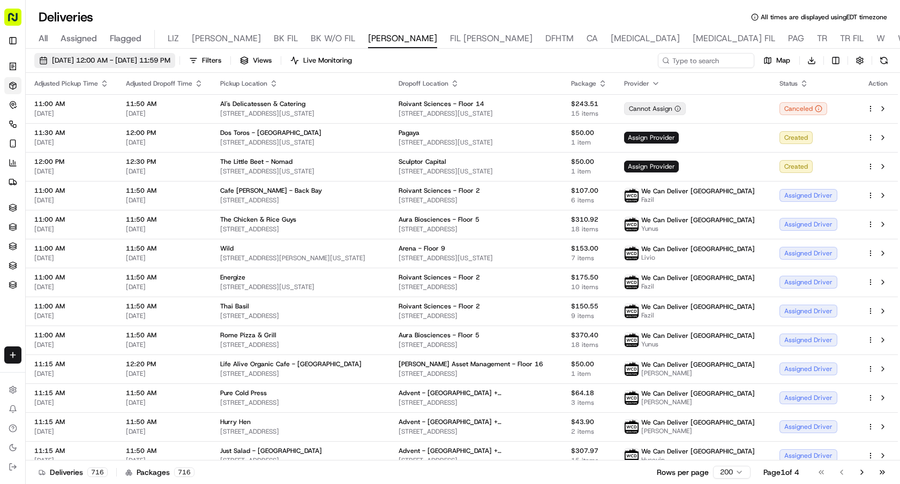
click at [154, 61] on span "[DATE] 12:00 AM - [DATE] 11:59 PM" at bounding box center [111, 61] width 118 height 10
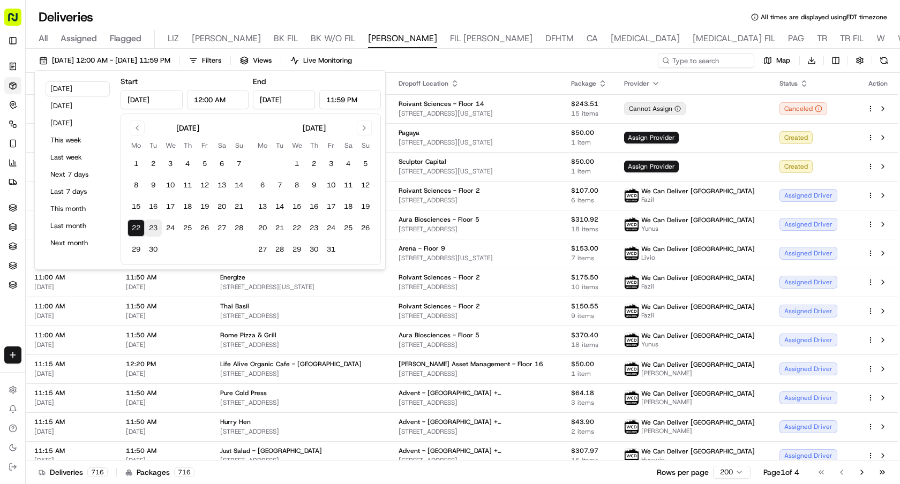
click at [151, 227] on button "23" at bounding box center [153, 228] width 17 height 17
type input "[DATE]"
click at [151, 227] on button "23" at bounding box center [153, 228] width 17 height 17
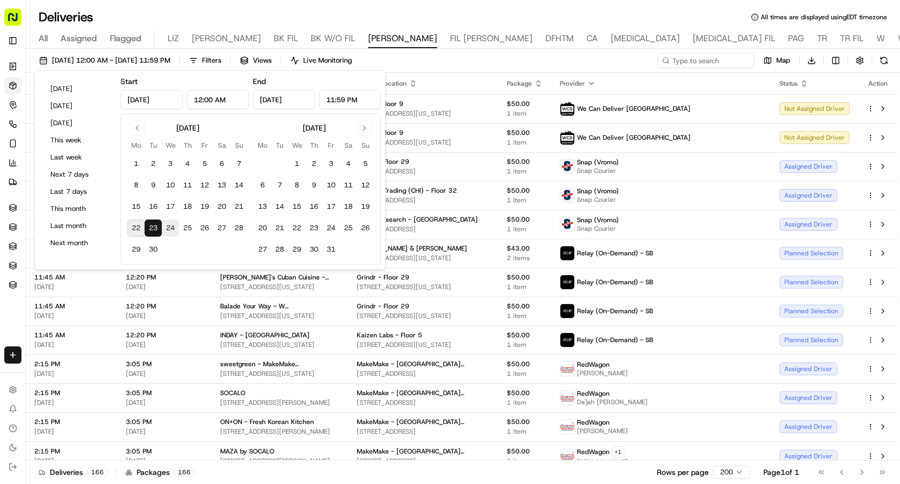
click at [164, 227] on button "24" at bounding box center [170, 228] width 17 height 17
type input "Sep 24, 2025"
type input "[DATE]"
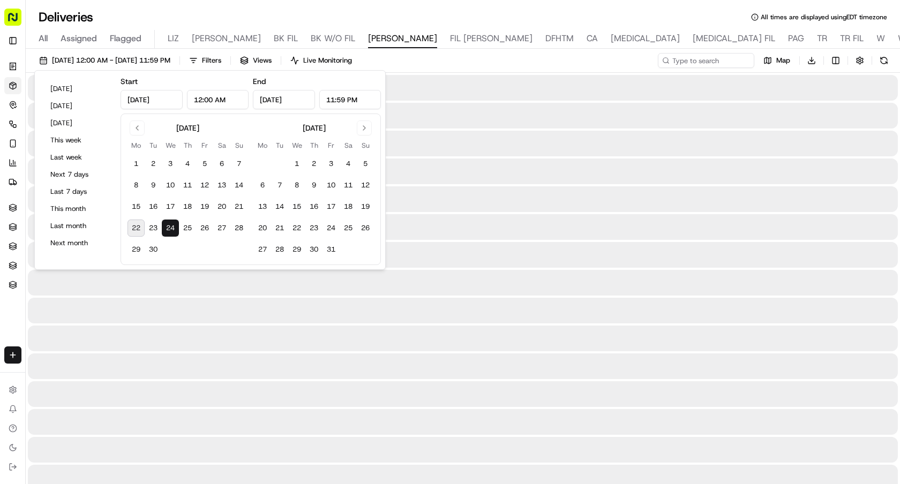
click at [164, 227] on button "24" at bounding box center [170, 228] width 17 height 17
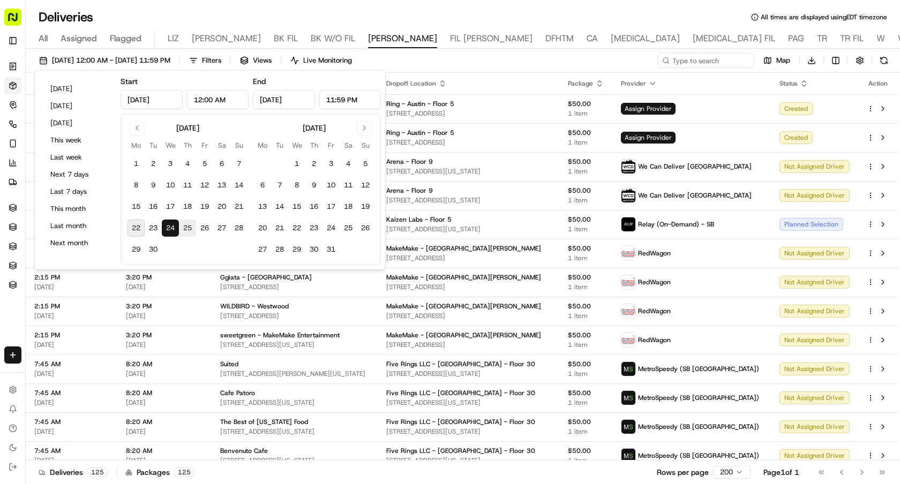
click at [184, 228] on button "25" at bounding box center [187, 228] width 17 height 17
type input "Sep 25, 2025"
click at [184, 228] on button "25" at bounding box center [187, 228] width 17 height 17
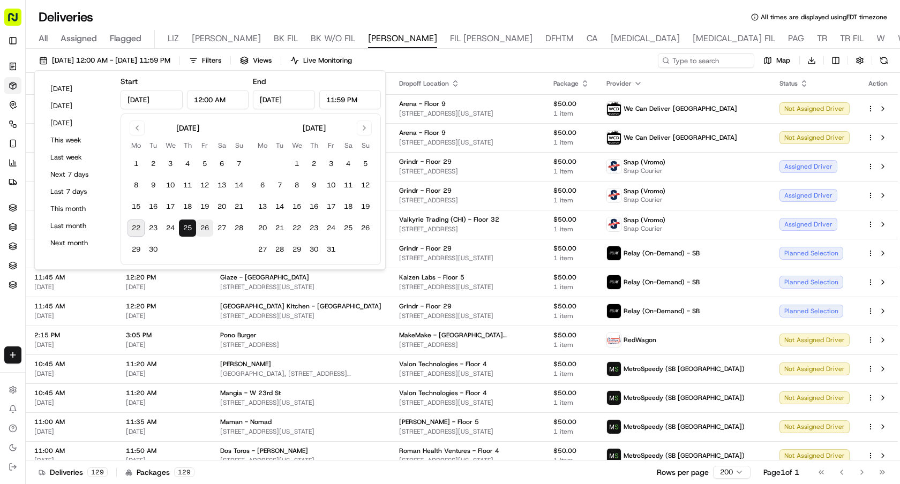
click at [206, 228] on button "26" at bounding box center [204, 228] width 17 height 17
type input "Sep 26, 2025"
click at [206, 228] on button "26" at bounding box center [204, 228] width 17 height 17
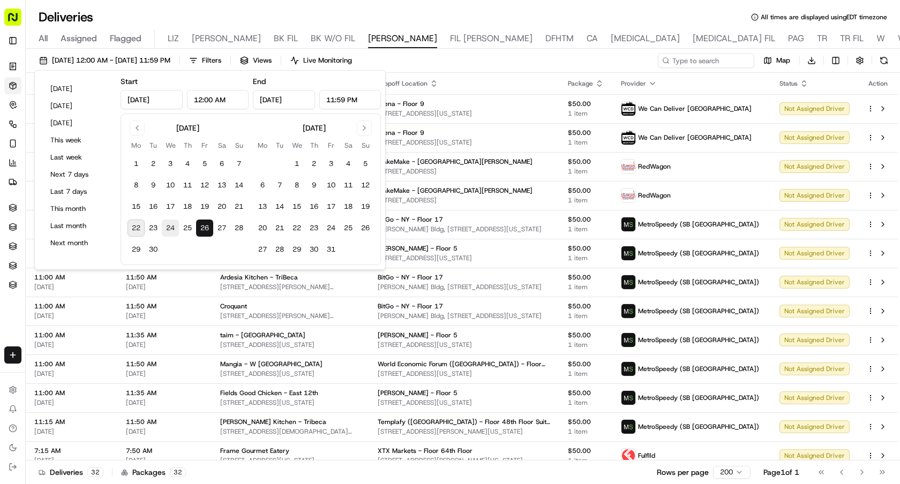
click at [170, 230] on button "24" at bounding box center [170, 228] width 17 height 17
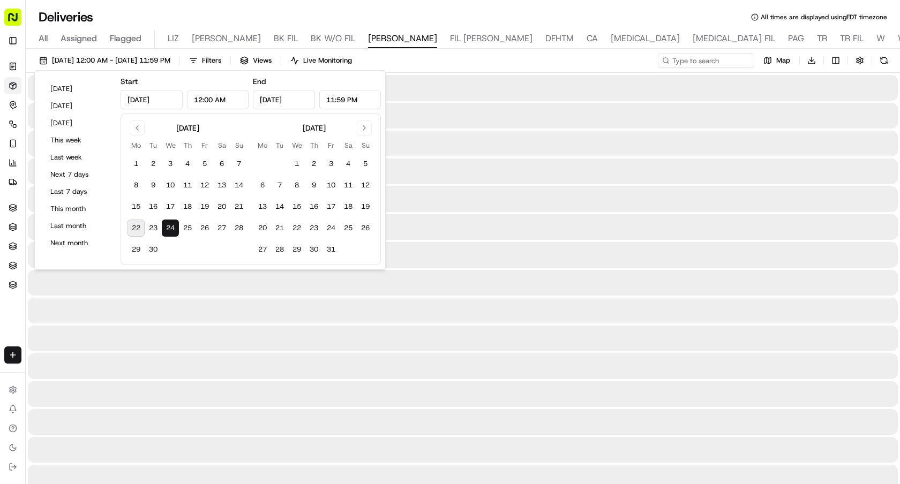
type input "Sep 24, 2025"
click at [170, 230] on button "24" at bounding box center [170, 228] width 17 height 17
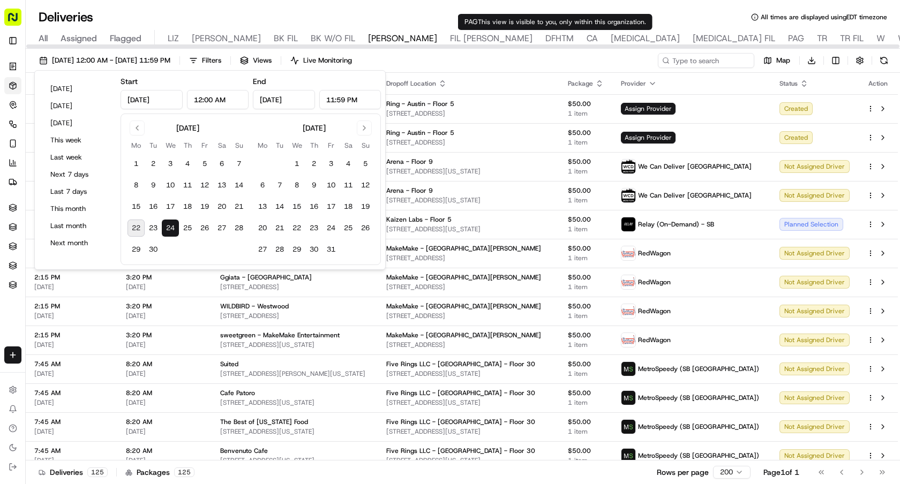
click at [552, 57] on div "09/24/2025 12:00 AM - 09/24/2025 11:59 PM Filters Views Live Monitoring Map Dow…" at bounding box center [463, 63] width 874 height 20
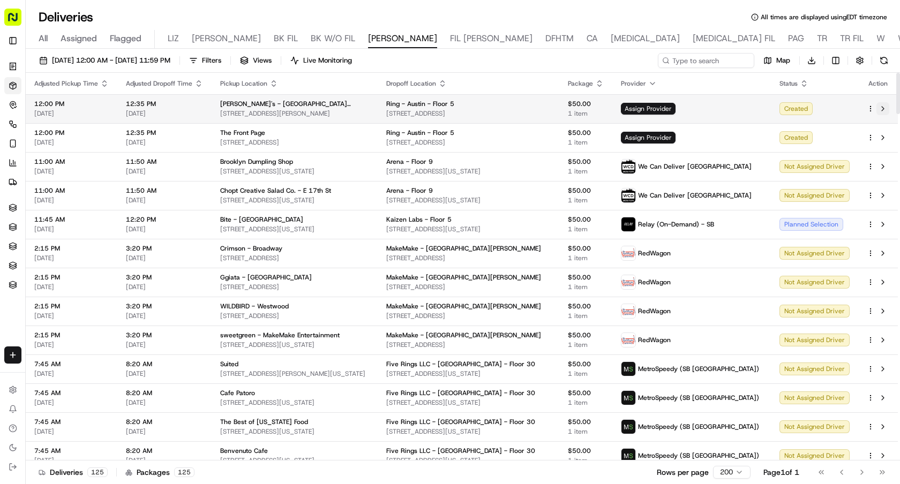
click at [884, 110] on button at bounding box center [883, 108] width 13 height 13
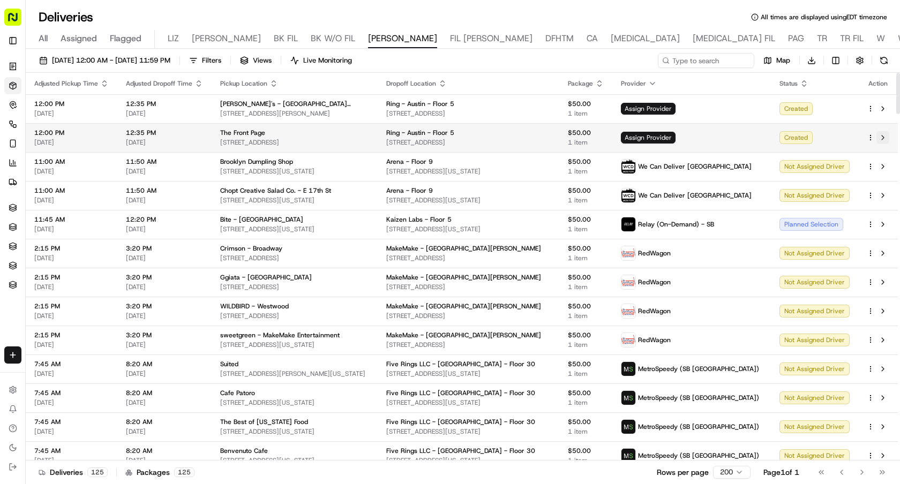
click at [882, 140] on button at bounding box center [883, 137] width 13 height 13
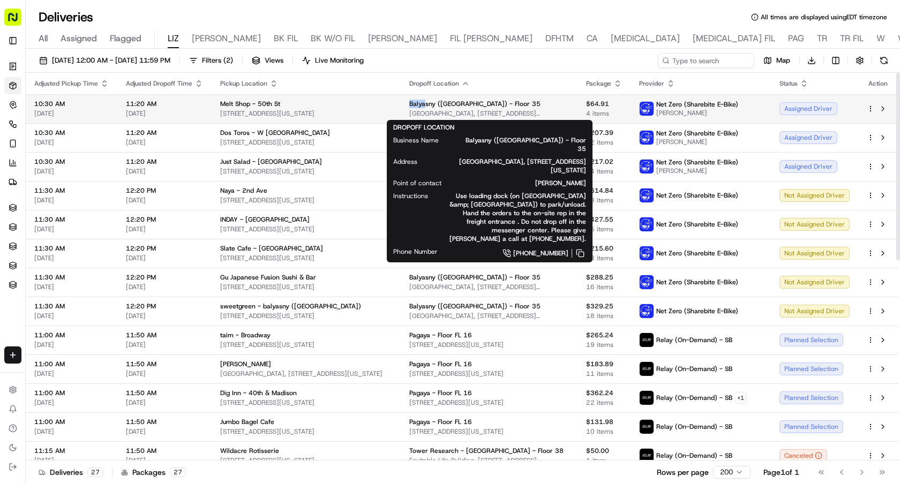
drag, startPoint x: 404, startPoint y: 103, endPoint x: 419, endPoint y: 103, distance: 15.0
click at [419, 103] on span "Balyasny ([GEOGRAPHIC_DATA]) - Floor 35" at bounding box center [474, 104] width 131 height 9
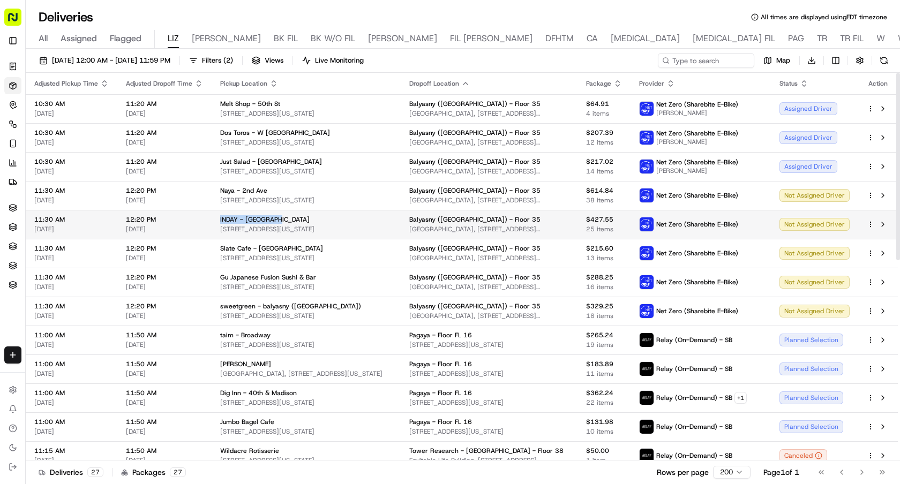
drag, startPoint x: 281, startPoint y: 219, endPoint x: 213, endPoint y: 219, distance: 68.0
click at [213, 219] on td "INDAY - Lexington 630 Lexington Ave, New York, NY 10022, USA" at bounding box center [306, 224] width 189 height 29
click at [870, 224] on html "Sharebite e.park@sharebite.com Toggle Sidebar Orders Deliveries Control Orchest…" at bounding box center [450, 242] width 900 height 484
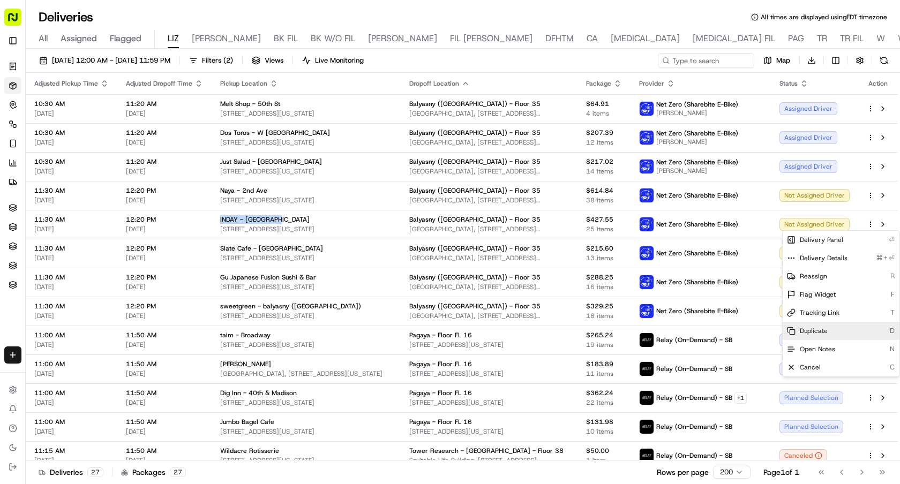
click at [828, 332] on div "Duplicate D" at bounding box center [841, 331] width 117 height 18
click at [873, 223] on html "Sharebite e.park@sharebite.com Toggle Sidebar Orders Deliveries Control Orchest…" at bounding box center [450, 242] width 900 height 484
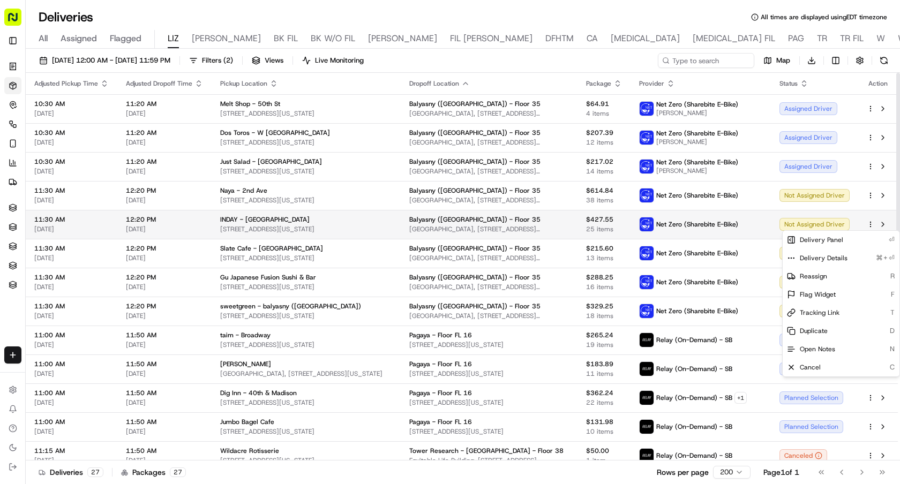
click at [871, 223] on html "Sharebite e.park@sharebite.com Toggle Sidebar Orders Deliveries Control Orchest…" at bounding box center [450, 242] width 900 height 484
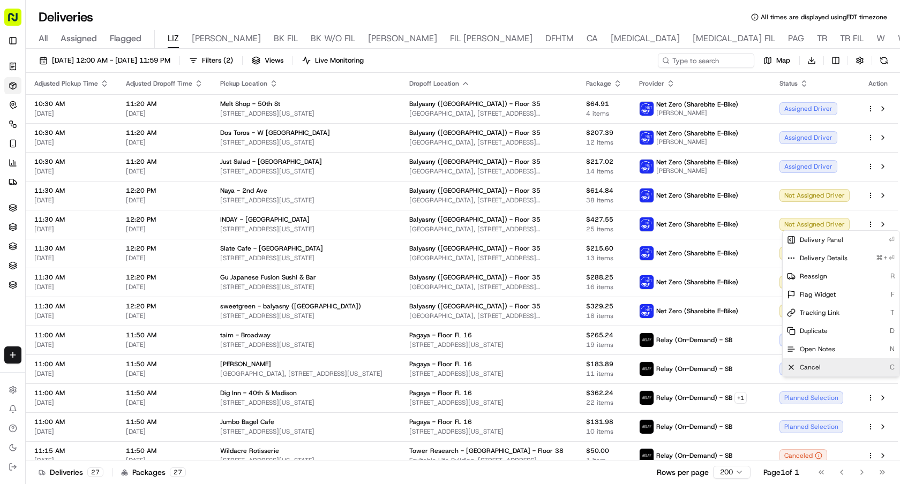
click at [823, 365] on div "Cancel C" at bounding box center [841, 367] width 117 height 18
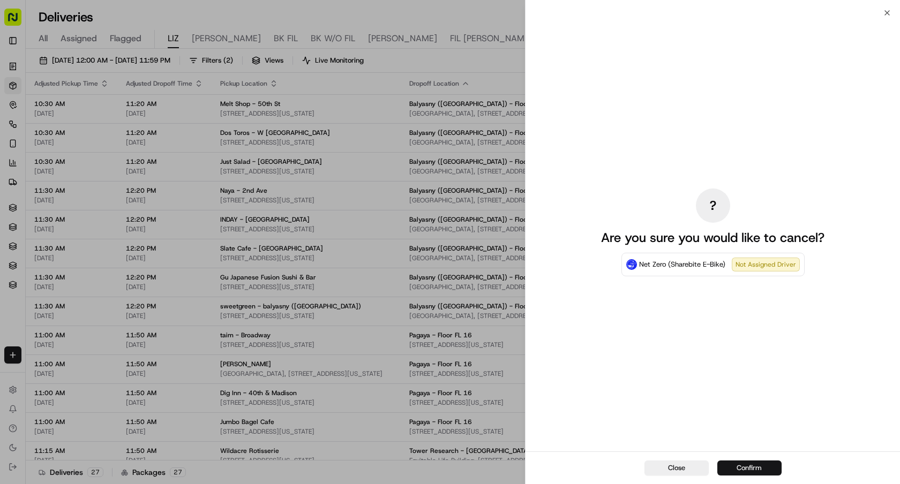
click at [727, 466] on button "Confirm" at bounding box center [749, 468] width 64 height 15
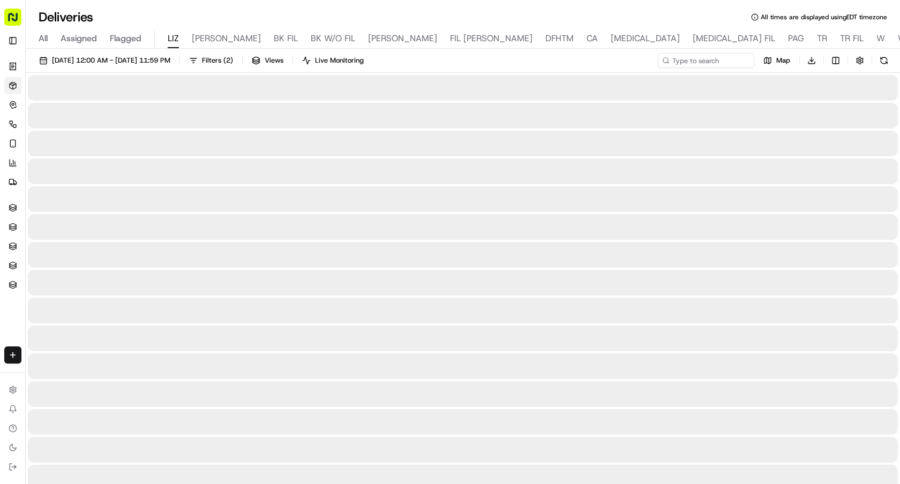
click at [348, 218] on div at bounding box center [463, 227] width 870 height 26
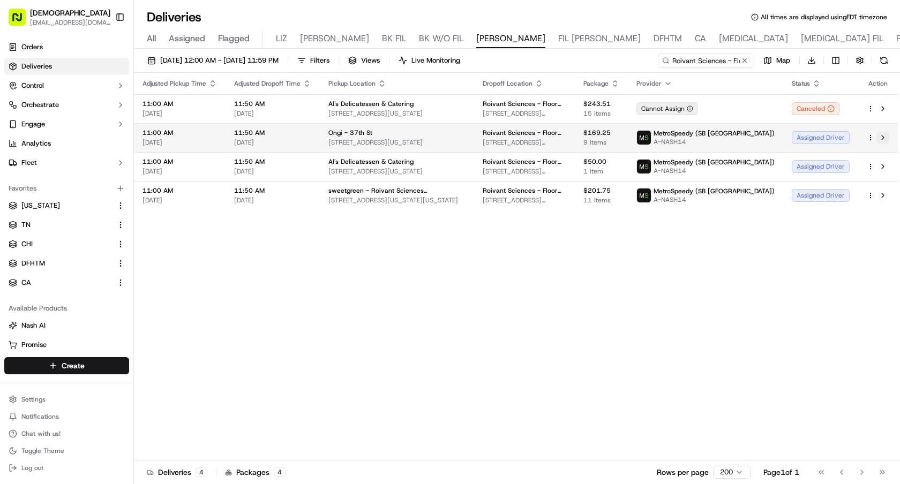
click at [885, 138] on button at bounding box center [883, 137] width 13 height 13
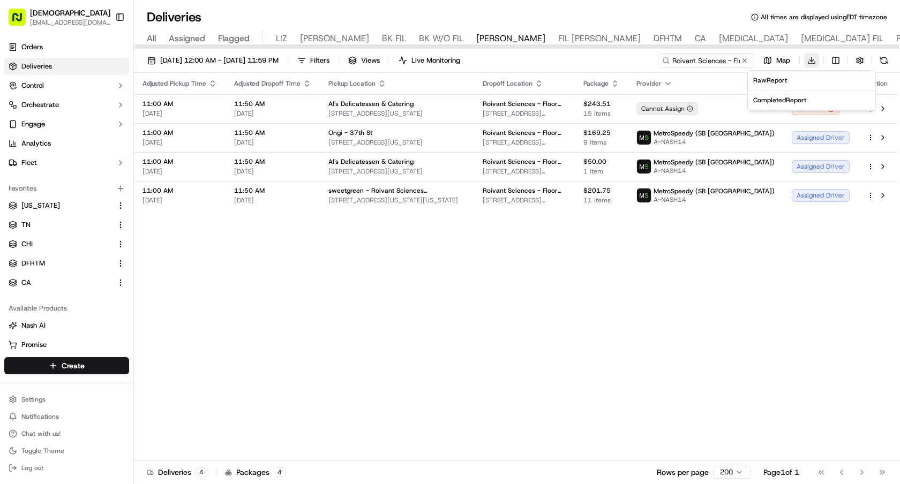
click at [809, 57] on html "Sharebite e.park@sharebite.com Toggle Sidebar Orders Deliveries Control Orchest…" at bounding box center [450, 242] width 900 height 484
click at [798, 99] on span "Completed Report" at bounding box center [779, 100] width 53 height 9
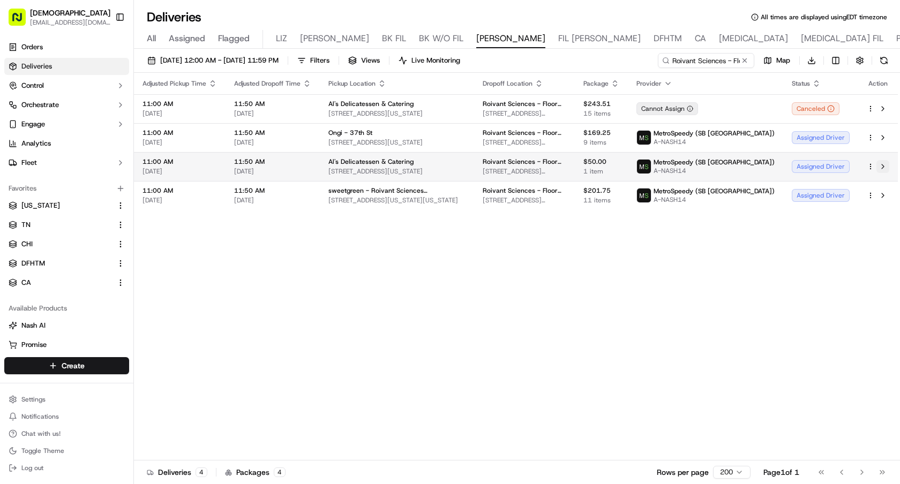
click at [881, 166] on button at bounding box center [883, 166] width 13 height 13
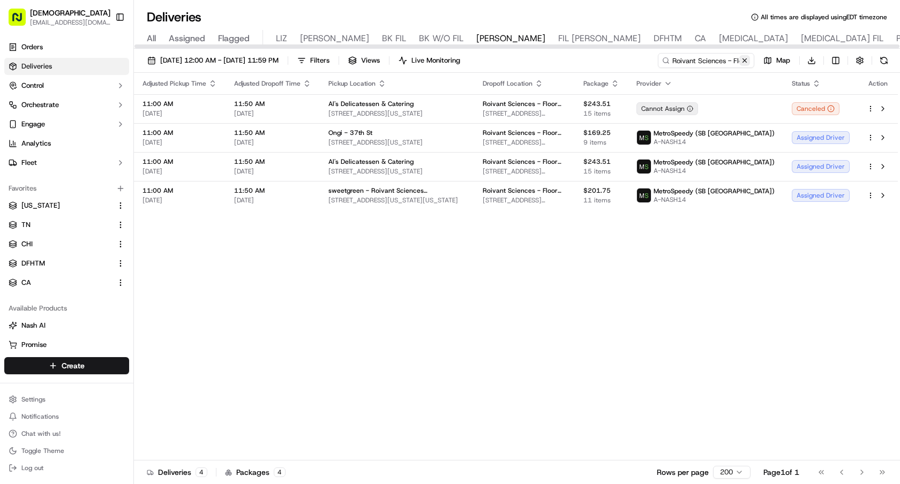
click at [745, 58] on button at bounding box center [744, 60] width 11 height 11
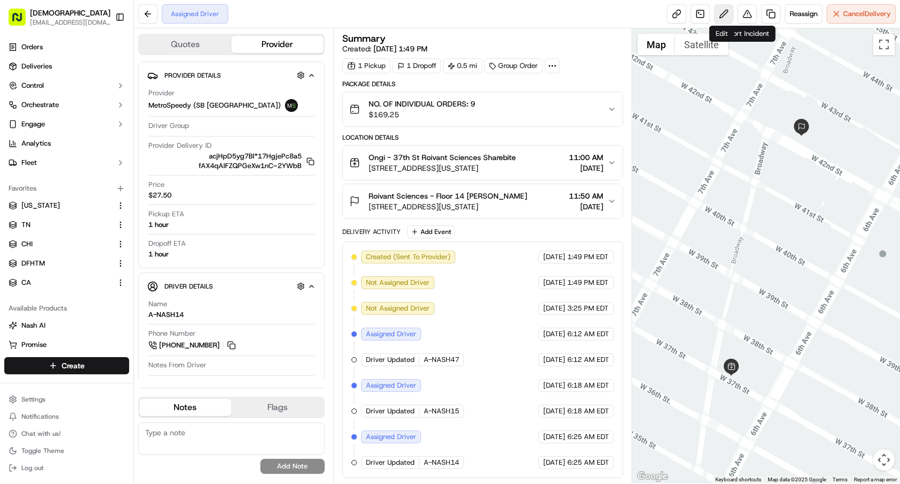
click at [716, 16] on button at bounding box center [723, 13] width 19 height 19
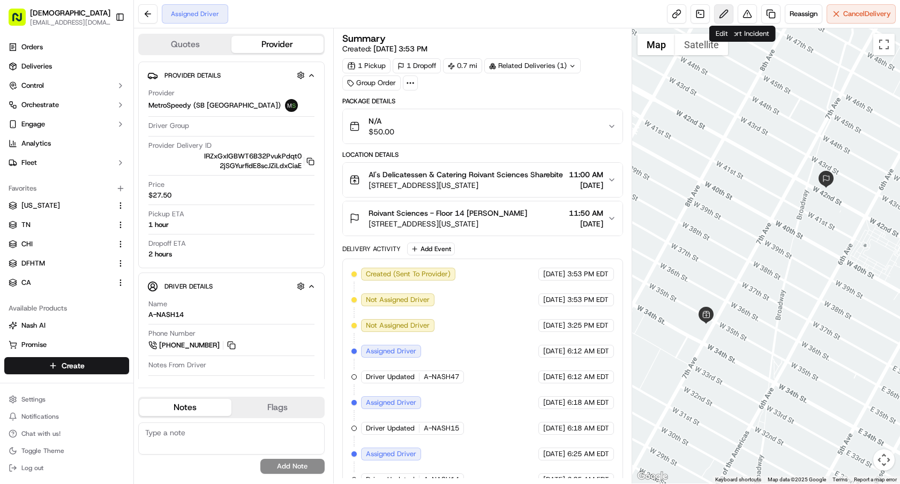
click at [723, 18] on button at bounding box center [723, 13] width 19 height 19
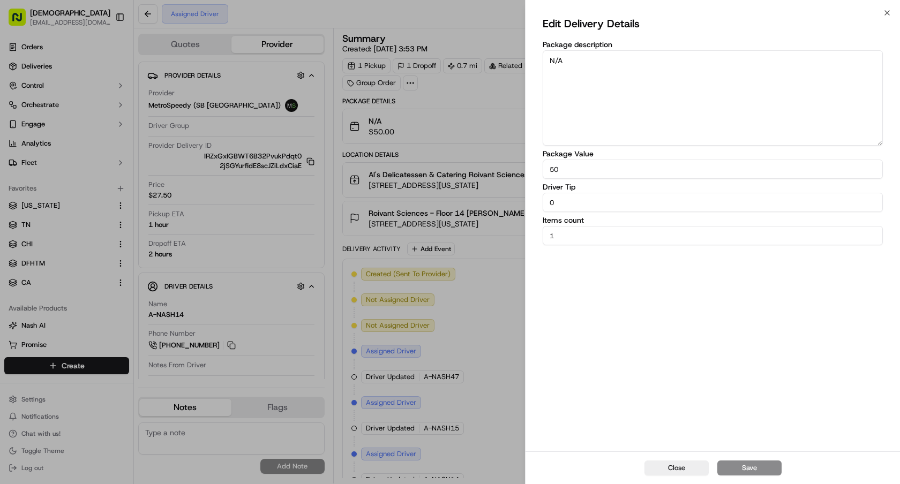
drag, startPoint x: 692, startPoint y: 78, endPoint x: 491, endPoint y: 64, distance: 201.9
click at [491, 64] on body "Sharebite [EMAIL_ADDRESS][DOMAIN_NAME] Toggle Sidebar Orders Deliveries Control…" at bounding box center [450, 242] width 900 height 484
paste textarea "O. OF INDIVIDUAL ORDERS: 15"
type textarea "NO. OF INDIVIDUAL ORDERS: 15"
click at [562, 238] on input "1" at bounding box center [713, 235] width 340 height 19
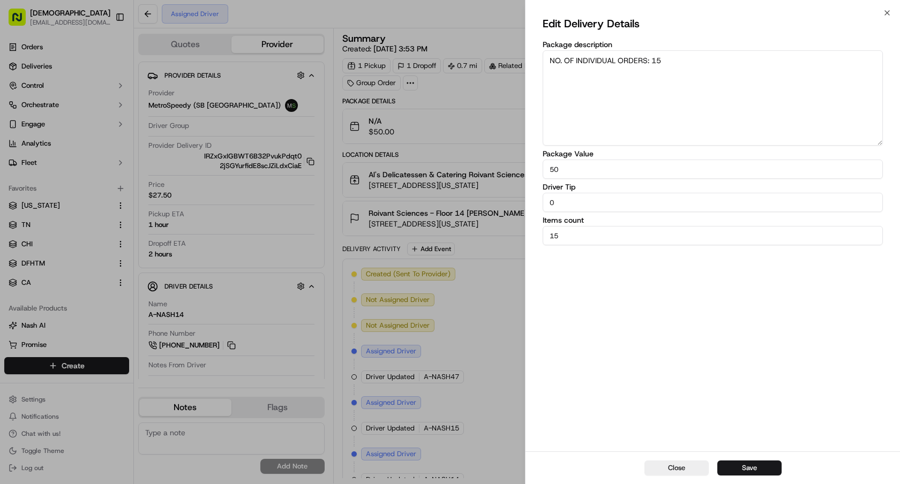
type input "15"
drag, startPoint x: 575, startPoint y: 166, endPoint x: 469, endPoint y: 166, distance: 105.5
click at [470, 166] on body "Sharebite [EMAIL_ADDRESS][DOMAIN_NAME] Toggle Sidebar Orders Deliveries Control…" at bounding box center [450, 242] width 900 height 484
paste input "243.51"
type input "243.51"
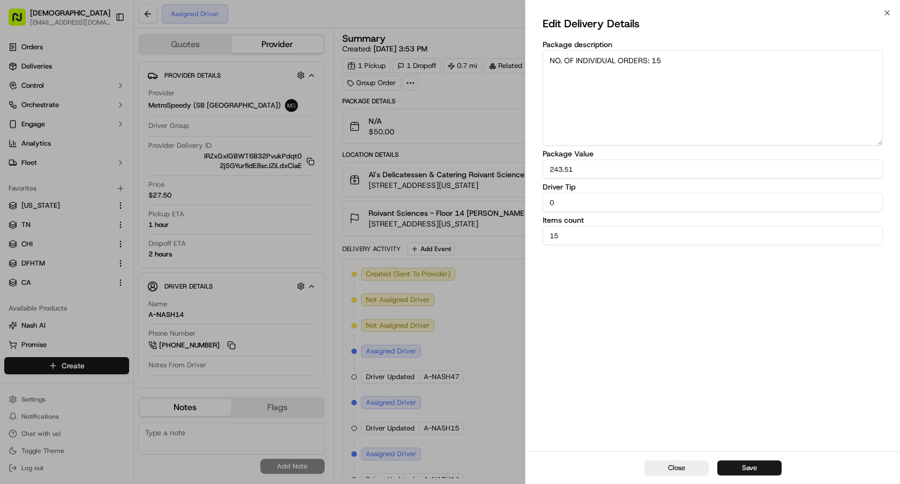
drag, startPoint x: 567, startPoint y: 199, endPoint x: 510, endPoint y: 199, distance: 57.9
click at [511, 199] on body "Sharebite [EMAIL_ADDRESS][DOMAIN_NAME] Toggle Sidebar Orders Deliveries Control…" at bounding box center [450, 242] width 900 height 484
paste input "10.3"
type input "10.30"
click at [732, 465] on button "Save" at bounding box center [749, 468] width 64 height 15
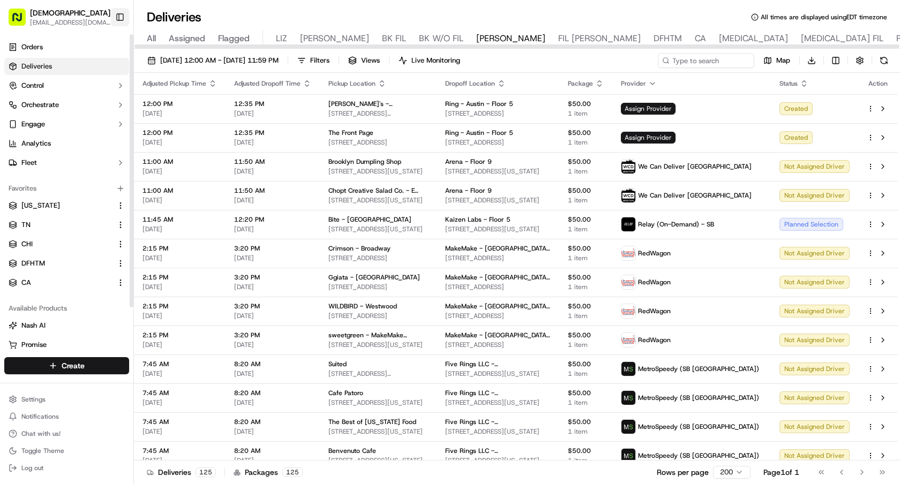
click at [116, 16] on button "Toggle Sidebar" at bounding box center [120, 17] width 18 height 18
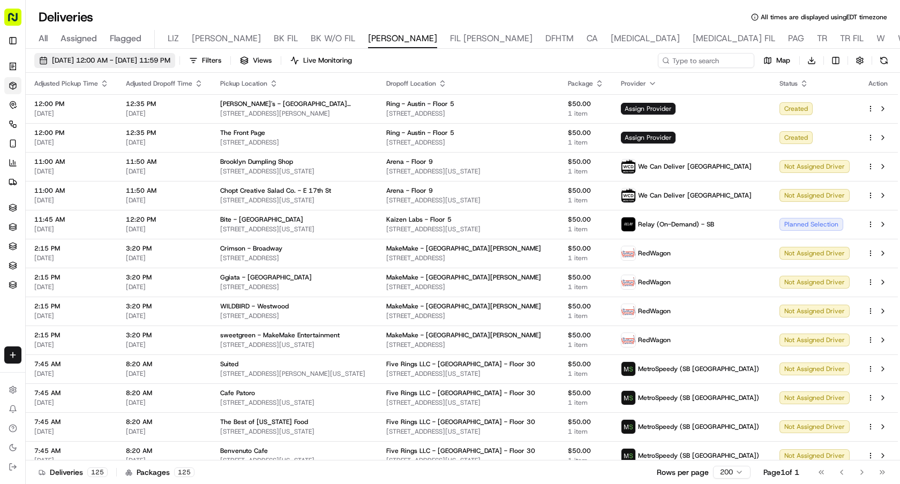
click at [146, 63] on span "[DATE] 12:00 AM - [DATE] 11:59 PM" at bounding box center [111, 61] width 118 height 10
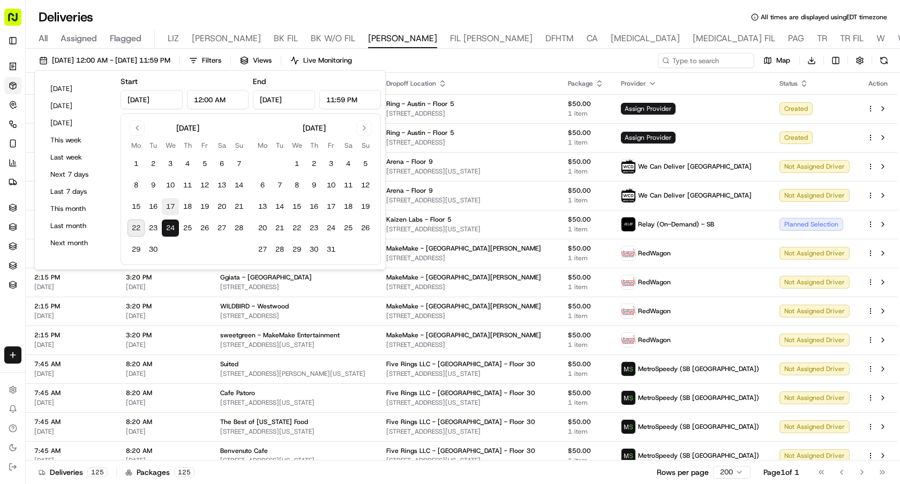
click at [174, 208] on button "17" at bounding box center [170, 206] width 17 height 17
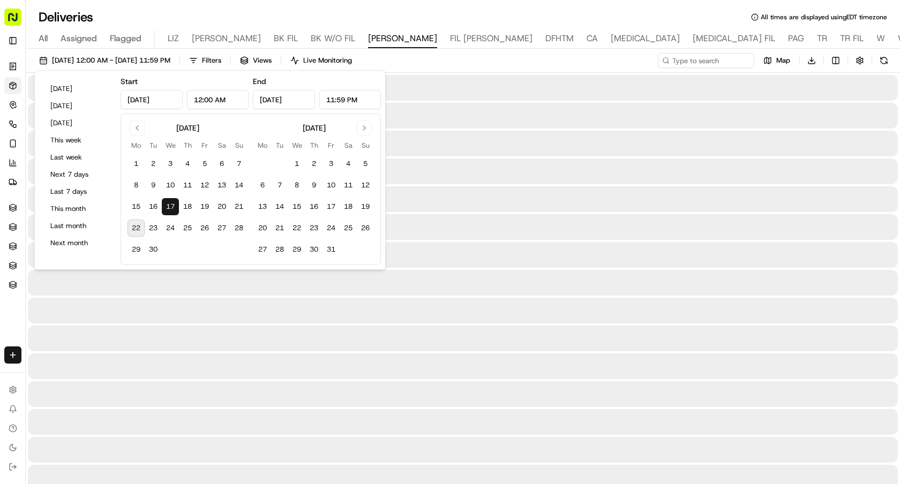
type input "[DATE]"
click at [174, 208] on button "17" at bounding box center [170, 206] width 17 height 17
click at [686, 61] on input at bounding box center [690, 60] width 129 height 15
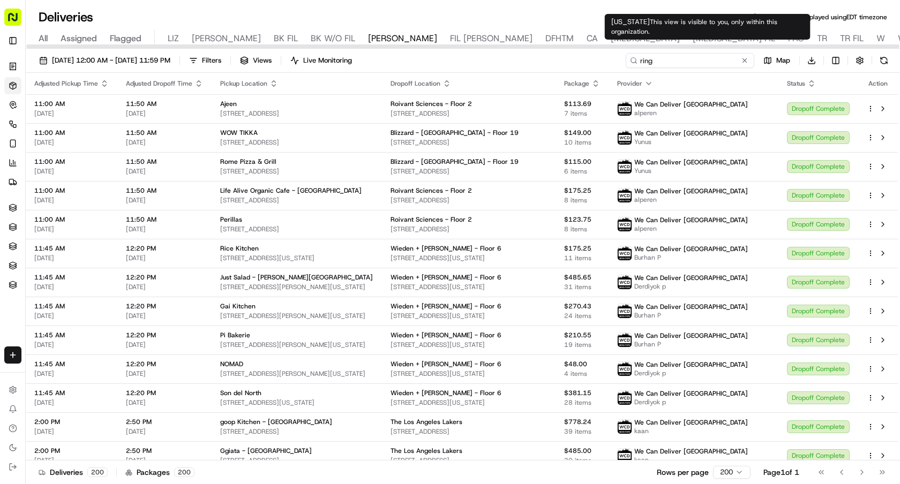
type input "ring"
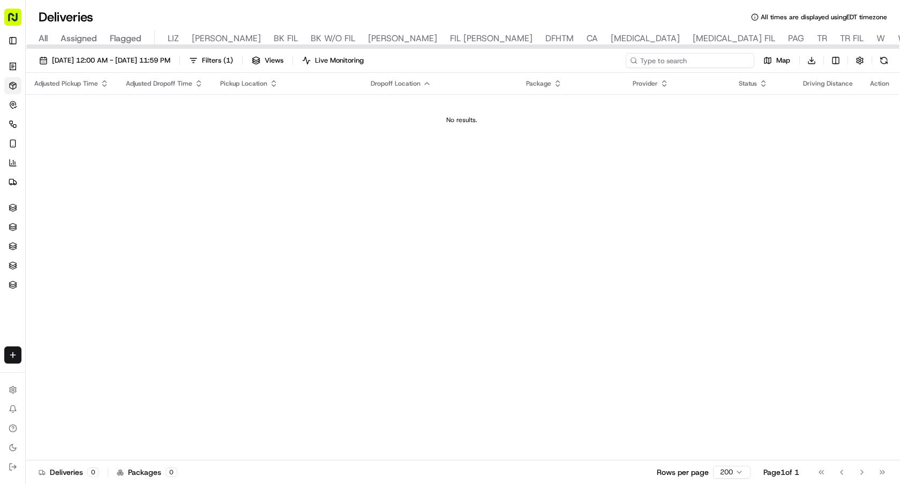
click at [683, 63] on input at bounding box center [690, 60] width 129 height 15
type input "ring"
click at [170, 58] on span "[DATE] 12:00 AM - [DATE] 11:59 PM" at bounding box center [111, 61] width 118 height 10
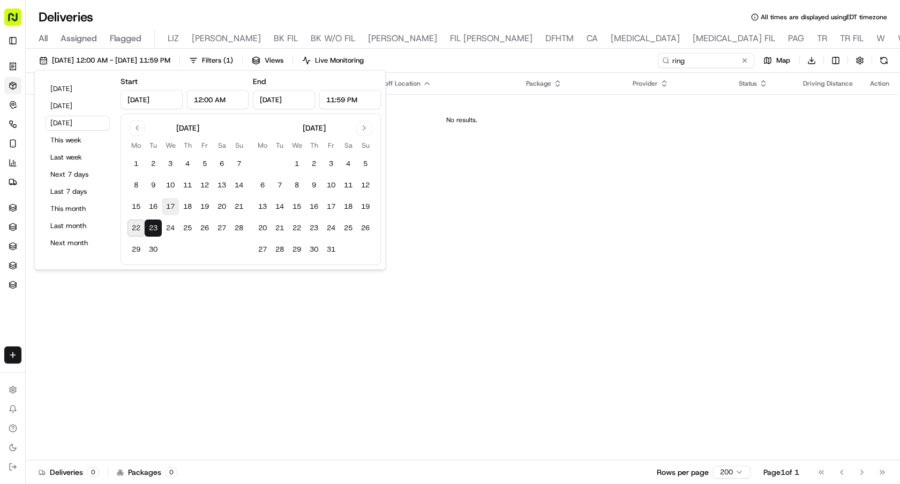
click at [171, 212] on button "17" at bounding box center [170, 206] width 17 height 17
type input "[DATE]"
click at [171, 212] on button "17" at bounding box center [170, 206] width 17 height 17
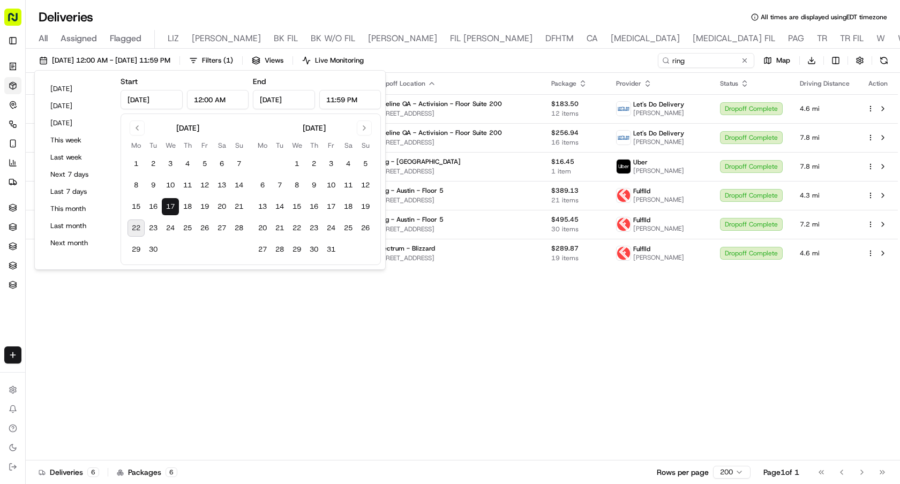
click at [363, 325] on div "Adjusted Pickup Time Adjusted Dropoff Time Pickup Location Dropoff Location Pac…" at bounding box center [462, 267] width 872 height 388
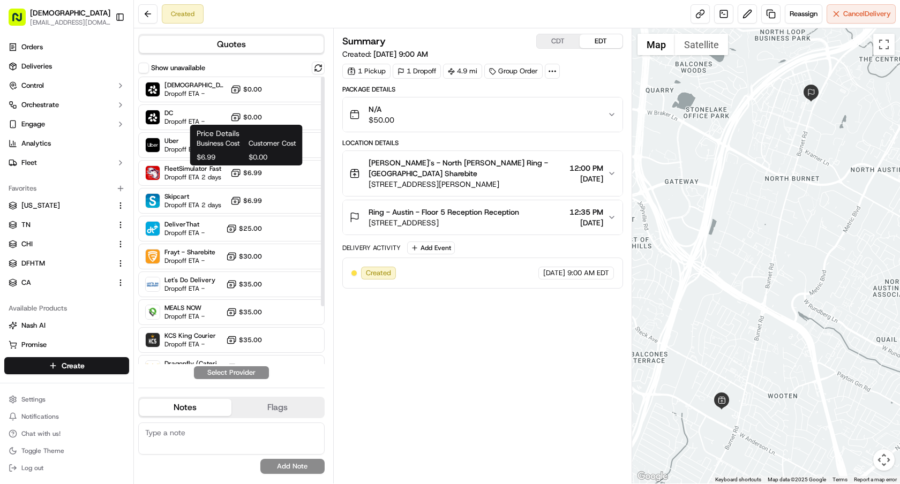
scroll to position [72, 0]
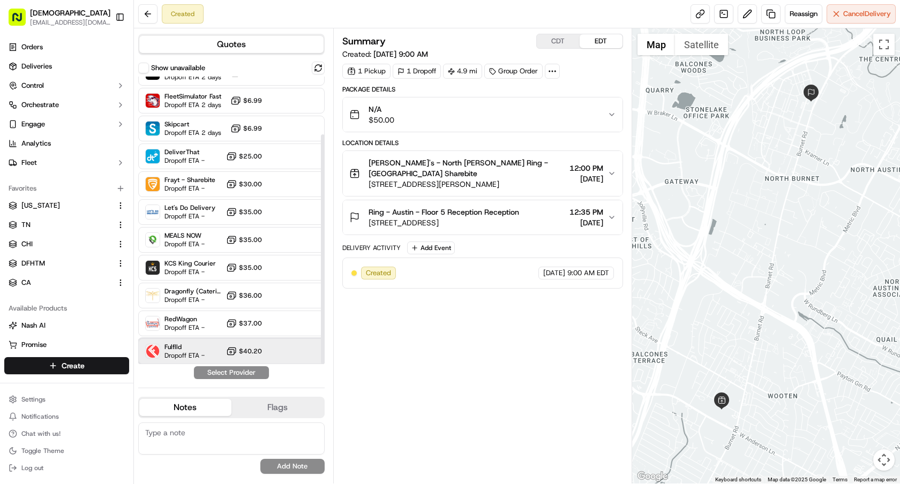
click at [169, 354] on span "Dropoff ETA -" at bounding box center [184, 355] width 40 height 9
click at [220, 370] on button "Assign Provider" at bounding box center [231, 372] width 76 height 13
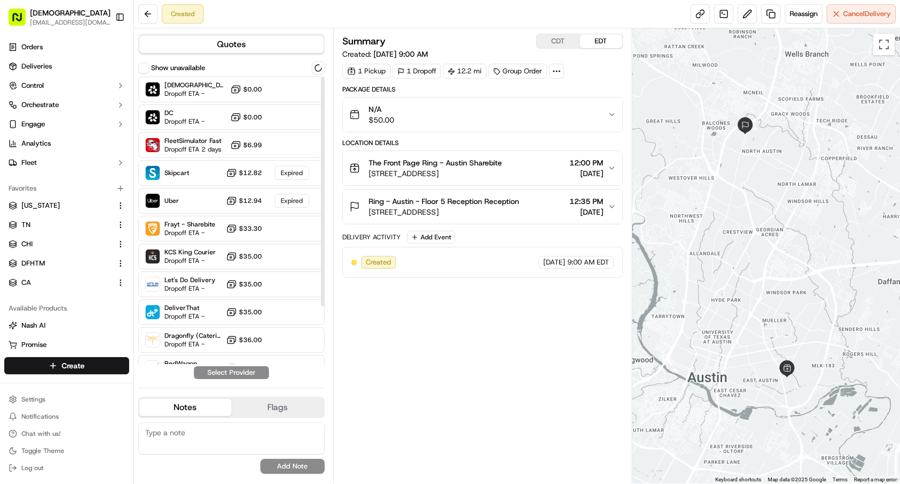
scroll to position [72, 0]
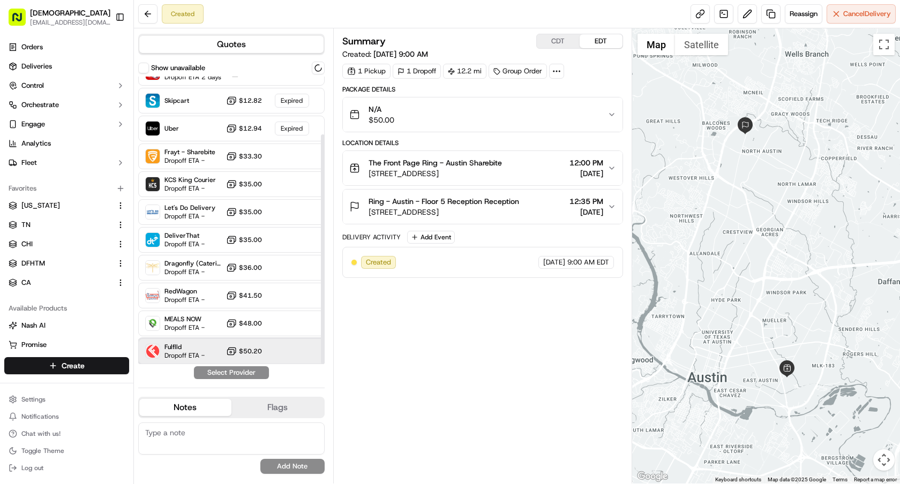
click at [223, 345] on div "Fulflld Dropoff ETA - $50.20" at bounding box center [231, 352] width 186 height 26
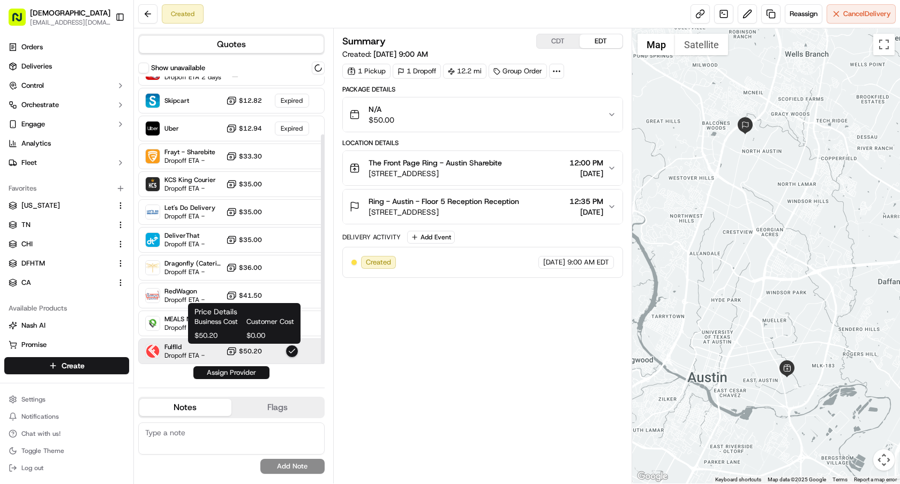
click at [239, 370] on button "Assign Provider" at bounding box center [231, 372] width 76 height 13
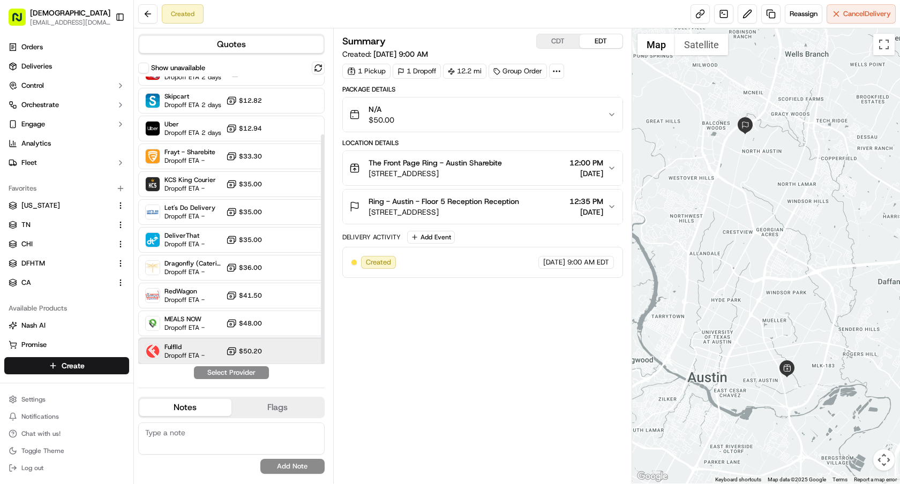
click at [182, 341] on div "Fulflld Dropoff ETA - $50.20" at bounding box center [231, 352] width 186 height 26
click at [246, 371] on button "Assign Provider" at bounding box center [231, 372] width 76 height 13
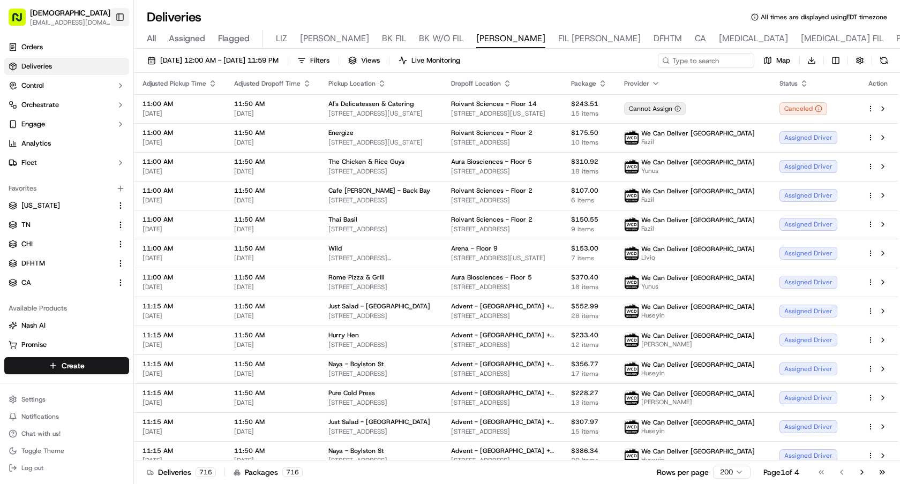
click at [124, 17] on button "Toggle Sidebar" at bounding box center [120, 17] width 18 height 18
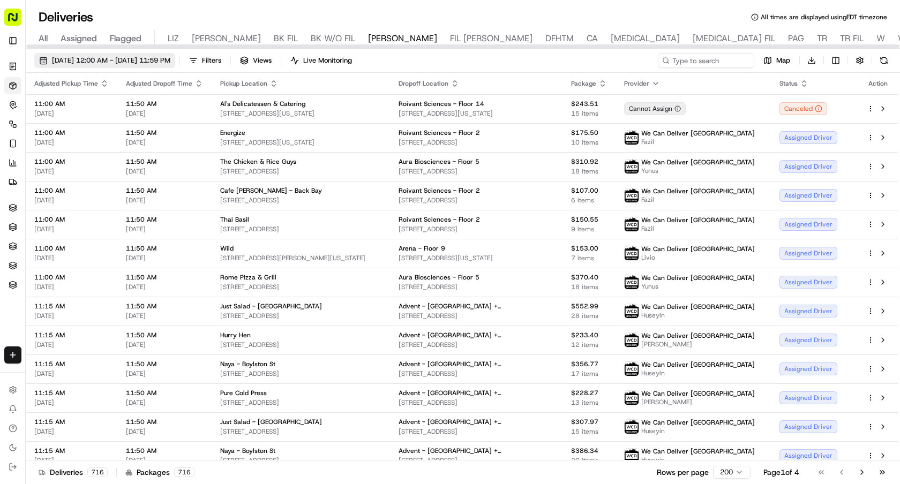
click at [155, 59] on span "[DATE] 12:00 AM - [DATE] 11:59 PM" at bounding box center [111, 61] width 118 height 10
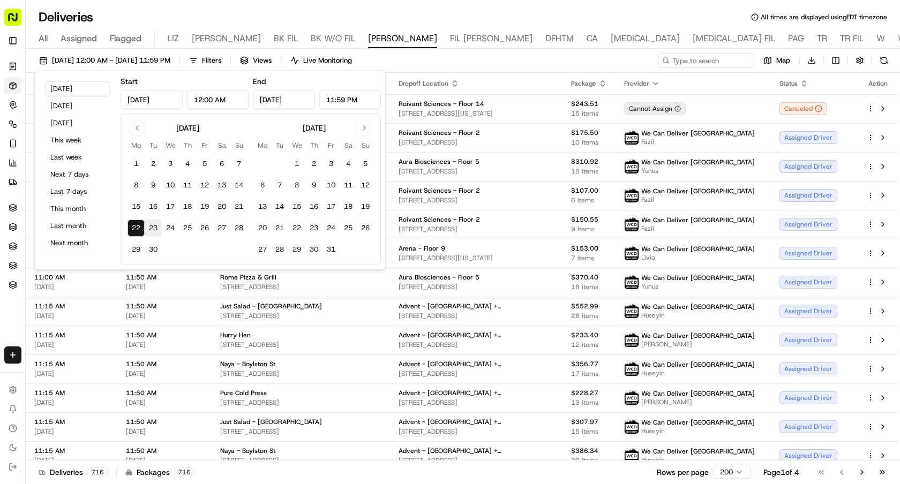
click at [151, 223] on button "23" at bounding box center [153, 228] width 17 height 17
type input "[DATE]"
click at [151, 223] on button "23" at bounding box center [153, 228] width 17 height 17
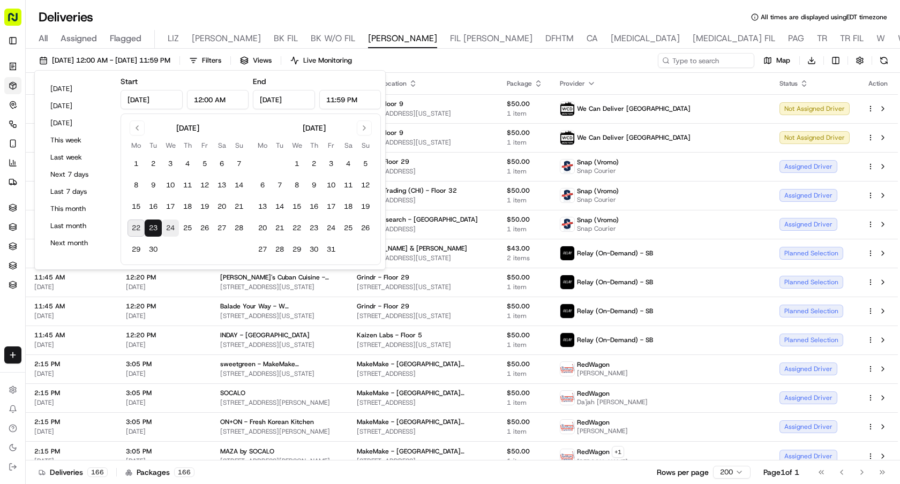
click at [169, 222] on button "24" at bounding box center [170, 228] width 17 height 17
type input "Sep 24, 2025"
click at [169, 222] on button "24" at bounding box center [170, 228] width 17 height 17
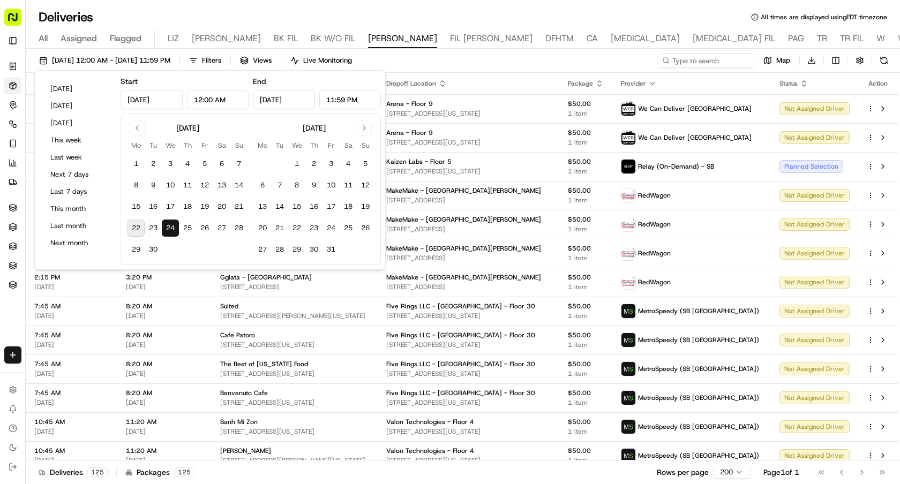
click at [132, 224] on button "22" at bounding box center [136, 228] width 17 height 17
type input "[DATE]"
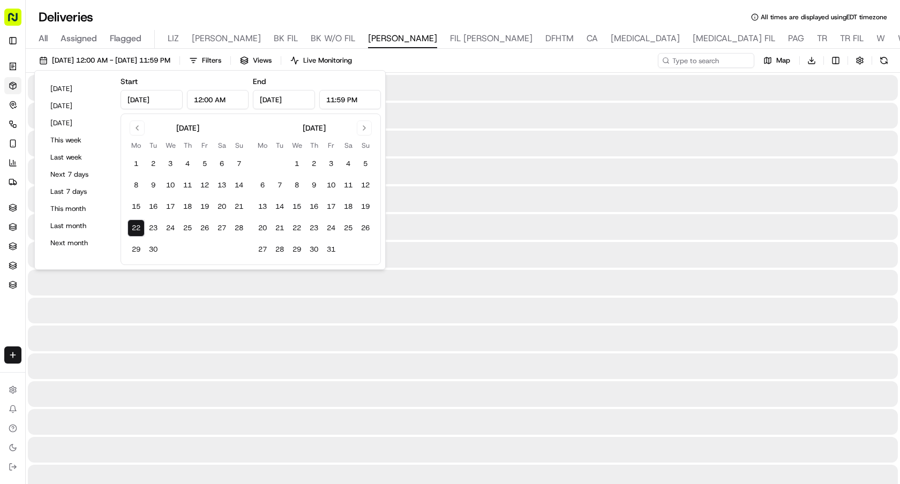
click at [132, 224] on button "22" at bounding box center [136, 228] width 17 height 17
click at [574, 10] on div "Deliveries All times are displayed using EDT timezone" at bounding box center [463, 17] width 874 height 17
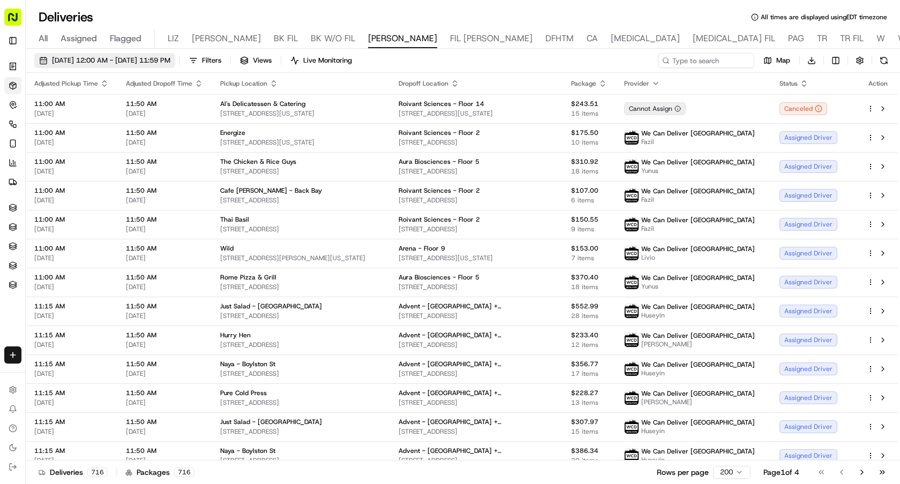
click at [99, 62] on span "[DATE] 12:00 AM - [DATE] 11:59 PM" at bounding box center [111, 61] width 118 height 10
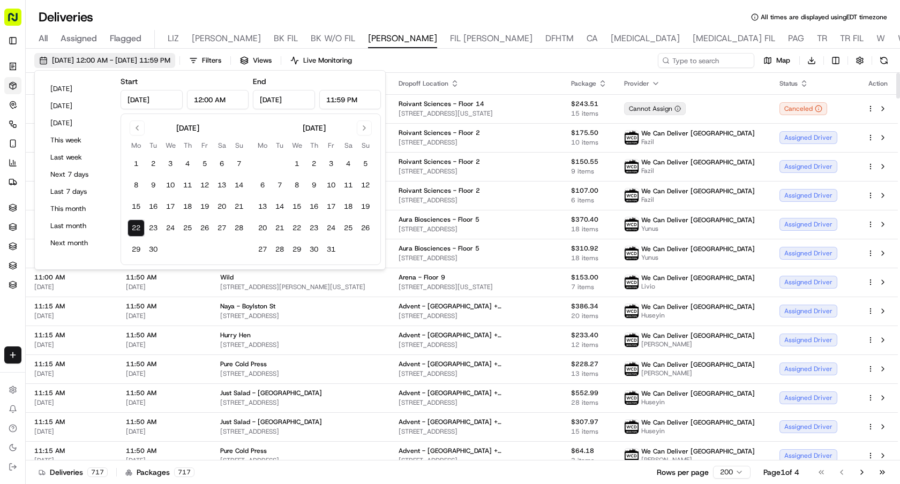
type input "[DATE]"
type input "12:00 AM"
type input "[DATE]"
type input "11:59 PM"
click at [155, 227] on button "23" at bounding box center [153, 228] width 17 height 17
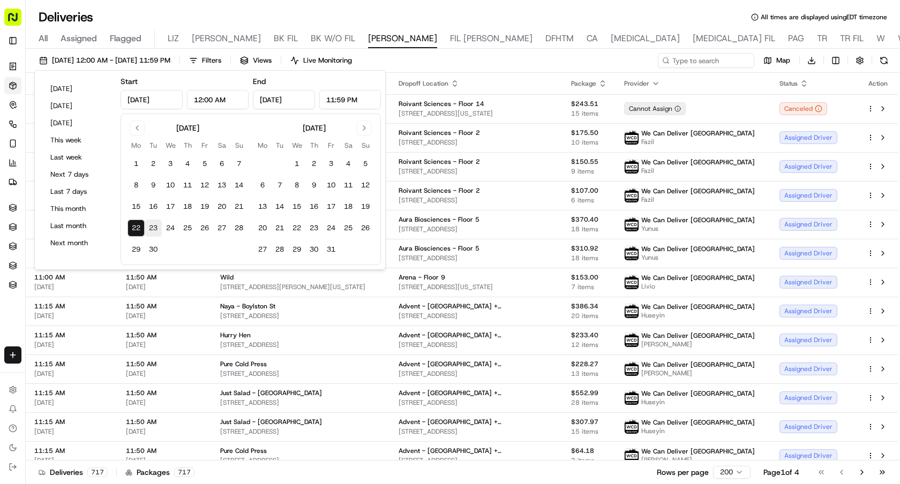
type input "[DATE]"
click at [155, 227] on button "23" at bounding box center [153, 228] width 17 height 17
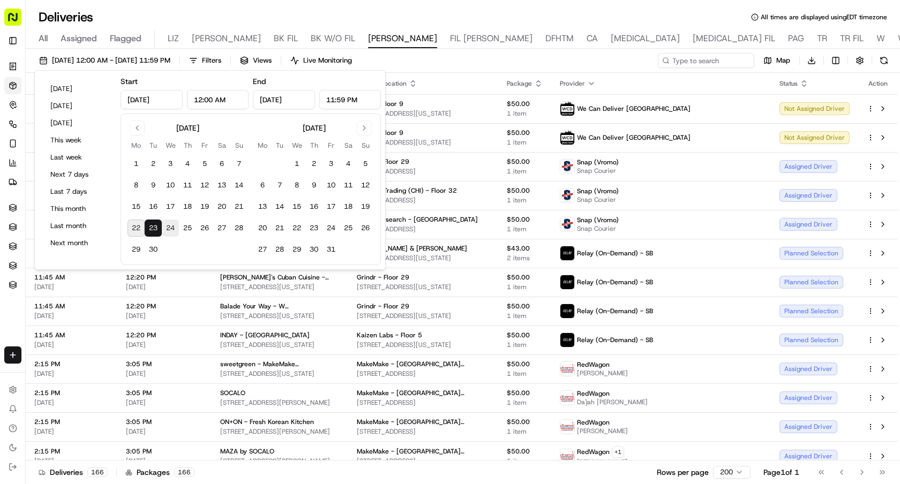
click at [170, 228] on button "24" at bounding box center [170, 228] width 17 height 17
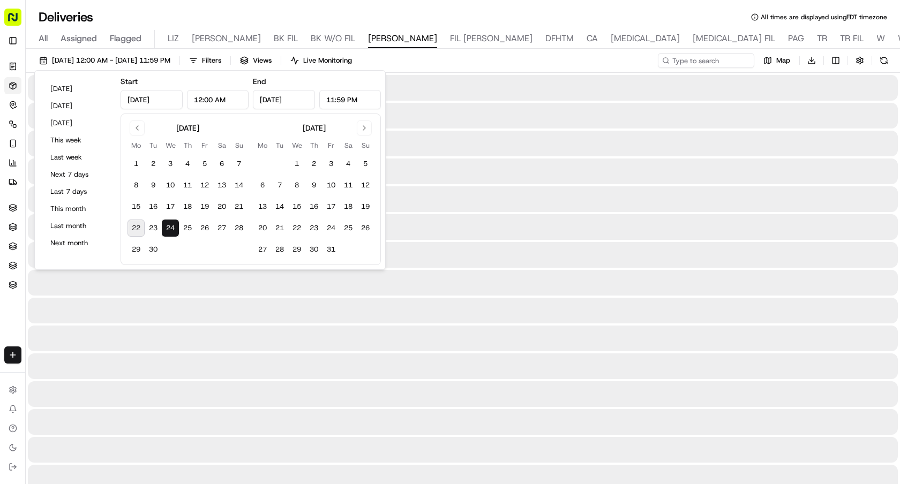
type input "Sep 24, 2025"
click at [170, 228] on button "24" at bounding box center [170, 228] width 17 height 17
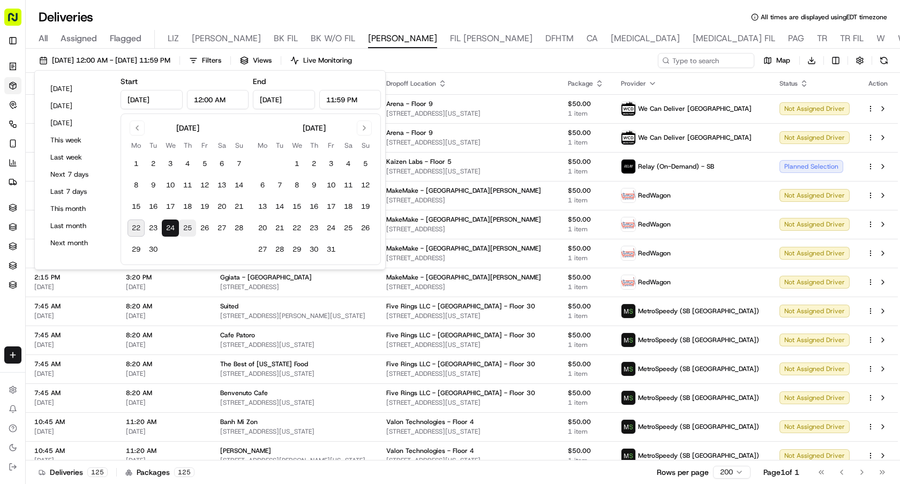
click at [188, 228] on button "25" at bounding box center [187, 228] width 17 height 17
type input "Sep 25, 2025"
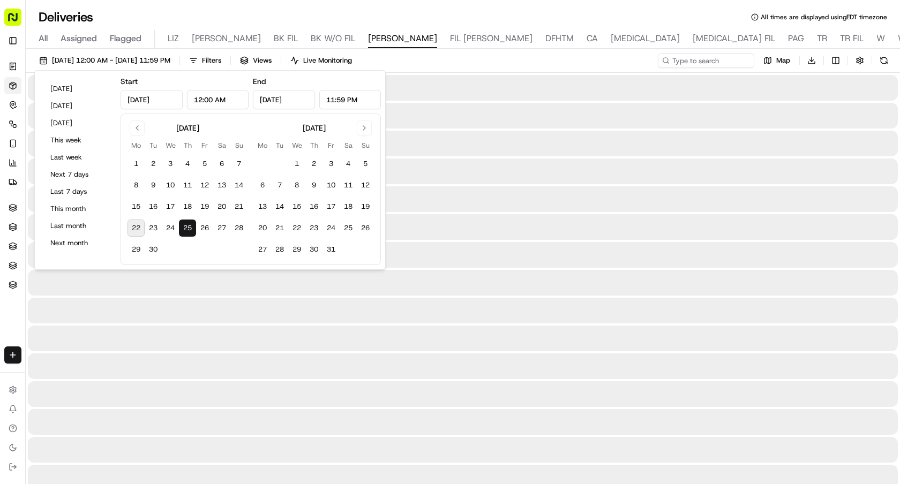
click at [188, 228] on button "25" at bounding box center [187, 228] width 17 height 17
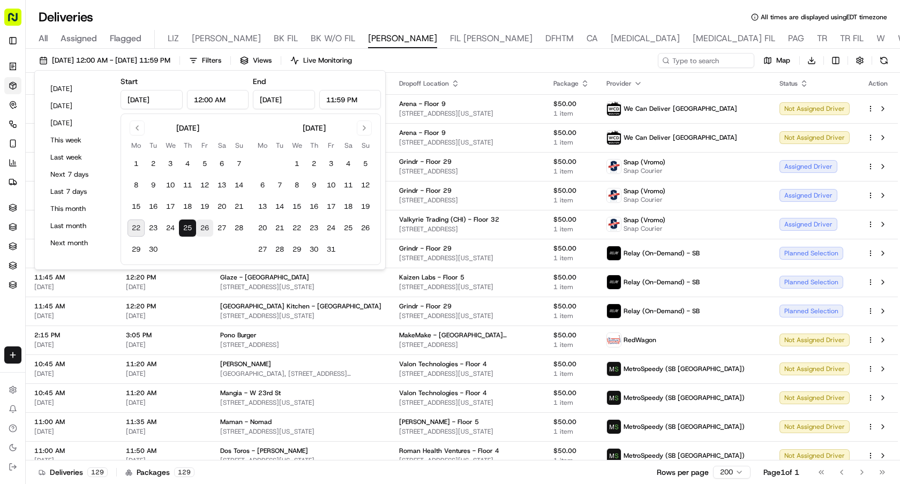
click at [205, 228] on button "26" at bounding box center [204, 228] width 17 height 17
type input "Sep 26, 2025"
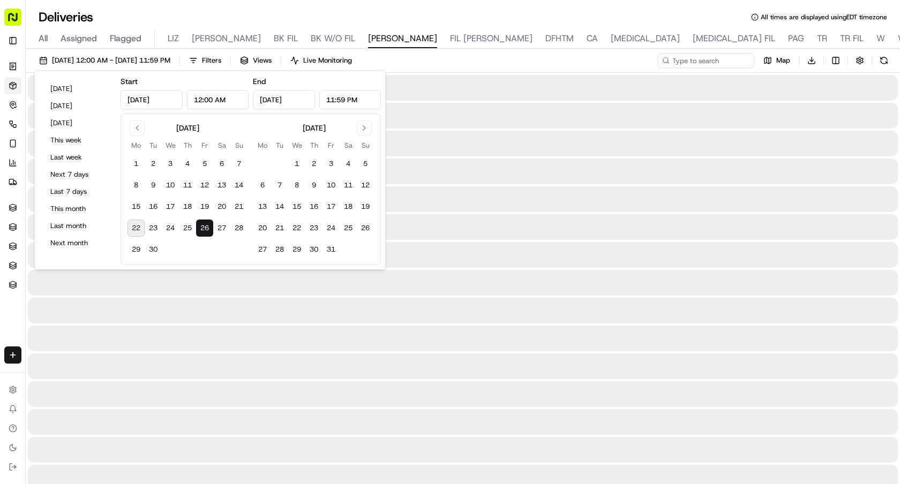
click at [205, 228] on button "26" at bounding box center [204, 228] width 17 height 17
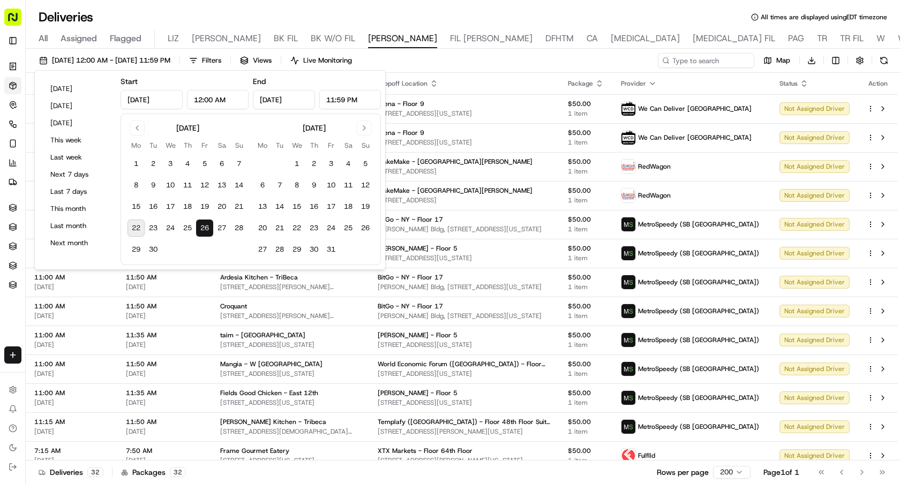
click at [132, 228] on button "22" at bounding box center [136, 228] width 17 height 17
type input "Sep 22, 2025"
click at [132, 228] on button "22" at bounding box center [136, 228] width 17 height 17
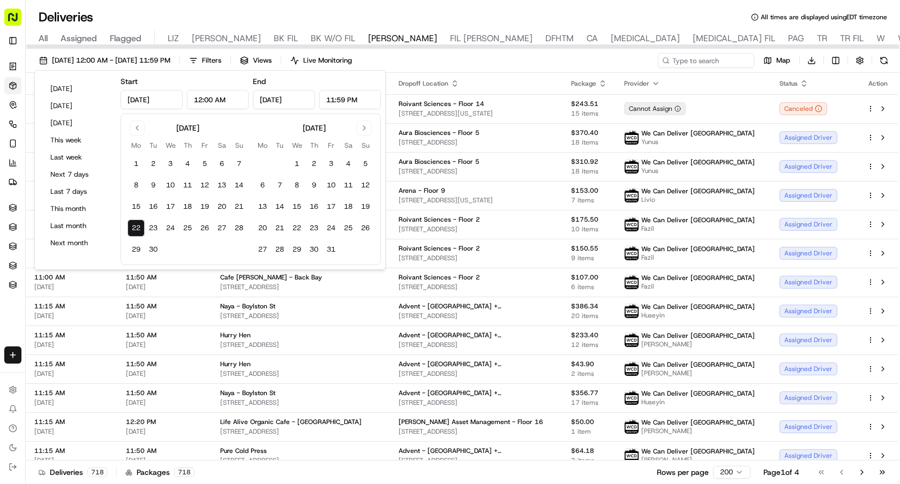
click at [720, 14] on div "Deliveries All times are displayed using EDT timezone" at bounding box center [463, 17] width 874 height 17
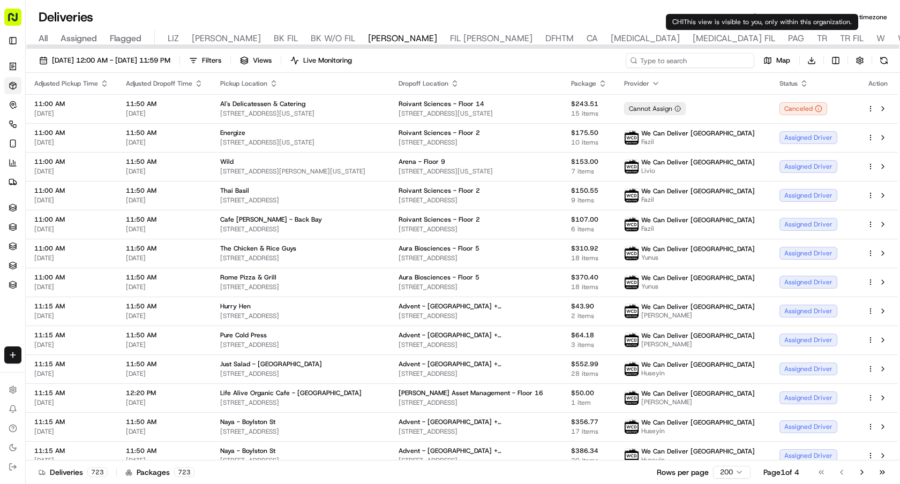
click at [696, 60] on input at bounding box center [690, 60] width 129 height 15
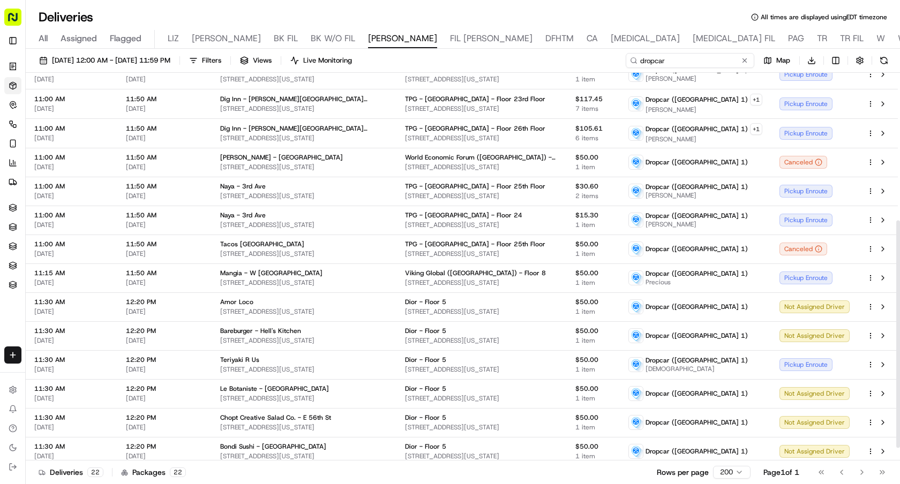
scroll to position [272, 0]
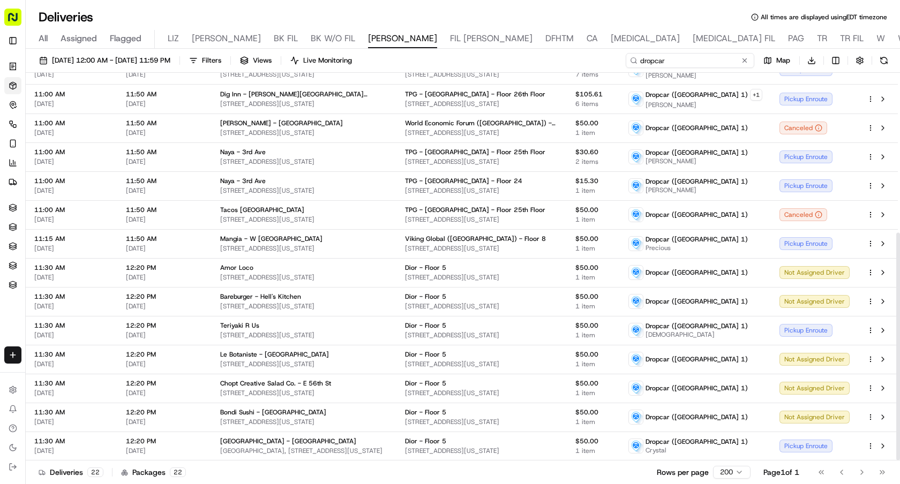
drag, startPoint x: 709, startPoint y: 63, endPoint x: 568, endPoint y: 63, distance: 141.4
click at [568, 63] on div "09/22/2025 12:00 AM - 09/22/2025 11:59 PM Filters Views Live Monitoring dropcar…" at bounding box center [463, 63] width 874 height 20
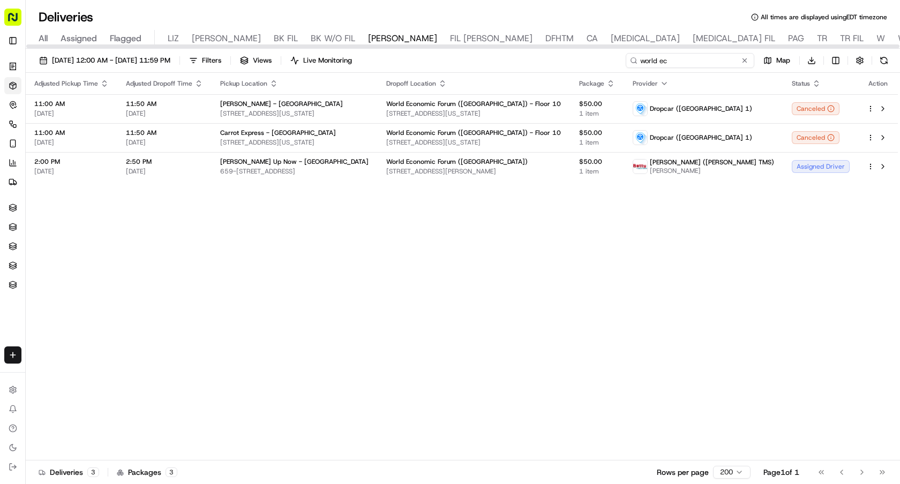
type input "world ec"
click at [743, 59] on button at bounding box center [744, 60] width 11 height 11
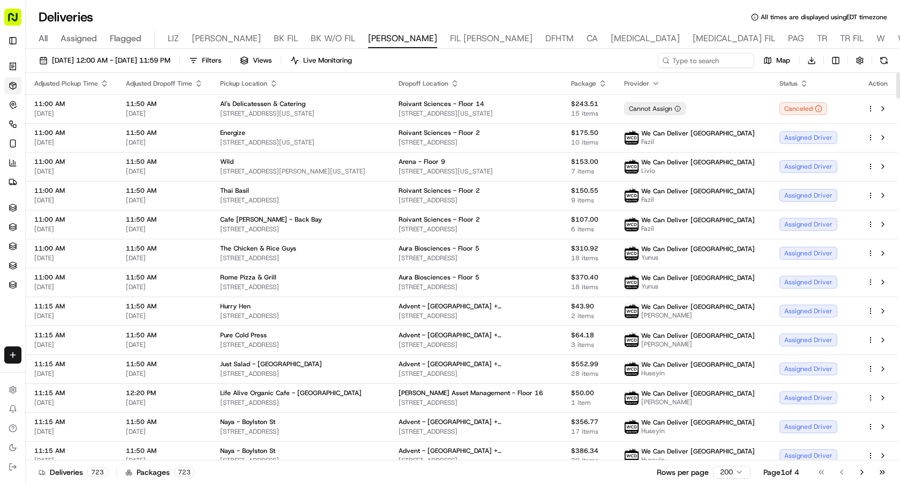
scroll to position [113, 0]
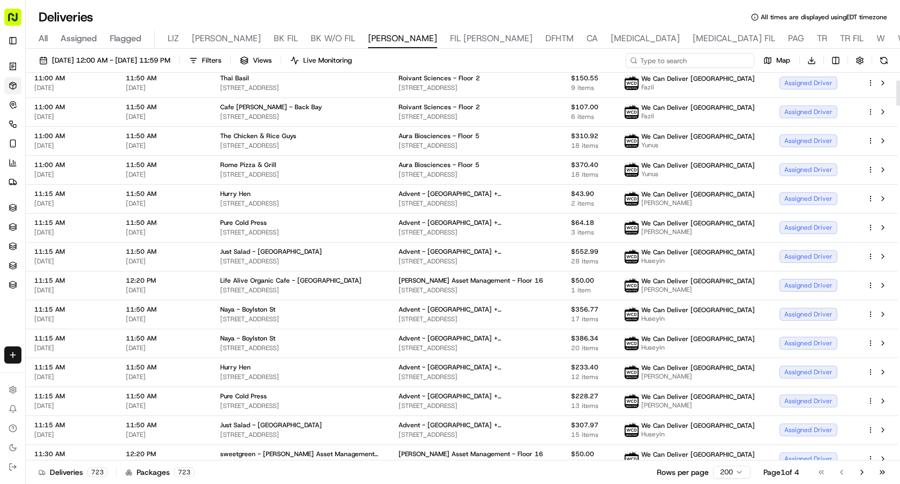
click at [731, 62] on input at bounding box center [690, 60] width 129 height 15
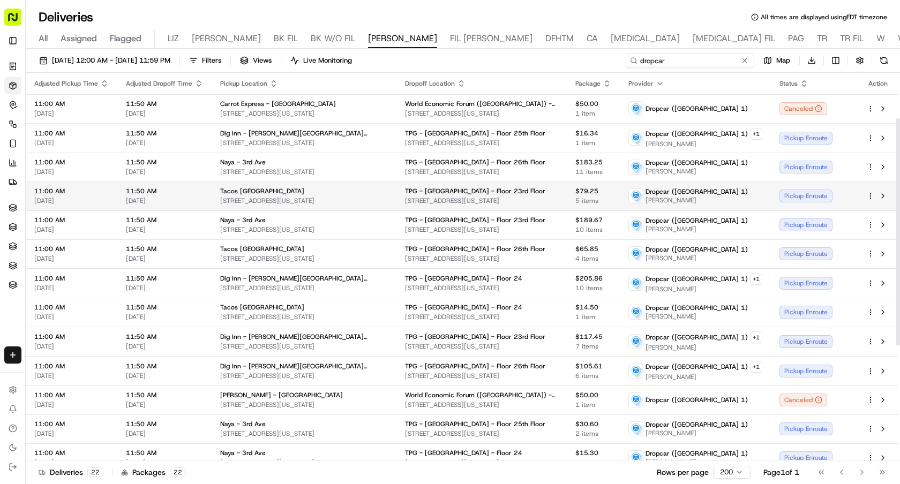
scroll to position [272, 0]
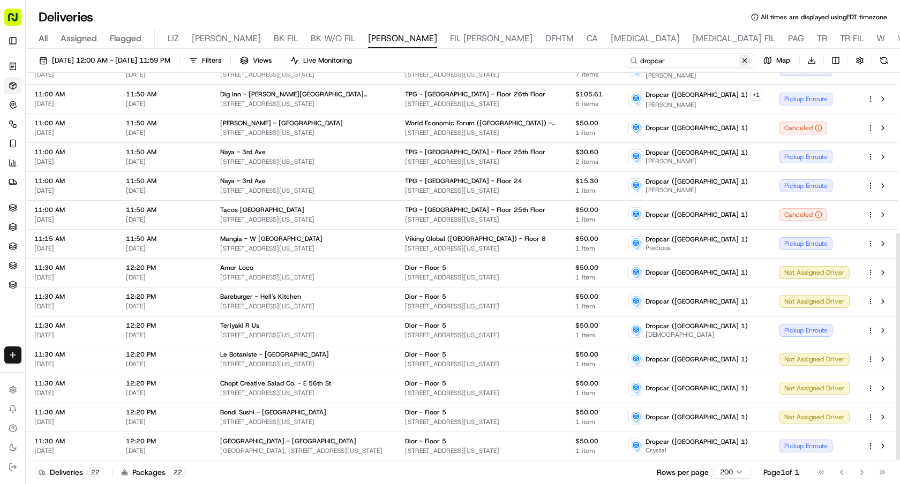
type input "dropcar"
click at [748, 58] on button at bounding box center [744, 60] width 11 height 11
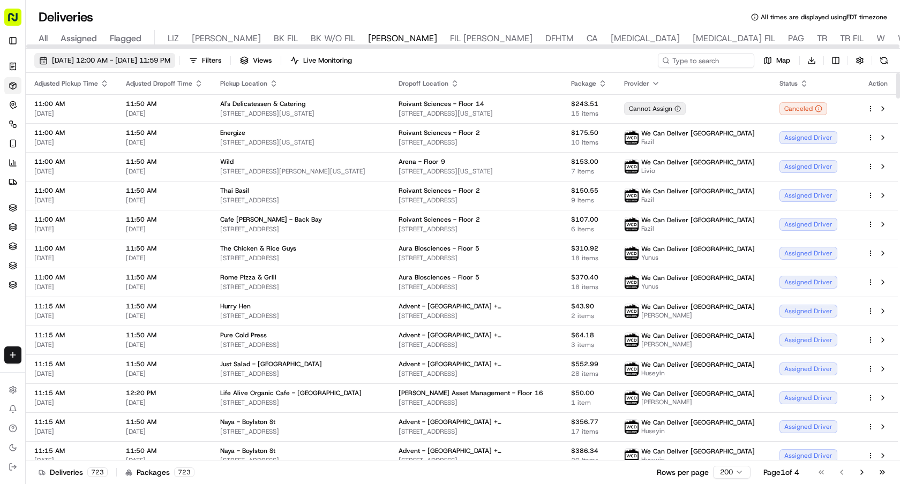
click at [170, 62] on span "[DATE] 12:00 AM - [DATE] 11:59 PM" at bounding box center [111, 61] width 118 height 10
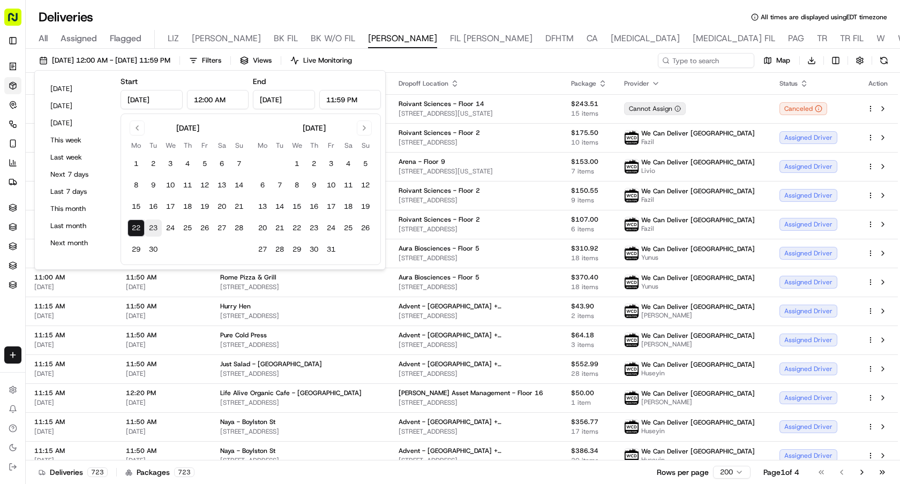
click at [148, 229] on button "23" at bounding box center [153, 228] width 17 height 17
type input "Sep 23, 2025"
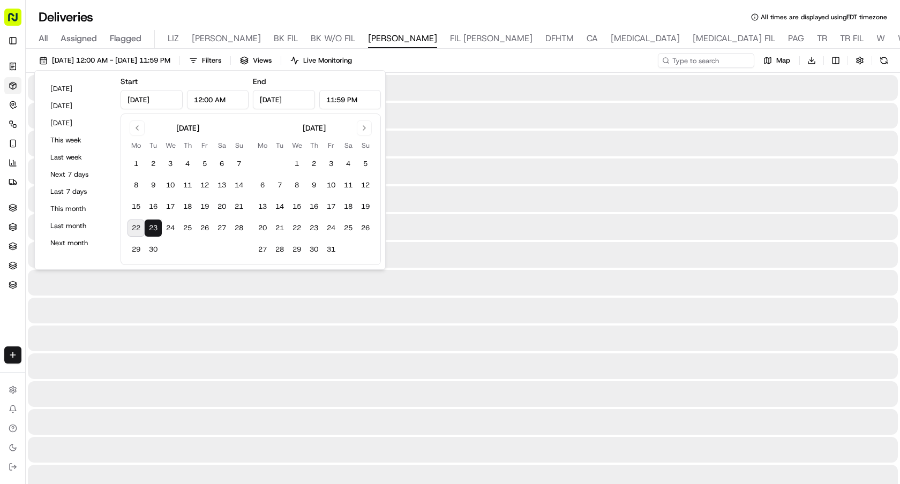
click at [148, 229] on button "23" at bounding box center [153, 228] width 17 height 17
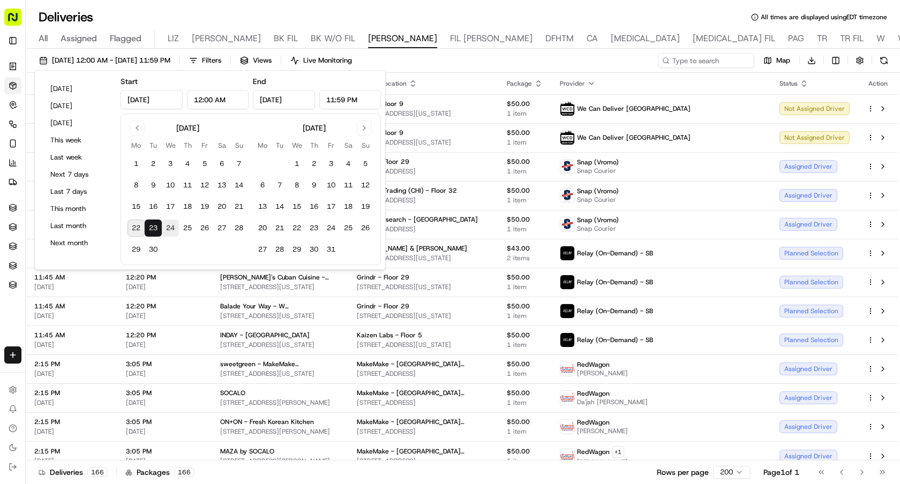
click at [174, 229] on button "24" at bounding box center [170, 228] width 17 height 17
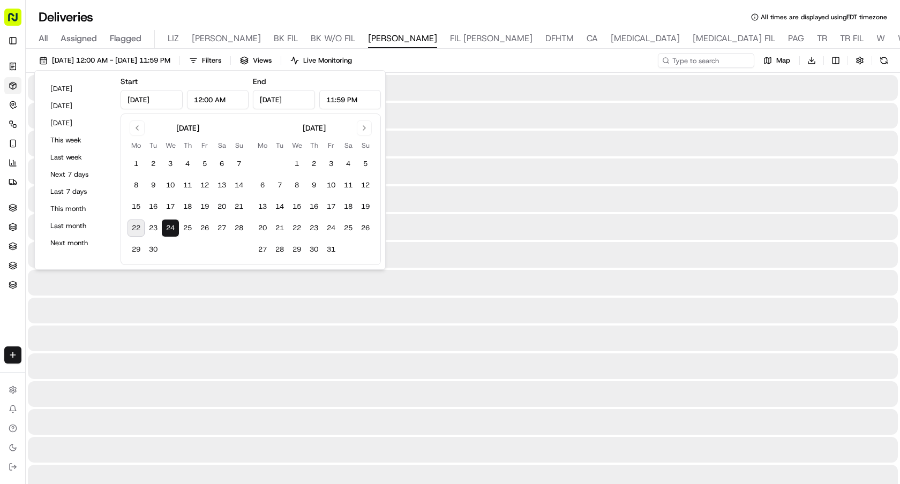
type input "Sep 24, 2025"
click at [174, 229] on button "24" at bounding box center [170, 228] width 17 height 17
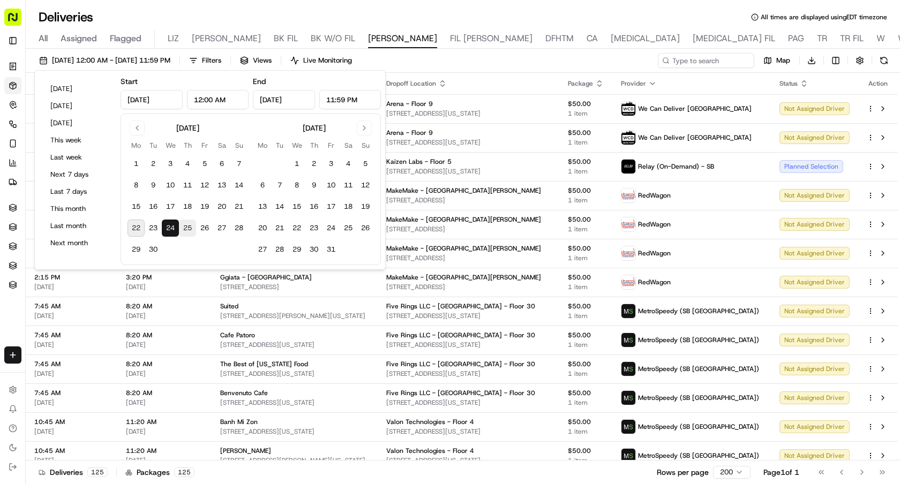
click at [190, 231] on button "25" at bounding box center [187, 228] width 17 height 17
type input "Sep 25, 2025"
click at [190, 231] on button "25" at bounding box center [187, 228] width 17 height 17
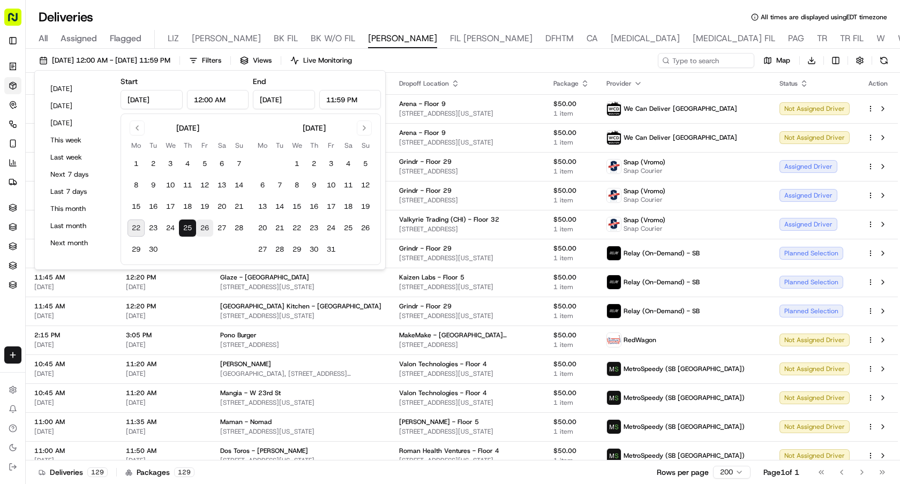
click at [201, 231] on button "26" at bounding box center [204, 228] width 17 height 17
type input "Sep 26, 2025"
click at [201, 231] on button "26" at bounding box center [204, 228] width 17 height 17
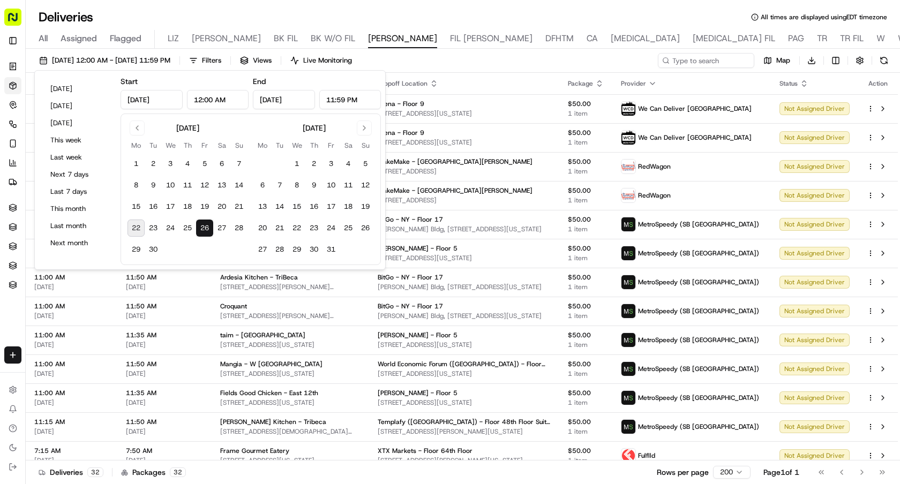
click at [136, 230] on button "22" at bounding box center [136, 228] width 17 height 17
type input "Sep 22, 2025"
click at [136, 230] on button "22" at bounding box center [136, 228] width 17 height 17
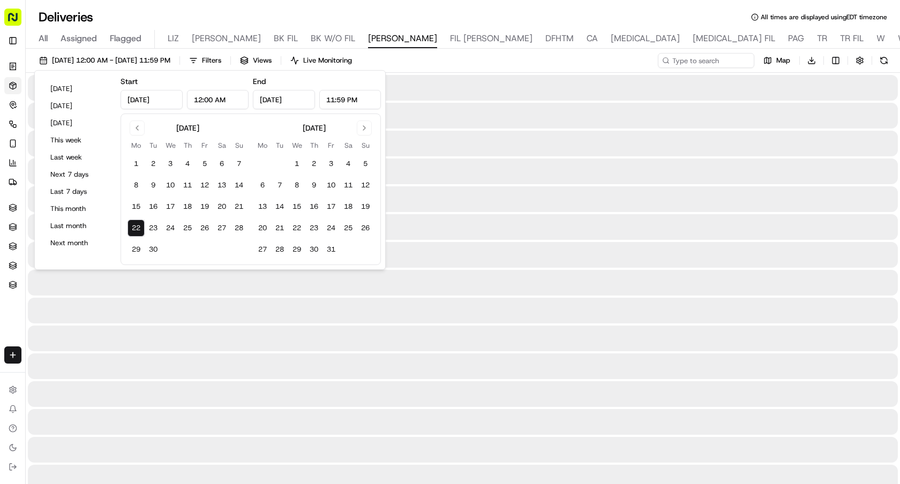
click at [574, 63] on div "09/22/2025 12:00 AM - 09/22/2025 11:59 PM Filters Views Live Monitoring Map Dow…" at bounding box center [463, 63] width 874 height 20
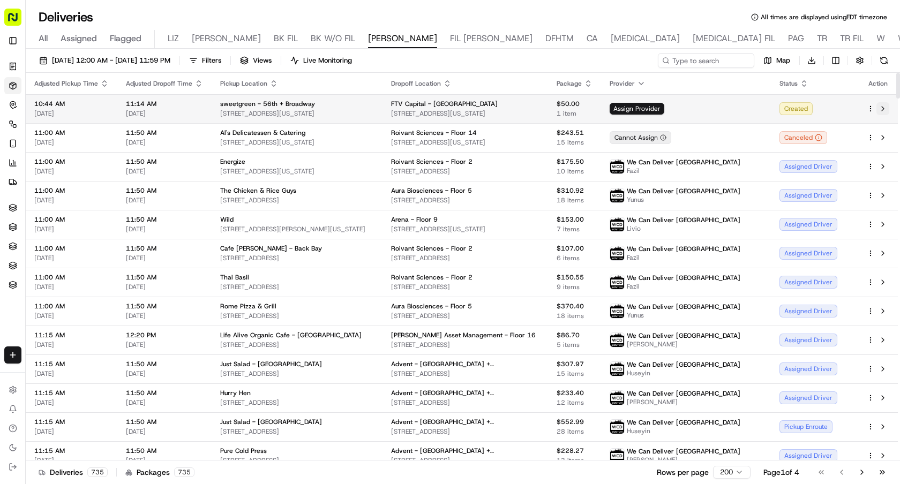
click at [884, 112] on button at bounding box center [883, 108] width 13 height 13
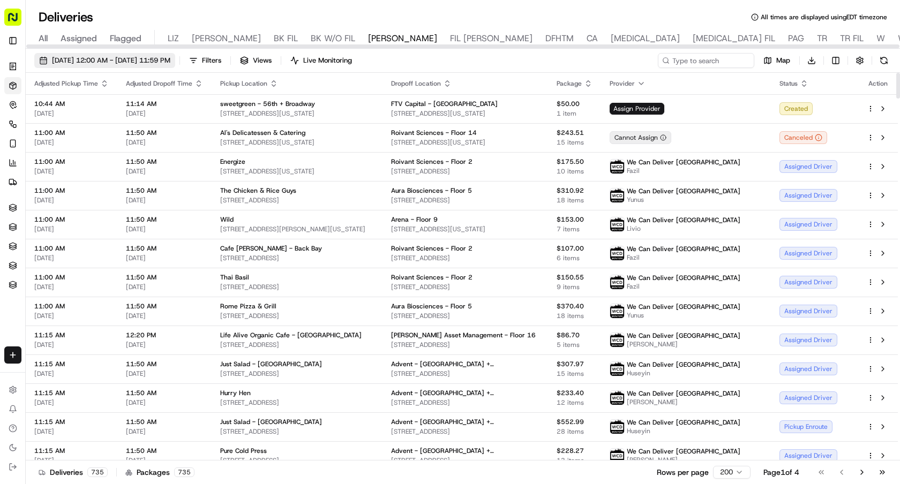
click at [138, 65] on span "09/22/2025 12:00 AM - 09/22/2025 11:59 PM" at bounding box center [111, 61] width 118 height 10
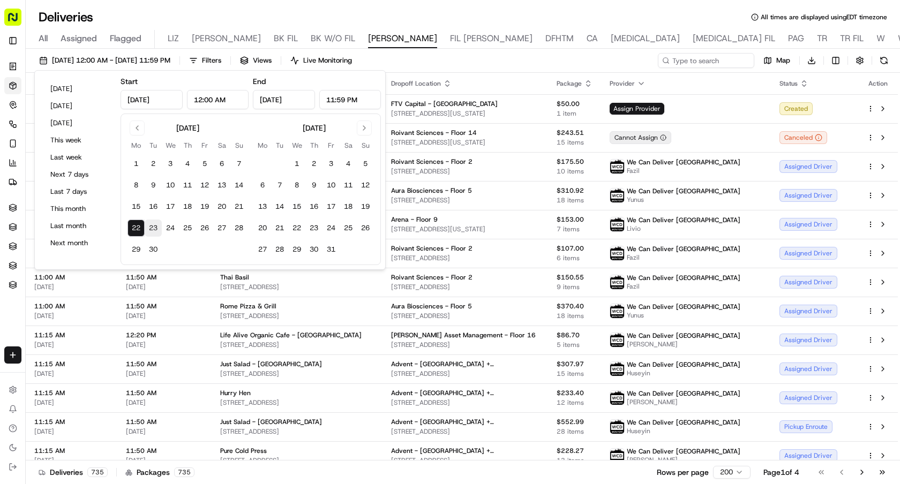
click at [149, 228] on button "23" at bounding box center [153, 228] width 17 height 17
type input "[DATE]"
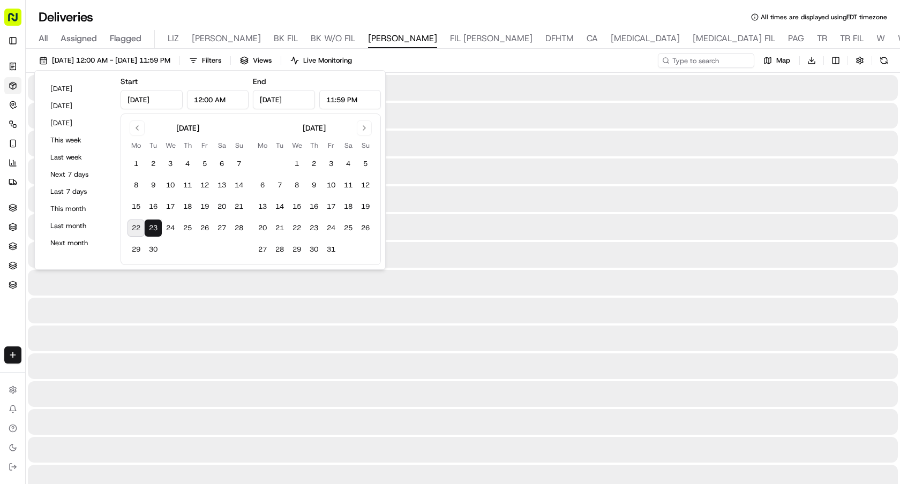
click at [149, 228] on button "23" at bounding box center [153, 228] width 17 height 17
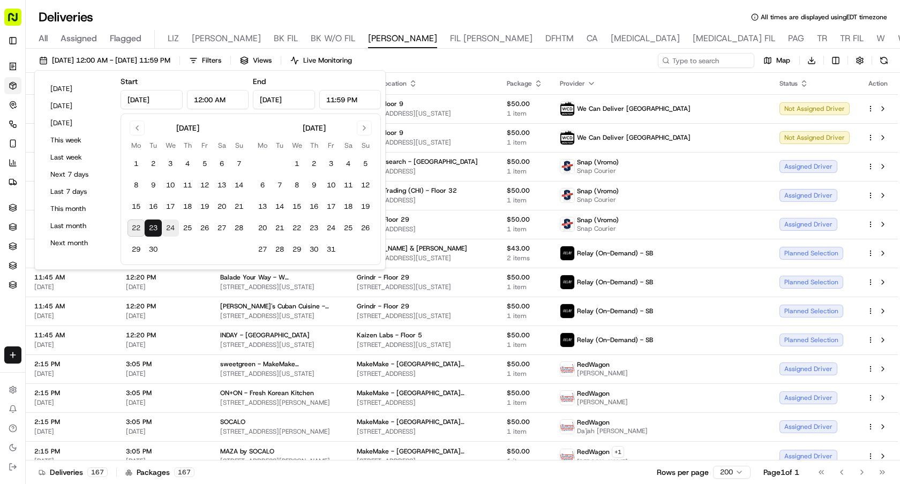
click at [163, 228] on button "24" at bounding box center [170, 228] width 17 height 17
type input "Sep 24, 2025"
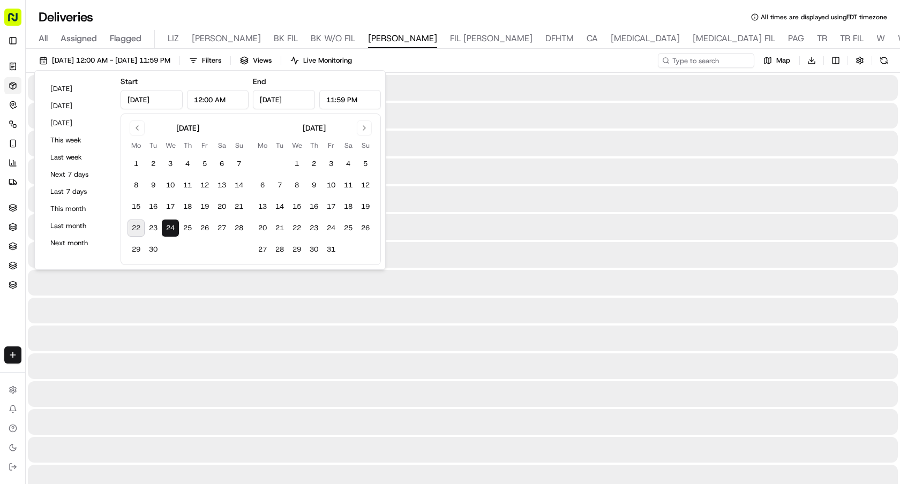
click at [163, 228] on button "24" at bounding box center [170, 228] width 17 height 17
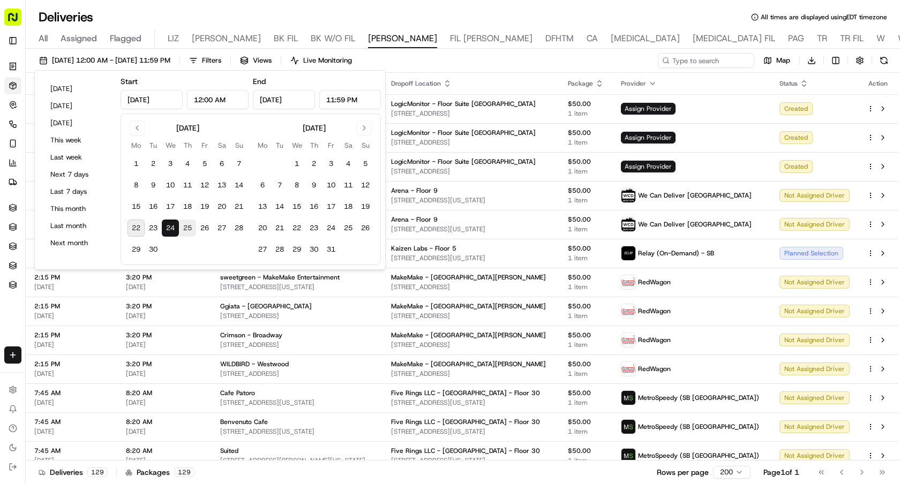
click at [189, 230] on button "25" at bounding box center [187, 228] width 17 height 17
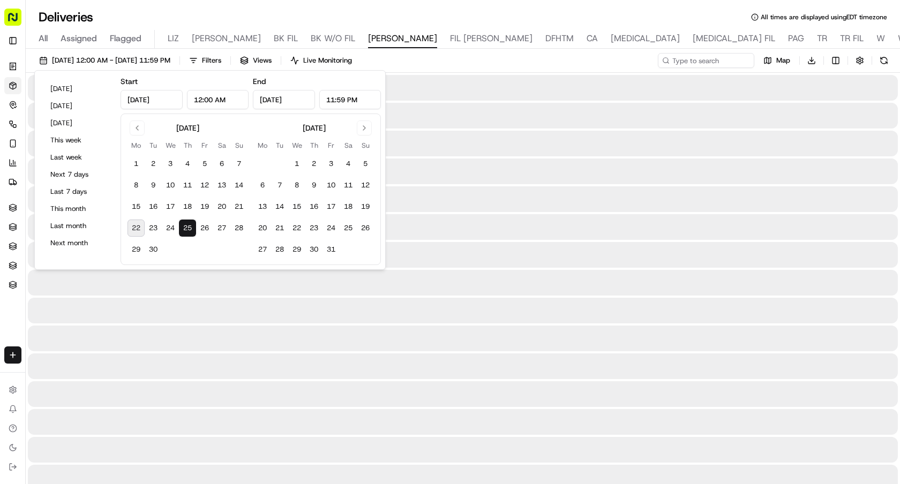
type input "Sep 25, 2025"
click at [189, 230] on button "25" at bounding box center [187, 228] width 17 height 17
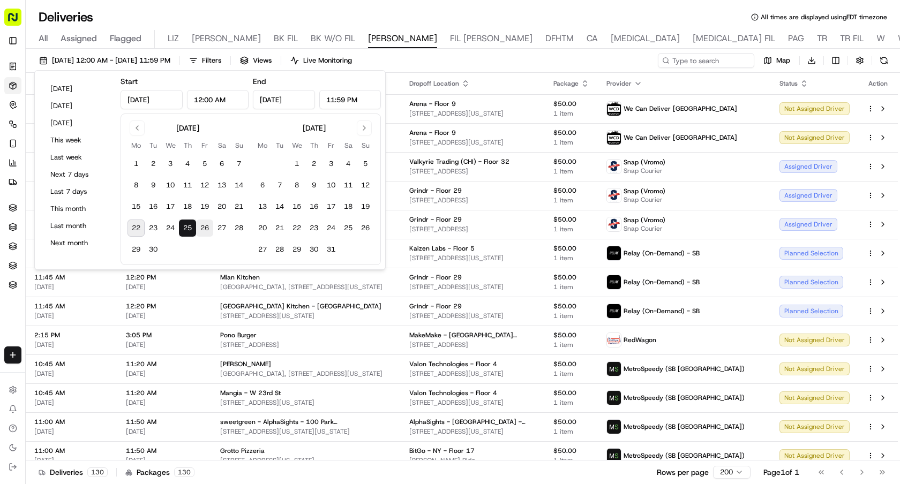
click at [208, 228] on button "26" at bounding box center [204, 228] width 17 height 17
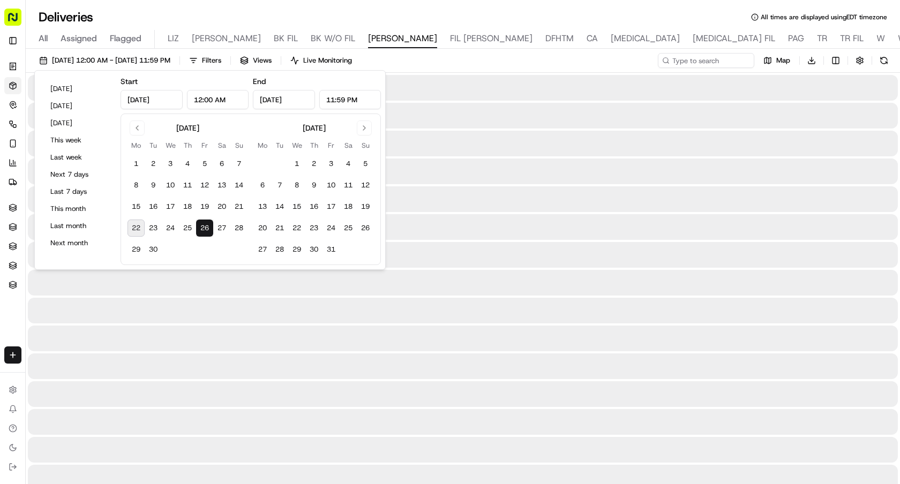
type input "Sep 26, 2025"
click at [208, 228] on button "26" at bounding box center [204, 228] width 17 height 17
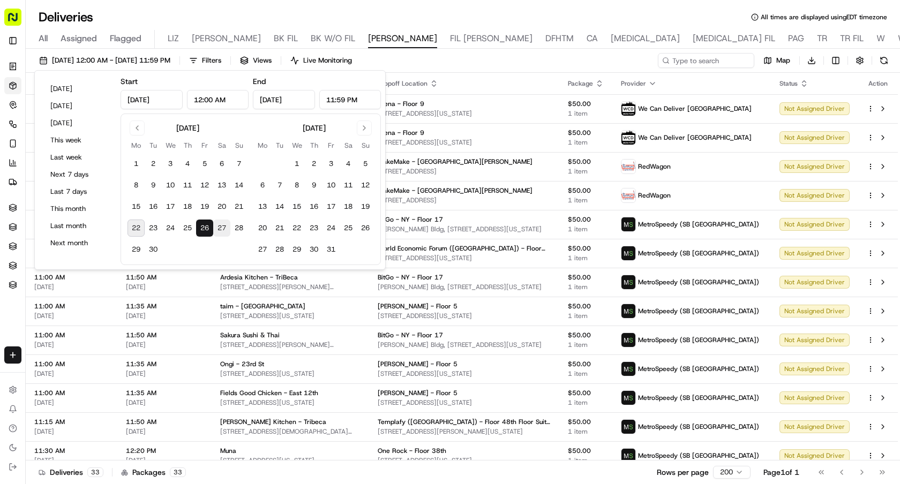
click at [218, 228] on button "27" at bounding box center [221, 228] width 17 height 17
type input "Sep 27, 2025"
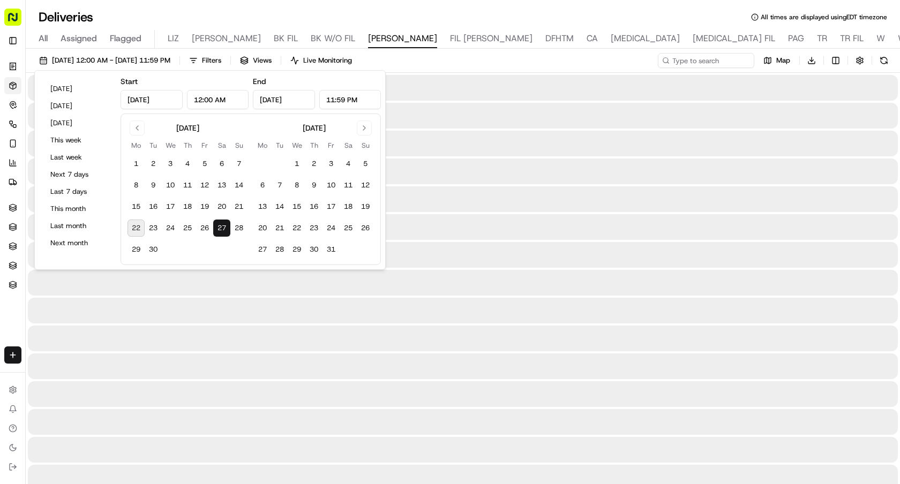
click at [218, 228] on button "27" at bounding box center [221, 228] width 17 height 17
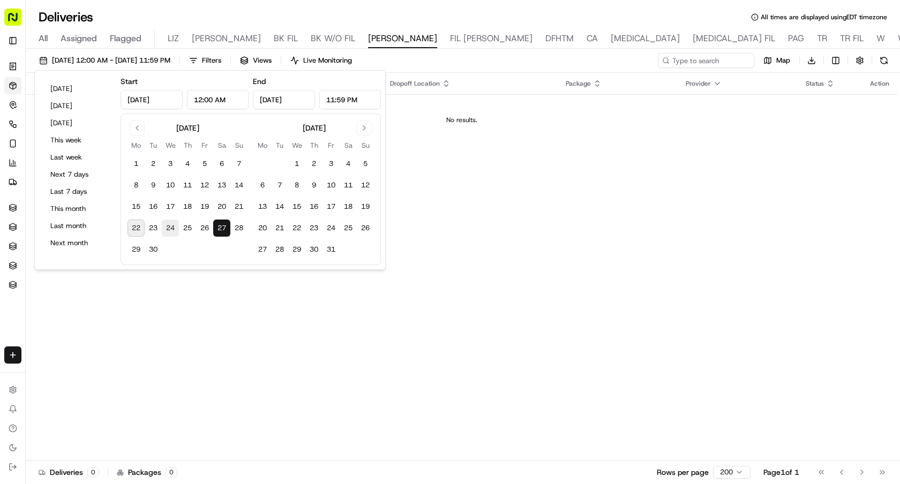
click at [173, 228] on button "24" at bounding box center [170, 228] width 17 height 17
type input "Sep 24, 2025"
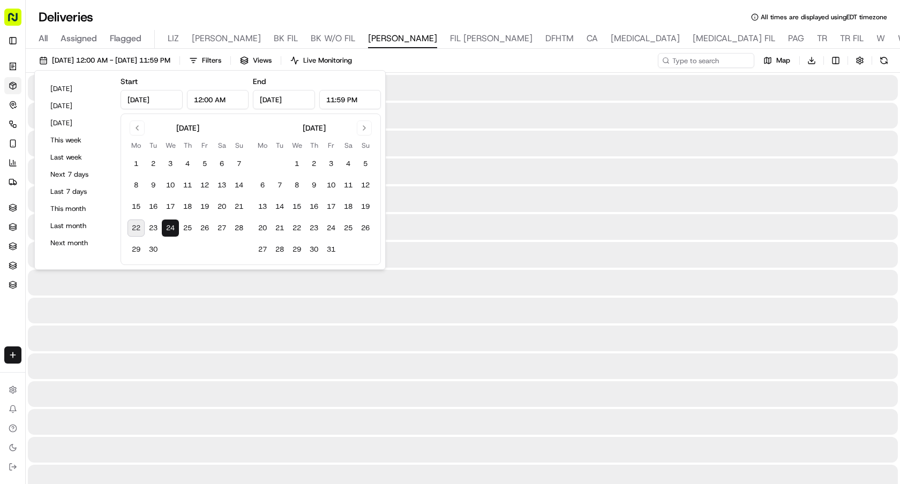
click at [173, 228] on button "24" at bounding box center [170, 228] width 17 height 17
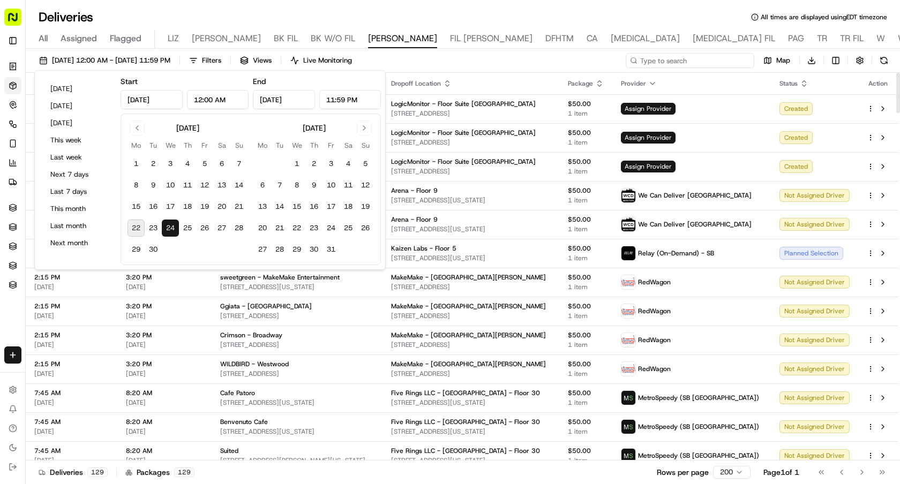
click at [729, 61] on input at bounding box center [690, 60] width 129 height 15
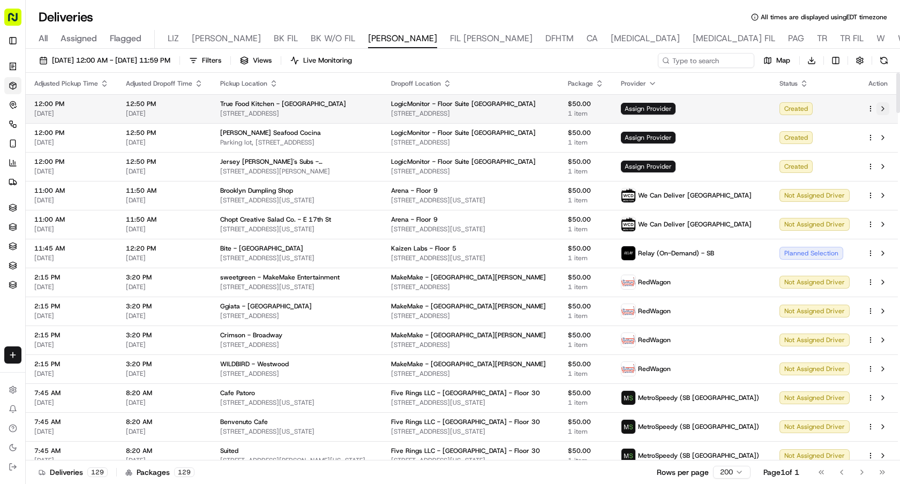
click at [881, 108] on button at bounding box center [883, 108] width 13 height 13
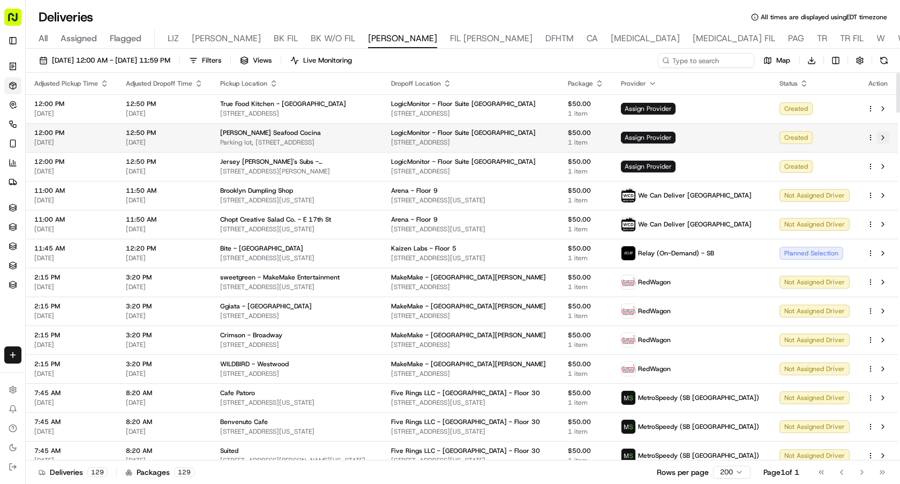
click at [881, 132] on button at bounding box center [883, 137] width 13 height 13
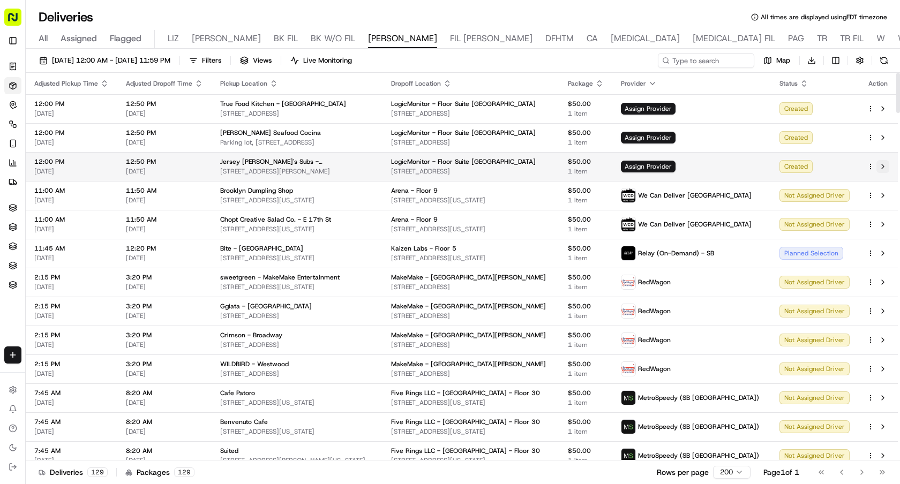
click at [879, 166] on button at bounding box center [883, 166] width 13 height 13
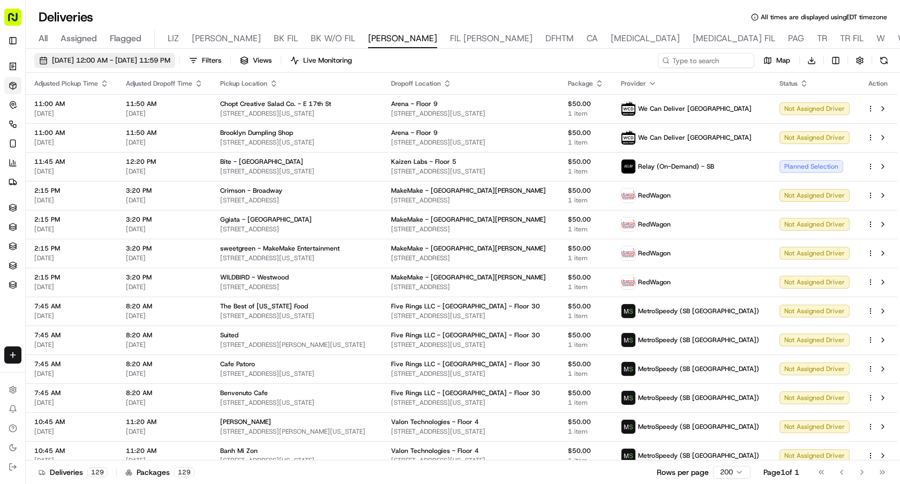
click at [126, 56] on span "09/24/2025 12:00 AM - 09/24/2025 11:59 PM" at bounding box center [111, 61] width 118 height 10
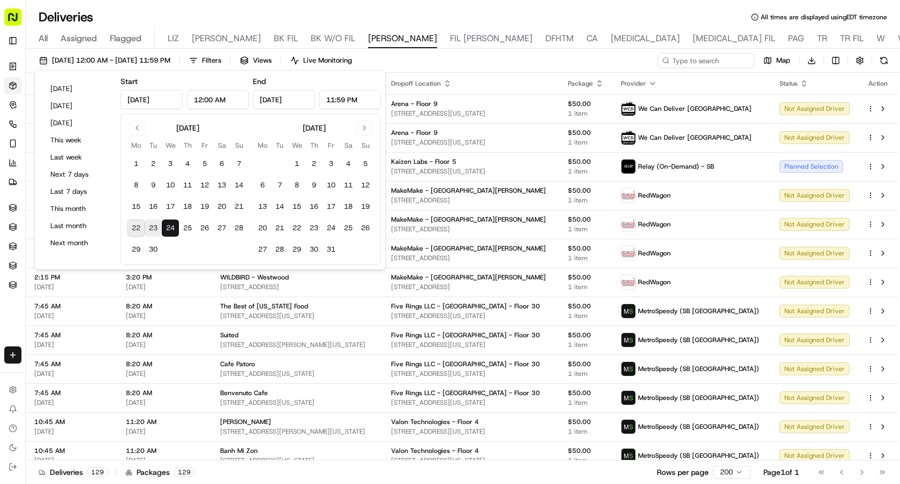
click at [153, 226] on button "23" at bounding box center [153, 228] width 17 height 17
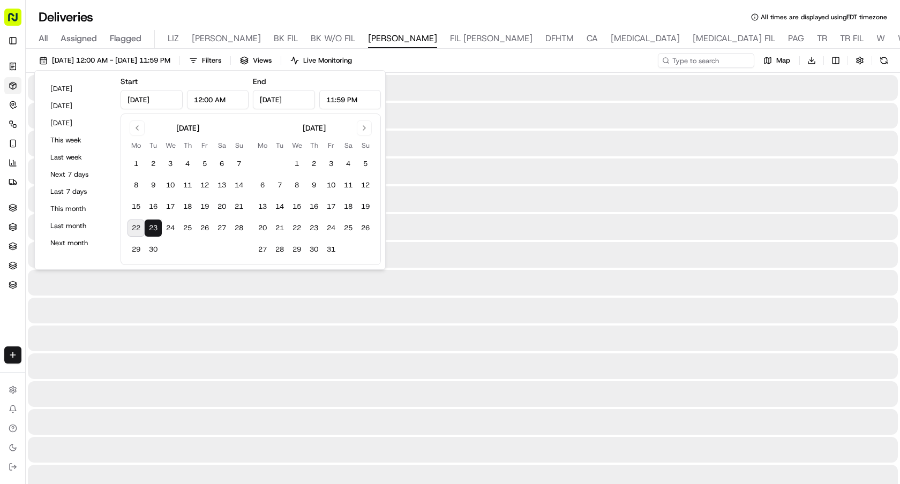
type input "Sep 23, 2025"
click at [153, 226] on button "23" at bounding box center [153, 228] width 17 height 17
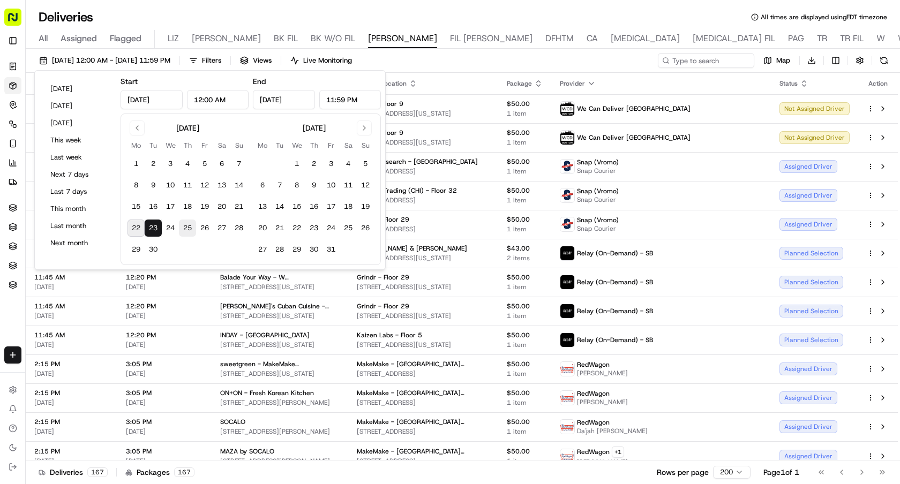
click at [186, 229] on button "25" at bounding box center [187, 228] width 17 height 17
type input "Sep 25, 2025"
click at [186, 229] on button "25" at bounding box center [187, 228] width 17 height 17
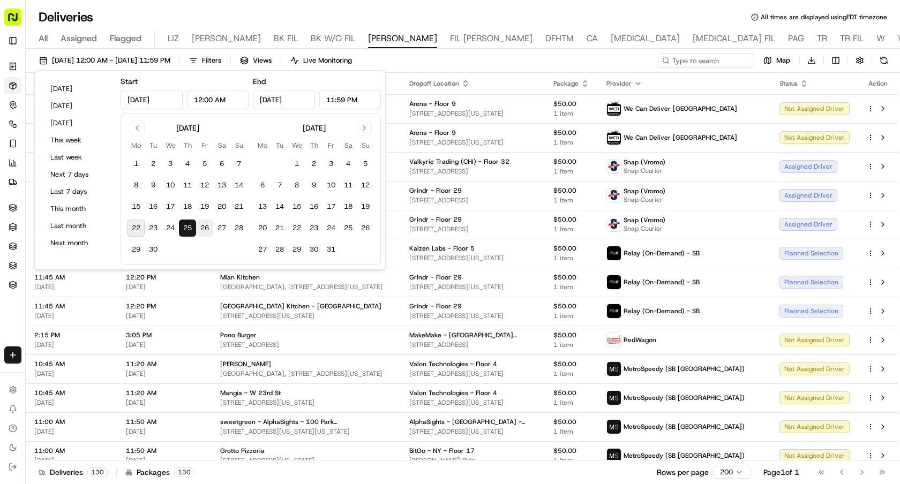
click at [200, 230] on button "26" at bounding box center [204, 228] width 17 height 17
type input "Sep 26, 2025"
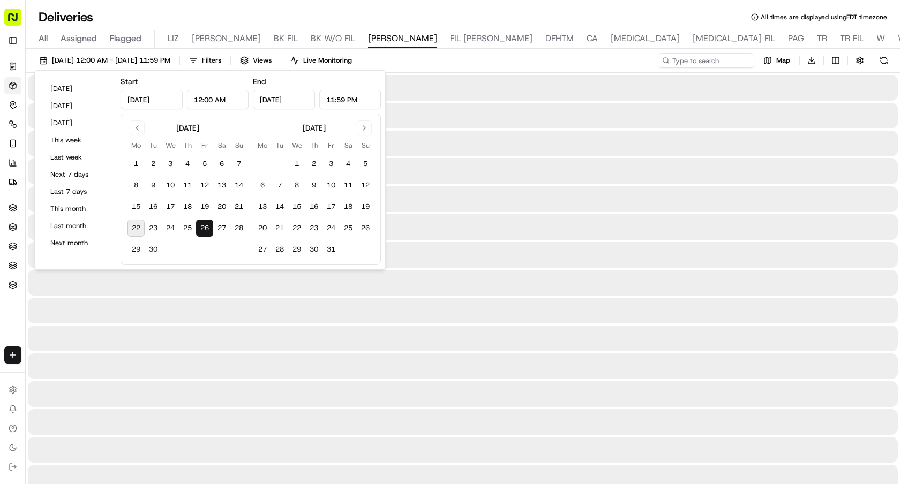
click at [200, 230] on button "26" at bounding box center [204, 228] width 17 height 17
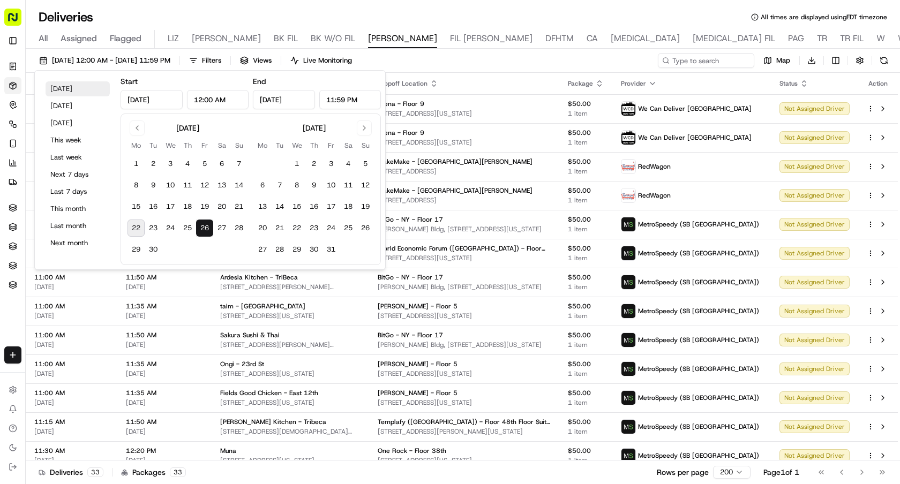
click at [78, 94] on button "Today" at bounding box center [78, 88] width 64 height 15
type input "Sep 22, 2025"
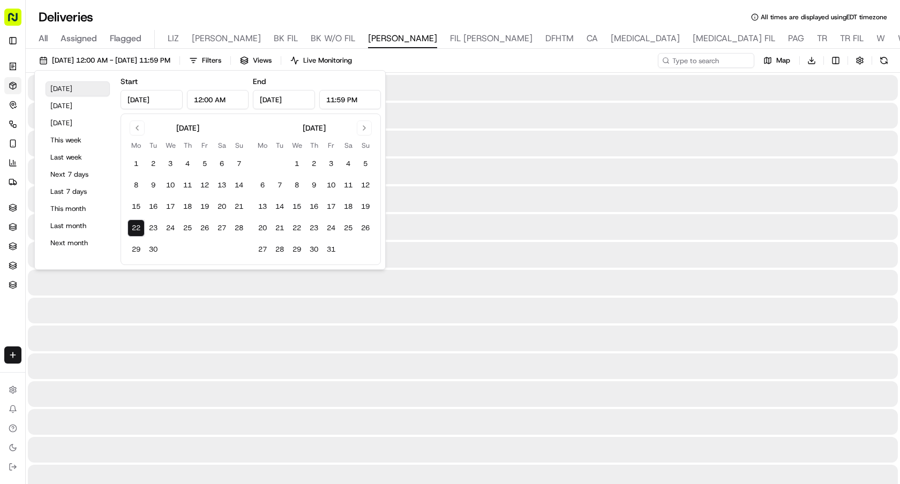
click at [78, 94] on button "Today" at bounding box center [78, 88] width 64 height 15
click at [465, 21] on div "Deliveries All times are displayed using EDT timezone" at bounding box center [463, 17] width 874 height 17
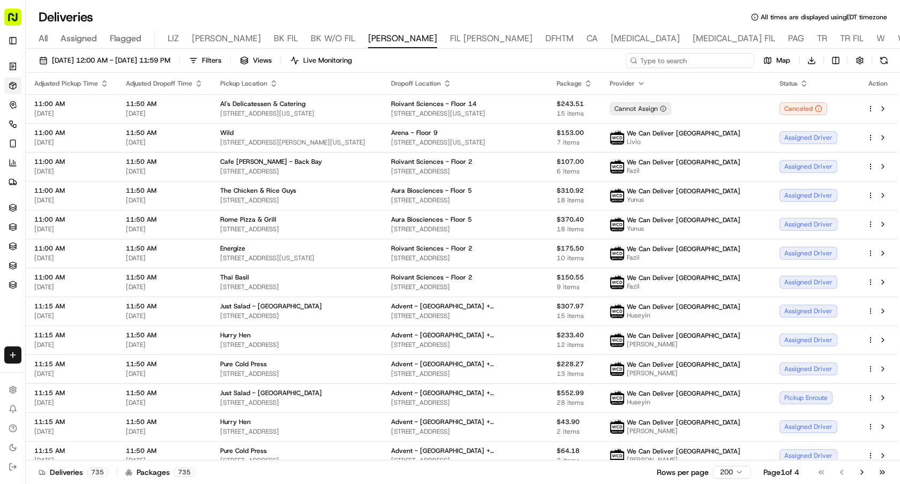
click at [684, 57] on input at bounding box center [690, 60] width 129 height 15
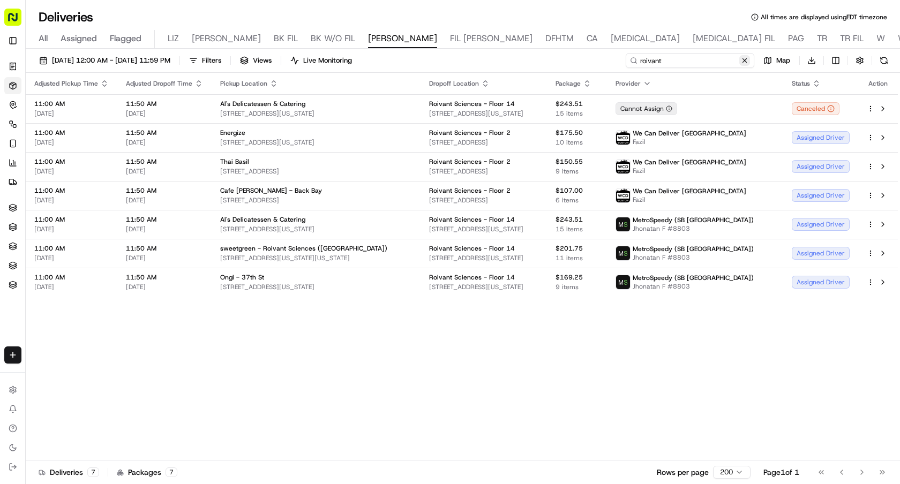
type input "roivant"
click at [747, 57] on button at bounding box center [744, 60] width 11 height 11
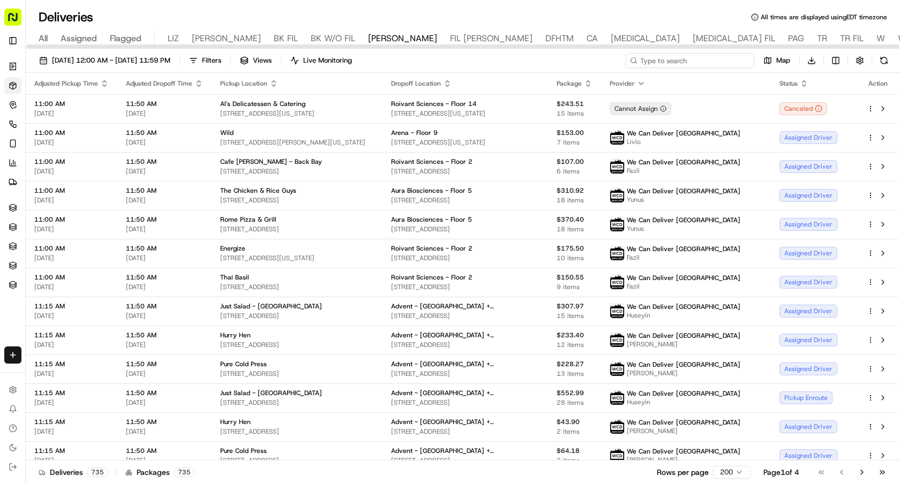
click at [692, 63] on input at bounding box center [690, 60] width 129 height 15
paste input "Costas"
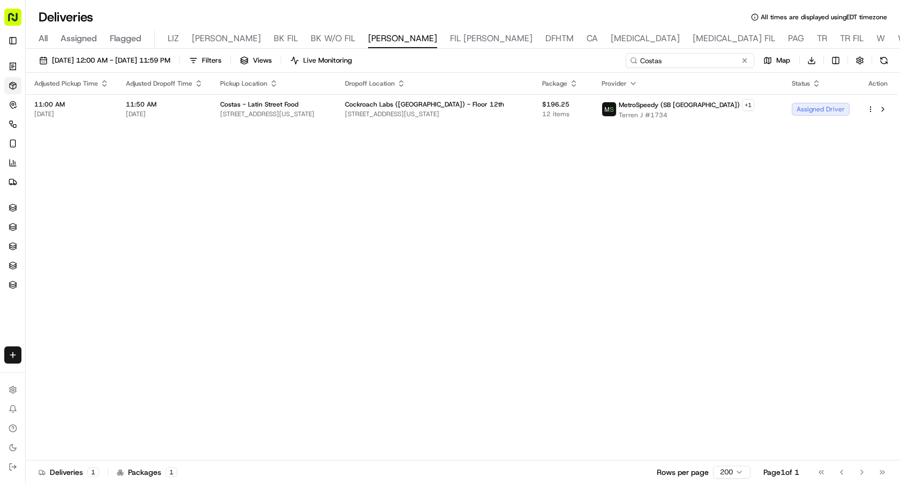
type input "Costas"
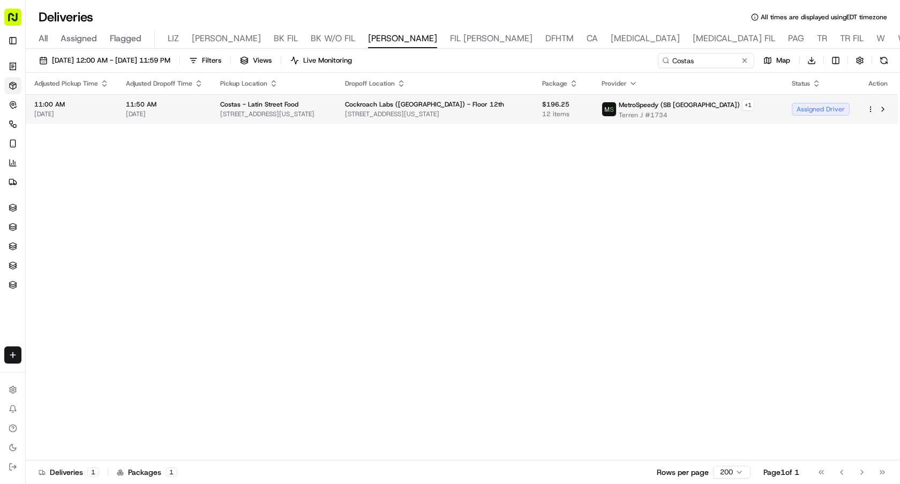
drag, startPoint x: 343, startPoint y: 114, endPoint x: 220, endPoint y: 113, distance: 123.2
click at [220, 113] on span "[STREET_ADDRESS][US_STATE]" at bounding box center [274, 114] width 108 height 9
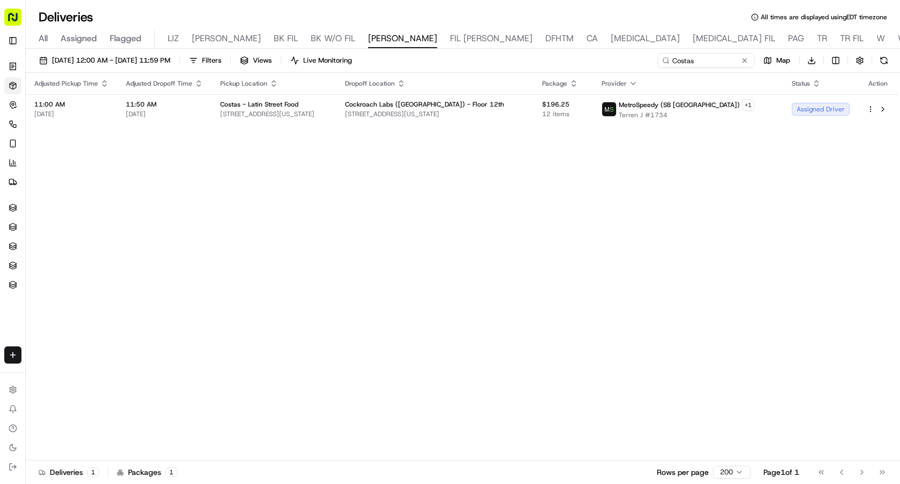
copy span "[STREET_ADDRESS][US_STATE]"
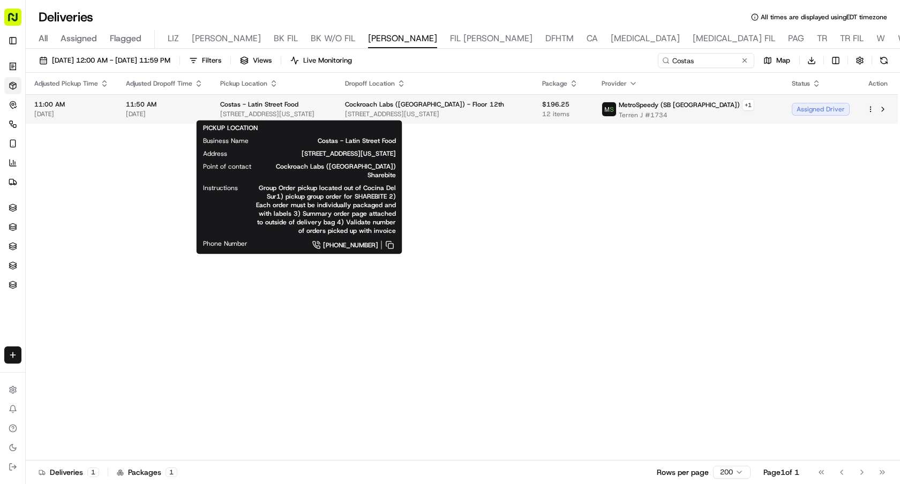
click at [836, 107] on div "Assigned Driver" at bounding box center [821, 109] width 58 height 13
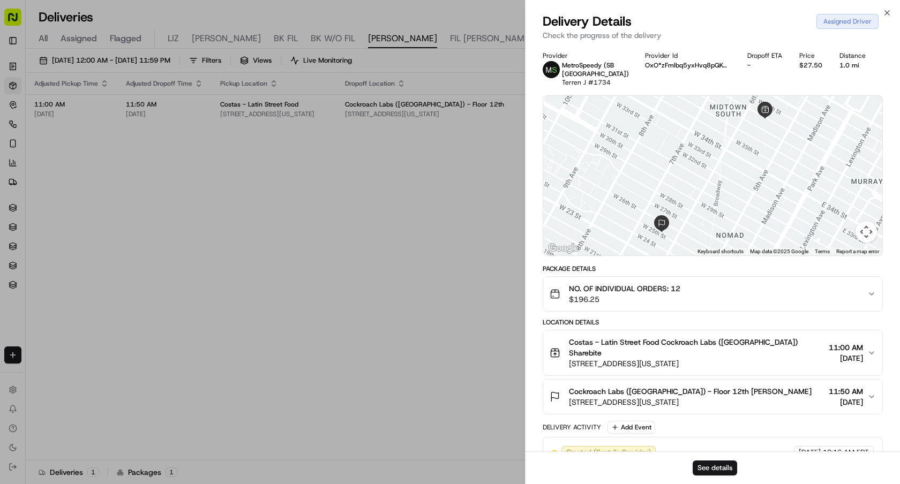
click at [672, 358] on span "40 W 38th St, New York, NY 10018, USA" at bounding box center [697, 363] width 256 height 11
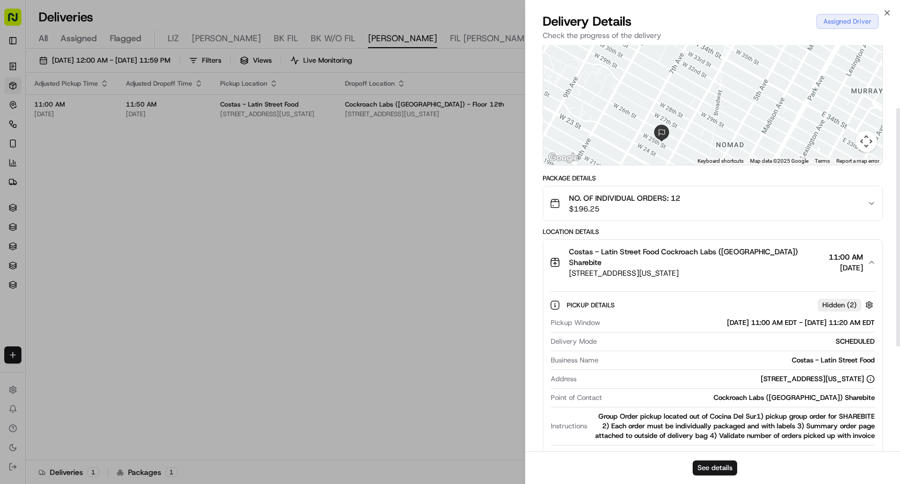
scroll to position [201, 0]
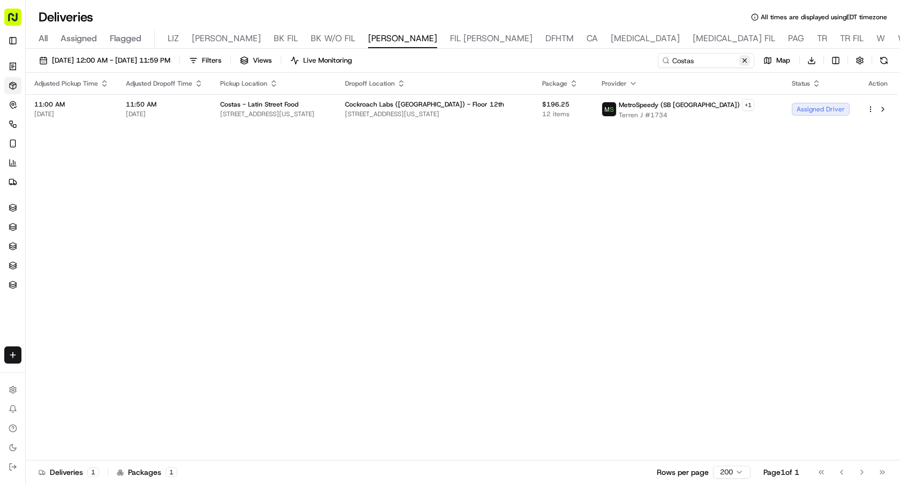
click at [745, 56] on button at bounding box center [744, 60] width 11 height 11
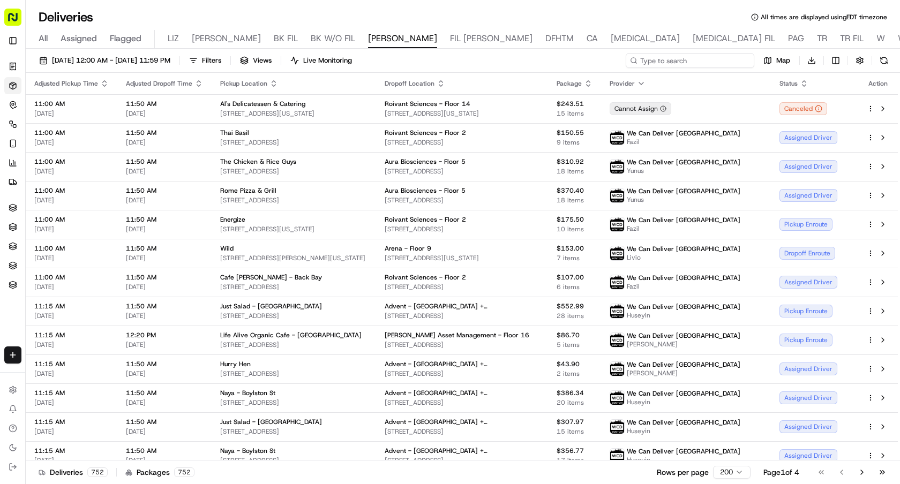
click at [722, 65] on input at bounding box center [690, 60] width 129 height 15
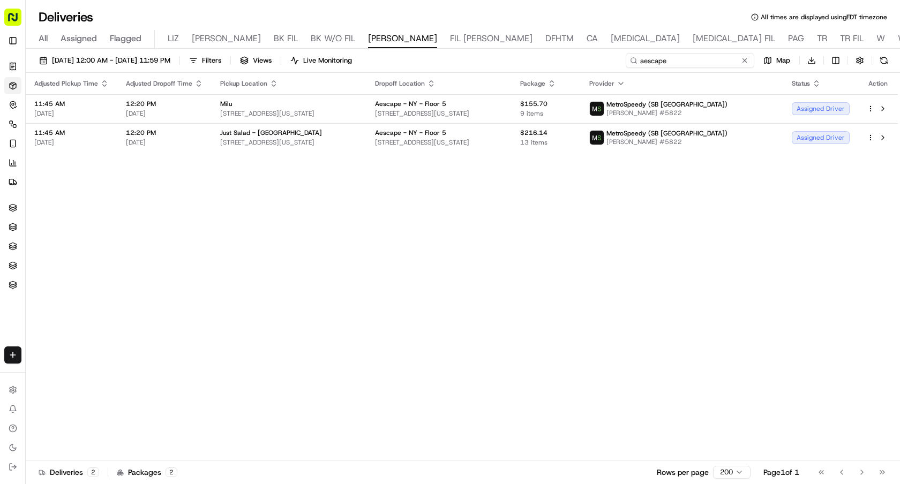
type input "aescape"
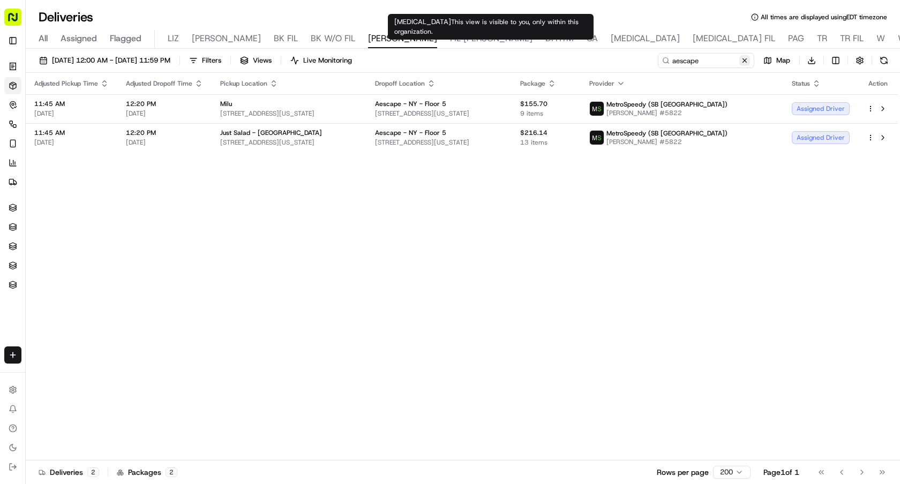
click at [744, 63] on button at bounding box center [744, 60] width 11 height 11
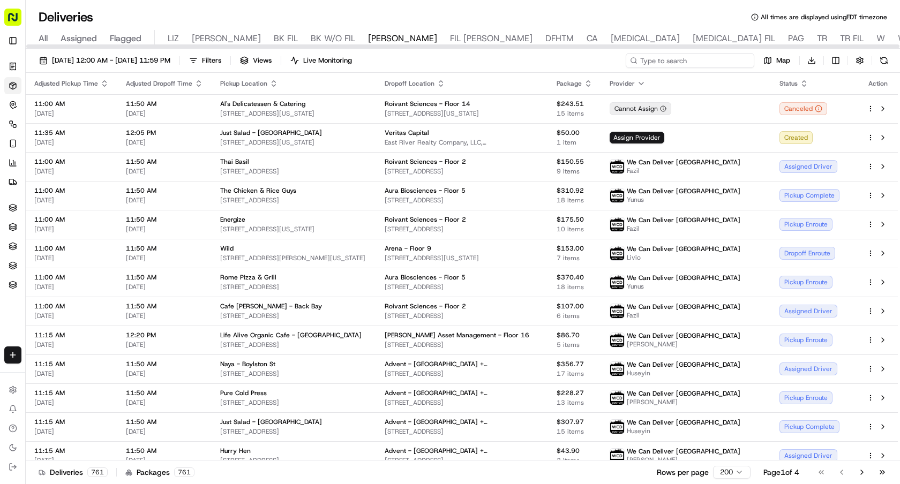
click at [708, 54] on input at bounding box center [690, 60] width 129 height 15
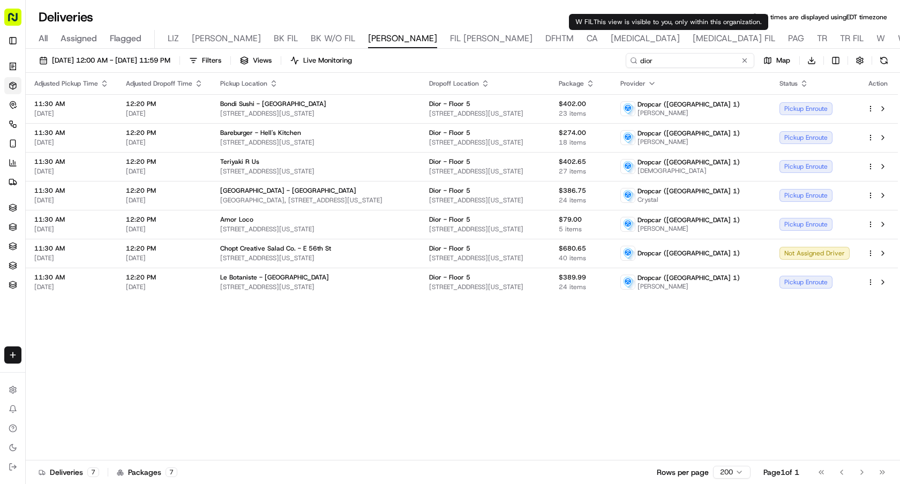
type input "dior"
click at [743, 64] on button at bounding box center [744, 60] width 11 height 11
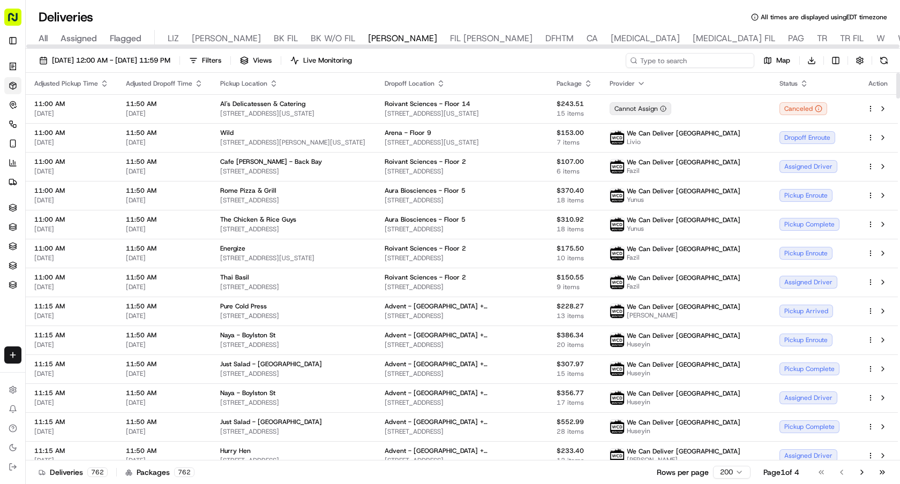
click at [707, 62] on input at bounding box center [690, 60] width 129 height 15
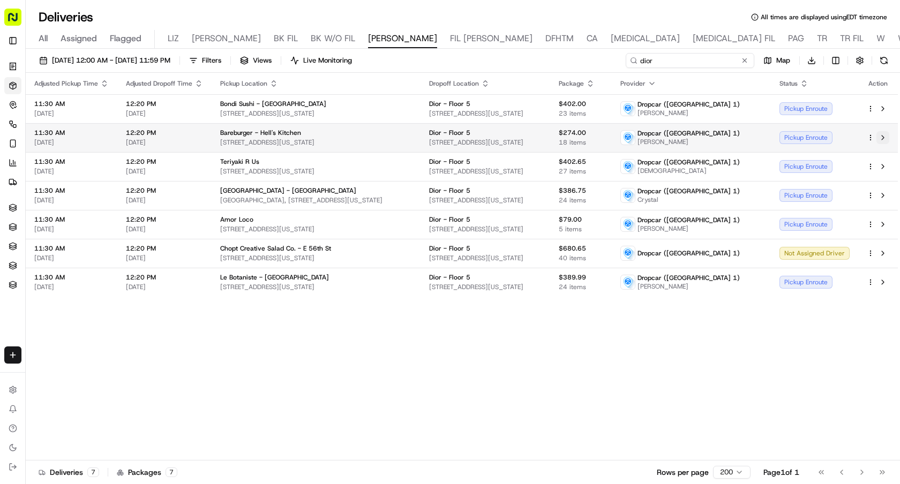
type input "dior"
click at [881, 139] on button at bounding box center [883, 137] width 13 height 13
drag, startPoint x: 722, startPoint y: 147, endPoint x: 701, endPoint y: 142, distance: 21.1
click at [701, 142] on td "Dropcar (NYC 1) Gino" at bounding box center [691, 137] width 159 height 29
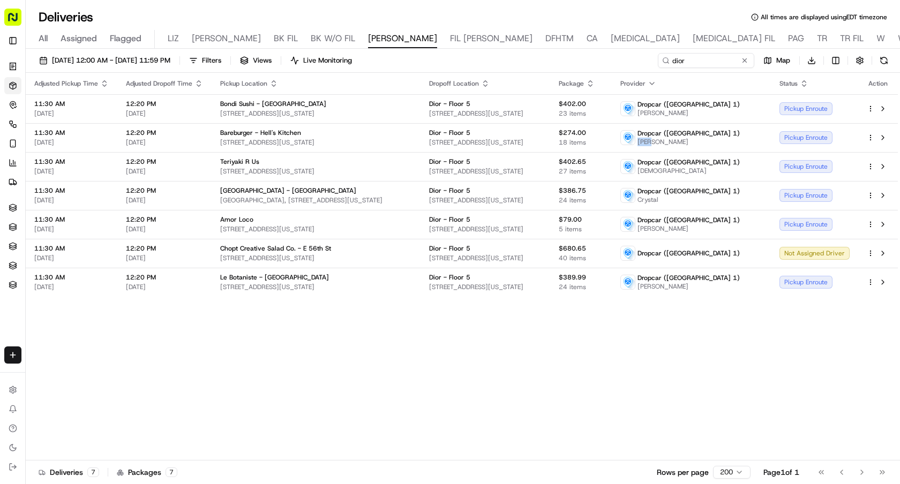
copy span "Gino"
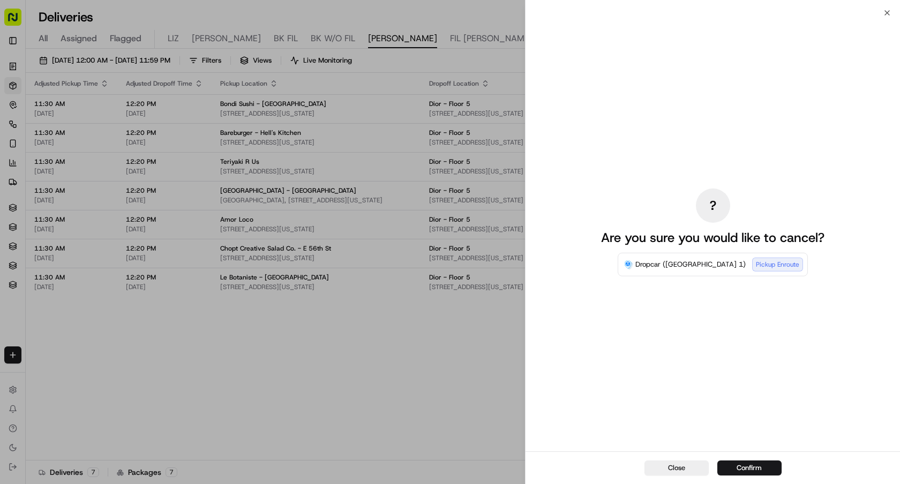
click at [744, 57] on div "? Are you sure you would like to cancel? Dropcar (NYC 1) Pickup Enroute" at bounding box center [713, 232] width 240 height 435
click at [531, 68] on div "? Are you sure you would like to cancel? Dropcar (NYC 1) Pickup Enroute" at bounding box center [713, 232] width 375 height 439
click at [529, 64] on div "? Are you sure you would like to cancel? Dropcar (NYC 1) Pickup Enroute" at bounding box center [713, 232] width 375 height 439
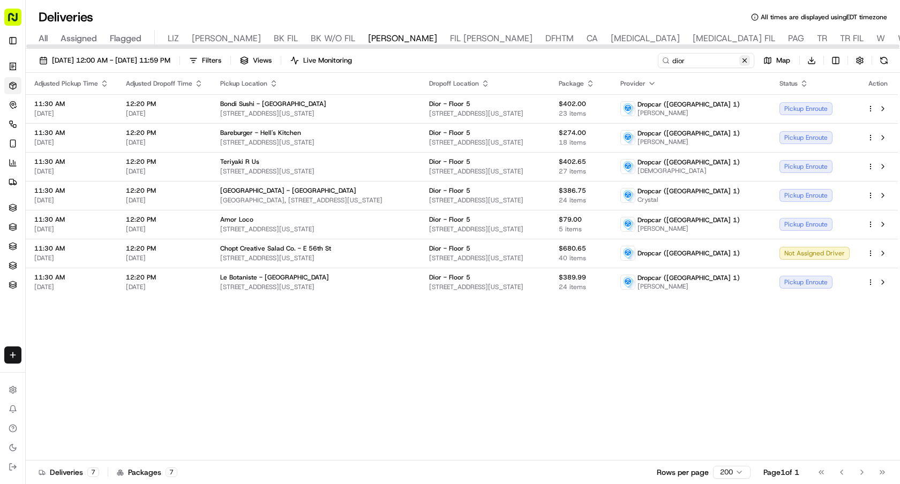
click at [744, 58] on button at bounding box center [744, 60] width 11 height 11
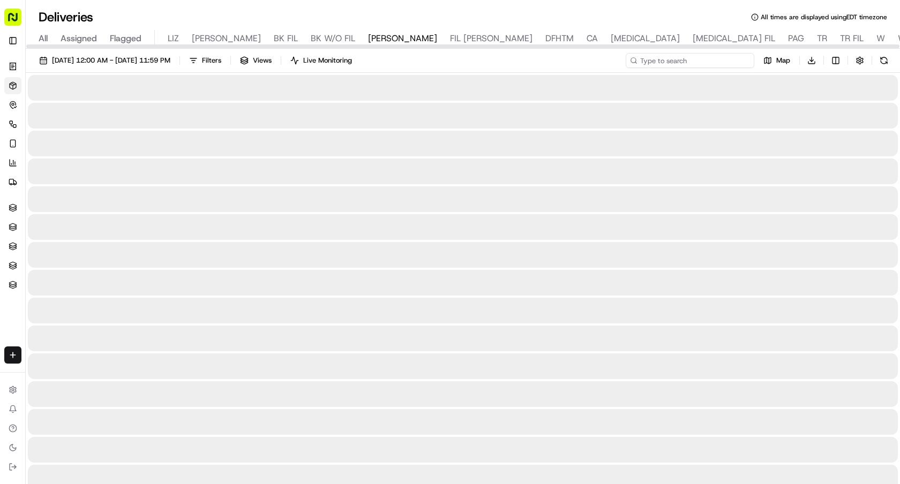
click at [737, 60] on input at bounding box center [690, 60] width 129 height 15
paste input "Gino"
type input "Gino"
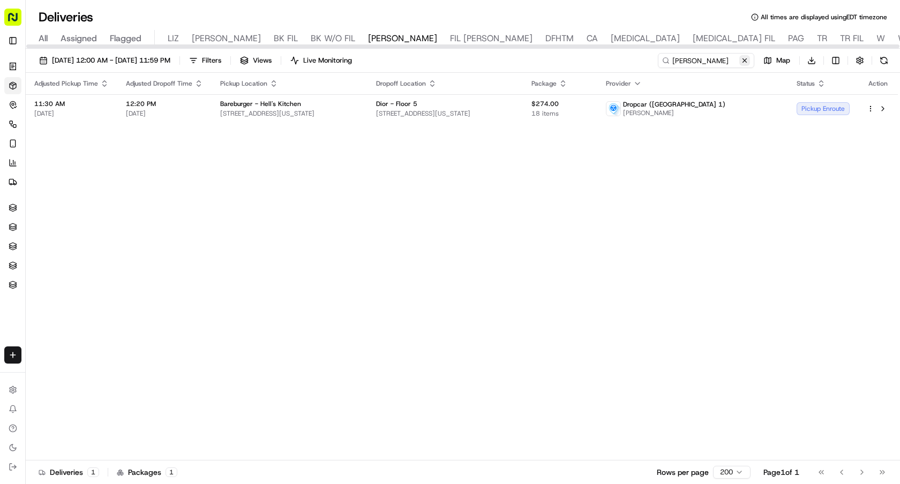
click at [743, 61] on button at bounding box center [744, 60] width 11 height 11
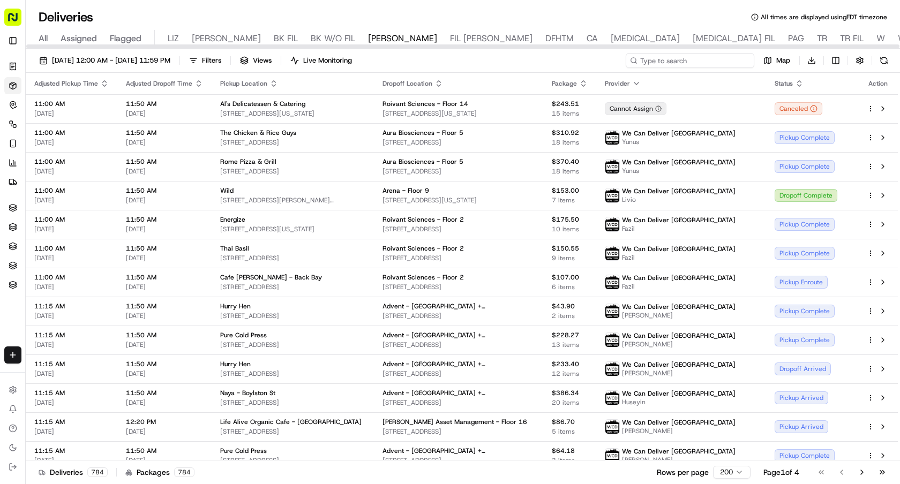
click at [706, 58] on input at bounding box center [690, 60] width 129 height 15
paste input "[PERSON_NAME]"
type input "Baroune Roland"
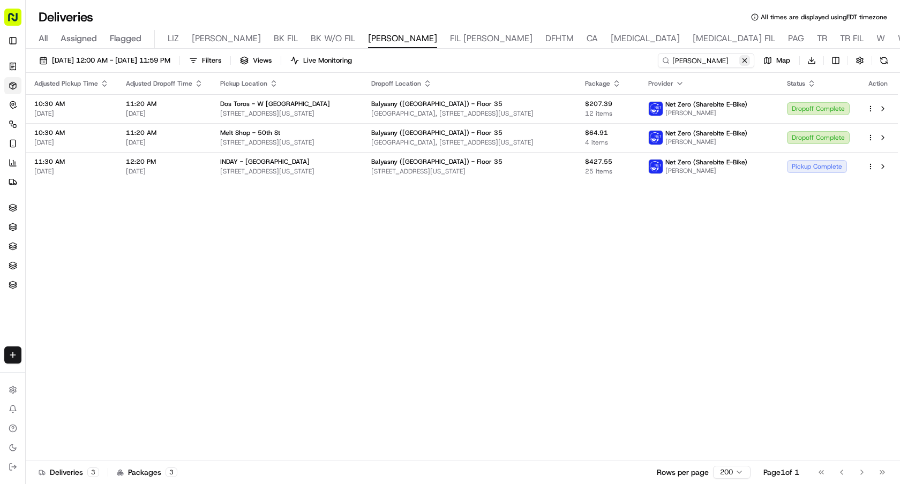
click at [745, 63] on button at bounding box center [744, 60] width 11 height 11
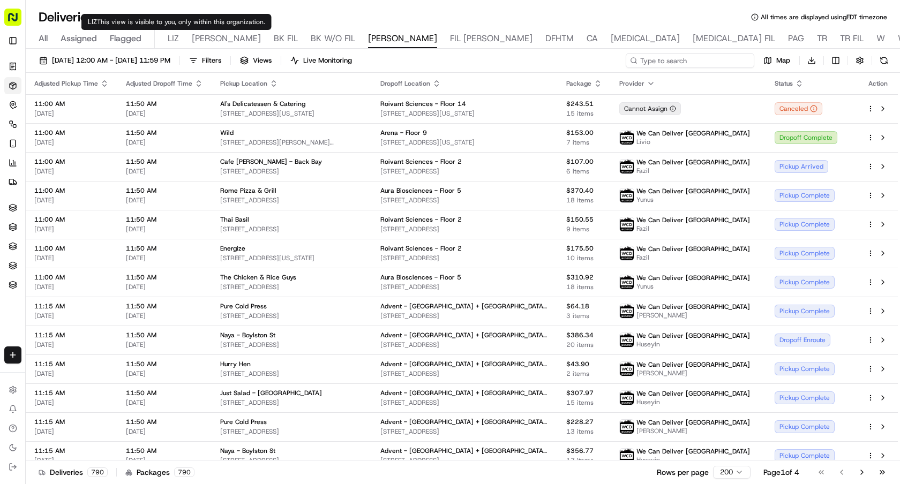
click at [686, 60] on input at bounding box center [690, 60] width 129 height 15
paste input "Anthony Ewing - 11701"
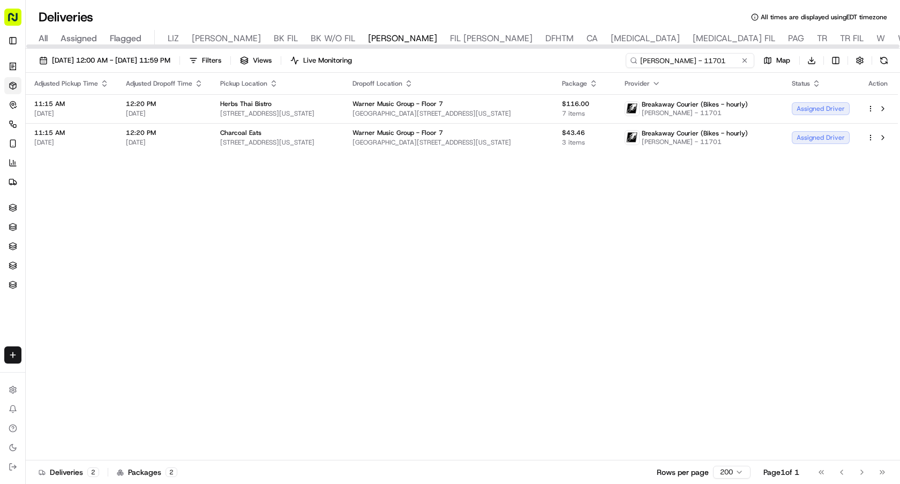
drag, startPoint x: 732, startPoint y: 60, endPoint x: 552, endPoint y: 56, distance: 180.6
click at [553, 56] on div "09/22/2025 12:00 AM - 09/22/2025 11:59 PM Filters Views Live Monitoring Anthony…" at bounding box center [463, 63] width 874 height 20
paste input "[PERSON_NAME] - 12258"
type input "Juan Soriano - 12258"
click at [745, 60] on button at bounding box center [744, 60] width 11 height 11
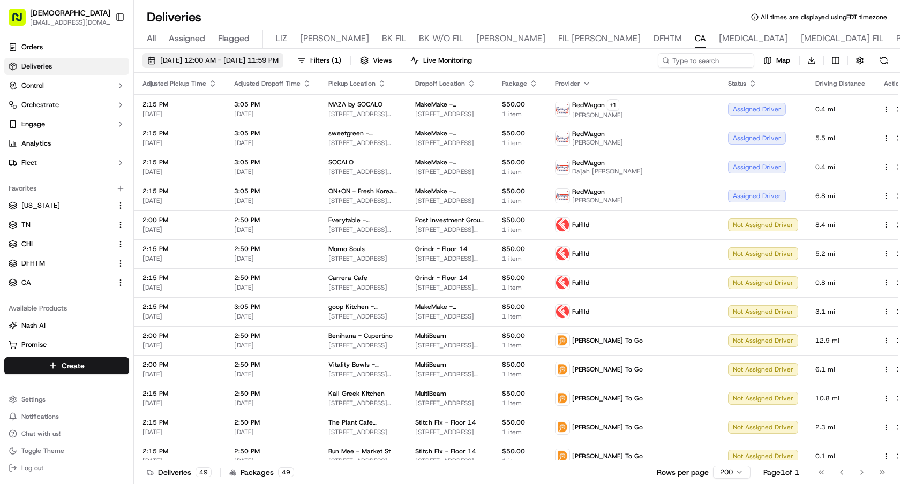
click at [216, 61] on span "[DATE] 12:00 AM - [DATE] 11:59 PM" at bounding box center [219, 61] width 118 height 10
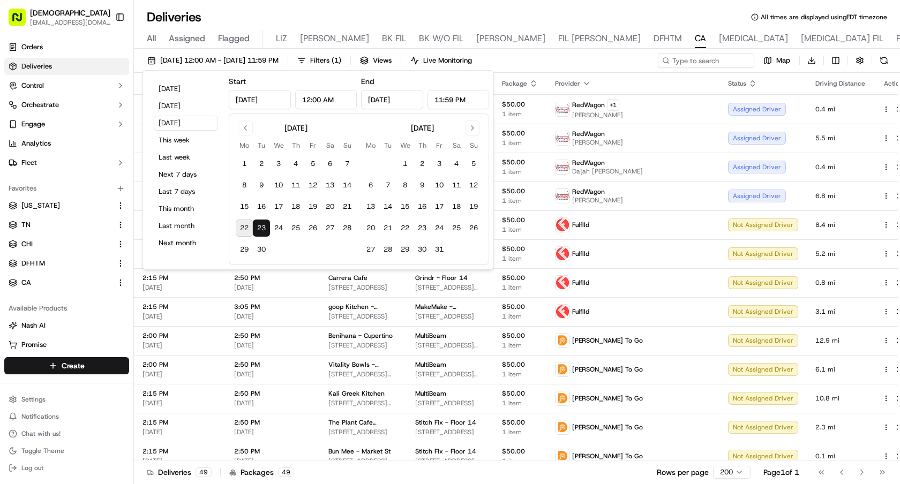
click at [244, 233] on button "22" at bounding box center [244, 228] width 17 height 17
type input "[DATE]"
click at [244, 233] on button "22" at bounding box center [244, 228] width 17 height 17
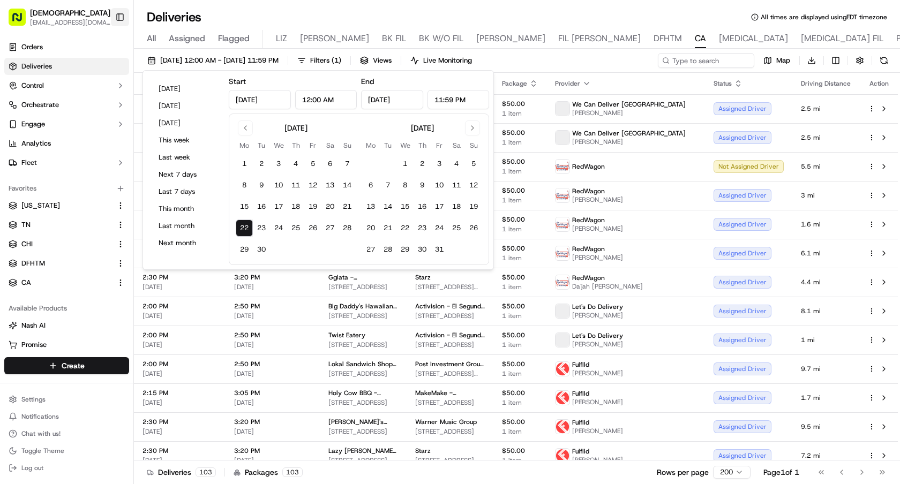
click at [120, 16] on button "Toggle Sidebar" at bounding box center [120, 17] width 18 height 18
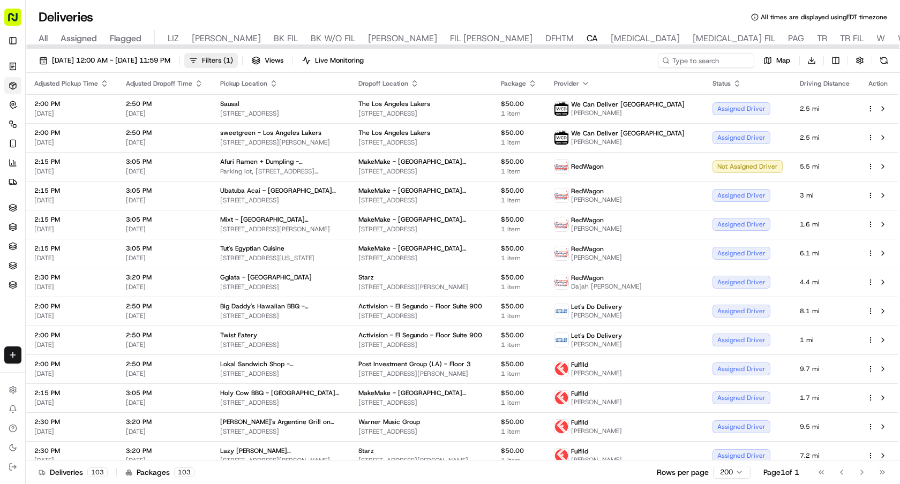
drag, startPoint x: 257, startPoint y: 55, endPoint x: 246, endPoint y: 58, distance: 11.2
click at [238, 55] on button "Filters ( 1 )" at bounding box center [211, 60] width 54 height 15
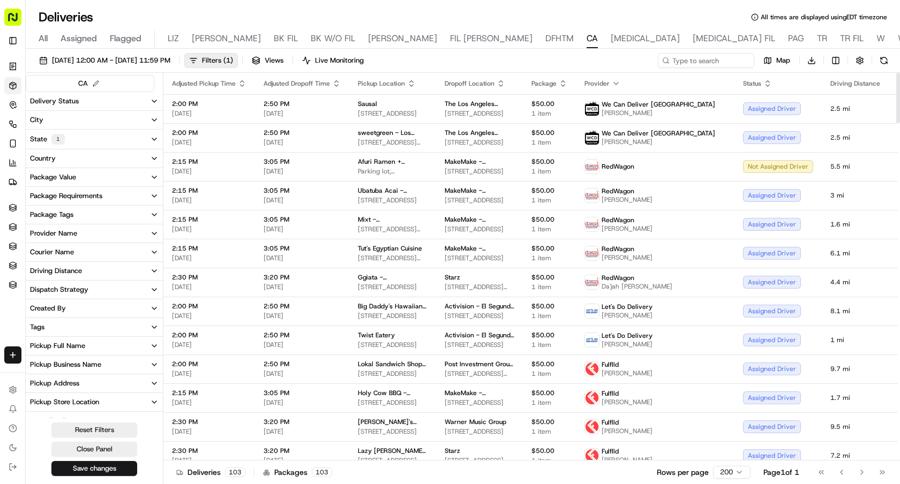
click at [120, 100] on button "Delivery Status" at bounding box center [94, 101] width 137 height 18
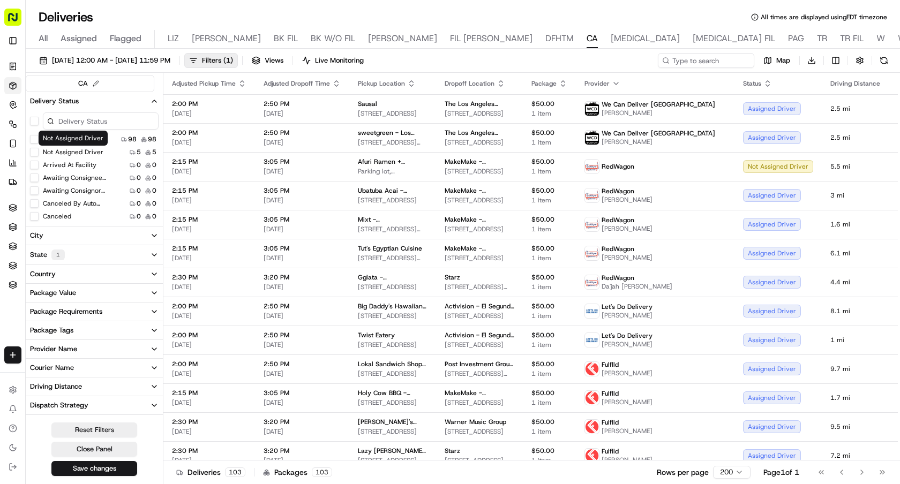
click at [71, 151] on label "Not Assigned Driver" at bounding box center [73, 152] width 61 height 9
click at [39, 151] on button "Not Assigned Driver" at bounding box center [34, 152] width 9 height 9
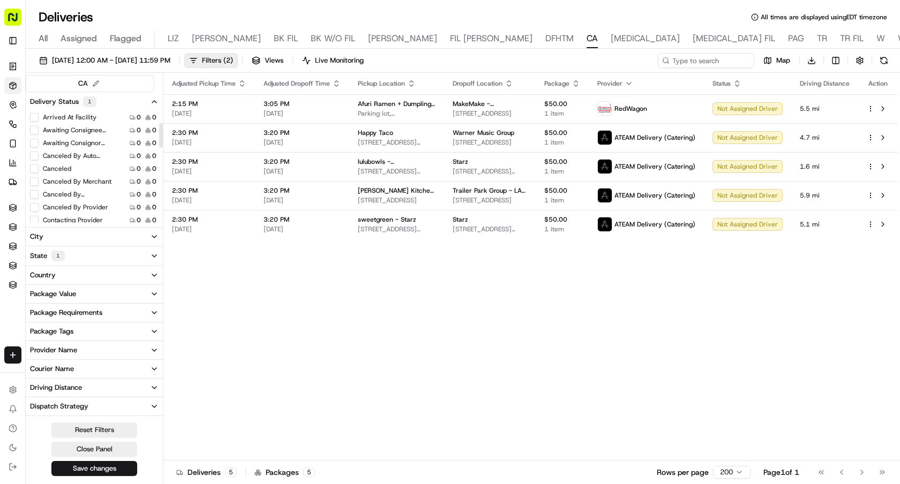
scroll to position [54, 0]
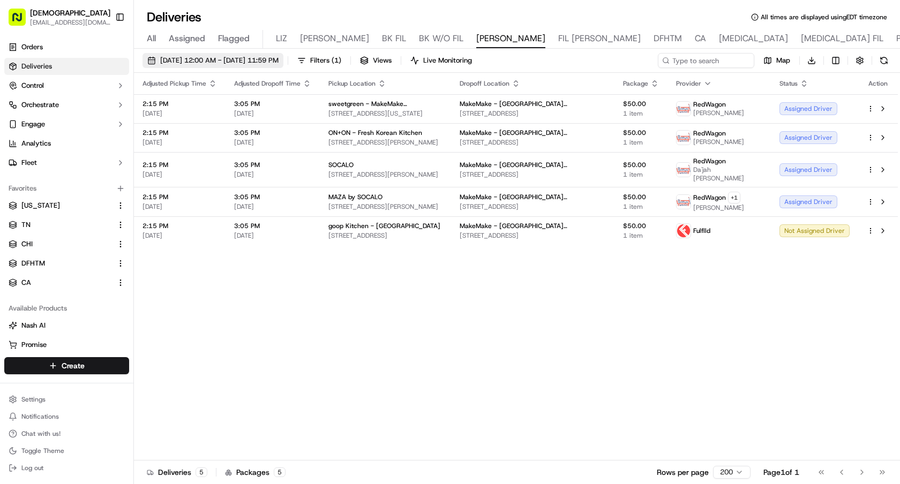
click at [257, 56] on span "[DATE] 12:00 AM - [DATE] 11:59 PM" at bounding box center [219, 61] width 118 height 10
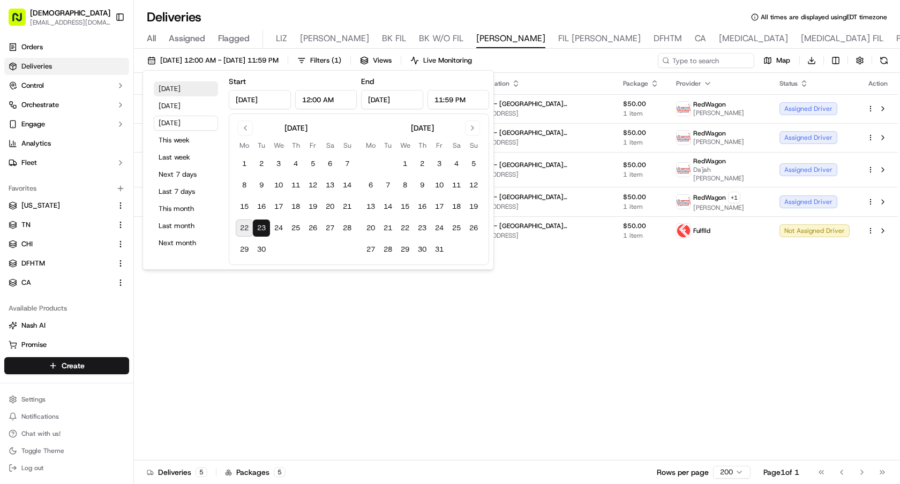
click at [179, 85] on button "[DATE]" at bounding box center [186, 88] width 64 height 15
type input "[DATE]"
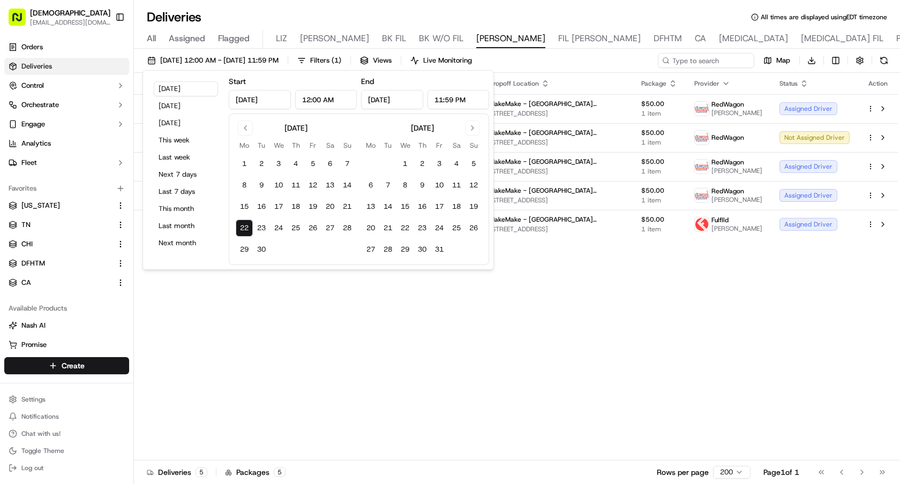
click at [570, 360] on div "Adjusted Pickup Time Adjusted Dropoff Time Pickup Location Dropoff Location Pac…" at bounding box center [516, 267] width 764 height 388
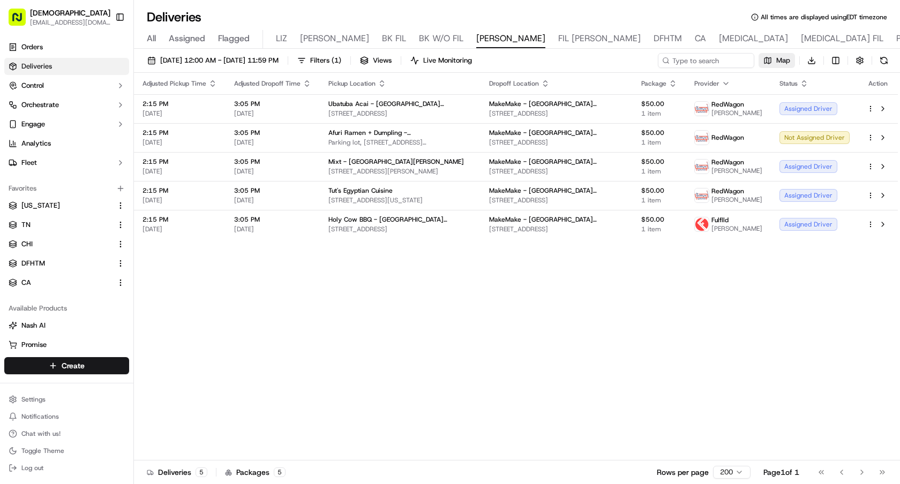
click at [775, 58] on button "Map" at bounding box center [777, 60] width 36 height 15
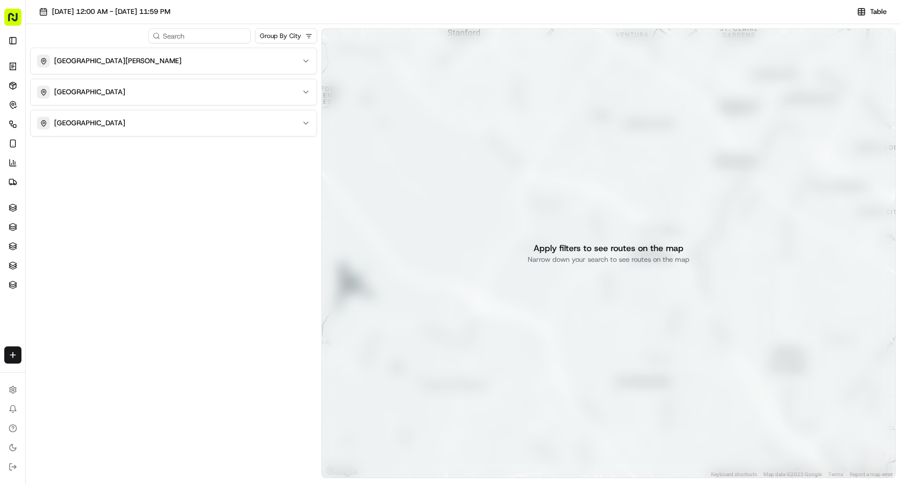
click at [273, 45] on div "Group By City [GEOGRAPHIC_DATA][PERSON_NAME][GEOGRAPHIC_DATA] [GEOGRAPHIC_DATA]" at bounding box center [173, 254] width 287 height 452
click at [278, 35] on html "Sharebite [EMAIL_ADDRESS][DOMAIN_NAME] Toggle Sidebar Orders Deliveries Control…" at bounding box center [450, 242] width 900 height 484
click at [208, 72] on button "No Store Location" at bounding box center [174, 61] width 286 height 26
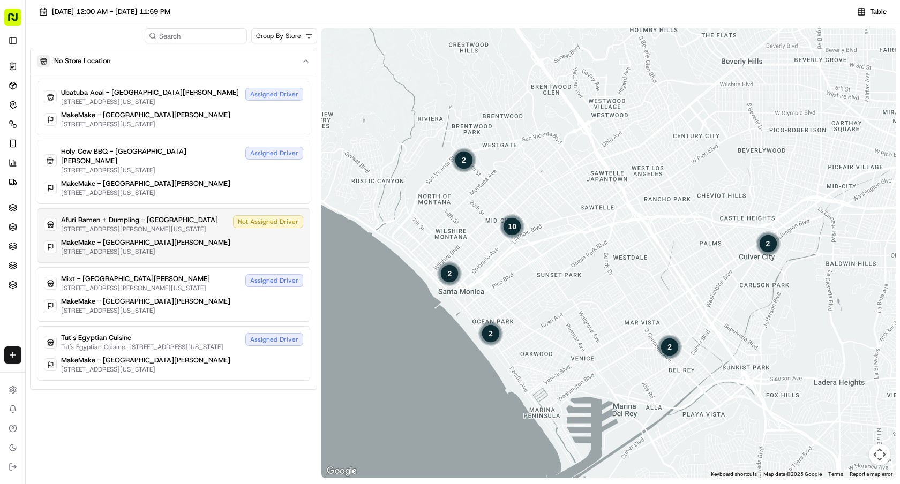
click at [201, 225] on p "[STREET_ADDRESS][PERSON_NAME][US_STATE]" at bounding box center [139, 229] width 157 height 9
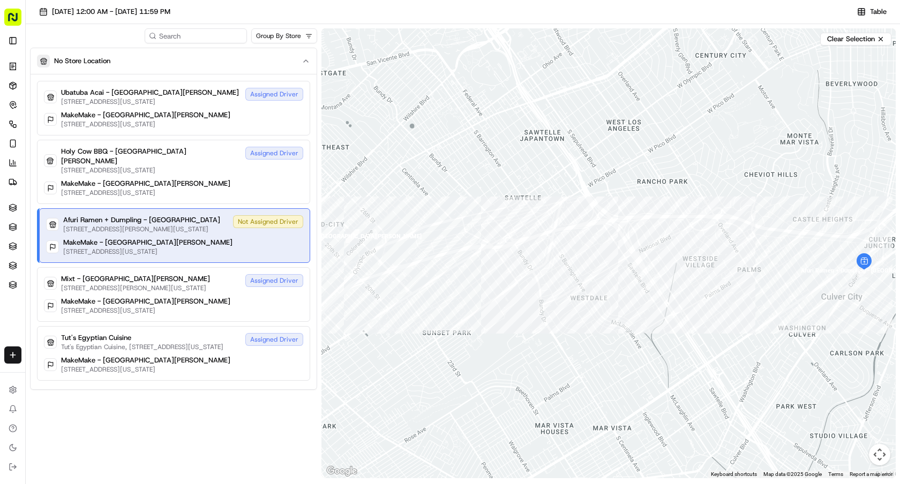
click at [201, 225] on p "[STREET_ADDRESS][PERSON_NAME][US_STATE]" at bounding box center [141, 229] width 157 height 9
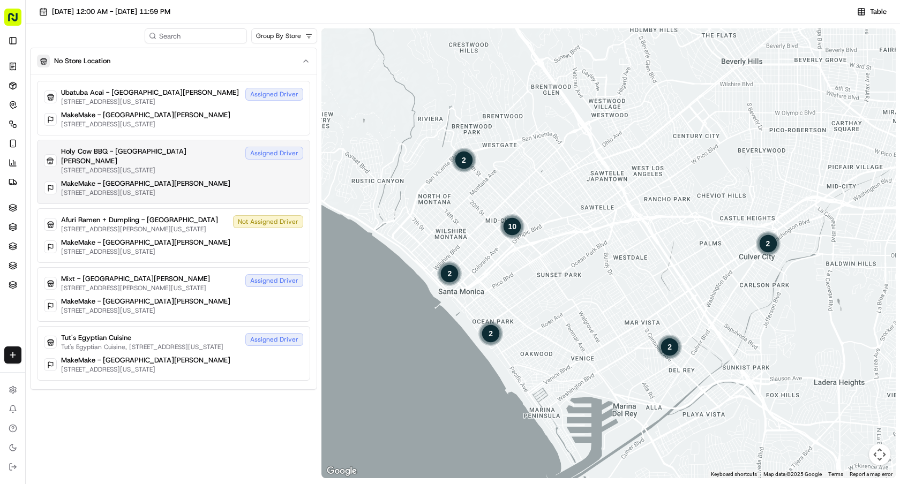
click at [144, 166] on p "[STREET_ADDRESS][US_STATE]" at bounding box center [151, 170] width 180 height 9
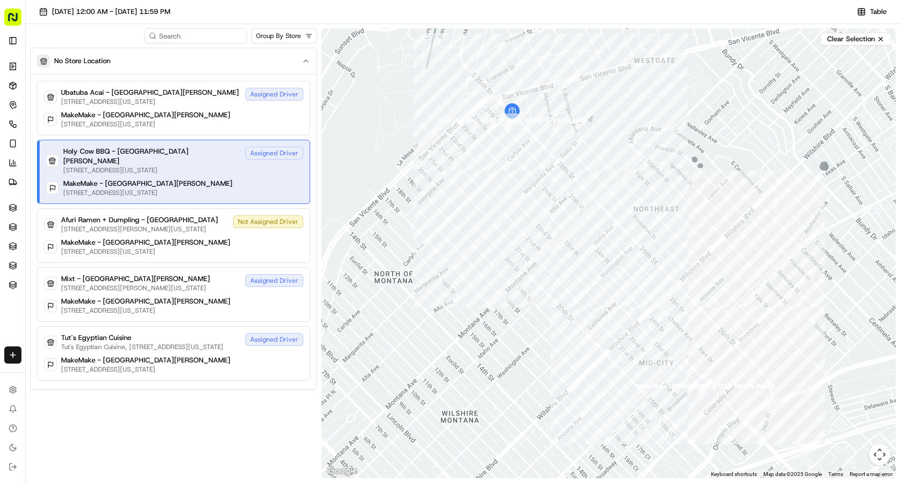
click at [144, 166] on p "[STREET_ADDRESS][US_STATE]" at bounding box center [152, 170] width 178 height 9
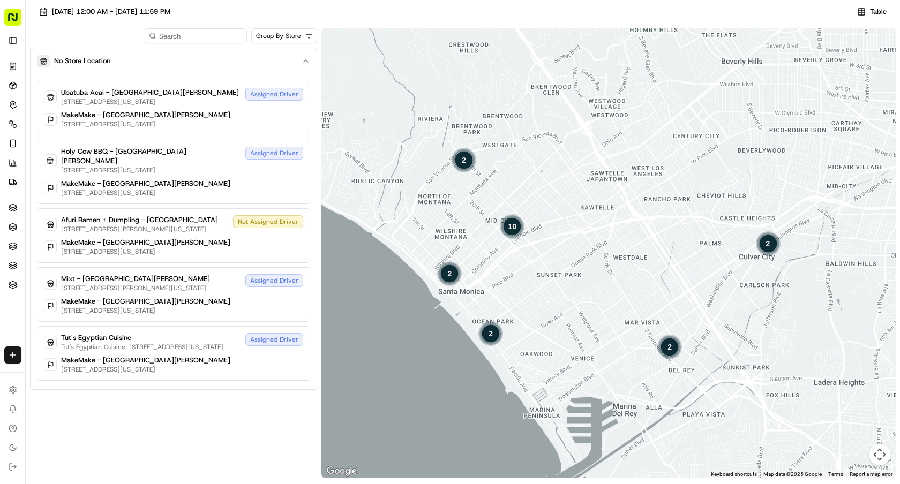
click at [517, 229] on div "10" at bounding box center [512, 227] width 26 height 26
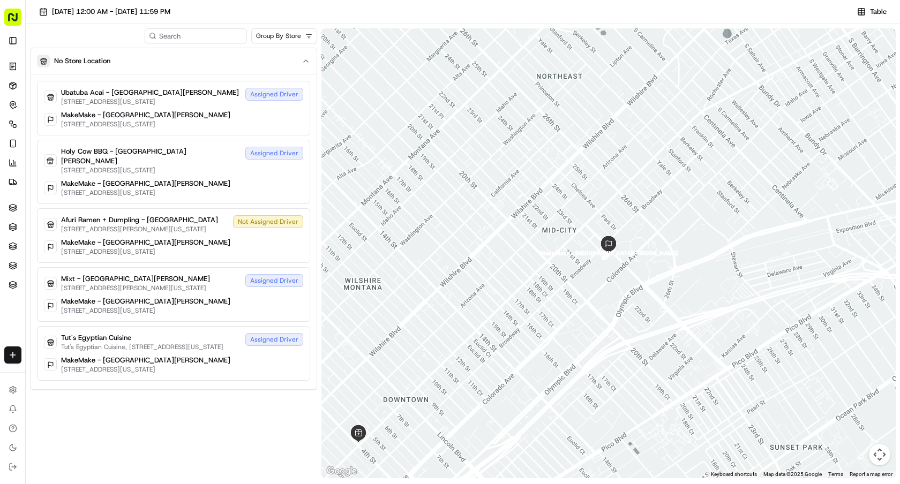
click at [517, 229] on div at bounding box center [608, 253] width 574 height 450
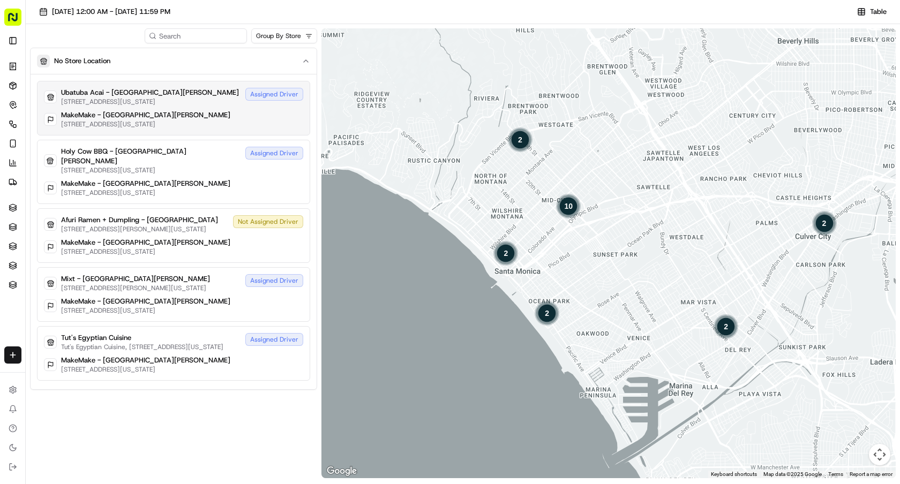
click at [130, 107] on div "Ubatuba Acai - [GEOGRAPHIC_DATA][PERSON_NAME] [STREET_ADDRESS][US_STATE] Assign…" at bounding box center [173, 108] width 273 height 55
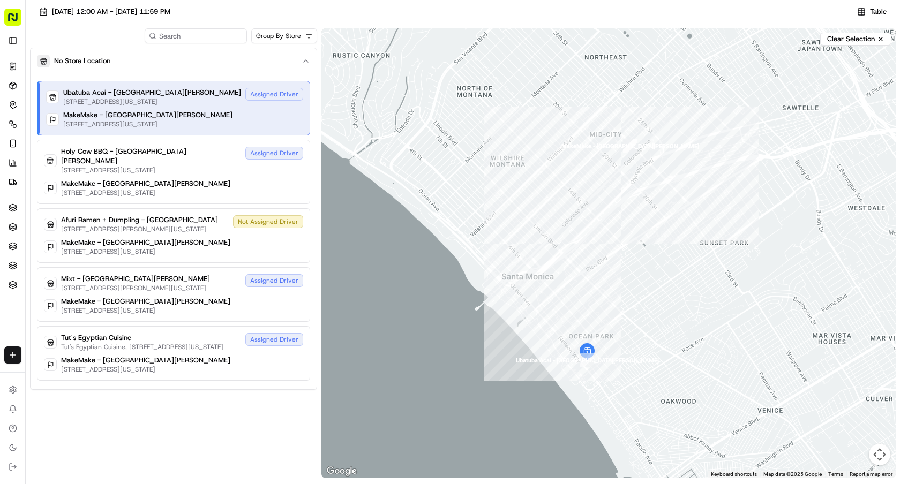
click at [130, 107] on div "Ubatuba Acai - [GEOGRAPHIC_DATA][PERSON_NAME] [STREET_ADDRESS][US_STATE] Assign…" at bounding box center [174, 108] width 271 height 55
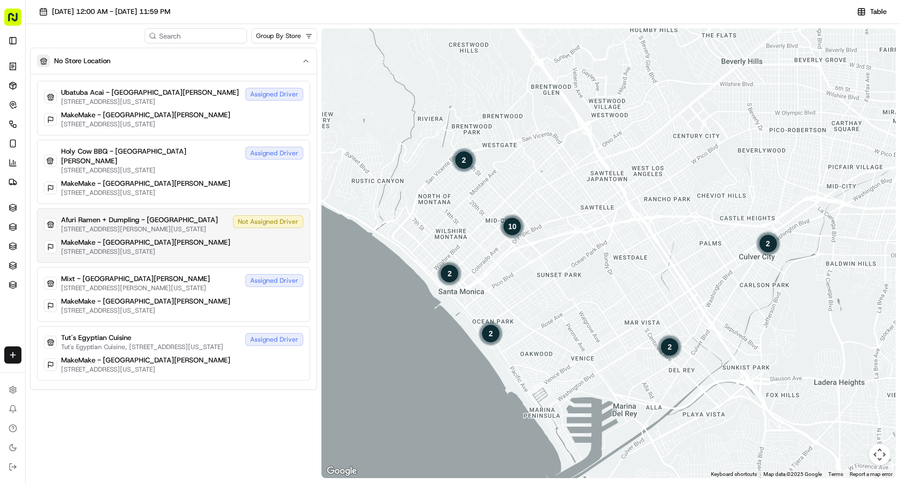
click at [110, 225] on p "[STREET_ADDRESS][PERSON_NAME][US_STATE]" at bounding box center [139, 229] width 157 height 9
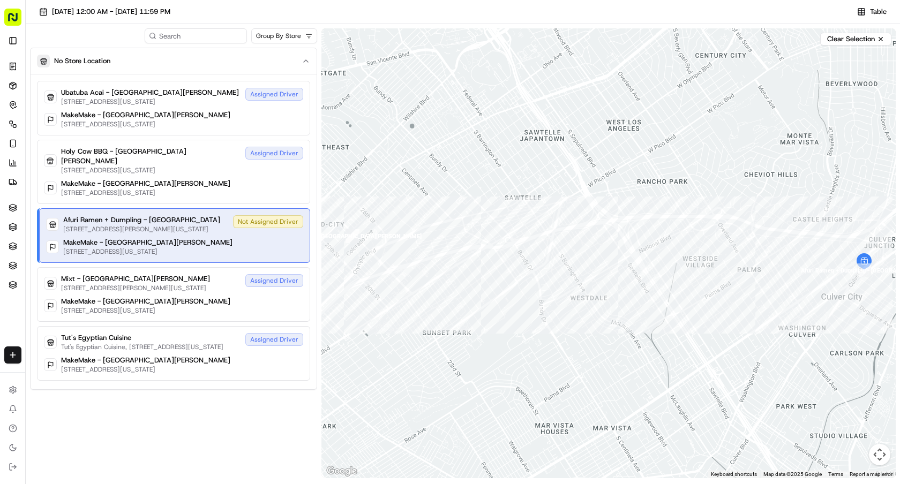
click at [110, 225] on p "[STREET_ADDRESS][PERSON_NAME][US_STATE]" at bounding box center [141, 229] width 157 height 9
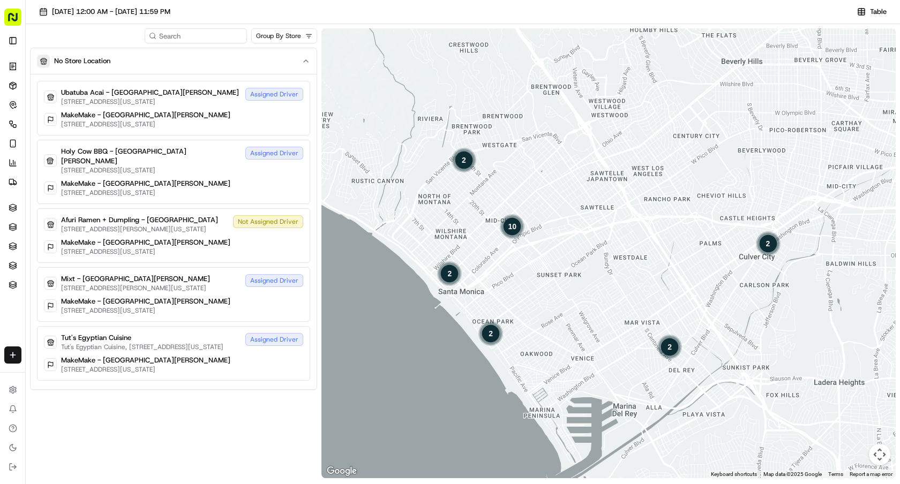
click at [669, 347] on div "2" at bounding box center [670, 347] width 26 height 26
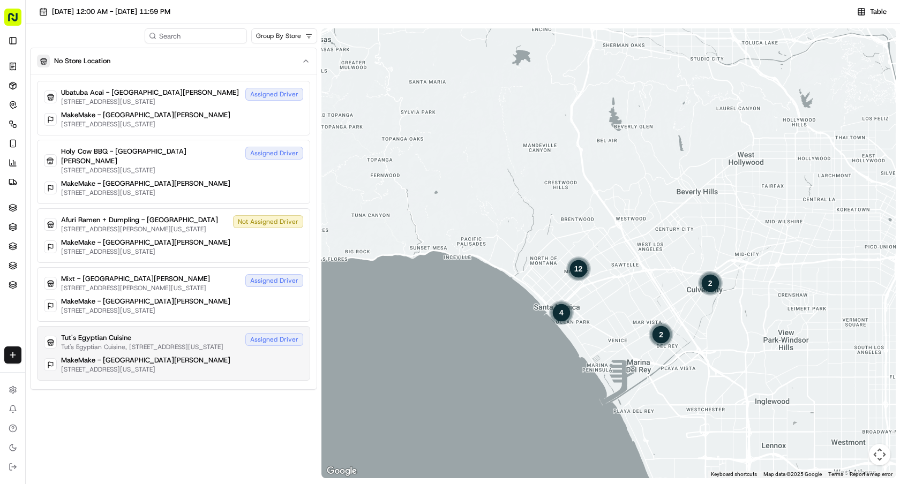
click at [197, 351] on p "Tut's Egyptian Cuisine, [STREET_ADDRESS][US_STATE]" at bounding box center [142, 347] width 162 height 9
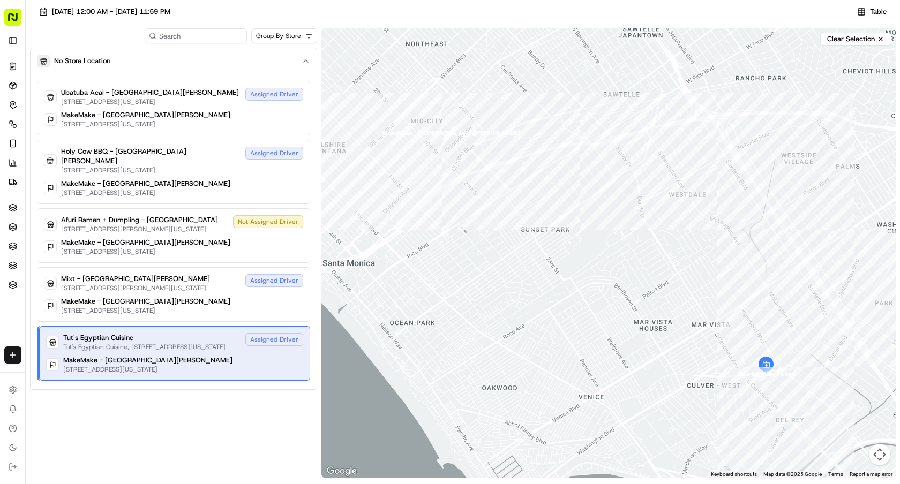
click at [197, 351] on p "Tut's Egyptian Cuisine, [STREET_ADDRESS][US_STATE]" at bounding box center [144, 347] width 162 height 9
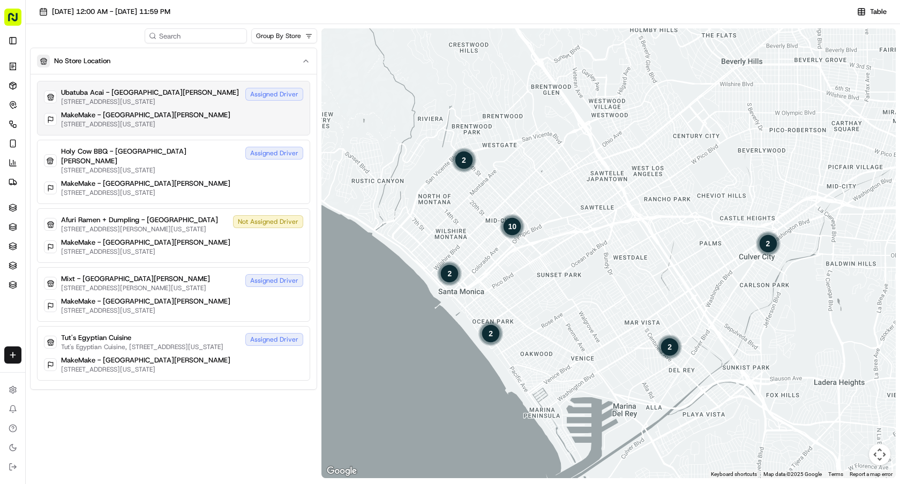
click at [197, 116] on div "MakeMake - [GEOGRAPHIC_DATA][PERSON_NAME]" at bounding box center [145, 115] width 169 height 10
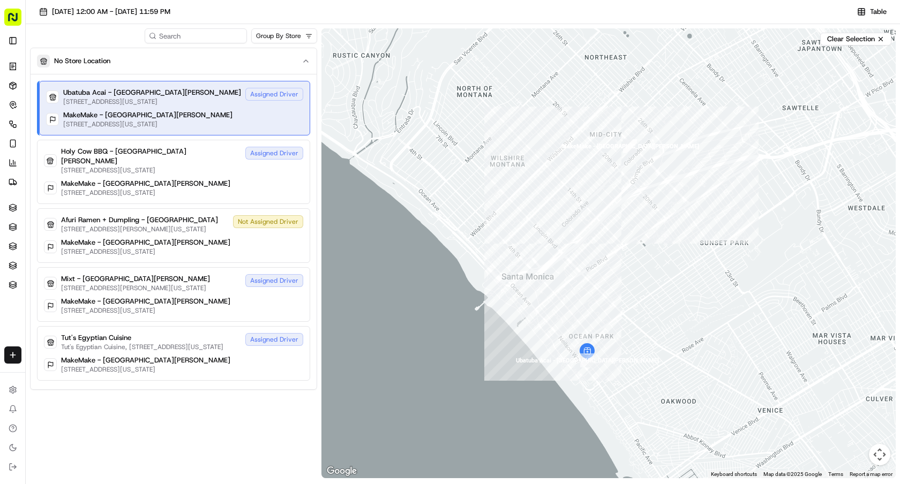
click at [197, 116] on div "MakeMake - [GEOGRAPHIC_DATA][PERSON_NAME]" at bounding box center [147, 115] width 169 height 10
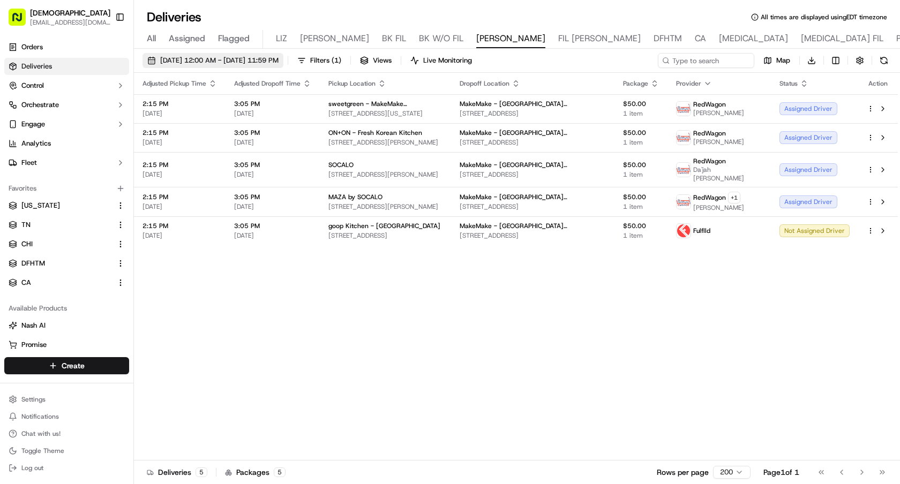
click at [168, 62] on span "[DATE] 12:00 AM - [DATE] 11:59 PM" at bounding box center [219, 61] width 118 height 10
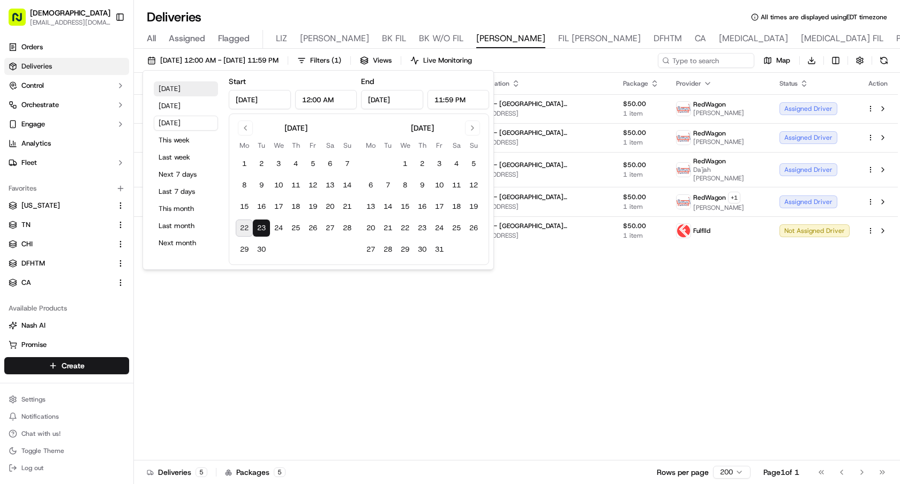
click at [167, 87] on button "[DATE]" at bounding box center [186, 88] width 64 height 15
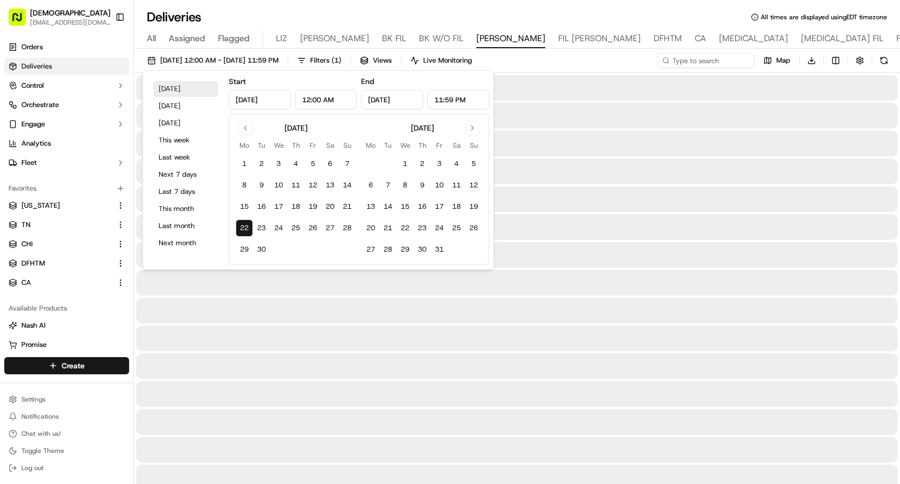
type input "[DATE]"
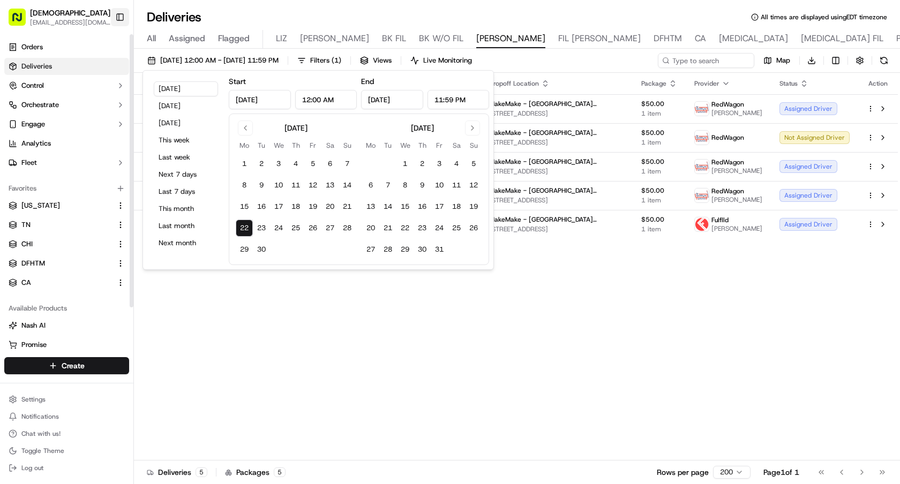
click at [117, 16] on button "Toggle Sidebar" at bounding box center [120, 17] width 18 height 18
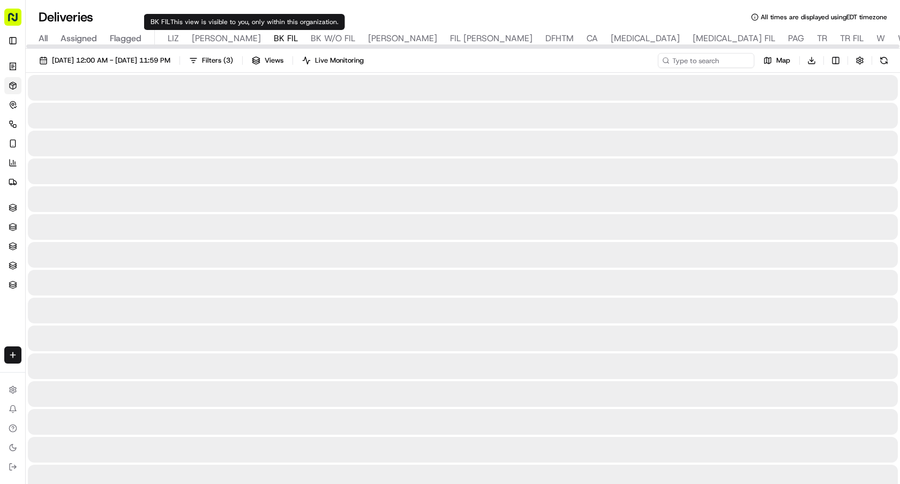
click at [274, 36] on span "BK FIL" at bounding box center [286, 38] width 24 height 13
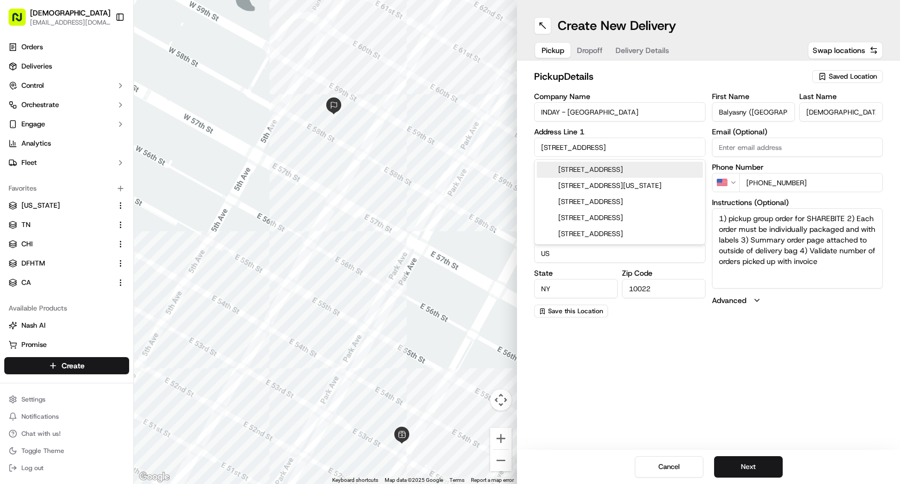
drag, startPoint x: 618, startPoint y: 154, endPoint x: 439, endPoint y: 154, distance: 178.4
click at [440, 154] on div "← Move left → Move right ↑ Move up ↓ Move down + Zoom in - Zoom out Home Jump l…" at bounding box center [517, 242] width 766 height 484
drag, startPoint x: 625, startPoint y: 145, endPoint x: 453, endPoint y: 143, distance: 171.5
click at [453, 143] on div "← Move left → Move right ↑ Move up ↓ Move down + Zoom in - Zoom out Home Jump l…" at bounding box center [517, 242] width 766 height 484
paste input "[STREET_ADDRESS][US_STATE]"
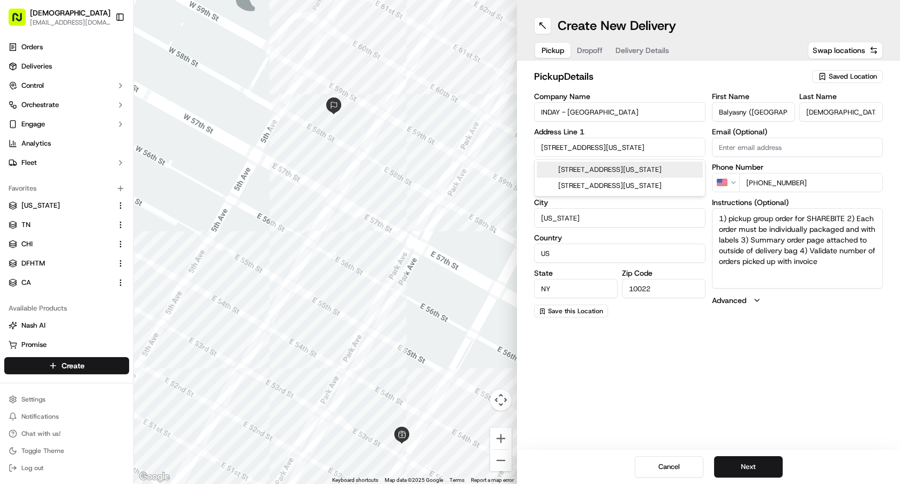
click at [583, 172] on div "[STREET_ADDRESS][US_STATE]" at bounding box center [620, 170] width 166 height 16
type input "[STREET_ADDRESS][US_STATE]"
type input "[GEOGRAPHIC_DATA]"
type input "10017"
type input "[STREET_ADDRESS]"
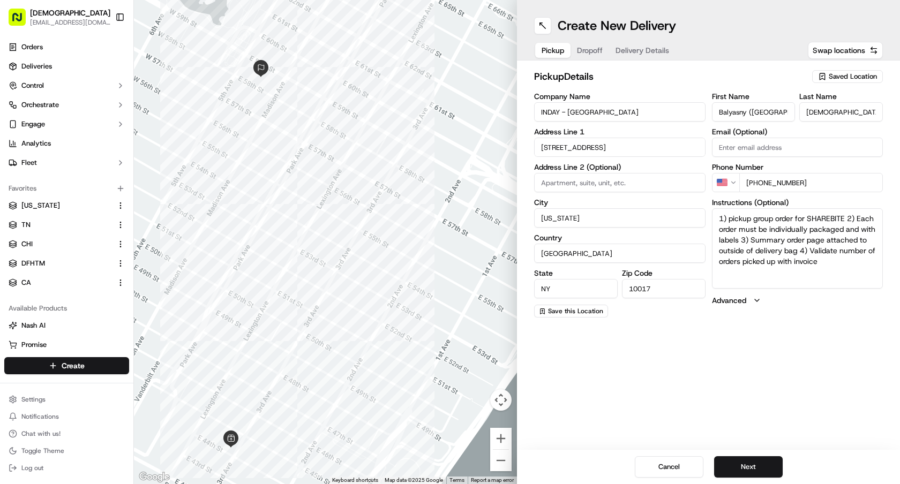
drag, startPoint x: 611, startPoint y: 110, endPoint x: 486, endPoint y: 110, distance: 124.3
click at [486, 110] on div "← Move left → Move right ↑ Move up ↓ Move down + Zoom in - Zoom out Home Jump l…" at bounding box center [517, 242] width 766 height 484
paste input "[GEOGRAPHIC_DATA]"
type input "INDAY - [GEOGRAPHIC_DATA]"
click at [743, 462] on button "Next" at bounding box center [748, 466] width 69 height 21
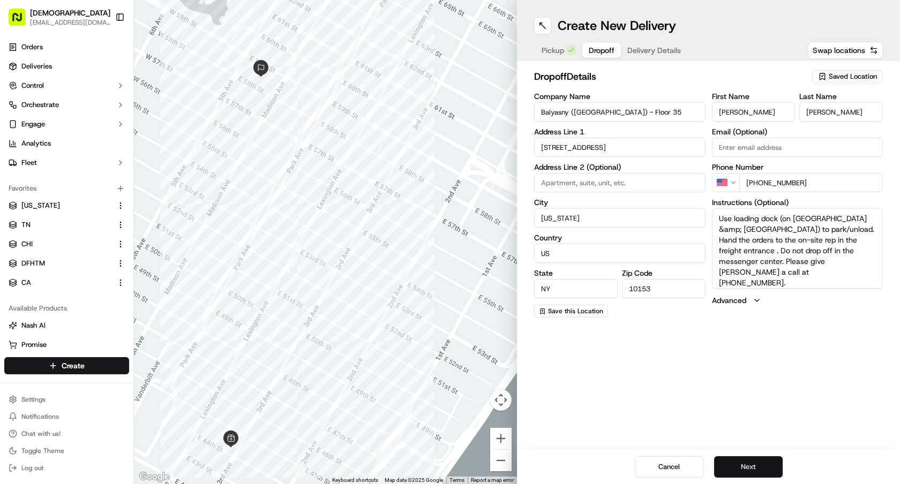
click at [743, 462] on button "Next" at bounding box center [748, 466] width 69 height 21
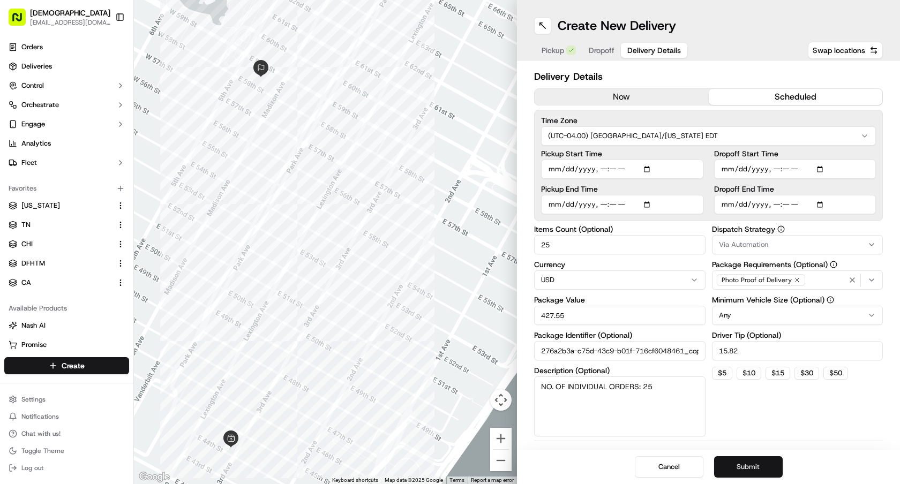
click at [743, 462] on button "Submit" at bounding box center [748, 466] width 69 height 21
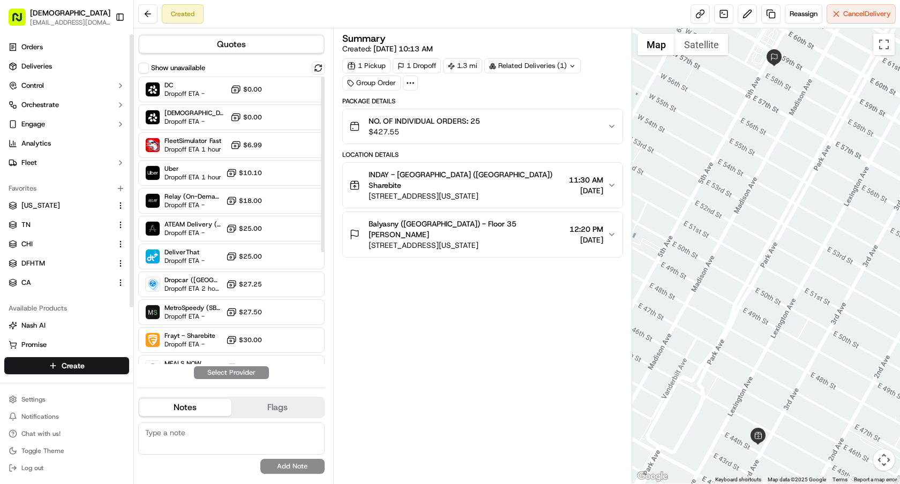
scroll to position [184, 0]
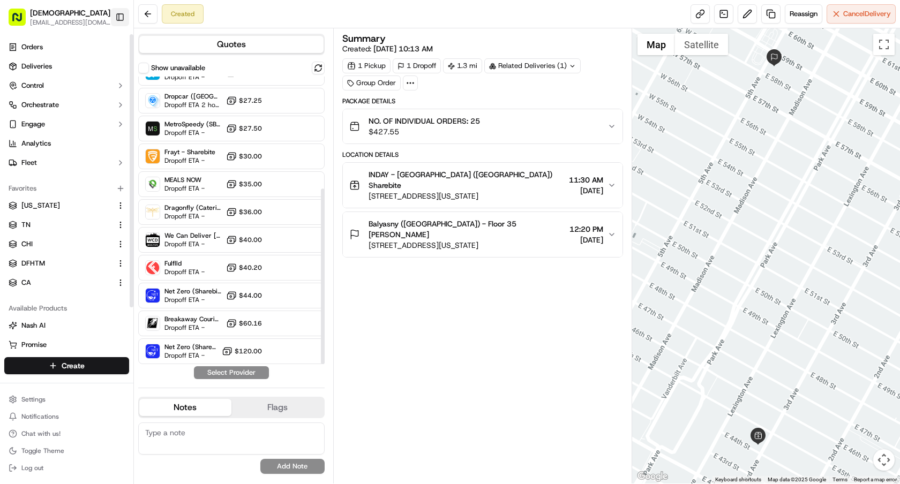
click at [114, 16] on button "Toggle Sidebar" at bounding box center [120, 17] width 18 height 18
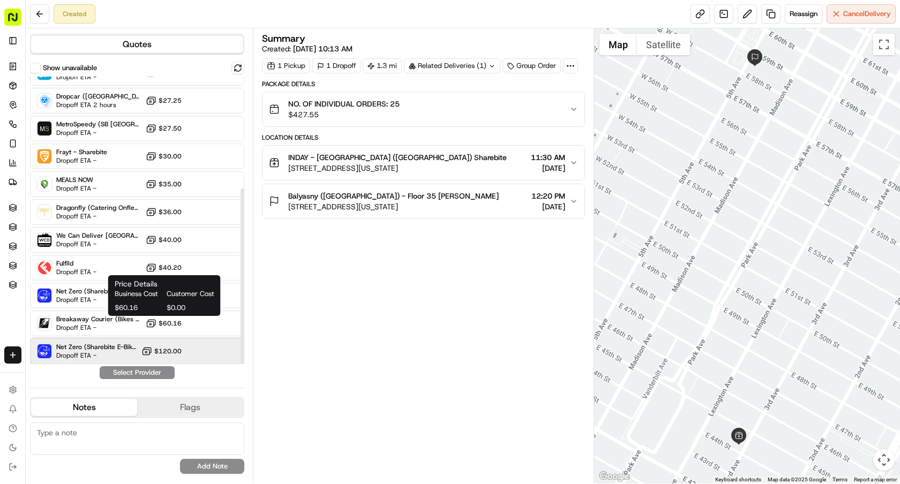
click at [87, 350] on span "Net Zero (Sharebite E-Bike)" at bounding box center [96, 347] width 81 height 9
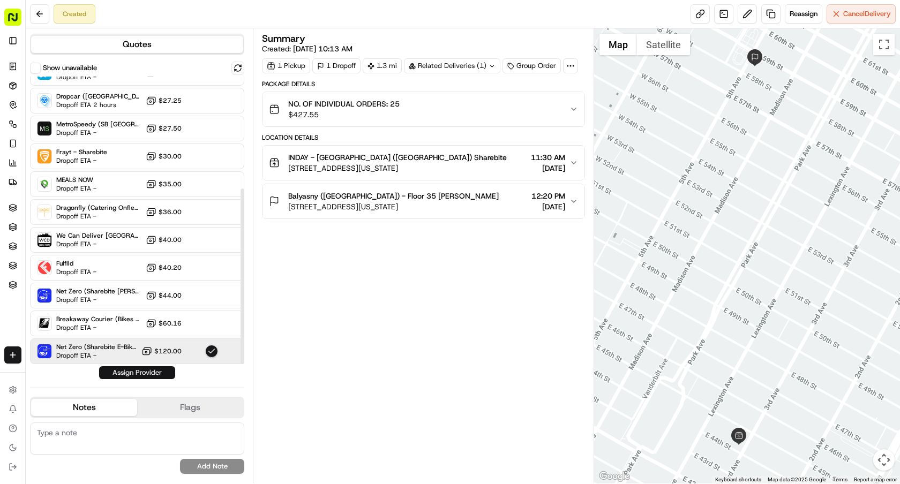
click at [119, 375] on button "Assign Provider" at bounding box center [137, 372] width 76 height 13
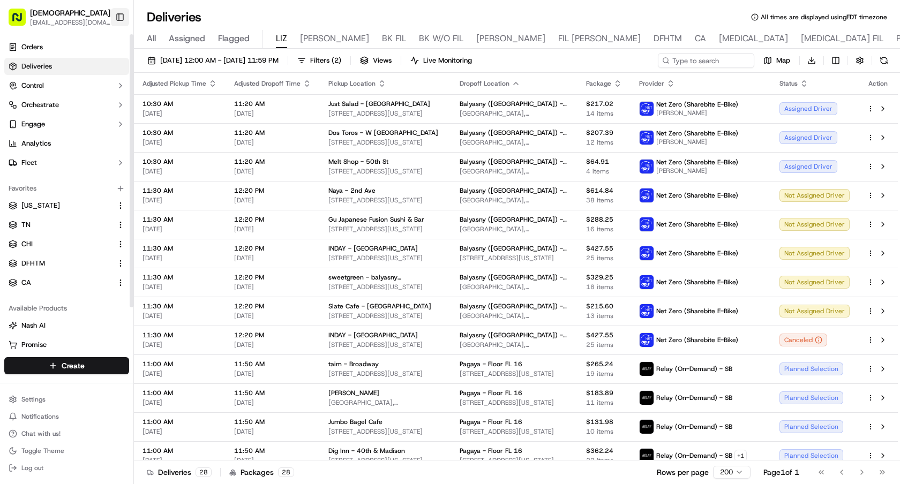
click at [116, 20] on button "Toggle Sidebar" at bounding box center [120, 17] width 18 height 18
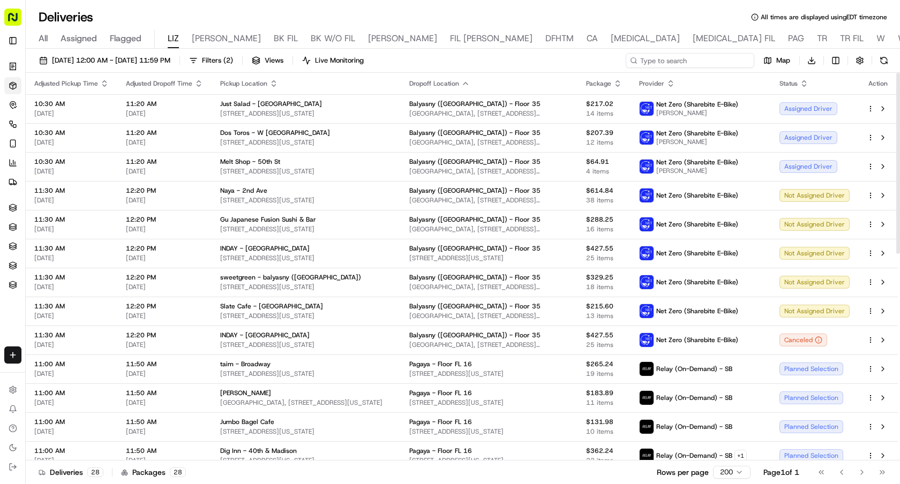
click at [709, 61] on input at bounding box center [690, 60] width 129 height 15
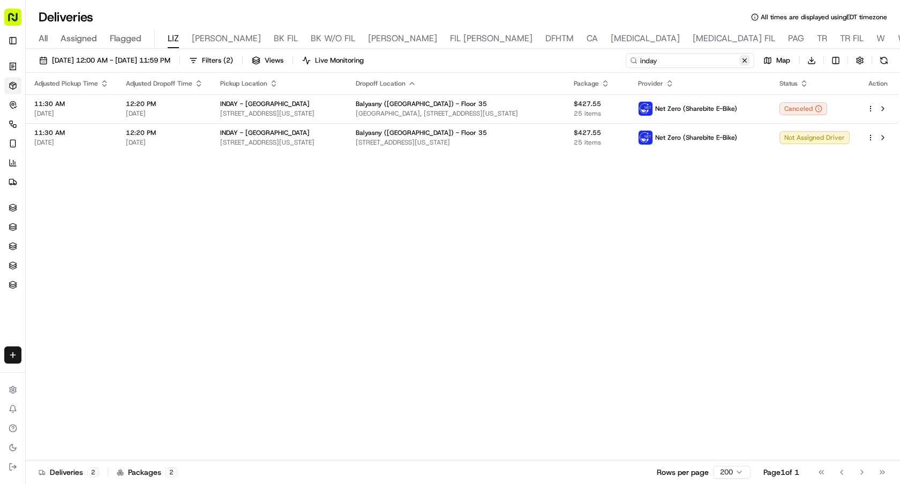
type input "inday"
click at [745, 59] on button at bounding box center [744, 60] width 11 height 11
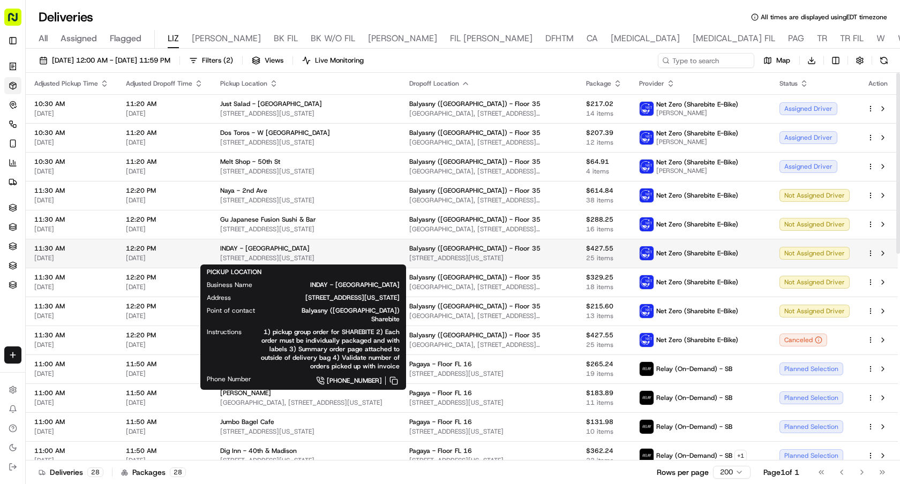
drag, startPoint x: 343, startPoint y: 259, endPoint x: 218, endPoint y: 258, distance: 124.8
click at [218, 258] on td "INDAY - [GEOGRAPHIC_DATA][STREET_ADDRESS][US_STATE]" at bounding box center [306, 253] width 189 height 29
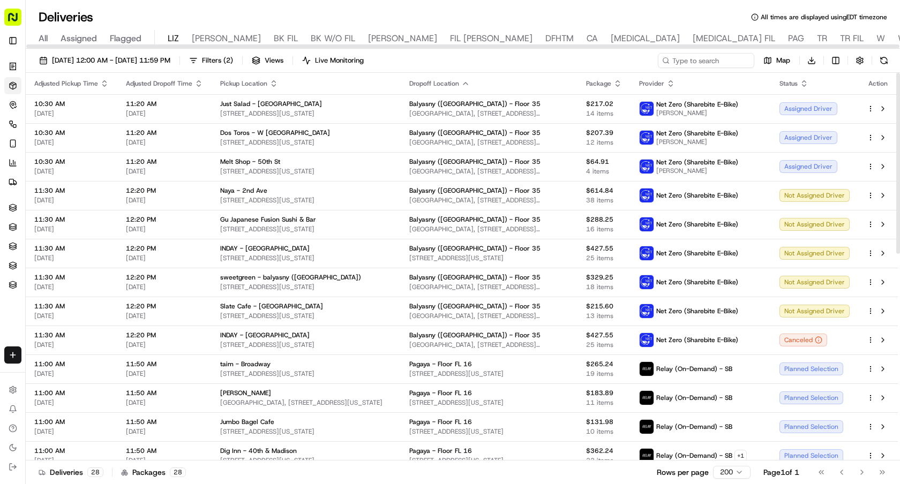
copy span "[STREET_ADDRESS][US_STATE]"
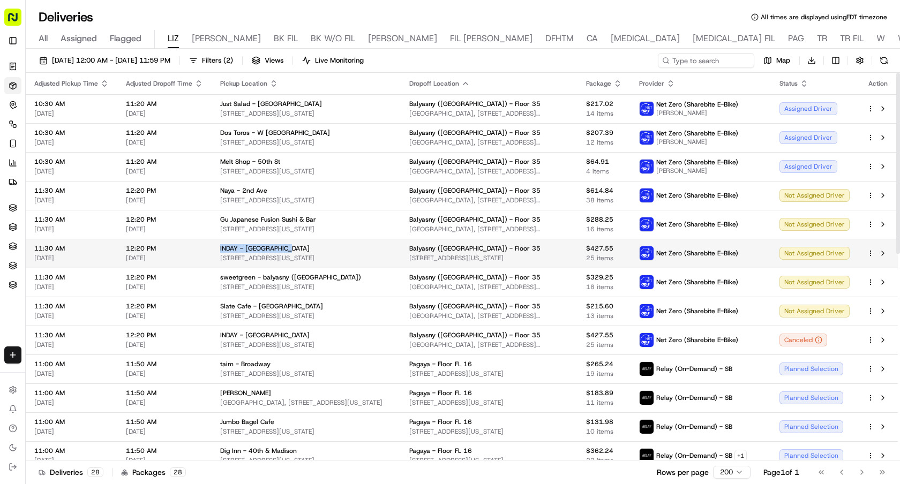
drag, startPoint x: 284, startPoint y: 247, endPoint x: 216, endPoint y: 249, distance: 67.5
click at [216, 249] on td "INDAY - [GEOGRAPHIC_DATA][STREET_ADDRESS][US_STATE]" at bounding box center [306, 253] width 189 height 29
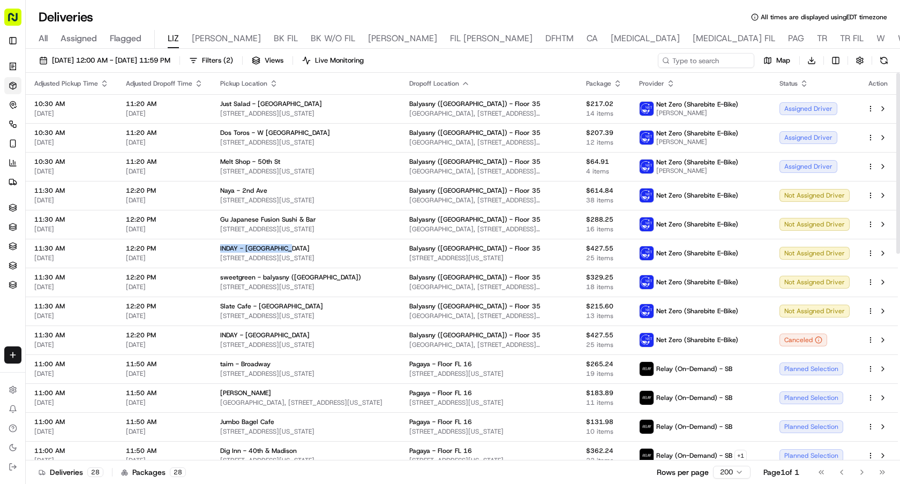
copy span "INDAY - [GEOGRAPHIC_DATA]"
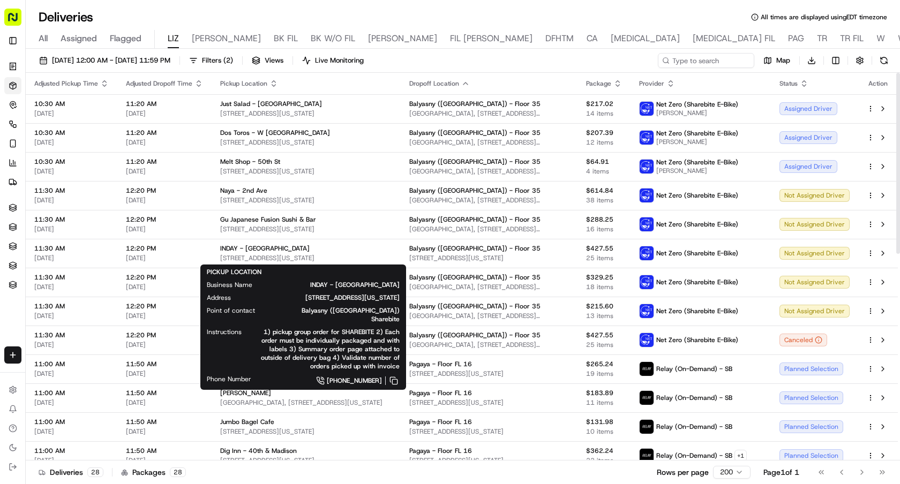
click at [520, 77] on th "Dropoff Location" at bounding box center [489, 83] width 177 height 21
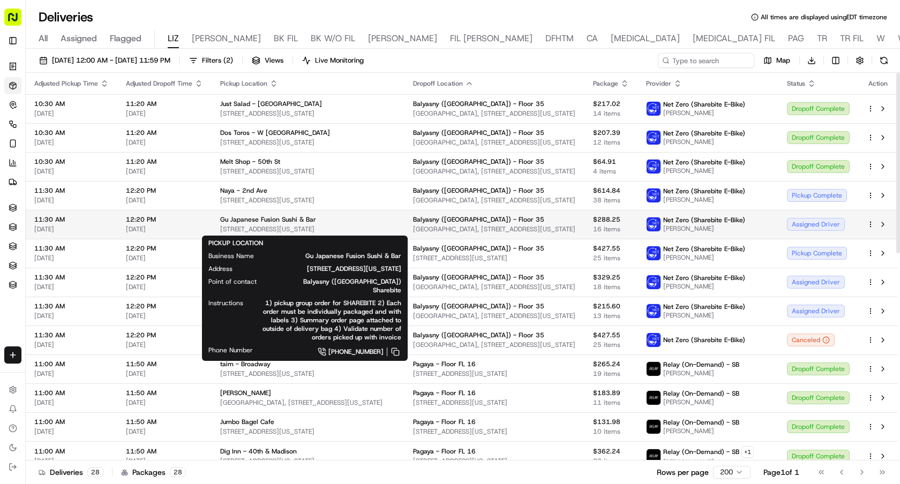
drag, startPoint x: 348, startPoint y: 228, endPoint x: 220, endPoint y: 231, distance: 128.6
click at [220, 231] on span "[STREET_ADDRESS][US_STATE]" at bounding box center [308, 229] width 176 height 9
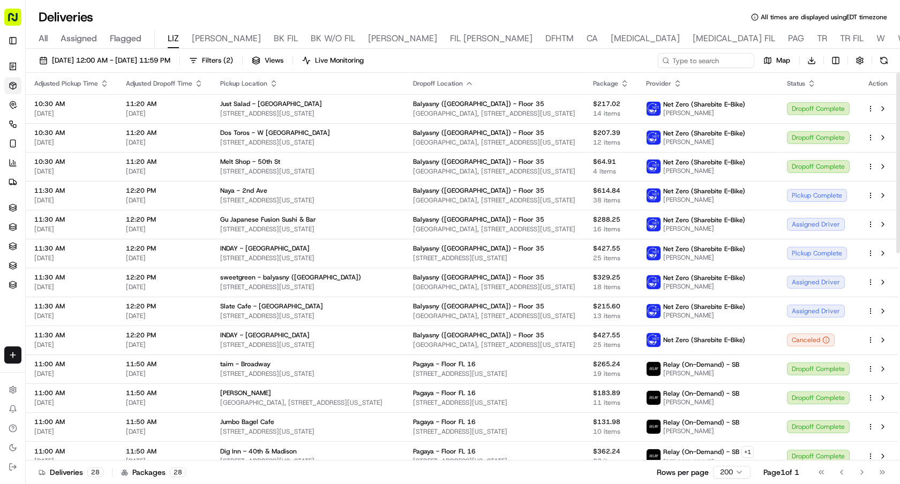
copy span "[STREET_ADDRESS][US_STATE]"
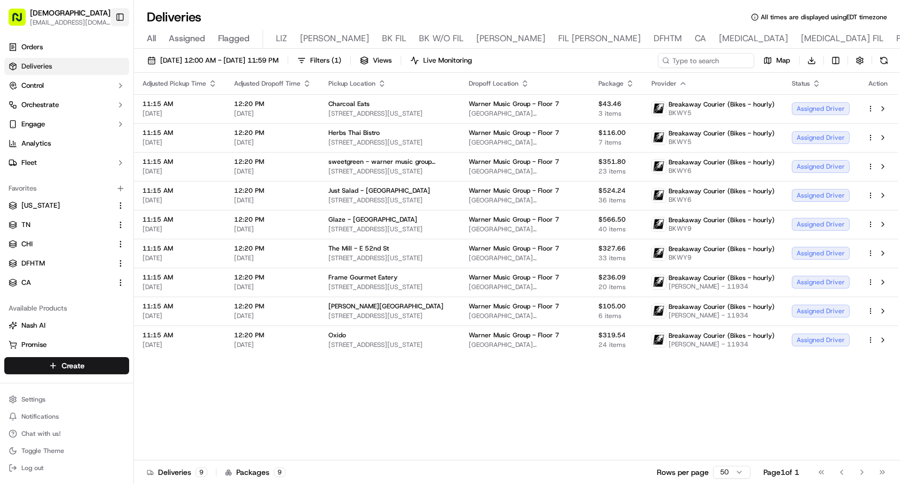
click at [115, 20] on button "Toggle Sidebar" at bounding box center [120, 17] width 18 height 18
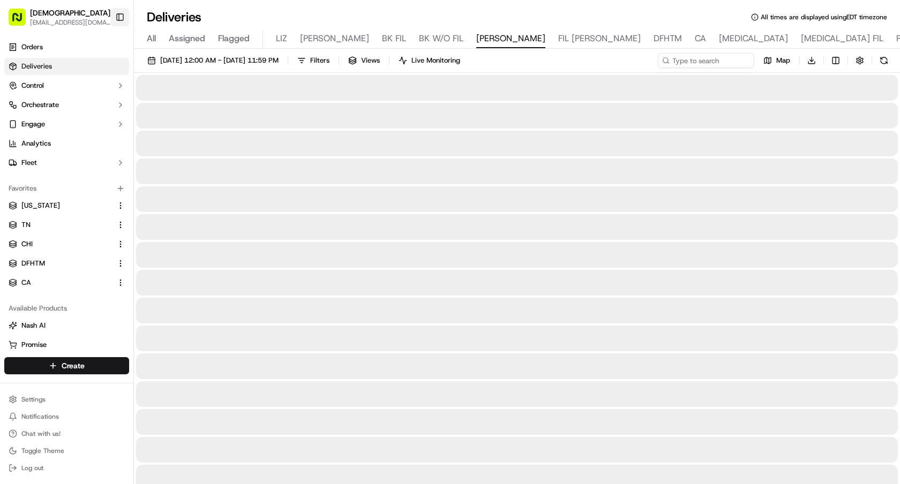
click at [122, 15] on button "Toggle Sidebar" at bounding box center [120, 17] width 18 height 18
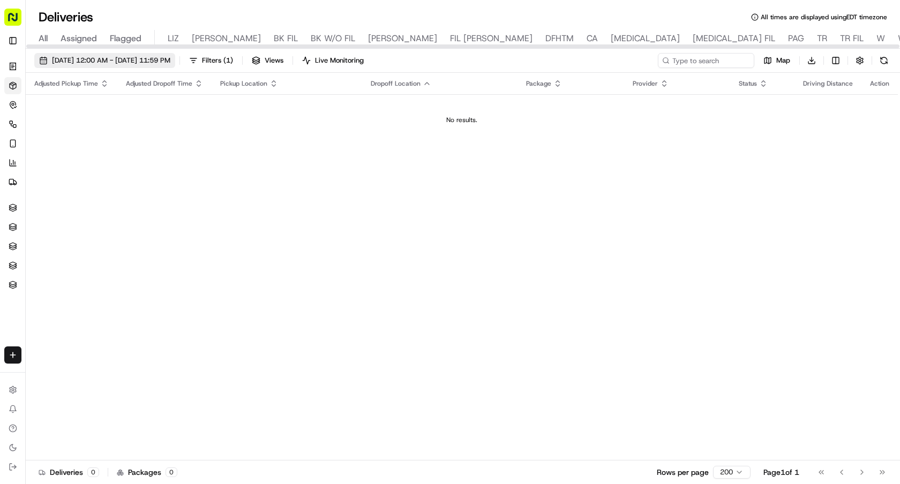
click at [170, 61] on span "09/23/2025 12:00 AM - 09/23/2025 11:59 PM" at bounding box center [111, 61] width 118 height 10
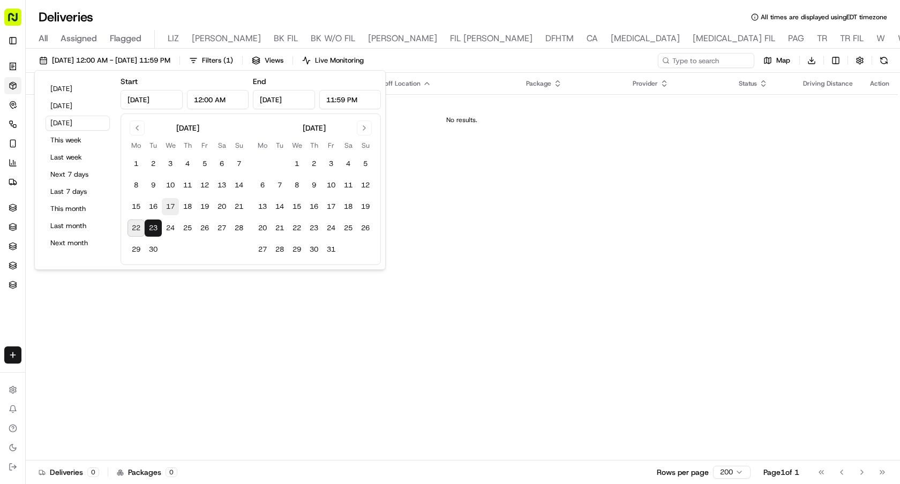
click at [171, 210] on button "17" at bounding box center [170, 206] width 17 height 17
type input "Sep 17, 2025"
click at [171, 210] on button "17" at bounding box center [170, 206] width 17 height 17
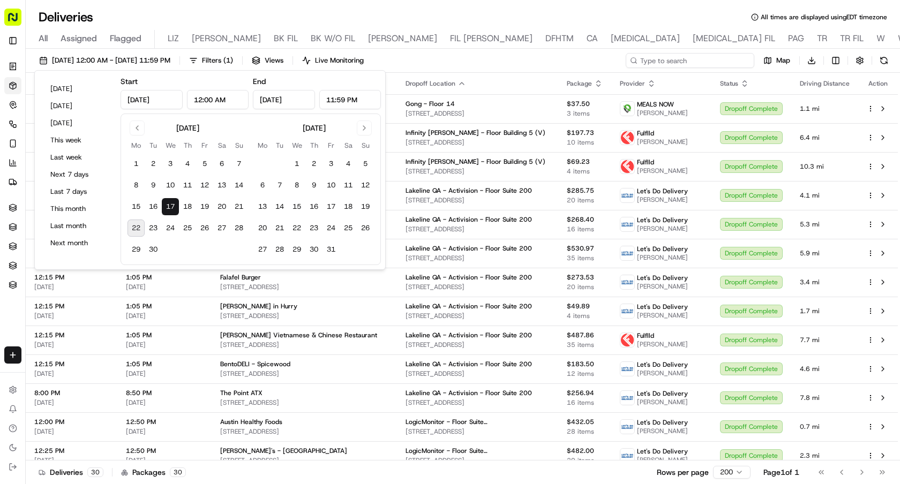
click at [720, 61] on input at bounding box center [690, 60] width 129 height 15
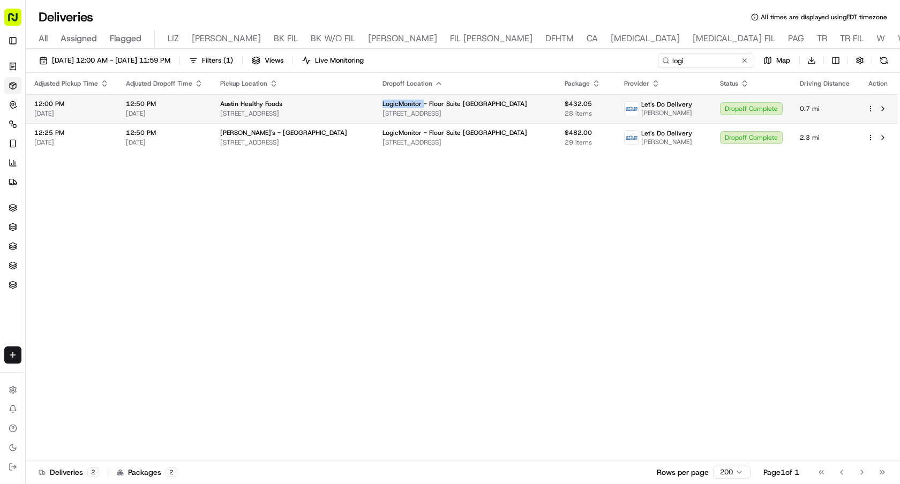
drag, startPoint x: 378, startPoint y: 102, endPoint x: 422, endPoint y: 103, distance: 43.9
click at [422, 103] on td "LogicMonitor - Floor Suite 1300 - 13th FL 98 San Jacinto Blvd, Austin, TX 78701…" at bounding box center [465, 108] width 182 height 29
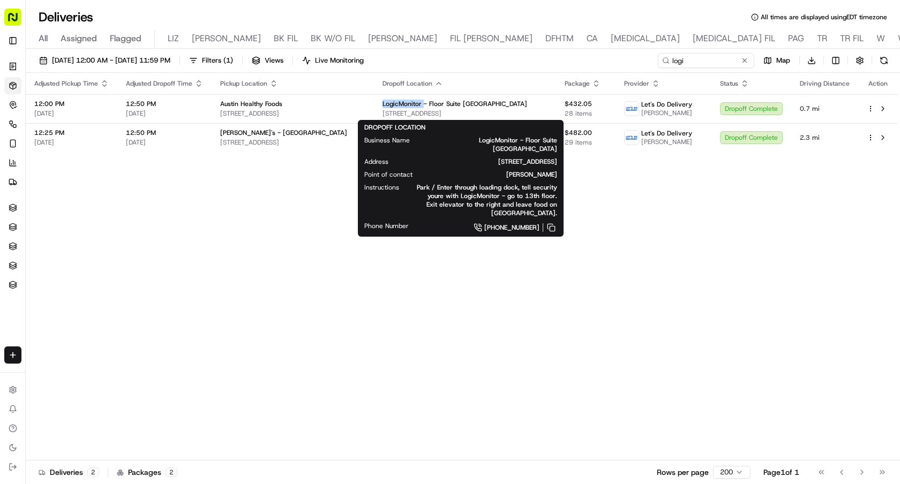
copy span "LogicMonitor"
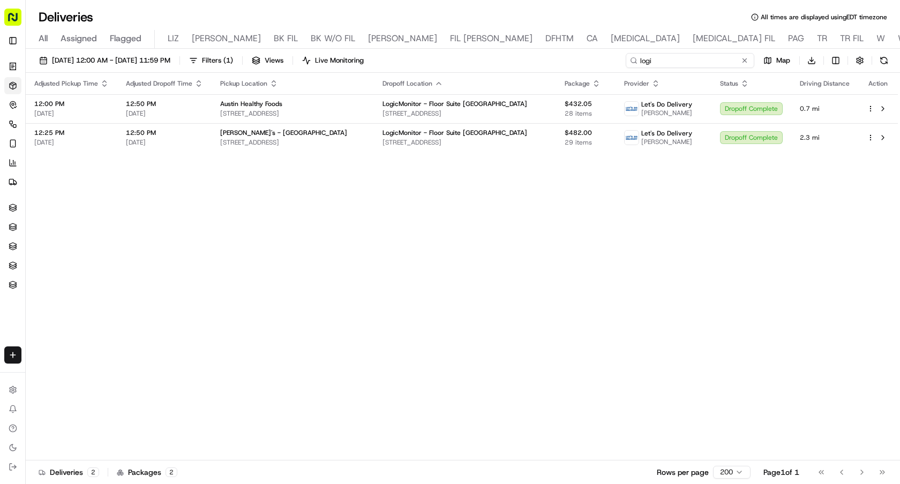
drag, startPoint x: 694, startPoint y: 63, endPoint x: 668, endPoint y: 63, distance: 25.7
drag, startPoint x: 668, startPoint y: 63, endPoint x: 526, endPoint y: 57, distance: 142.6
click at [526, 58] on div "09/17/2025 12:00 AM - 09/17/2025 11:59 PM Filters ( 1 ) Views Live Monitoring l…" at bounding box center [463, 63] width 874 height 20
paste input "LogicMonitor"
type input "LogicMonitor"
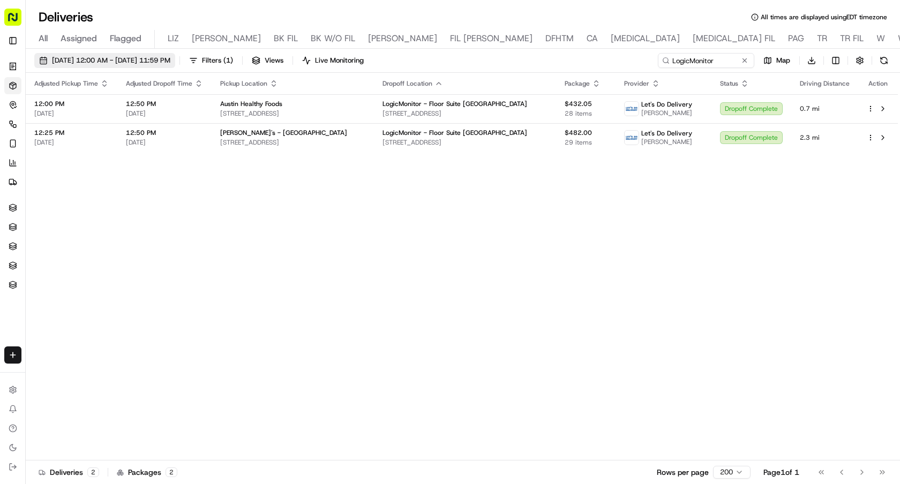
click at [96, 62] on span "09/17/2025 12:00 AM - 09/17/2025 11:59 PM" at bounding box center [111, 61] width 118 height 10
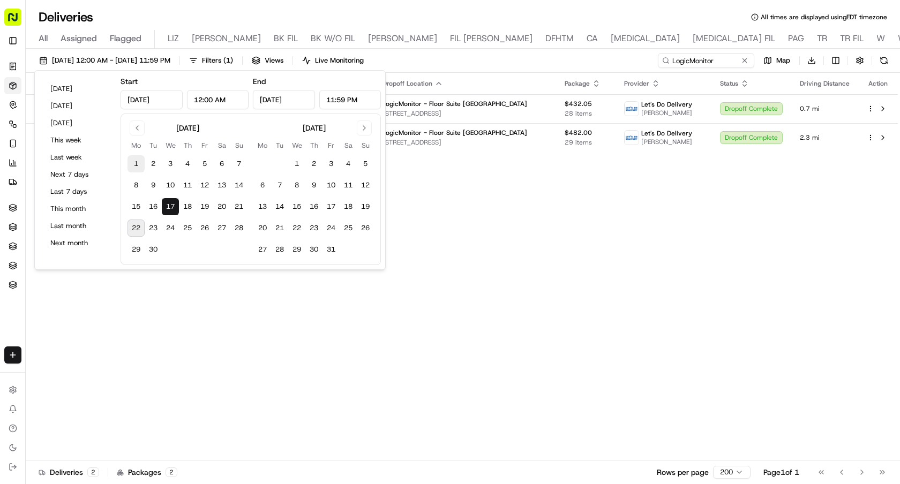
click at [139, 166] on button "1" at bounding box center [136, 163] width 17 height 17
type input "Sep 1, 2025"
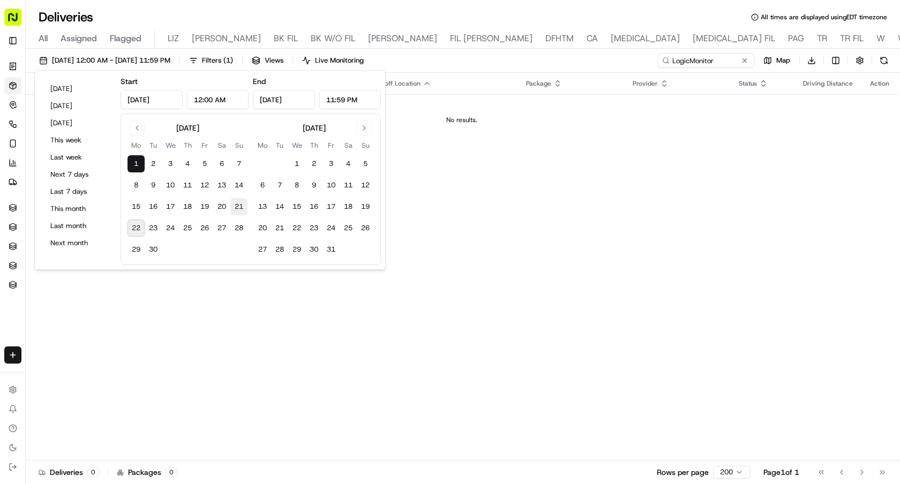
click at [235, 209] on button "21" at bounding box center [238, 206] width 17 height 17
type input "Sep 21, 2025"
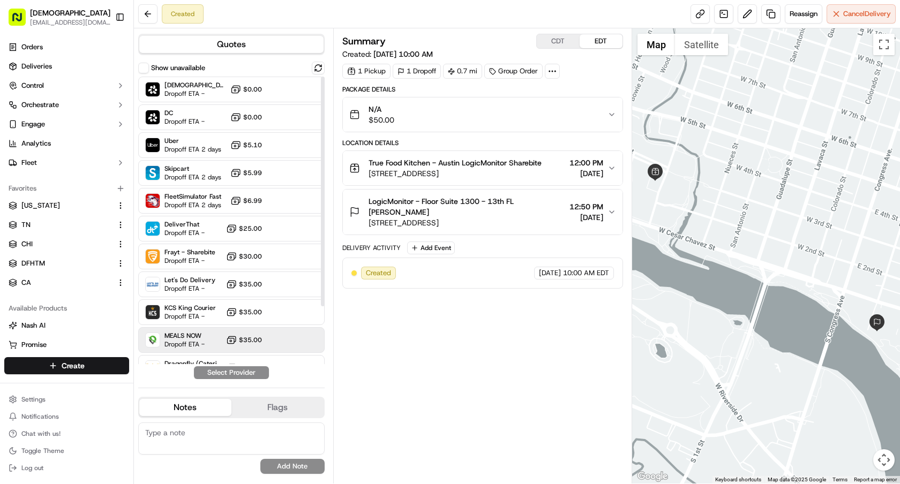
scroll to position [72, 0]
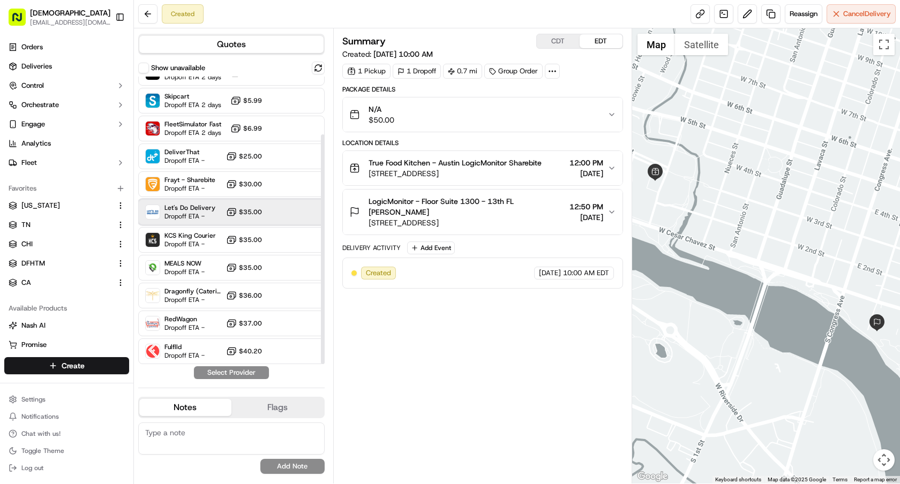
click at [209, 216] on span "Dropoff ETA -" at bounding box center [189, 216] width 51 height 9
click at [233, 371] on button "Assign Provider" at bounding box center [231, 372] width 76 height 13
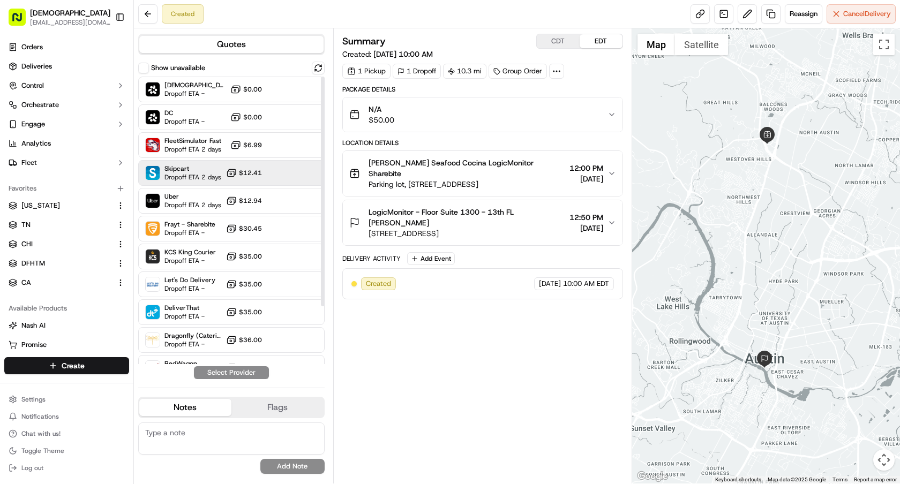
scroll to position [72, 0]
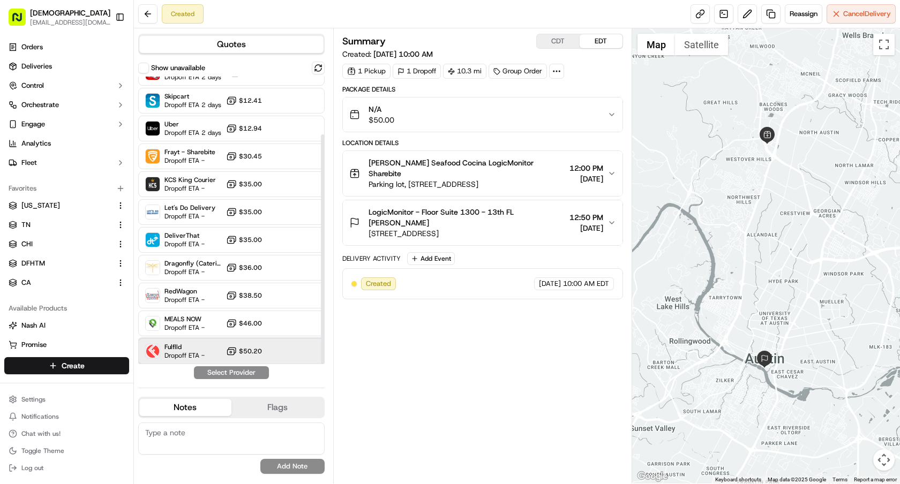
click at [194, 356] on span "Dropoff ETA -" at bounding box center [184, 355] width 40 height 9
click at [229, 375] on button "Assign Provider" at bounding box center [231, 372] width 76 height 13
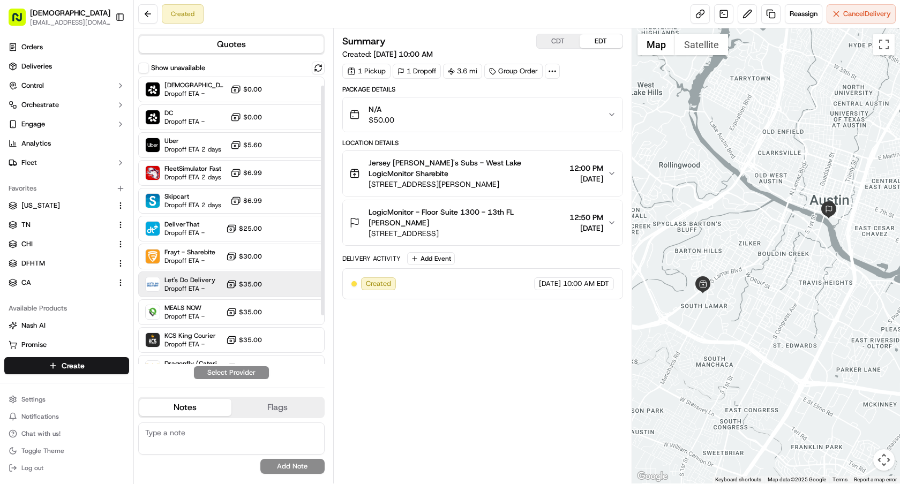
scroll to position [48, 0]
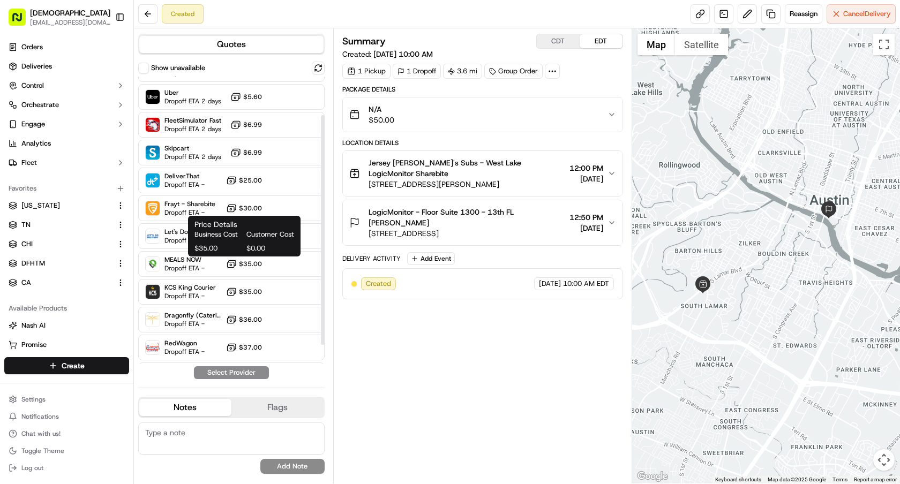
click at [222, 241] on div "Business Cost Customer Cost $35.00 $0.00" at bounding box center [244, 242] width 100 height 24
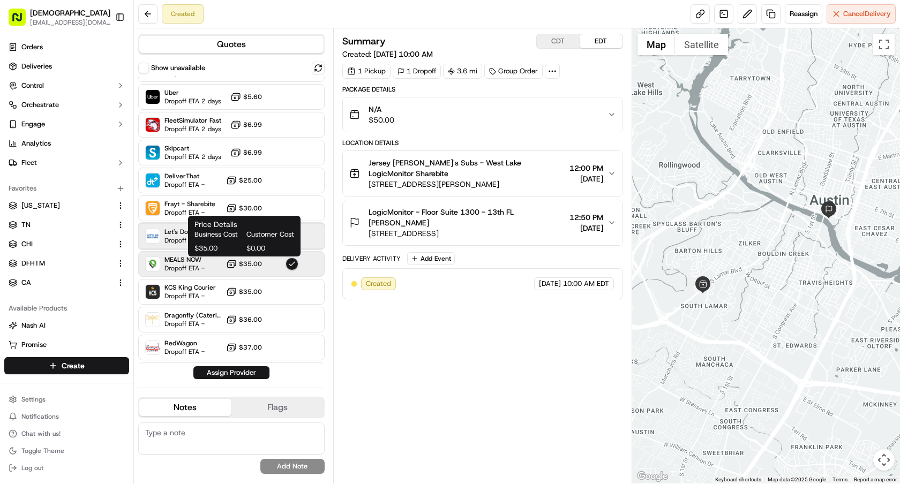
click at [181, 237] on span "Dropoff ETA -" at bounding box center [189, 240] width 51 height 9
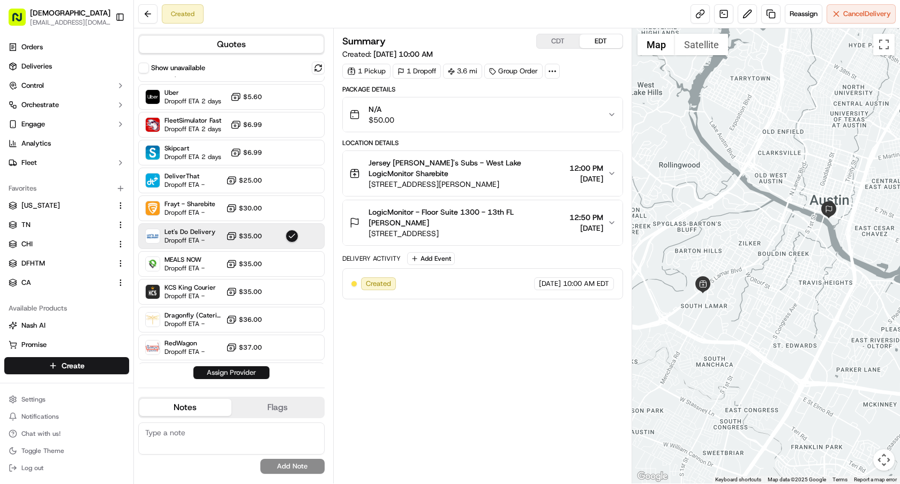
click at [239, 375] on button "Assign Provider" at bounding box center [231, 372] width 76 height 13
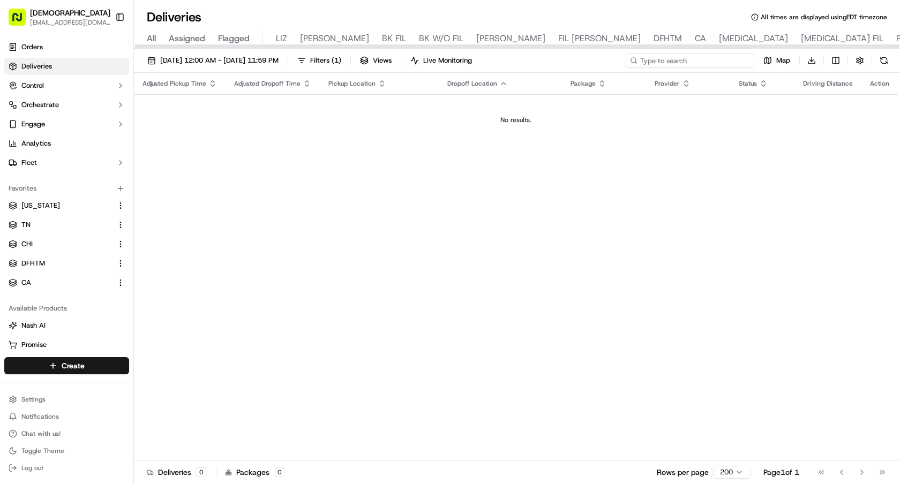
click at [688, 61] on input at bounding box center [690, 60] width 129 height 15
type input "logic"
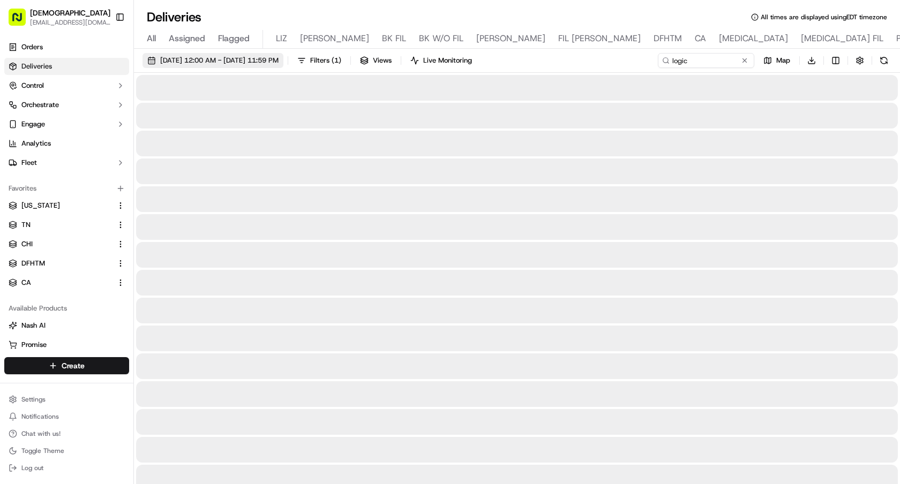
click at [279, 57] on span "[DATE] 12:00 AM - [DATE] 11:59 PM" at bounding box center [219, 61] width 118 height 10
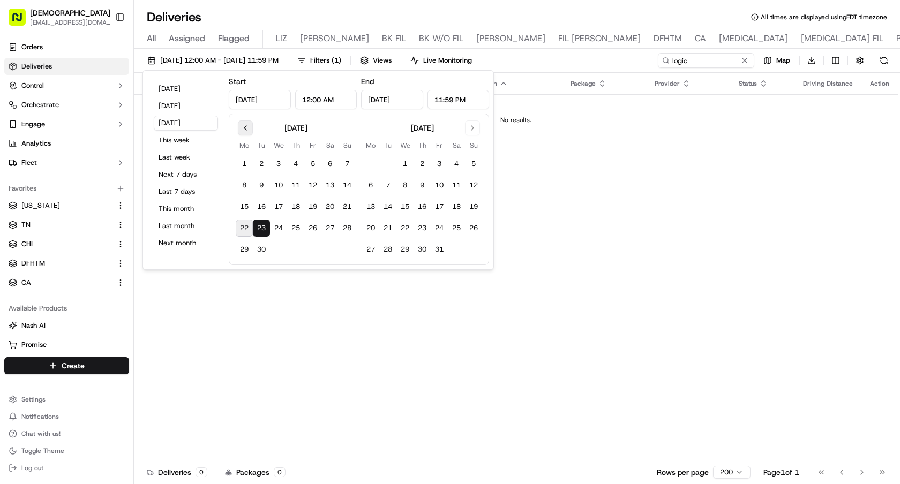
click at [242, 131] on button "Go to previous month" at bounding box center [245, 128] width 15 height 15
click at [312, 166] on button "1" at bounding box center [312, 163] width 17 height 17
type input "[DATE]"
click at [474, 206] on button "21" at bounding box center [473, 206] width 17 height 17
type input "[DATE]"
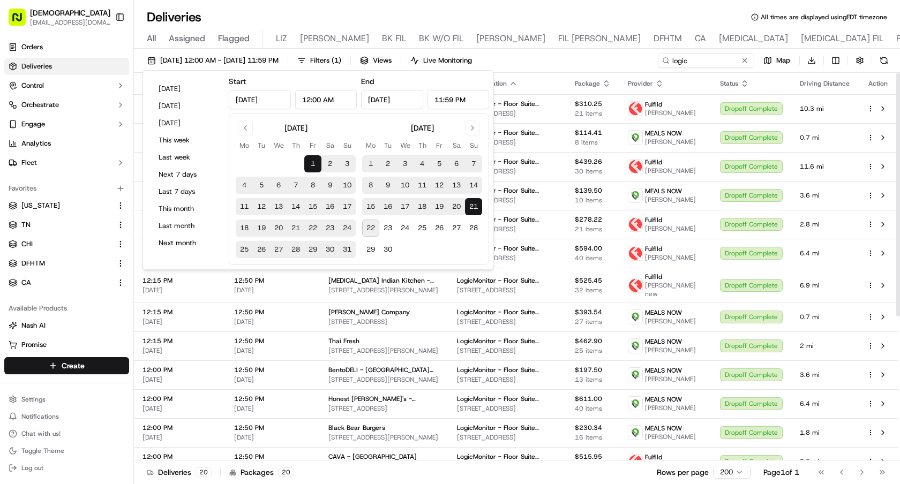
click at [625, 55] on div "[DATE] 12:00 AM - [DATE] 11:59 PM Filters ( 1 ) Views Live Monitoring logic Map…" at bounding box center [517, 63] width 766 height 20
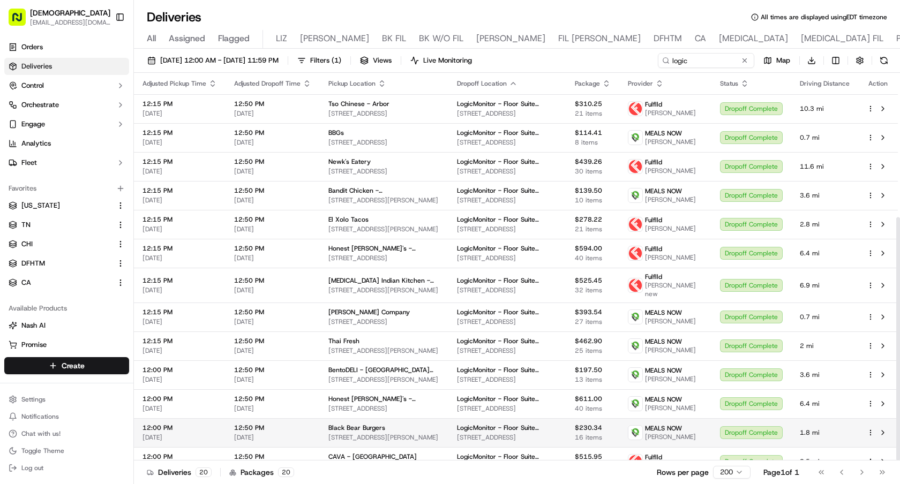
scroll to position [230, 0]
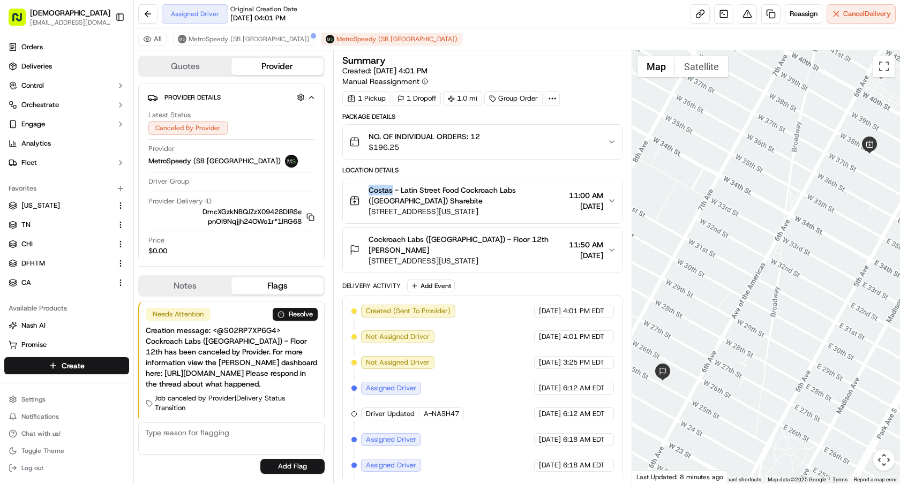
drag, startPoint x: 367, startPoint y: 190, endPoint x: 393, endPoint y: 191, distance: 25.7
click at [393, 191] on div "Costas - Latin Street Food Cockroach Labs ([GEOGRAPHIC_DATA]) Sharebite [STREET…" at bounding box center [456, 201] width 215 height 32
copy span "Costas"
click at [215, 35] on span "MetroSpeedy (SB [GEOGRAPHIC_DATA])" at bounding box center [249, 39] width 121 height 9
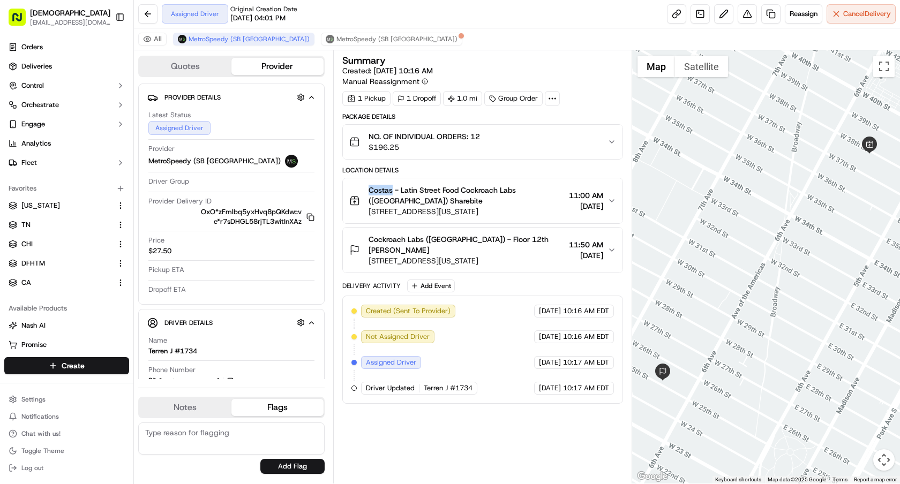
drag, startPoint x: 512, startPoint y: 215, endPoint x: 369, endPoint y: 214, distance: 142.5
click at [369, 214] on span "[STREET_ADDRESS][US_STATE]" at bounding box center [467, 211] width 196 height 11
copy span "[STREET_ADDRESS][US_STATE]"
click at [382, 188] on span "Costas - Latin Street Food Cockroach Labs ([GEOGRAPHIC_DATA]) Sharebite" at bounding box center [467, 195] width 196 height 21
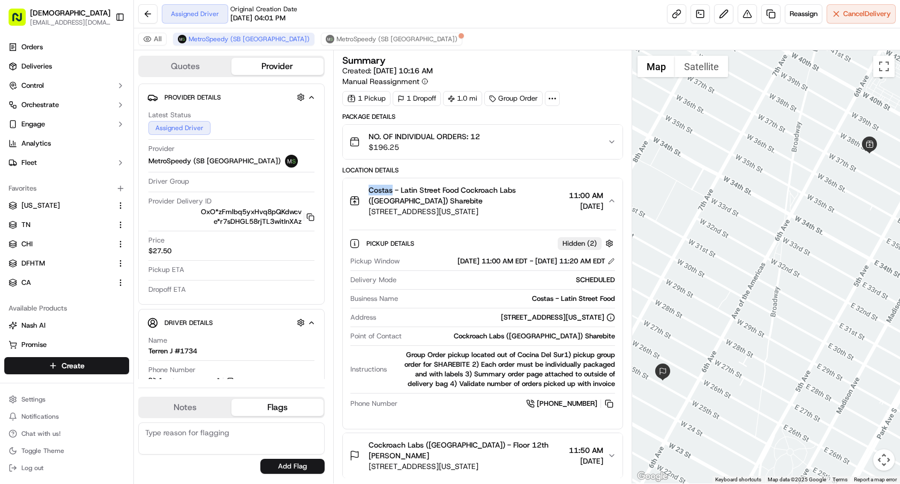
click at [382, 188] on span "Costas - Latin Street Food Cockroach Labs ([GEOGRAPHIC_DATA]) Sharebite" at bounding box center [467, 195] width 196 height 21
copy span "Costas"
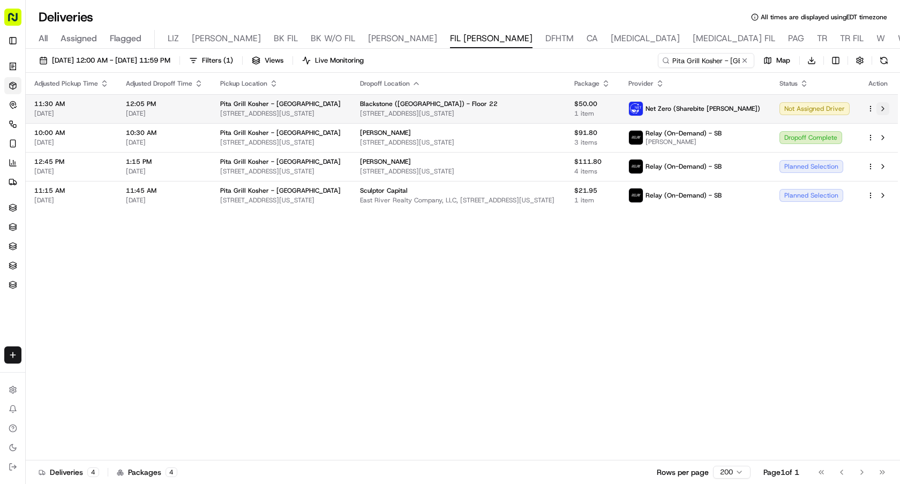
click at [882, 107] on button at bounding box center [883, 108] width 13 height 13
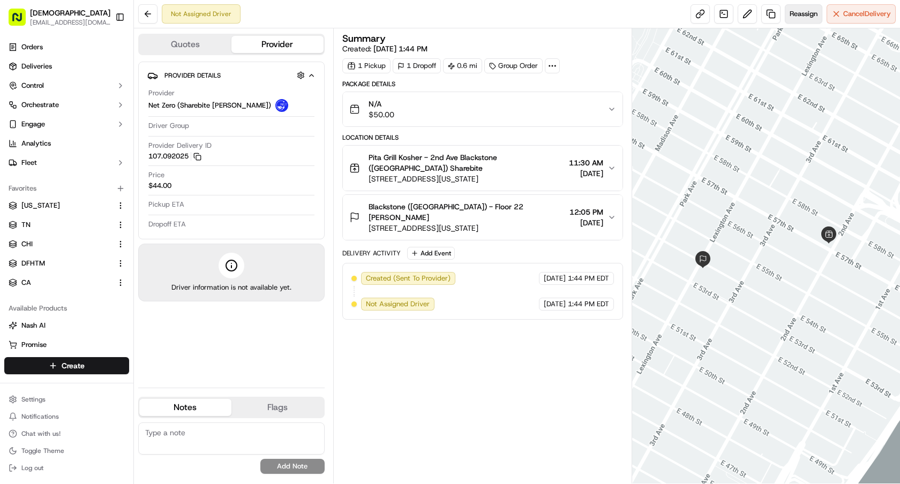
click at [802, 21] on button "Reassign" at bounding box center [804, 13] width 38 height 19
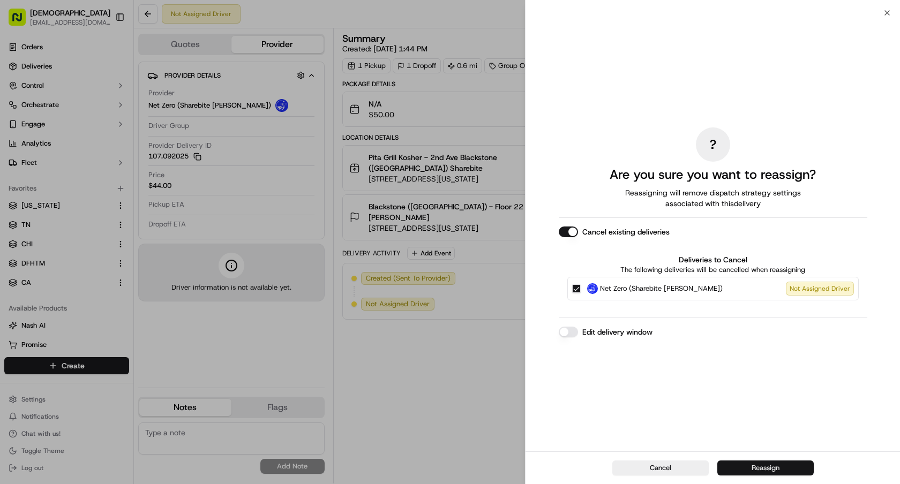
click at [759, 469] on button "Reassign" at bounding box center [765, 468] width 96 height 15
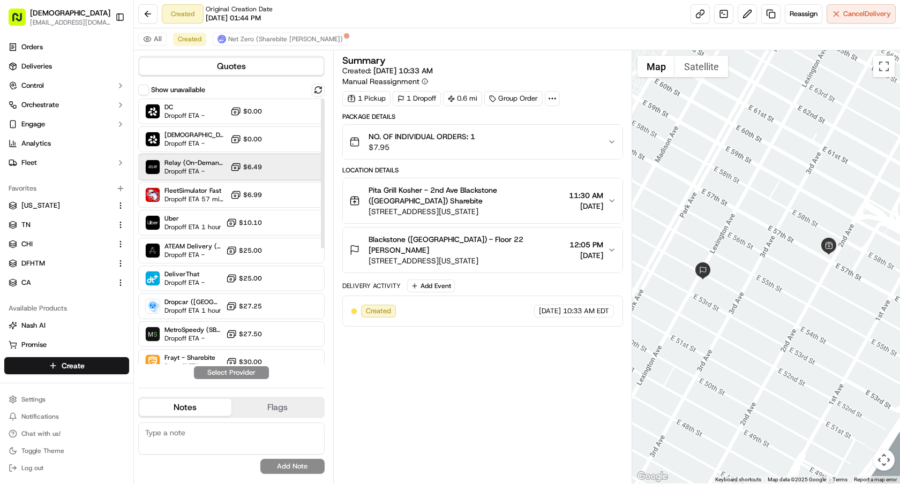
click at [198, 160] on span "Relay (On-Demand) - SB" at bounding box center [195, 163] width 62 height 9
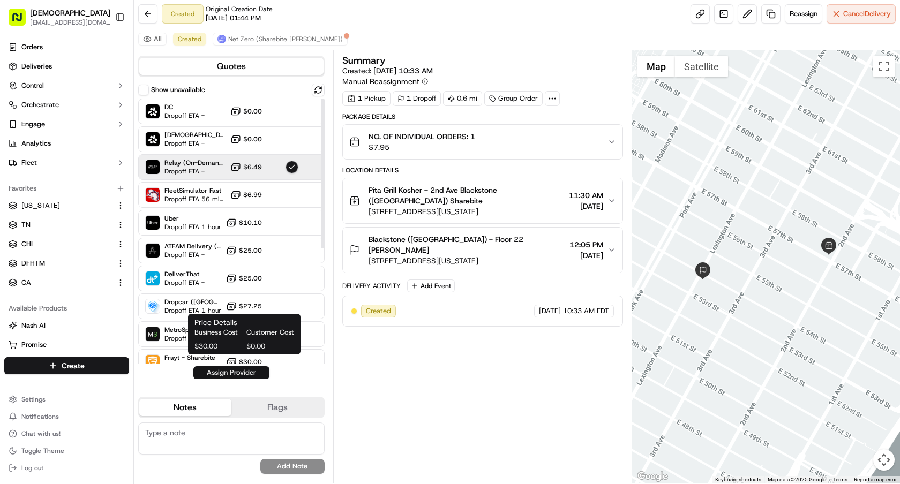
click at [251, 370] on button "Assign Provider" at bounding box center [231, 372] width 76 height 13
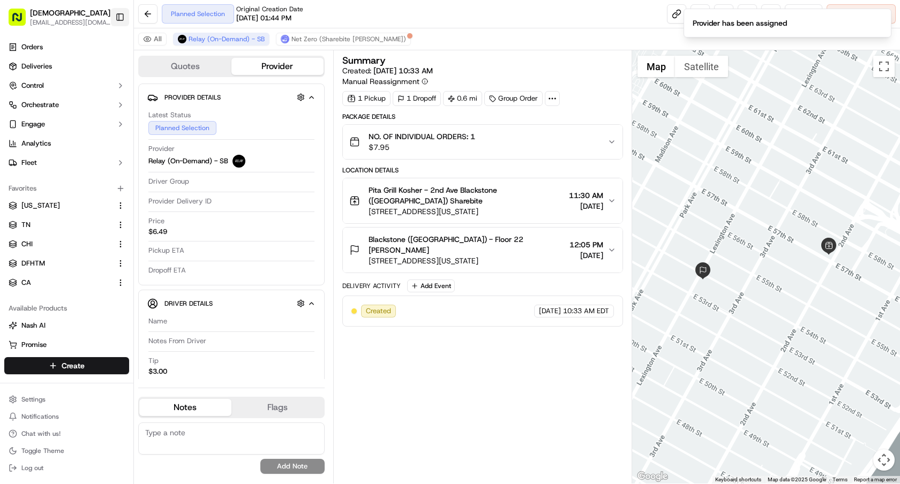
click at [121, 13] on button "Toggle Sidebar" at bounding box center [120, 17] width 18 height 18
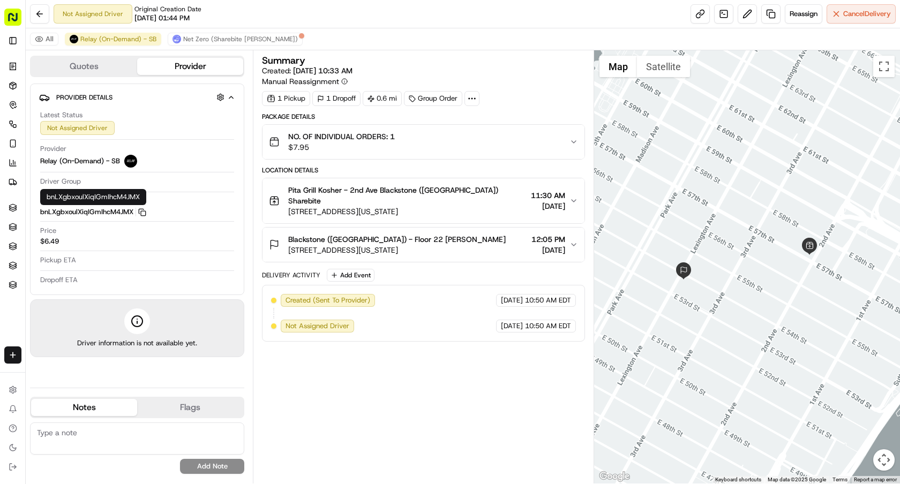
click at [137, 207] on button "bnLXgbxoulXiqIGmIhcM4JMX Copy bnLXgbxoulXiqIGmIhcM4JMX" at bounding box center [93, 212] width 106 height 10
click at [140, 212] on icon "button" at bounding box center [142, 212] width 8 height 8
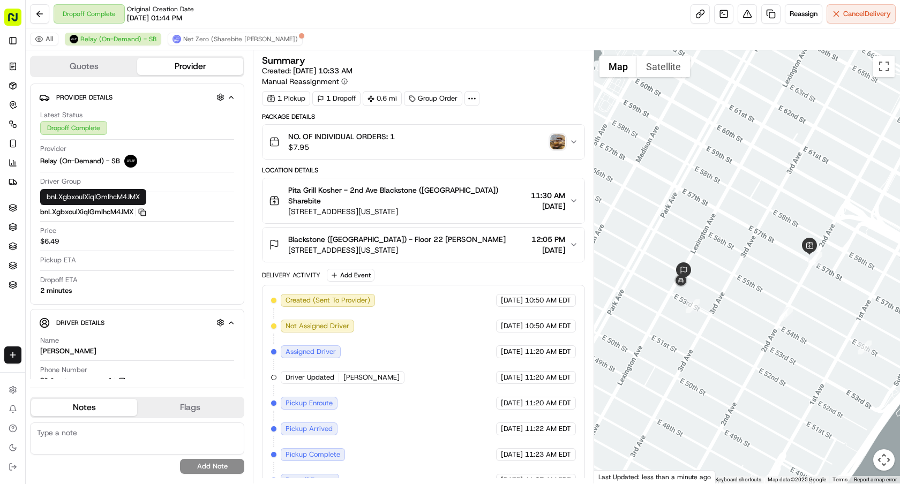
click at [557, 133] on div "NO. OF INDIVIDUAL ORDERS: 1 $7.95" at bounding box center [419, 141] width 301 height 21
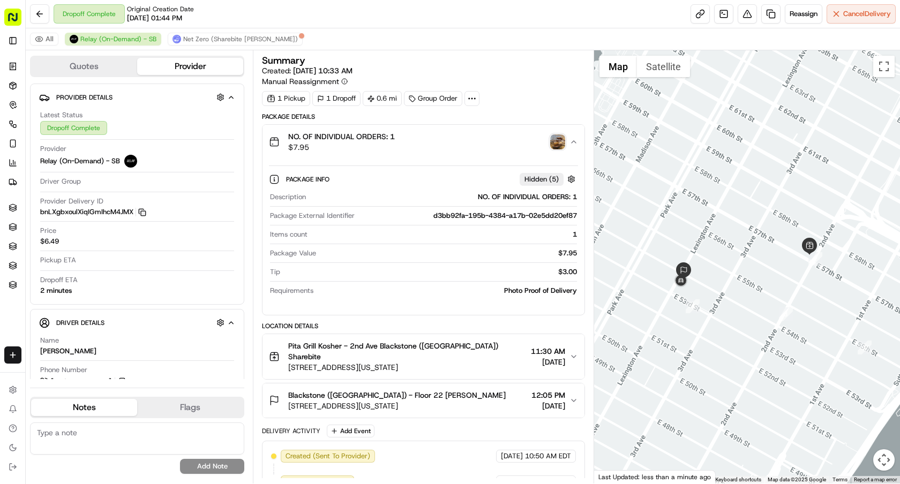
click at [557, 143] on img "button" at bounding box center [557, 141] width 15 height 15
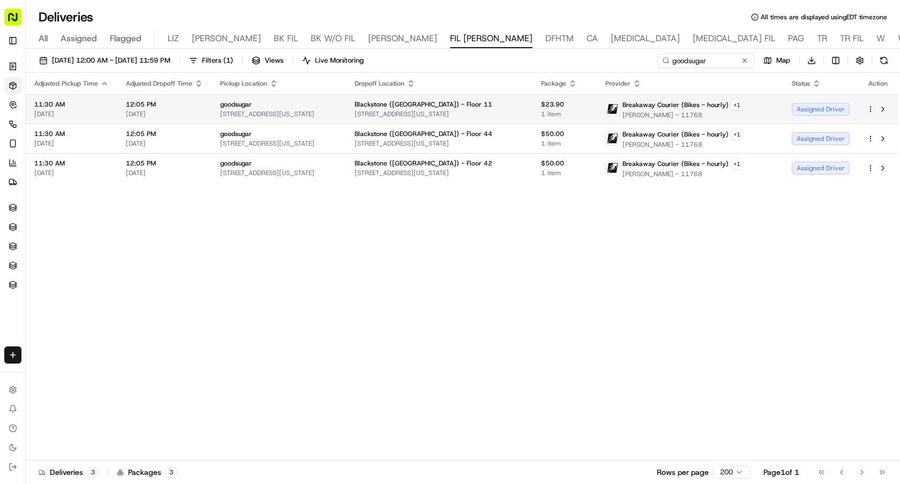
drag, startPoint x: 708, startPoint y: 116, endPoint x: 625, endPoint y: 116, distance: 83.6
click at [625, 116] on span "[PERSON_NAME] - 11768" at bounding box center [683, 115] width 121 height 9
copy span "[PERSON_NAME] - 11768"
drag, startPoint x: 713, startPoint y: 122, endPoint x: 625, endPoint y: 116, distance: 87.5
click at [625, 116] on td "Breakaway Courier (Bikes - hourly) + 1 [PERSON_NAME] - 11768" at bounding box center [690, 108] width 186 height 29
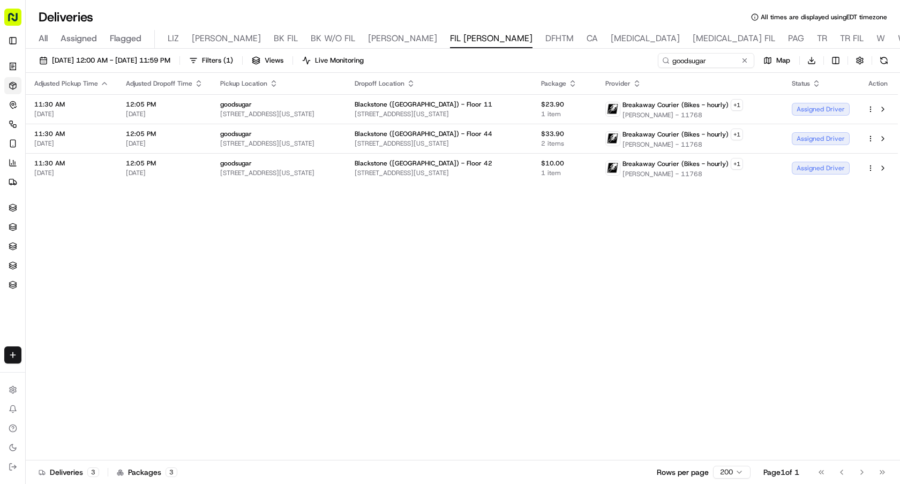
copy span "[PERSON_NAME] - 11768"
paste input "[PERSON_NAME] - 11768"
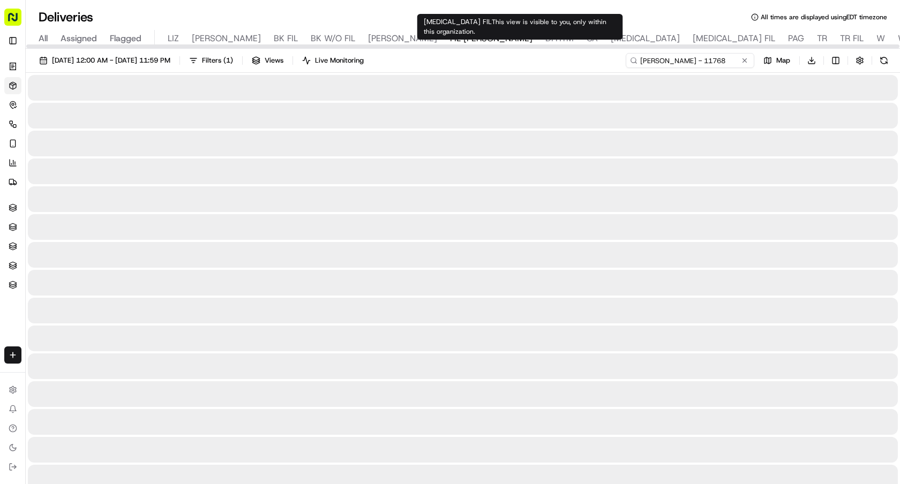
type input "[PERSON_NAME] - 11768"
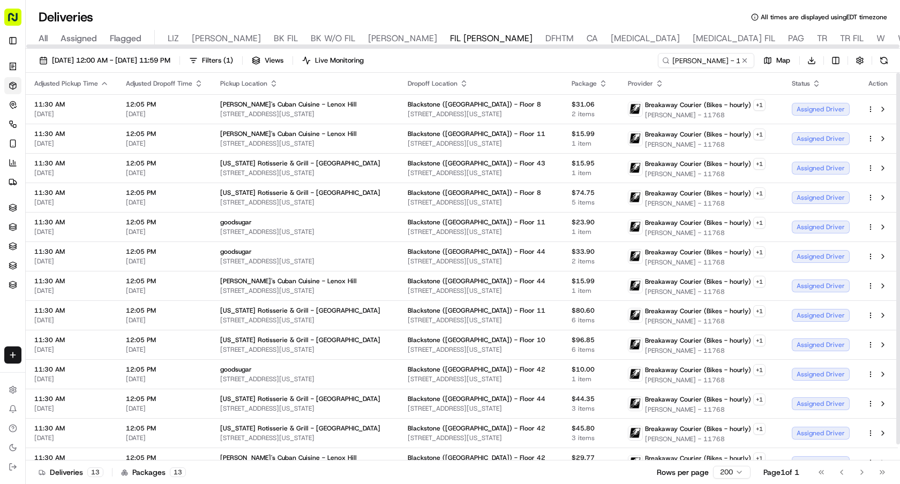
click at [273, 80] on icon "button" at bounding box center [274, 83] width 9 height 9
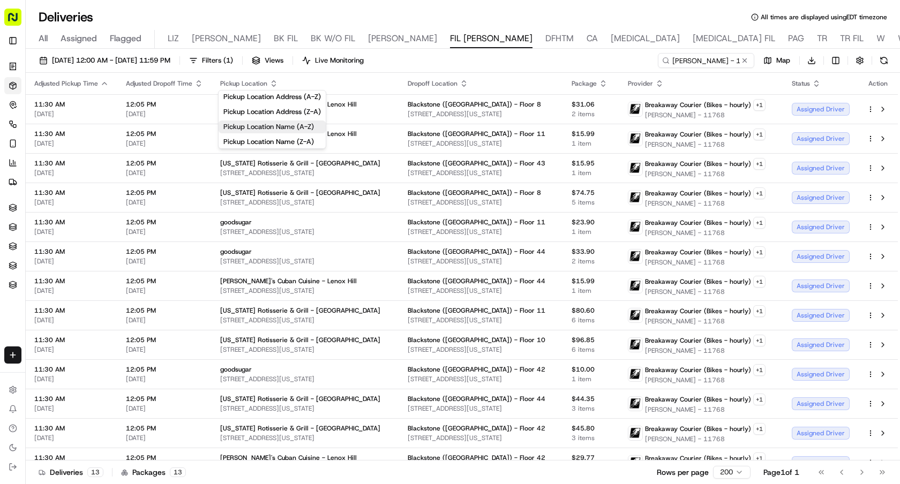
click at [293, 129] on button "Pickup Location Name (A-Z)" at bounding box center [272, 127] width 107 height 13
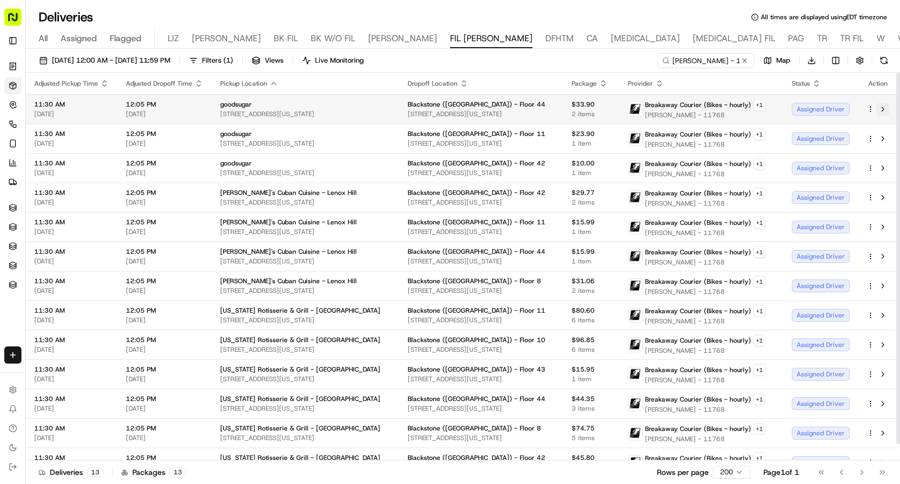
click at [885, 112] on button at bounding box center [883, 109] width 13 height 13
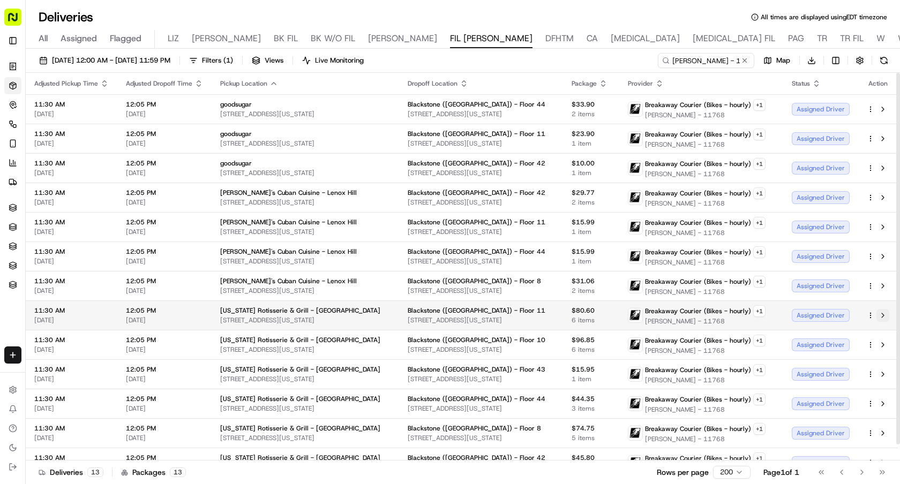
click at [884, 315] on button at bounding box center [883, 315] width 13 height 13
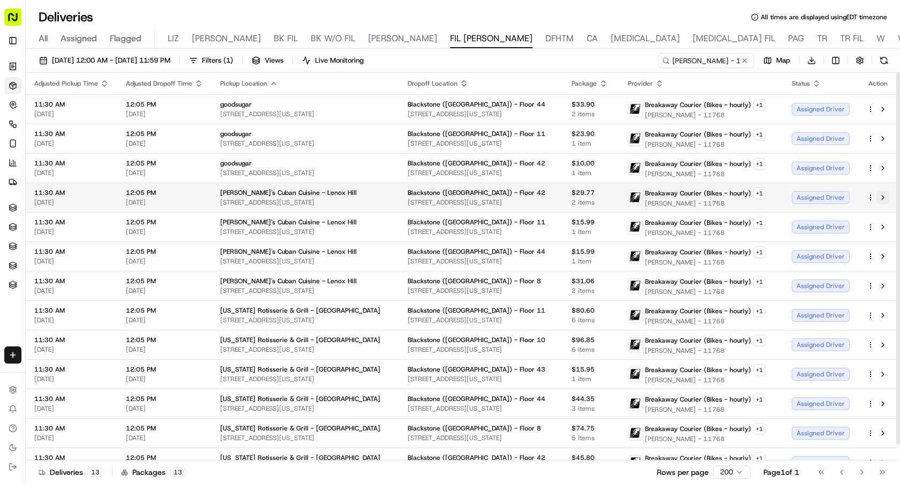
click at [889, 193] on button at bounding box center [883, 197] width 13 height 13
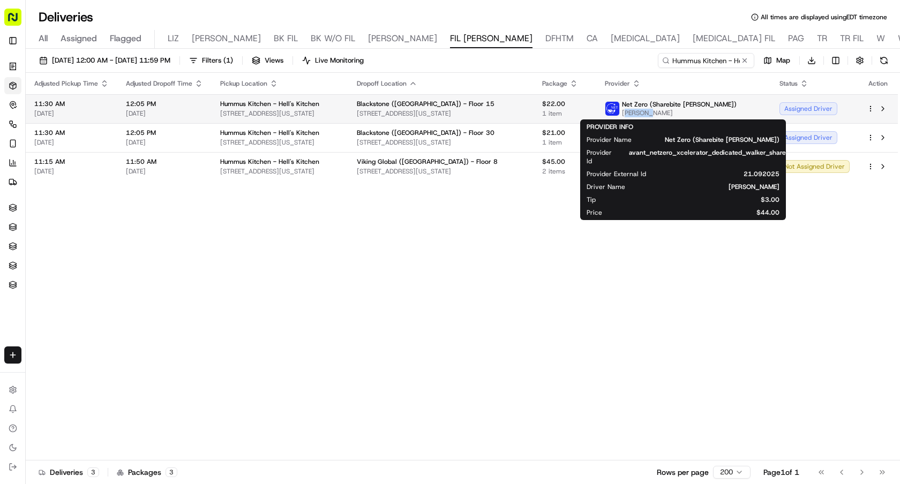
drag, startPoint x: 685, startPoint y: 115, endPoint x: 654, endPoint y: 115, distance: 30.5
click at [654, 115] on span "[PERSON_NAME]" at bounding box center [679, 113] width 115 height 9
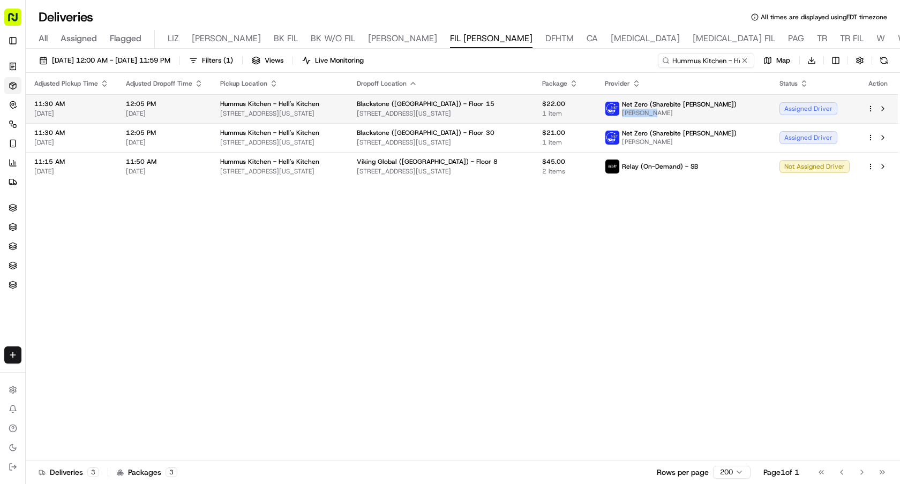
drag, startPoint x: 685, startPoint y: 114, endPoint x: 652, endPoint y: 114, distance: 33.8
click at [652, 114] on span "[PERSON_NAME]" at bounding box center [679, 113] width 115 height 9
copy span "[PERSON_NAME]"
click at [743, 62] on button at bounding box center [744, 60] width 11 height 11
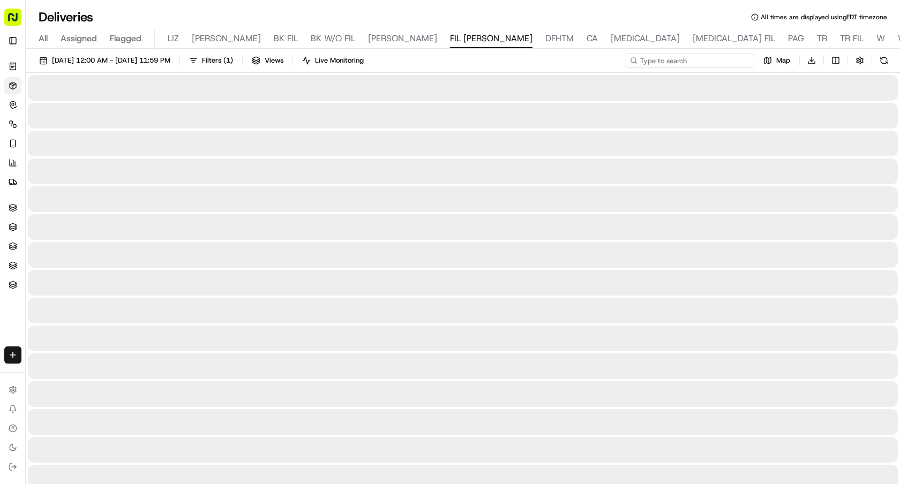
click at [731, 62] on input at bounding box center [690, 60] width 129 height 15
paste input "[PERSON_NAME]"
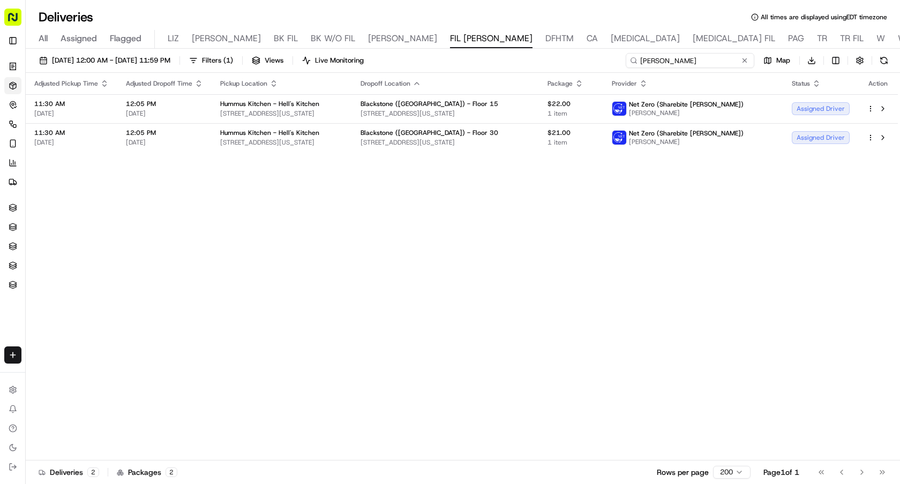
type input "[PERSON_NAME]"
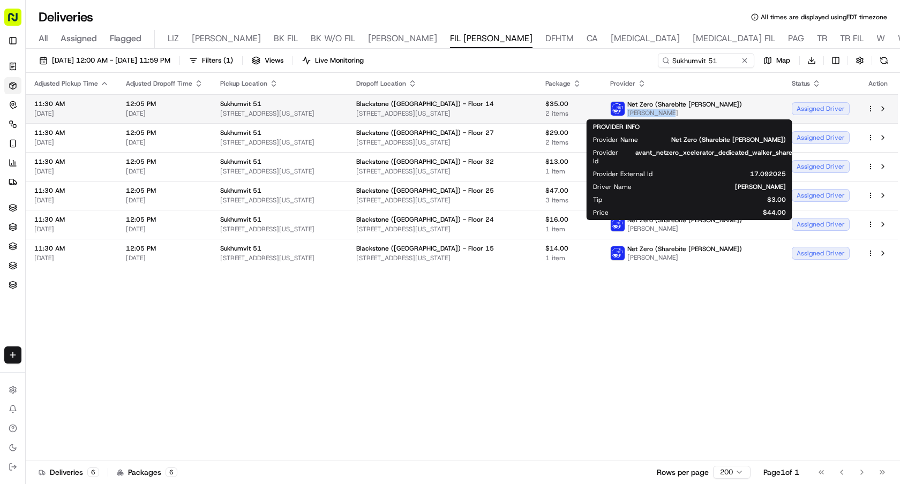
drag, startPoint x: 698, startPoint y: 114, endPoint x: 658, endPoint y: 114, distance: 39.1
click at [658, 114] on span "[PERSON_NAME]" at bounding box center [684, 113] width 115 height 9
copy span "[PERSON_NAME]"
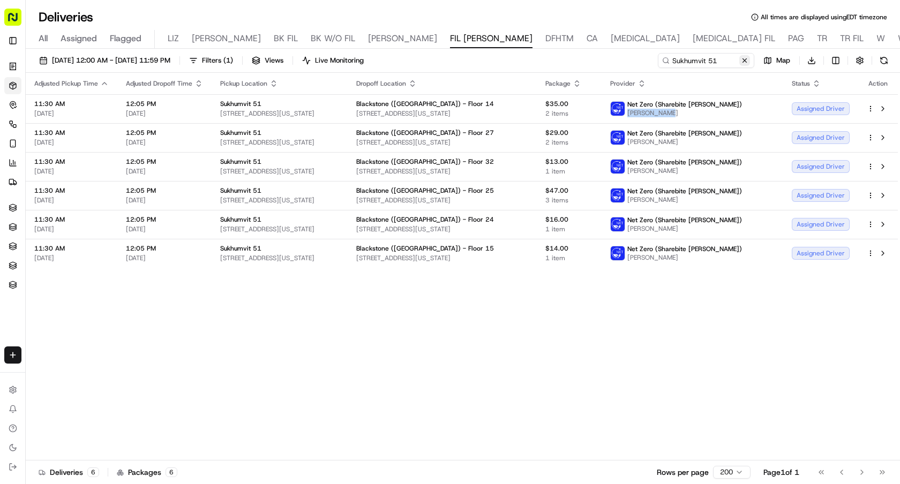
click at [745, 64] on button at bounding box center [744, 60] width 11 height 11
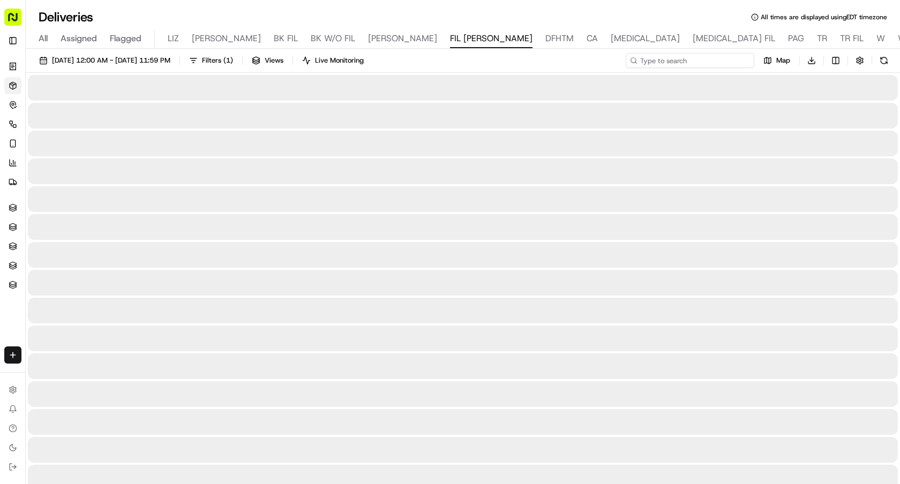
click at [719, 58] on input at bounding box center [690, 60] width 129 height 15
paste input "[PERSON_NAME]"
type input "[PERSON_NAME]"
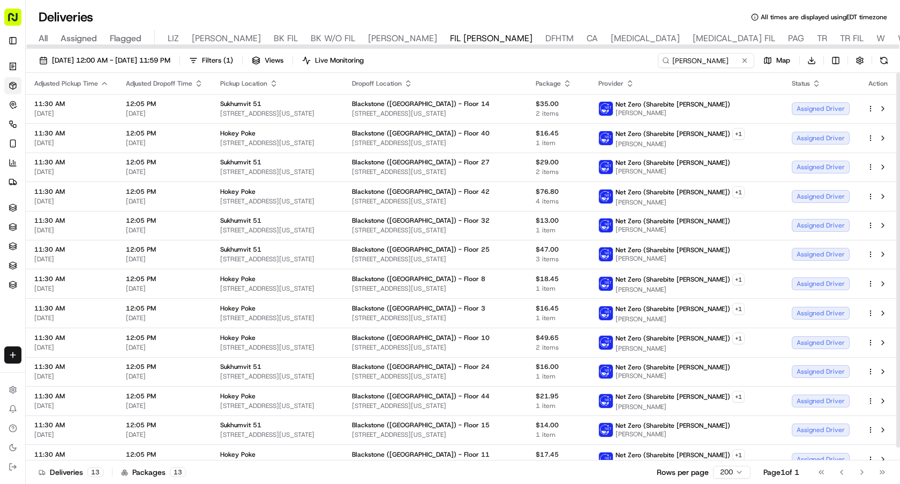
click at [272, 84] on icon "button" at bounding box center [274, 83] width 9 height 9
click at [289, 123] on button "Pickup Location Name (A-Z)" at bounding box center [272, 127] width 107 height 13
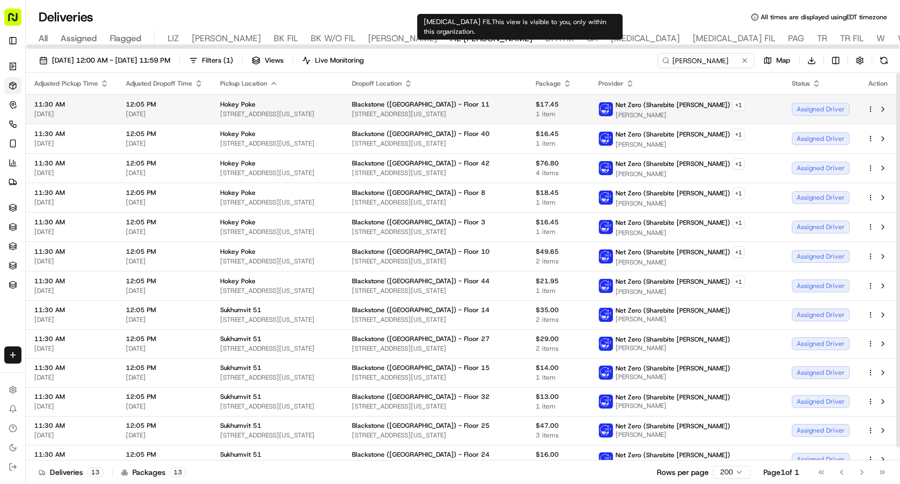
scroll to position [13, 0]
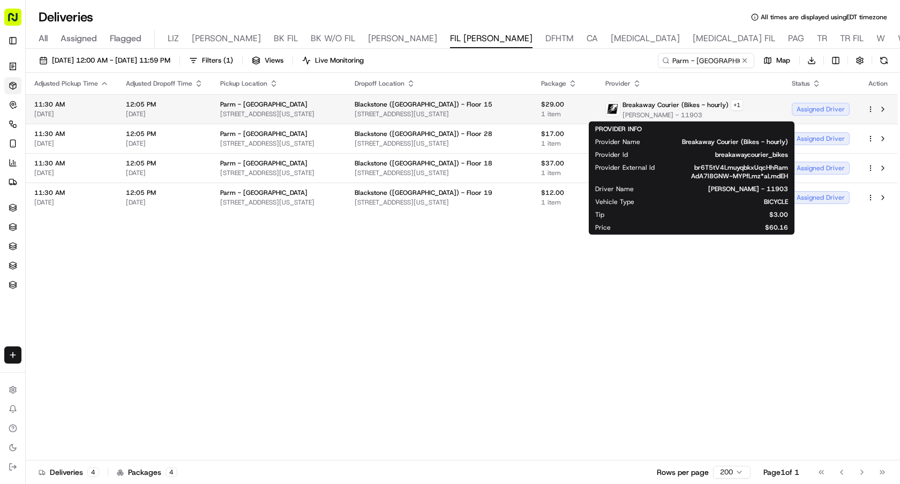
drag, startPoint x: 720, startPoint y: 116, endPoint x: 643, endPoint y: 117, distance: 76.1
click at [643, 117] on span "[PERSON_NAME] - 11903" at bounding box center [683, 115] width 121 height 9
copy span "[PERSON_NAME] - 11903"
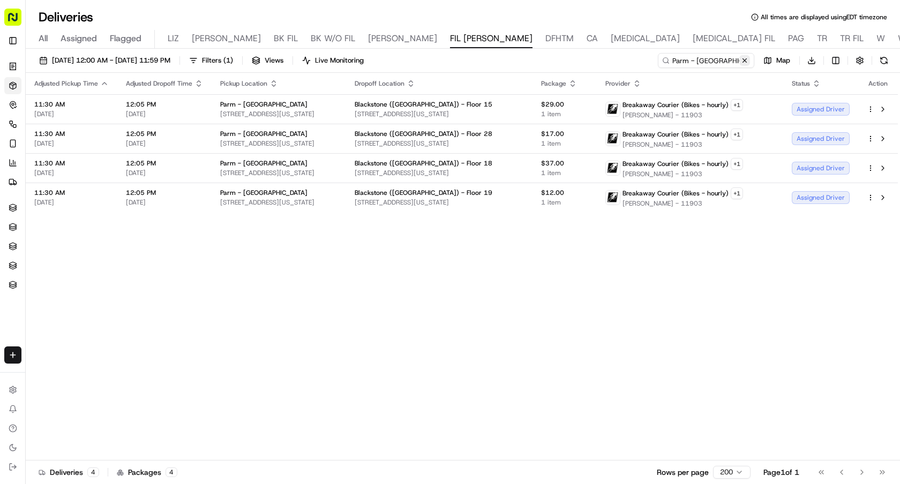
click at [745, 60] on button at bounding box center [744, 60] width 11 height 11
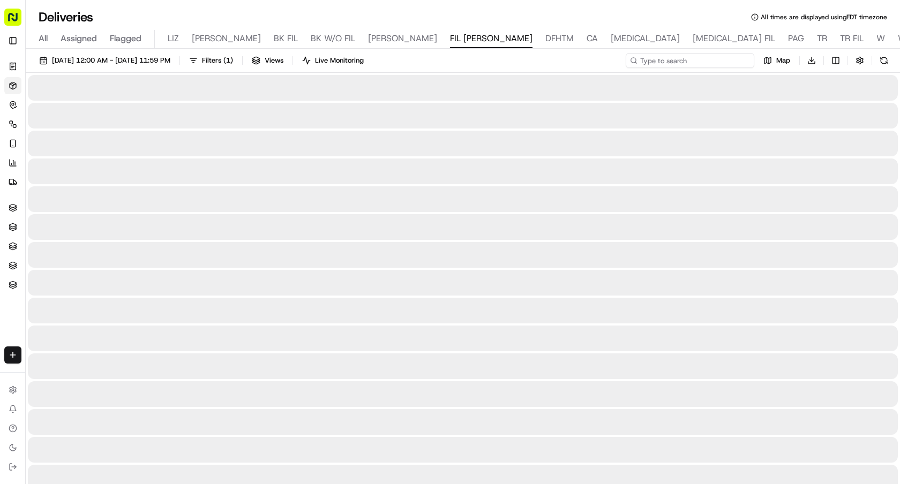
click at [730, 60] on input at bounding box center [690, 60] width 129 height 15
paste input "[PERSON_NAME] - 11903"
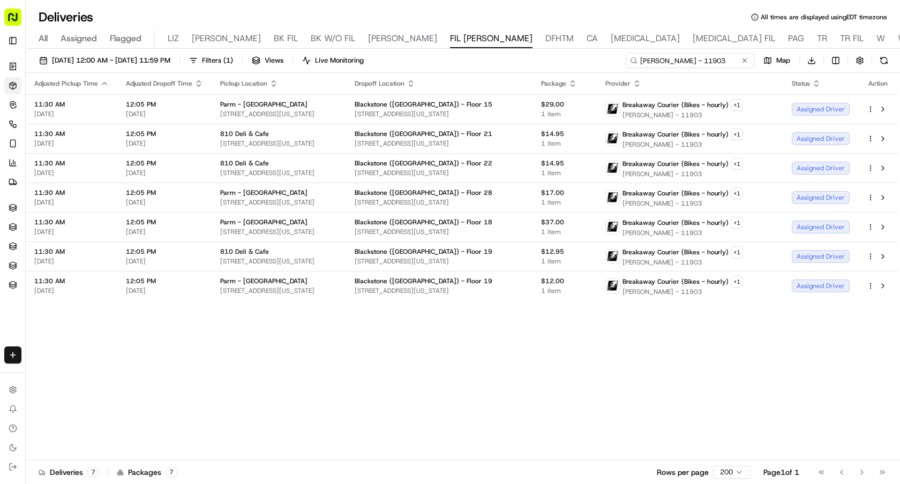
type input "[PERSON_NAME] - 11903"
click at [266, 80] on div "Pickup Location" at bounding box center [278, 83] width 117 height 9
click at [273, 80] on icon "button" at bounding box center [274, 83] width 9 height 9
click at [290, 144] on button "Pickup Location Name (Z-A)" at bounding box center [272, 142] width 107 height 13
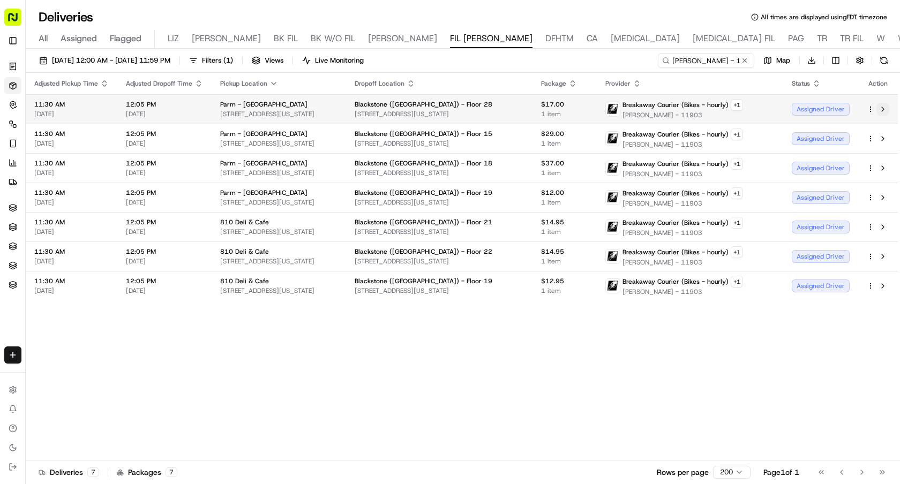
click at [887, 113] on button at bounding box center [883, 109] width 13 height 13
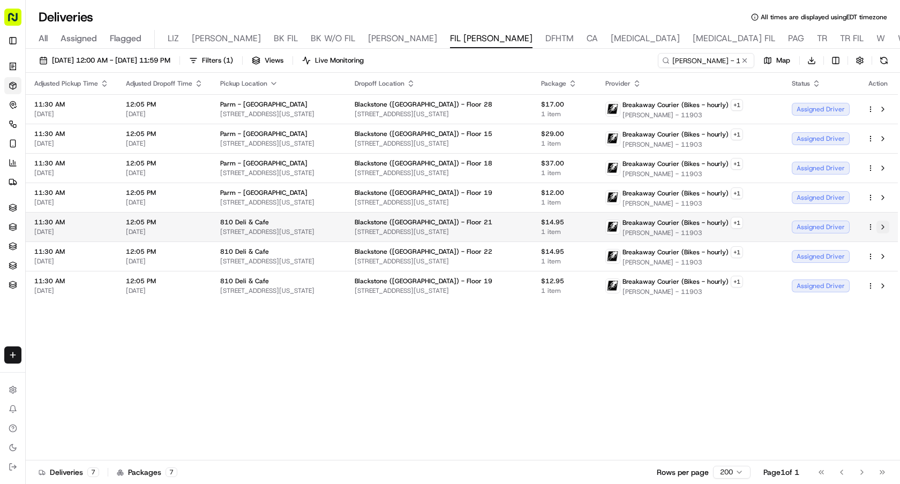
click at [885, 225] on button at bounding box center [883, 227] width 13 height 13
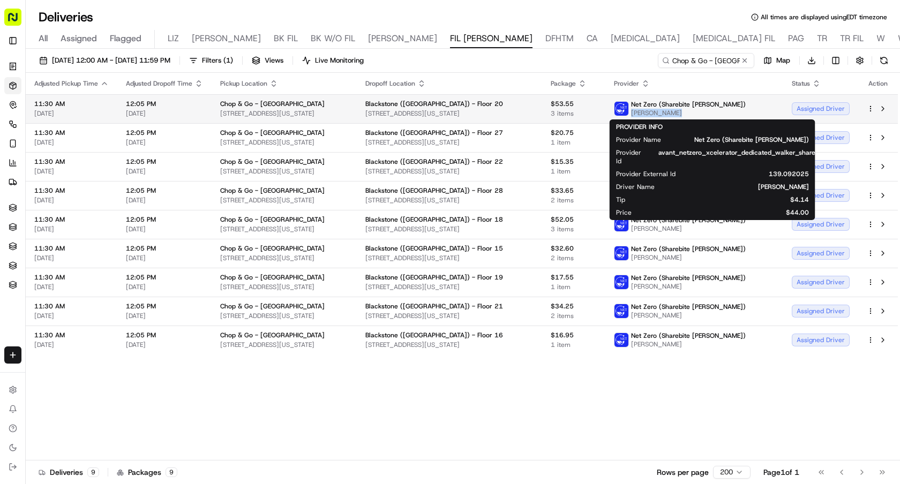
drag, startPoint x: 723, startPoint y: 112, endPoint x: 682, endPoint y: 113, distance: 41.8
click at [682, 113] on span "[PERSON_NAME]" at bounding box center [688, 113] width 115 height 9
copy span "[PERSON_NAME]"
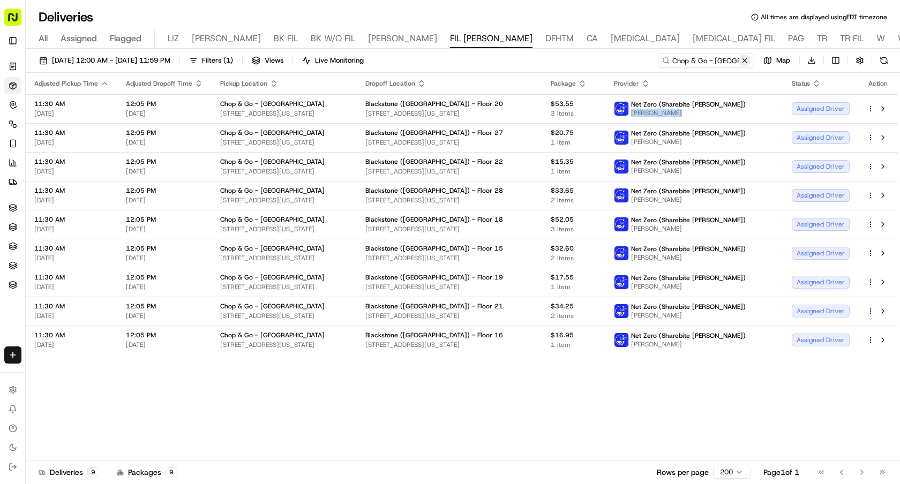
click at [743, 59] on button at bounding box center [744, 60] width 11 height 11
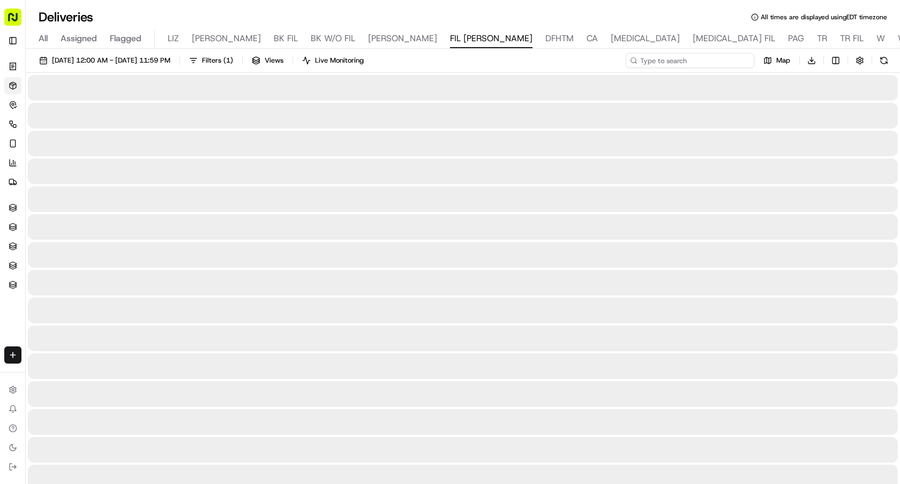
click at [720, 55] on input at bounding box center [690, 60] width 129 height 15
paste input "[PERSON_NAME]"
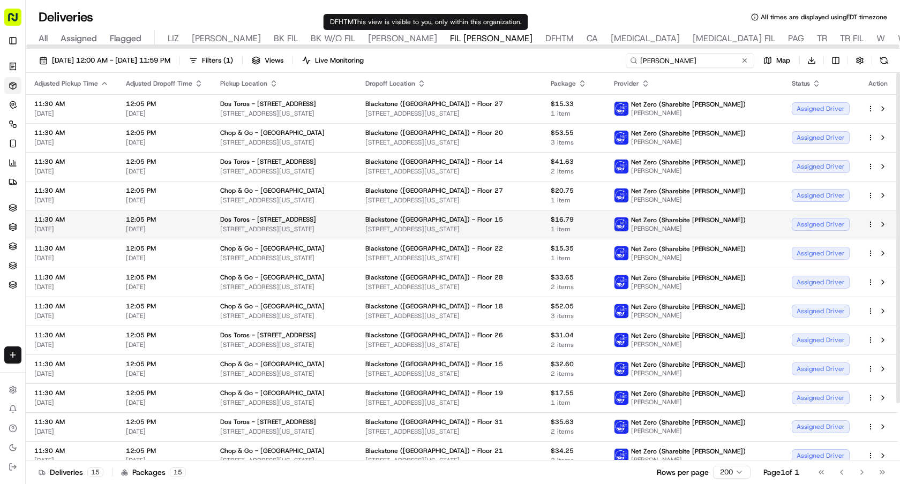
scroll to position [68, 0]
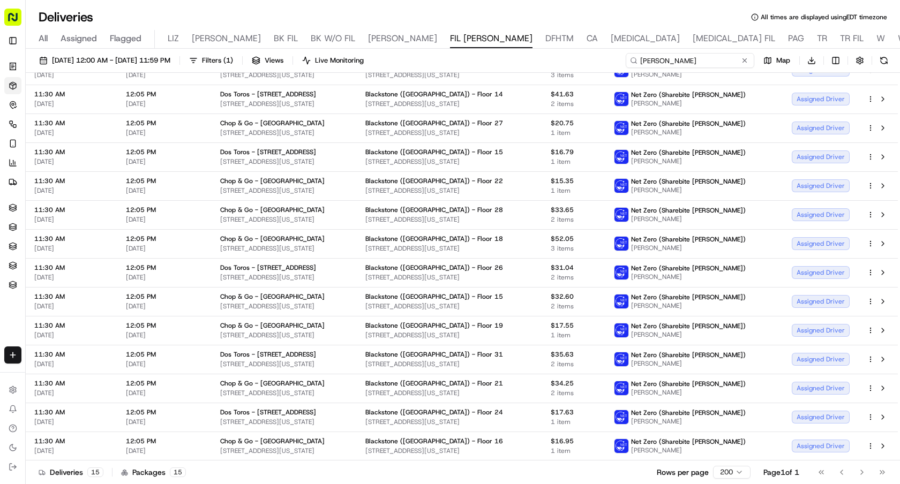
type input "[PERSON_NAME]"
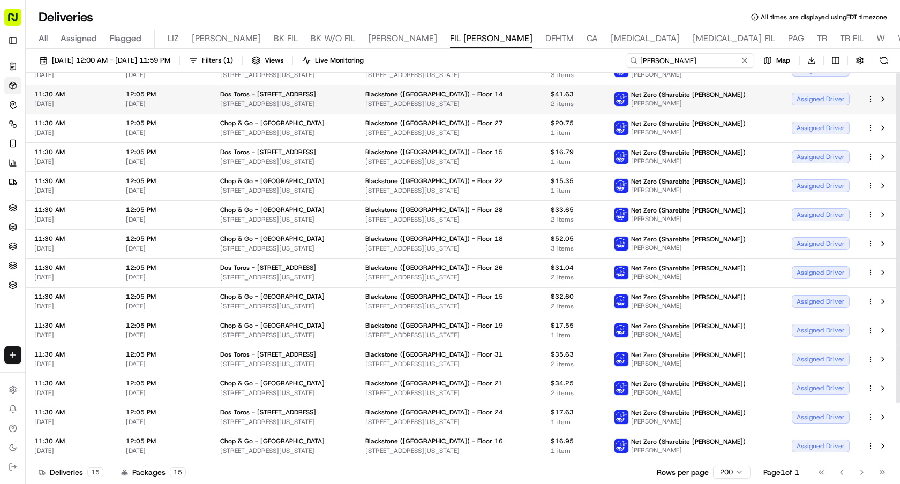
scroll to position [0, 0]
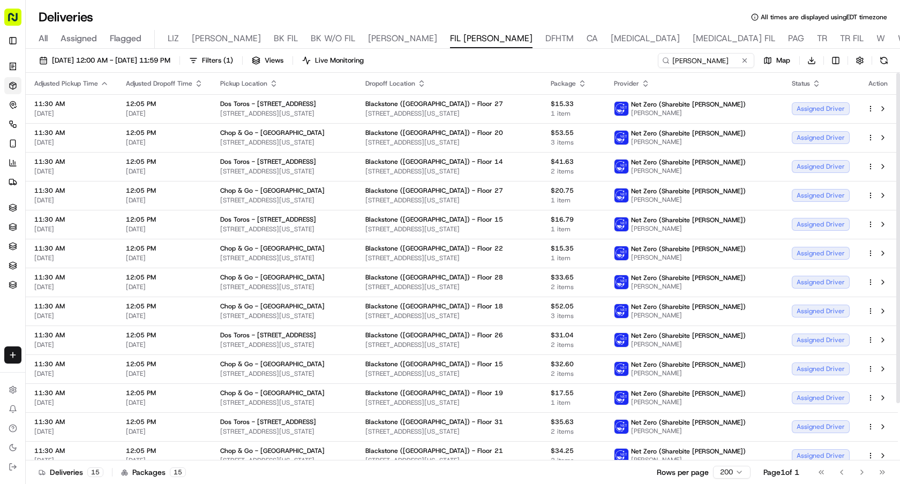
click at [271, 85] on icon "button" at bounding box center [274, 83] width 9 height 9
click at [283, 131] on button "Pickup Location Name (A-Z)" at bounding box center [272, 127] width 107 height 13
click at [175, 65] on button "[DATE] 12:00 AM - [DATE] 11:59 PM" at bounding box center [104, 60] width 141 height 15
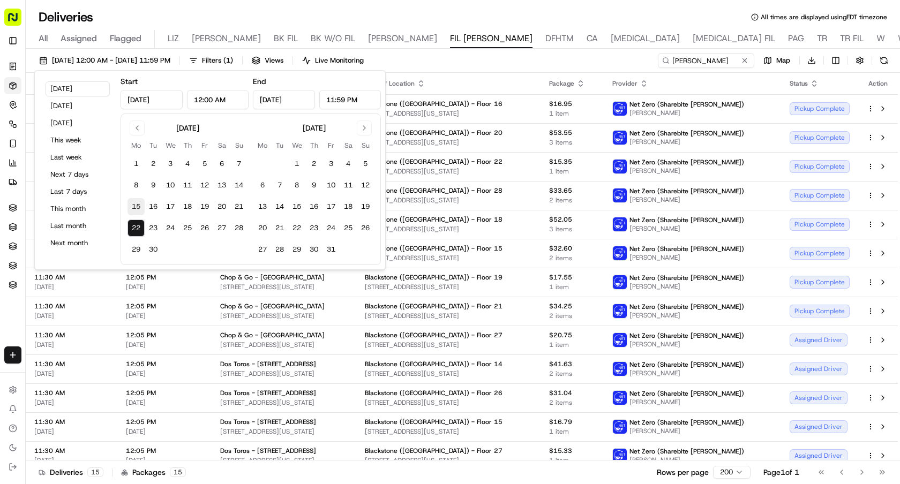
click at [138, 207] on button "15" at bounding box center [136, 206] width 17 height 17
type input "[DATE]"
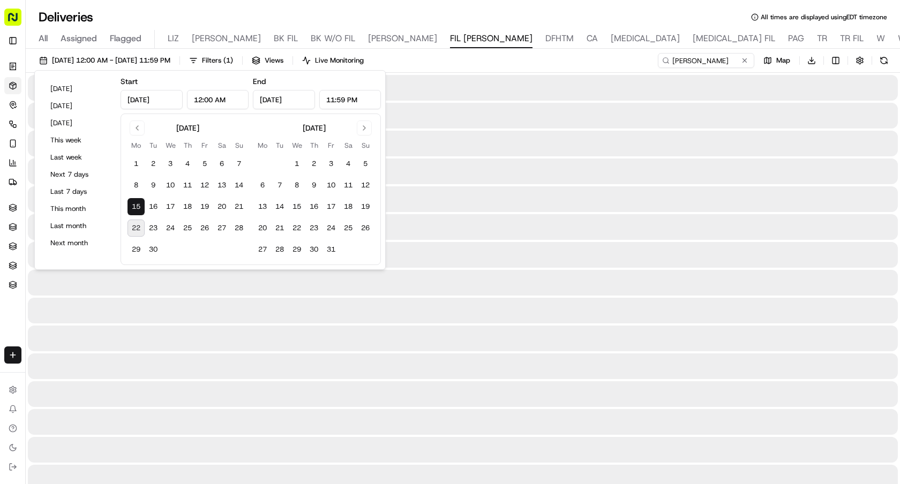
click at [138, 207] on button "15" at bounding box center [136, 206] width 17 height 17
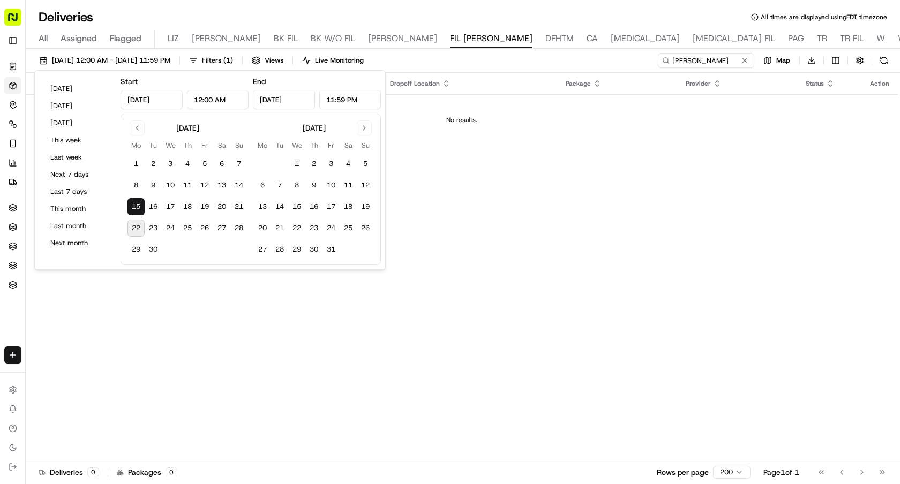
click at [138, 218] on tbody "1 2 3 4 5 6 7 8 9 10 11 12 13 14 15 16 17 18 19 20 21 22 23 24 25 26 27 28 29 30" at bounding box center [188, 204] width 120 height 107
click at [136, 227] on button "22" at bounding box center [136, 228] width 17 height 17
type input "[DATE]"
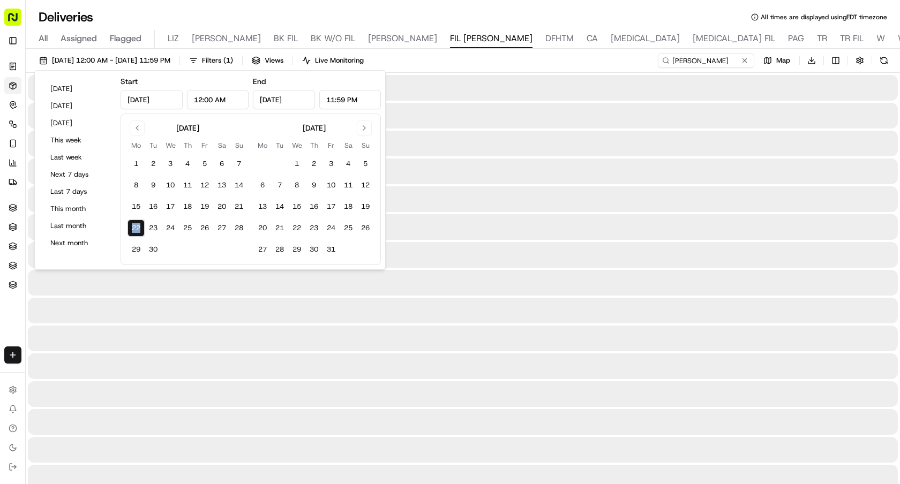
click at [136, 227] on button "22" at bounding box center [136, 228] width 17 height 17
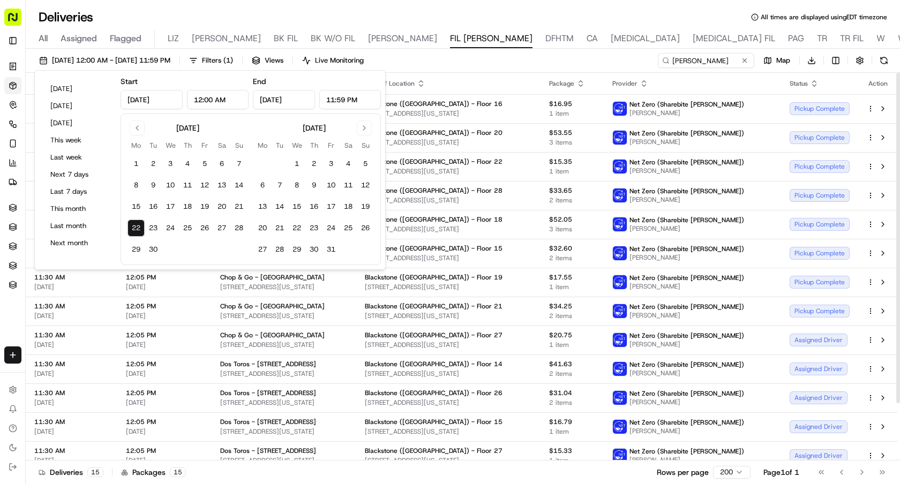
click at [534, 78] on th "Dropoff Location" at bounding box center [448, 83] width 184 height 21
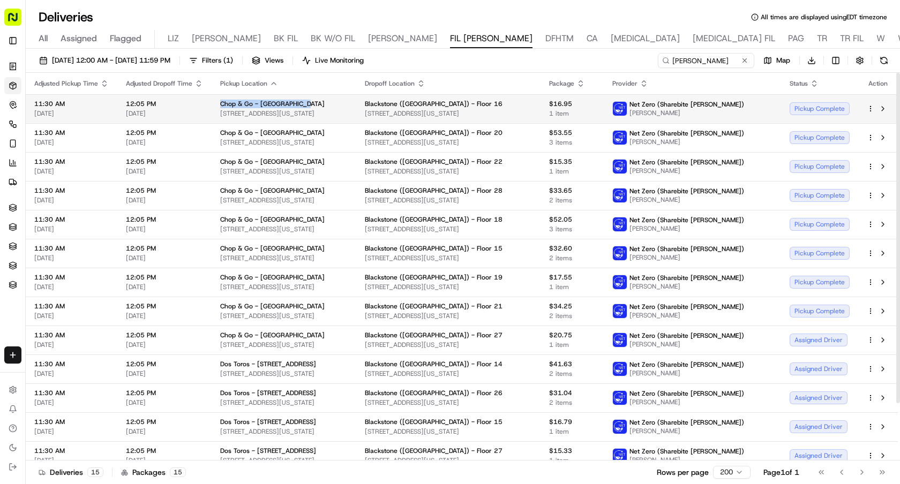
drag, startPoint x: 305, startPoint y: 106, endPoint x: 216, endPoint y: 105, distance: 88.9
click at [216, 105] on td "Chop & Go - [GEOGRAPHIC_DATA][STREET_ADDRESS][US_STATE][GEOGRAPHIC_DATA]" at bounding box center [284, 108] width 145 height 29
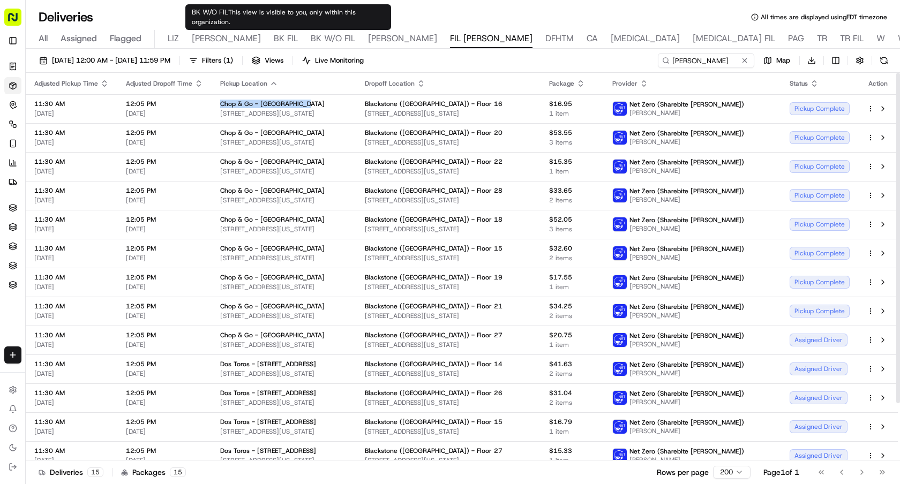
copy span "Chop & Go - [GEOGRAPHIC_DATA]"
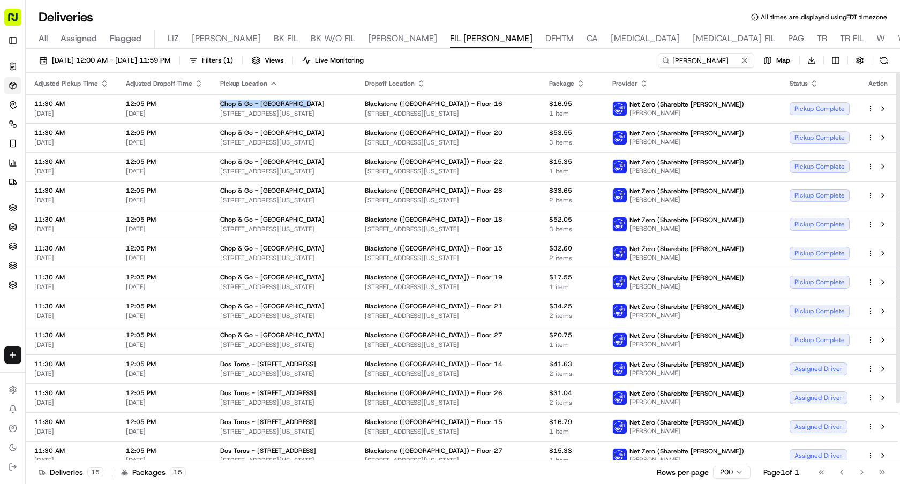
click at [272, 87] on icon "button" at bounding box center [274, 83] width 9 height 9
click at [307, 139] on button "Pickup Location Name (Z-A)" at bounding box center [271, 142] width 117 height 13
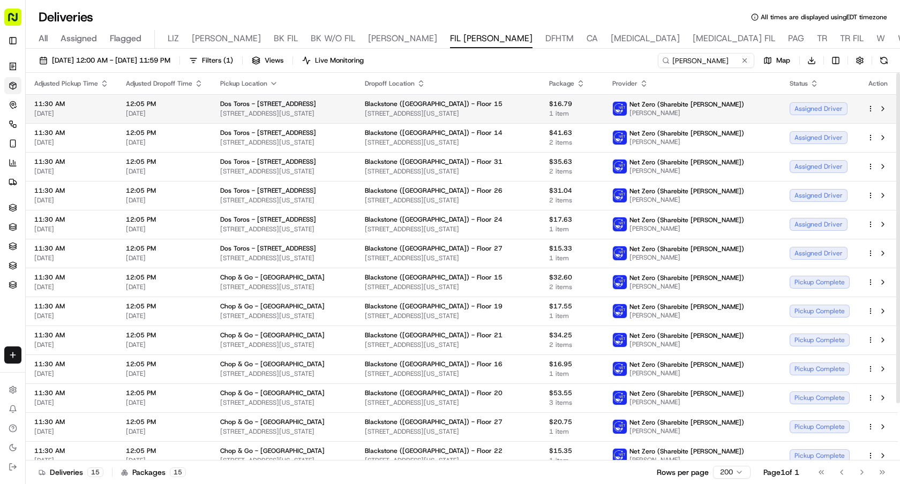
drag, startPoint x: 341, startPoint y: 104, endPoint x: 212, endPoint y: 103, distance: 129.1
click at [212, 103] on td "Dos Toros - [STREET_ADDRESS][GEOGRAPHIC_DATA][STREET_ADDRESS][US_STATE]" at bounding box center [284, 108] width 145 height 29
copy span "Dos Toros - [STREET_ADDRESS]"
drag, startPoint x: 723, startPoint y: 58, endPoint x: 519, endPoint y: 58, distance: 203.6
click at [520, 58] on div "[DATE] 12:00 AM - [DATE] 11:59 PM Filters ( 1 ) Views Live Monitoring [PERSON_N…" at bounding box center [463, 63] width 874 height 20
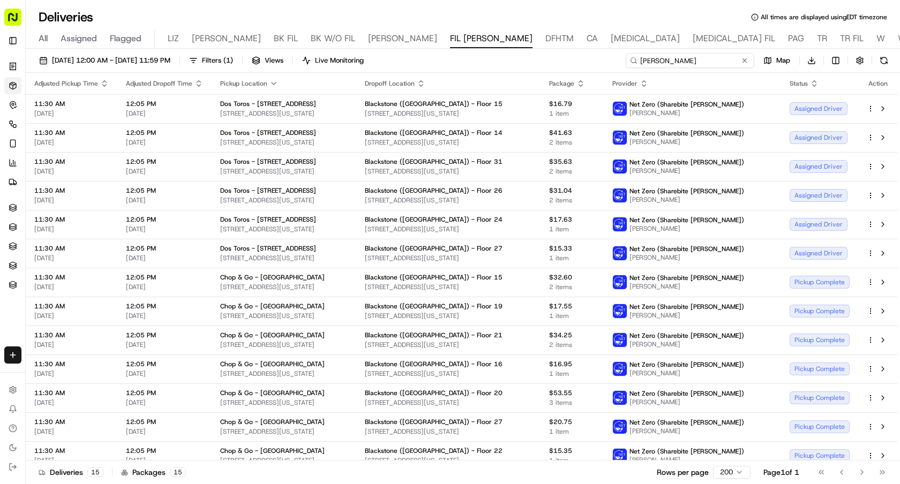
paste input "Dos Toros - [STREET_ADDRESS]"
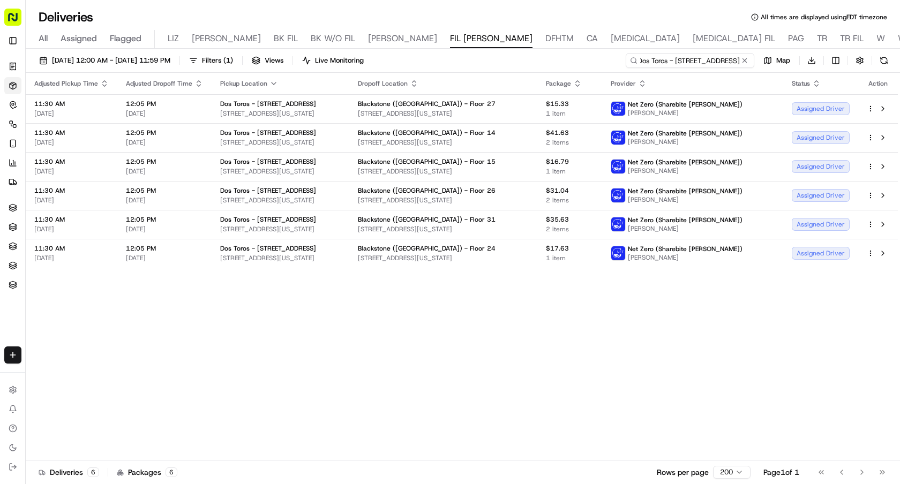
type input "Dos Toros - [STREET_ADDRESS]"
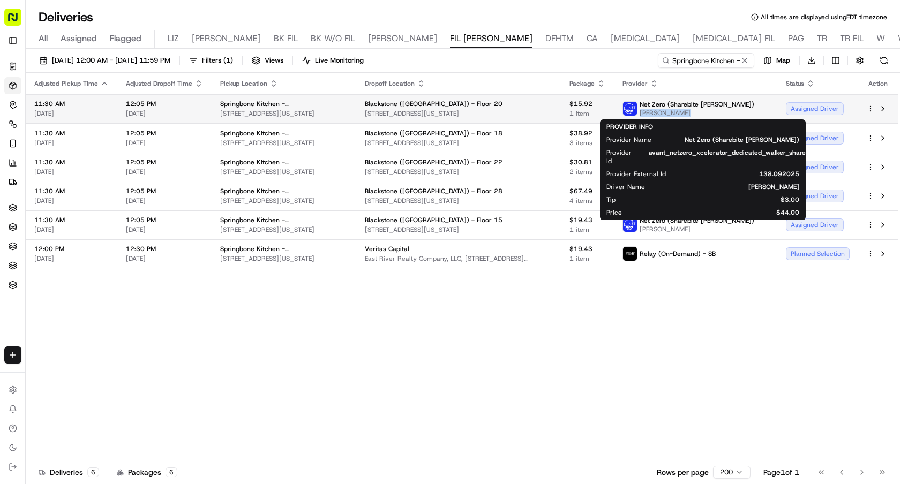
drag, startPoint x: 712, startPoint y: 113, endPoint x: 670, endPoint y: 113, distance: 41.3
click at [670, 113] on span "[PERSON_NAME]" at bounding box center [697, 113] width 115 height 9
copy span "[PERSON_NAME]"
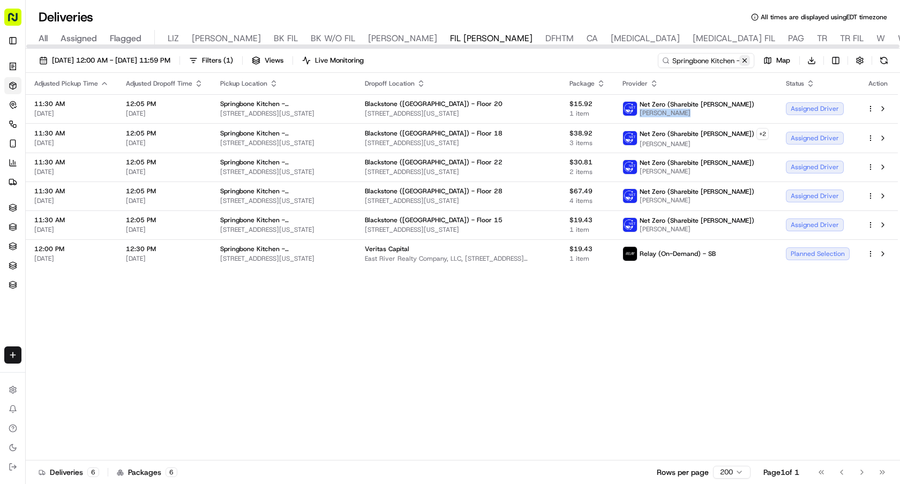
click at [745, 58] on button at bounding box center [744, 60] width 11 height 11
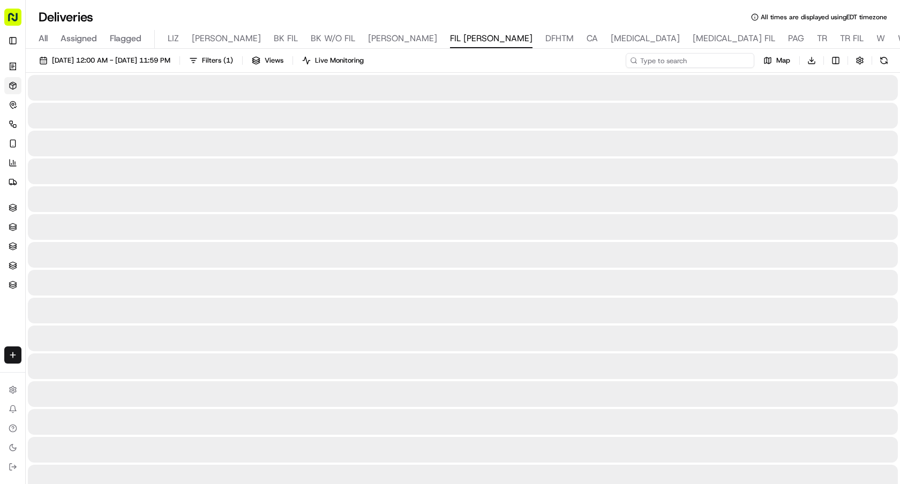
click at [733, 59] on input at bounding box center [690, 60] width 129 height 15
paste input "[PERSON_NAME]"
type input "[PERSON_NAME]"
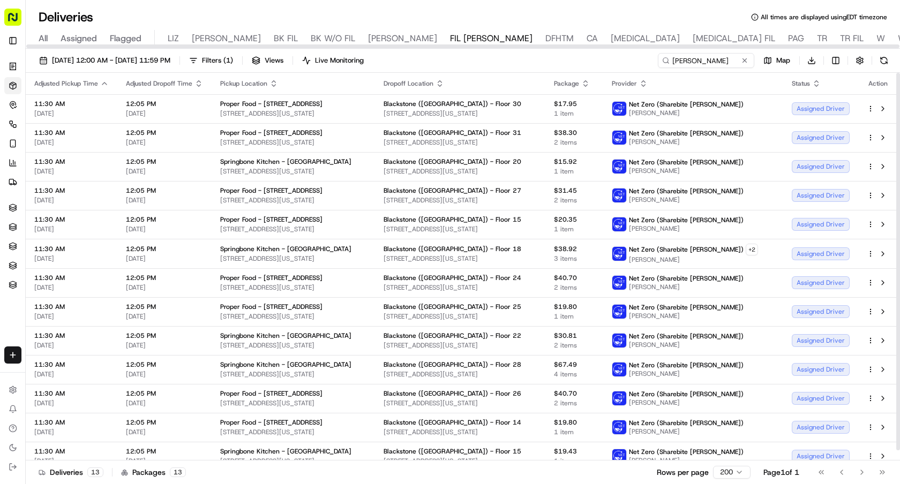
click at [272, 79] on icon "button" at bounding box center [274, 83] width 9 height 9
click at [296, 140] on button "Pickup Location Name (Z-A)" at bounding box center [272, 142] width 107 height 13
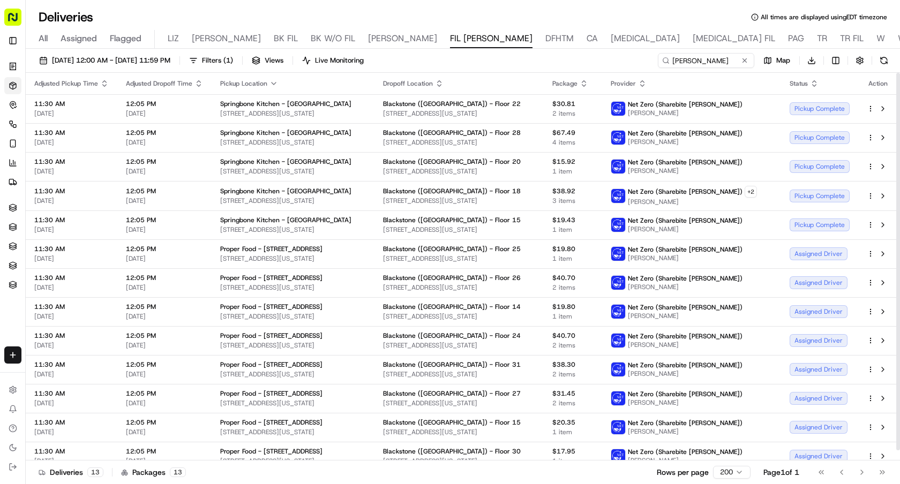
click at [271, 81] on icon "button" at bounding box center [274, 83] width 9 height 9
click at [308, 127] on button "Pickup Location Name (A-Z)" at bounding box center [271, 127] width 117 height 13
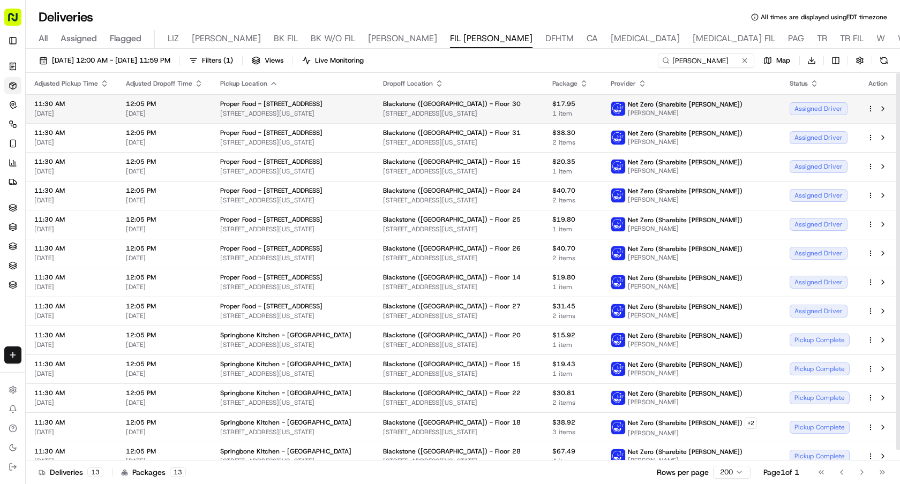
drag, startPoint x: 372, startPoint y: 119, endPoint x: 219, endPoint y: 112, distance: 153.4
click at [219, 112] on td "Proper Food - [GEOGRAPHIC_DATA][STREET_ADDRESS][US_STATE][GEOGRAPHIC_DATA]" at bounding box center [293, 108] width 163 height 29
copy span "[STREET_ADDRESS][US_STATE]"
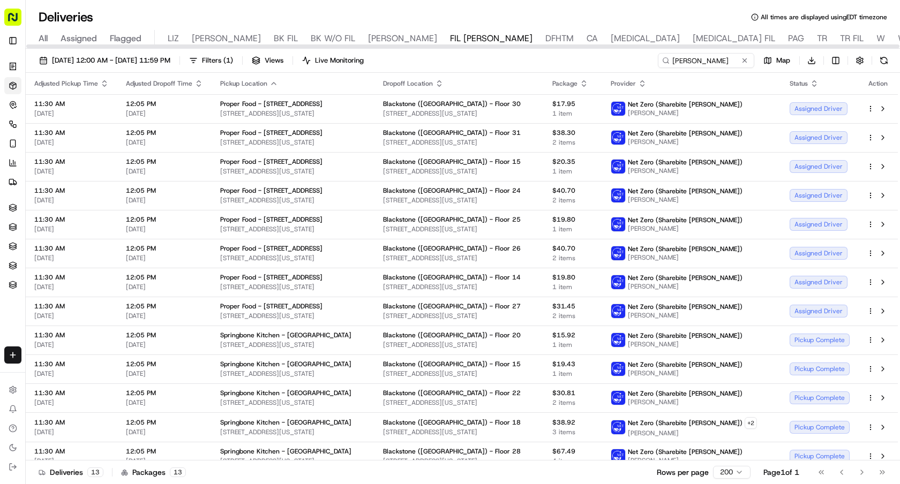
click at [586, 71] on div "[DATE] 12:00 AM - [DATE] 11:59 PM Filters ( 1 ) Views Live Monitoring [PERSON_N…" at bounding box center [463, 63] width 874 height 20
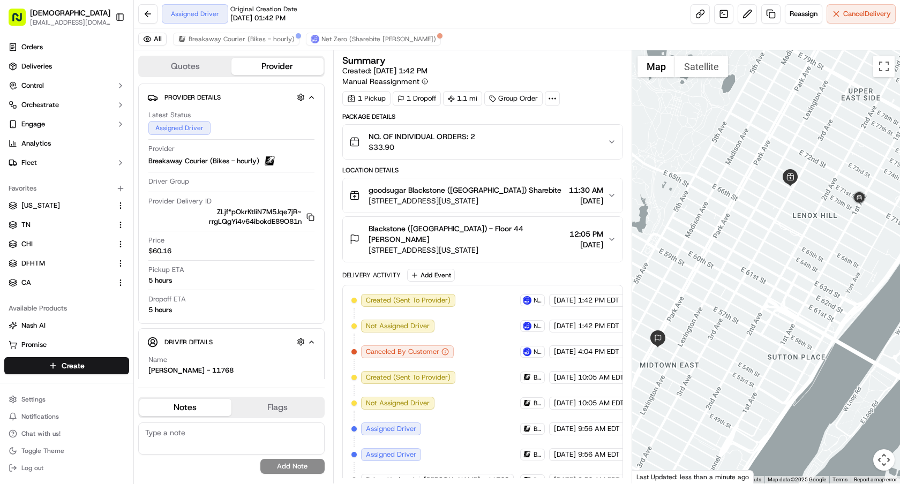
drag, startPoint x: 758, startPoint y: 192, endPoint x: 712, endPoint y: 192, distance: 46.1
click at [712, 192] on div at bounding box center [766, 266] width 268 height 433
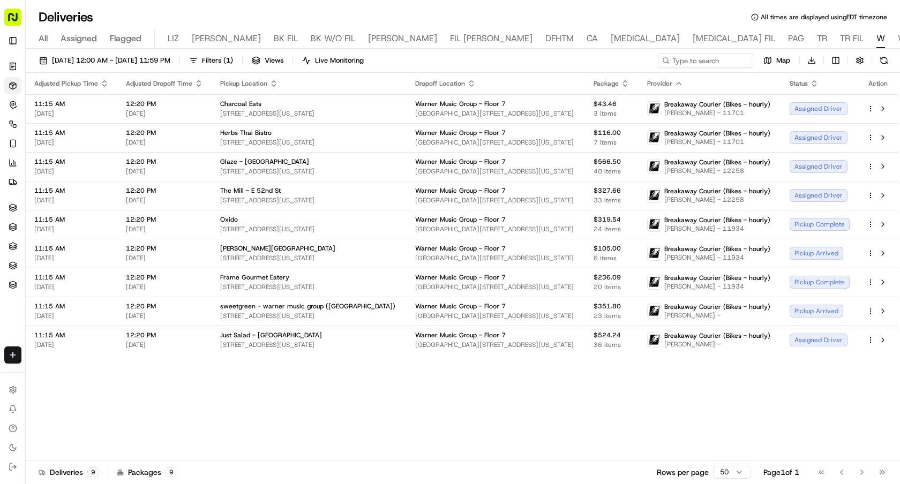
click at [4, 32] on button "Toggle Sidebar" at bounding box center [12, 40] width 17 height 17
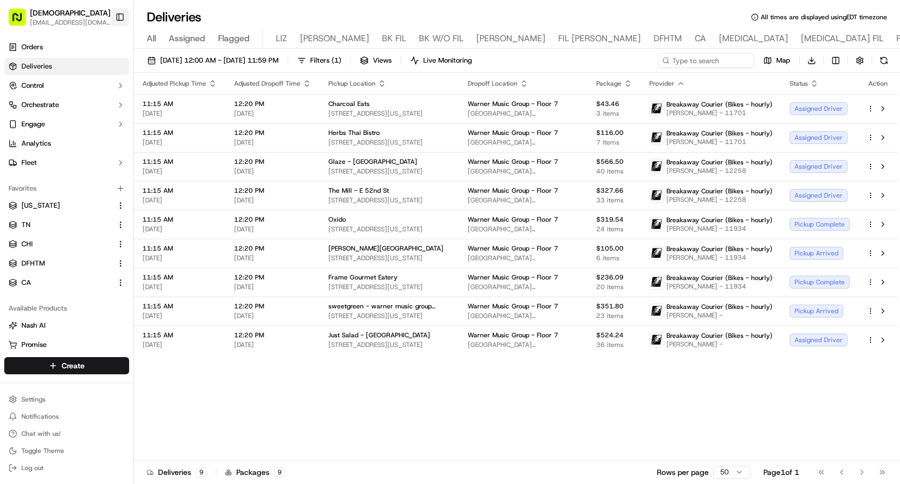
click at [116, 16] on button "Toggle Sidebar" at bounding box center [120, 17] width 18 height 18
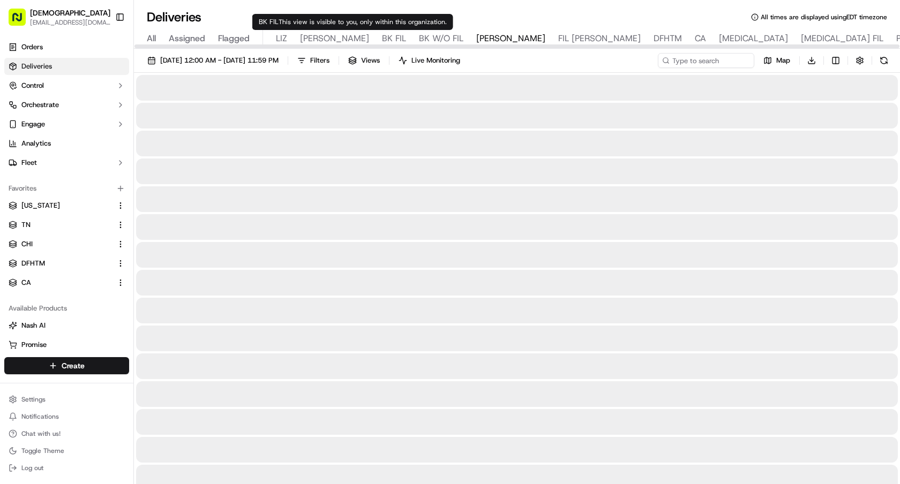
click at [382, 39] on span "BK FIL" at bounding box center [394, 38] width 24 height 13
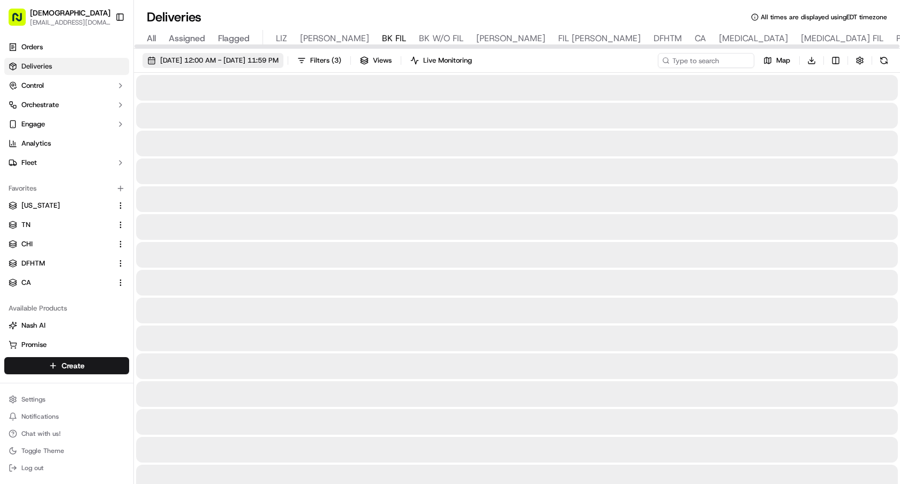
click at [262, 60] on span "[DATE] 12:00 AM - [DATE] 11:59 PM" at bounding box center [219, 61] width 118 height 10
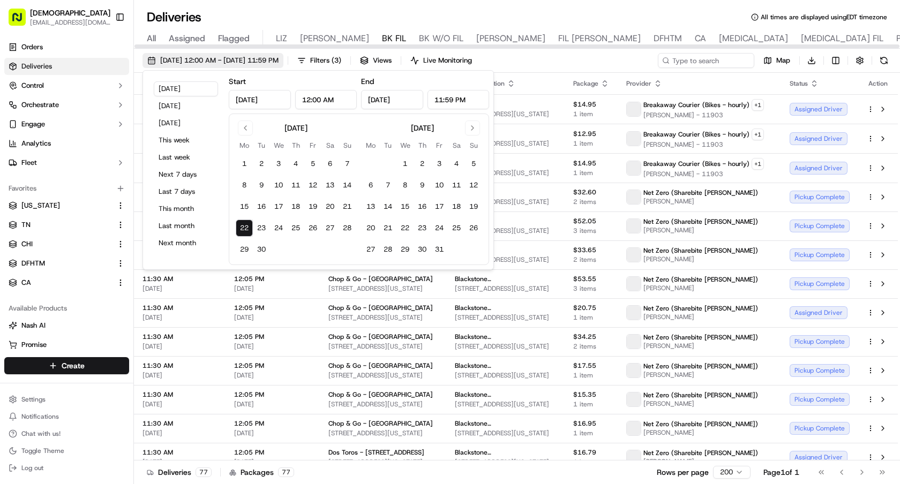
type input "Sep 22, 2025"
type input "12:00 AM"
type input "Sep 22, 2025"
type input "11:59 PM"
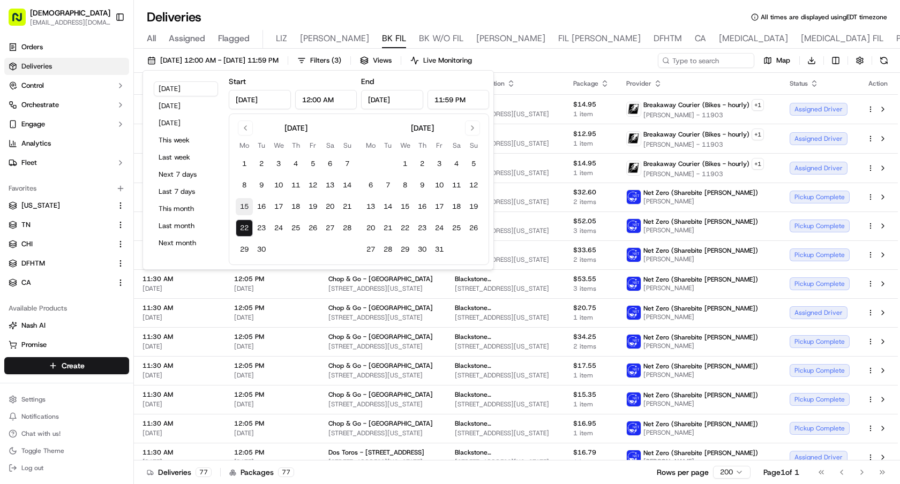
click at [248, 204] on button "15" at bounding box center [244, 206] width 17 height 17
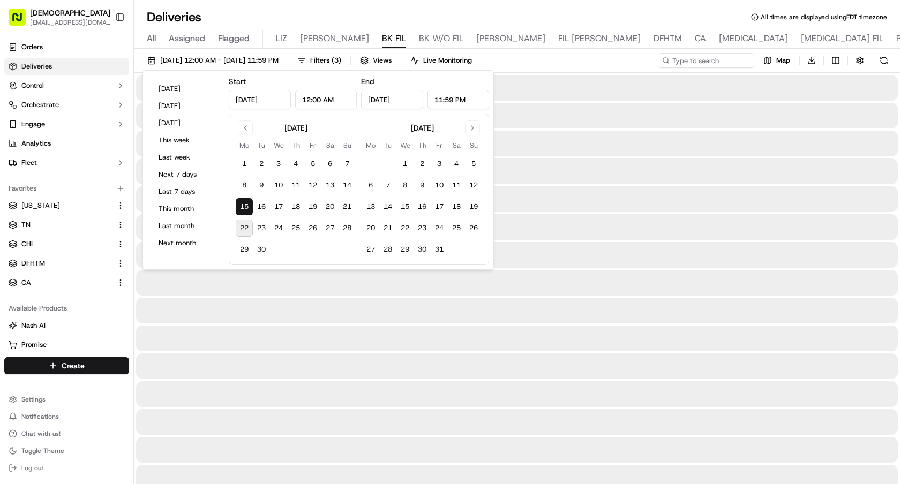
type input "Sep 15, 2025"
click at [686, 70] on div "09/15/2025 12:00 AM - 09/15/2025 11:59 PM Filters ( 3 ) Views Live Monitoring M…" at bounding box center [517, 63] width 766 height 20
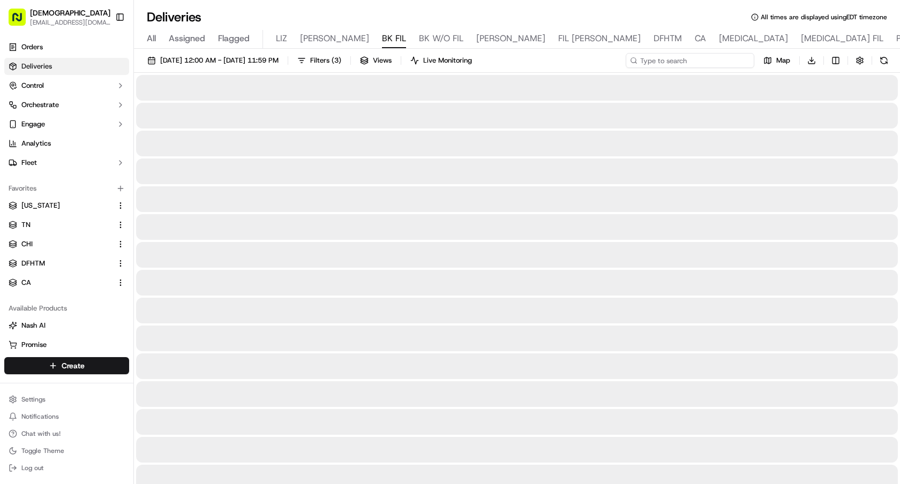
click at [694, 60] on input at bounding box center [690, 60] width 129 height 15
paste input "Chop & Go - Lexington Ave"
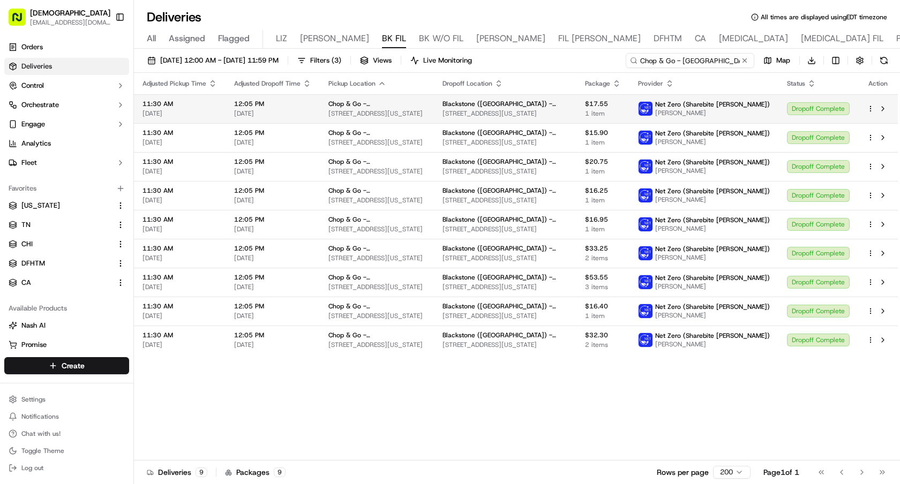
type input "Chop & Go - Lexington Ave"
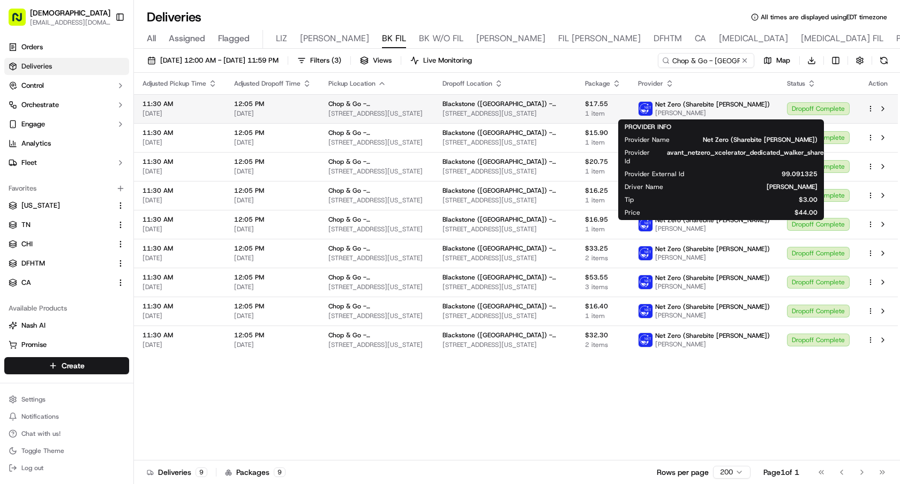
drag, startPoint x: 742, startPoint y: 116, endPoint x: 689, endPoint y: 115, distance: 52.5
click at [689, 115] on span "Joseph Fleming" at bounding box center [712, 113] width 115 height 9
copy span "Joseph Fleming"
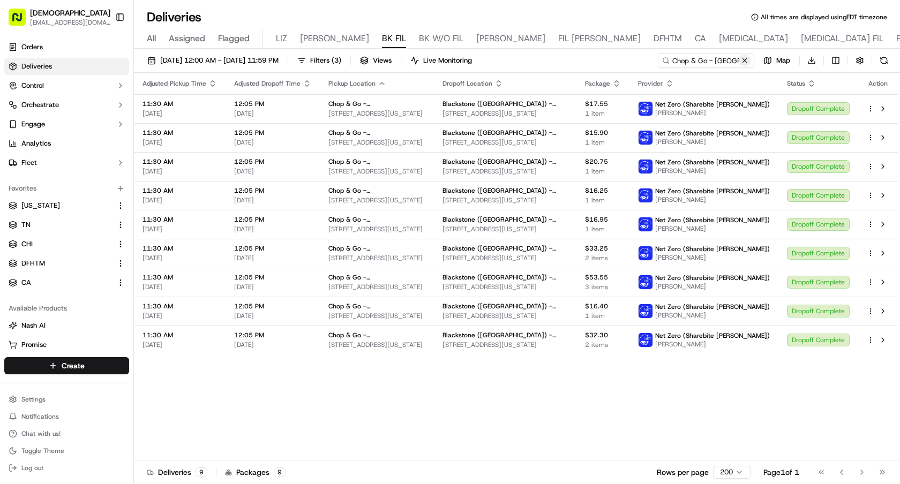
click at [742, 64] on button at bounding box center [744, 60] width 11 height 11
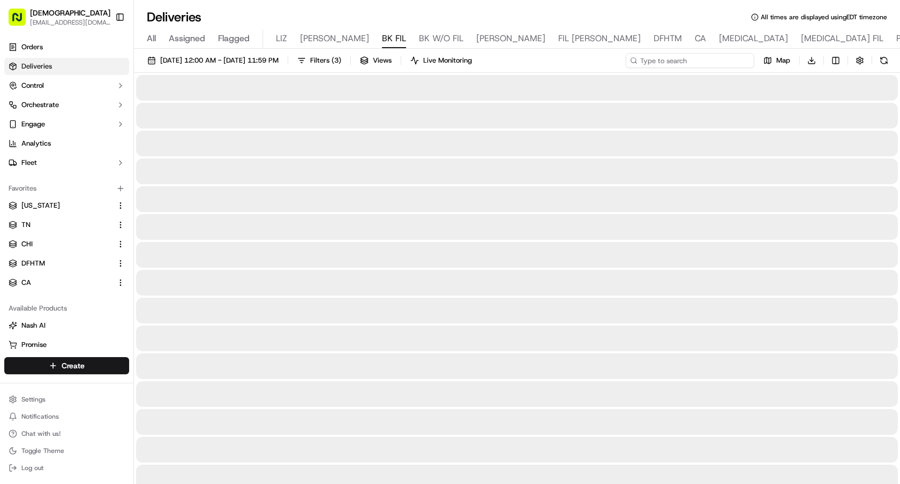
click at [724, 64] on input at bounding box center [690, 60] width 129 height 15
paste input "Joseph Fleming"
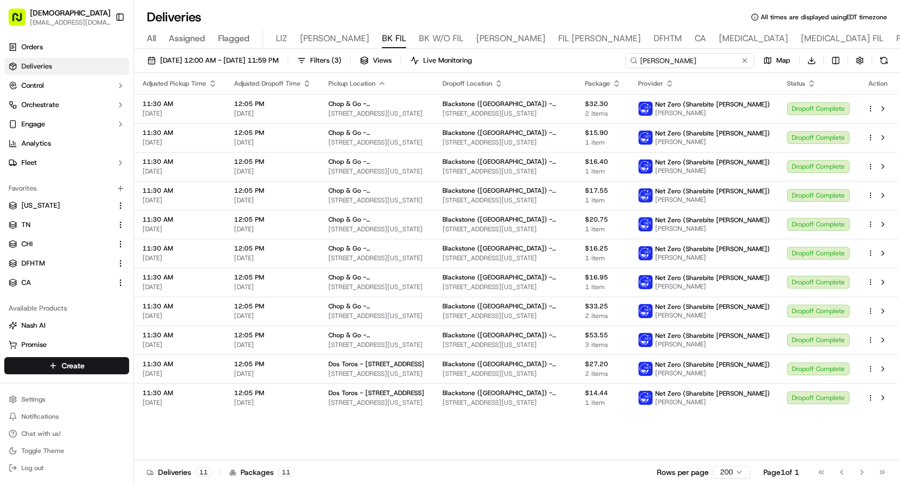
type input "Joseph Fleming"
drag, startPoint x: 709, startPoint y: 59, endPoint x: 585, endPoint y: 63, distance: 124.9
click at [585, 63] on div "09/15/2025 12:00 AM - 09/15/2025 11:59 PM Filters ( 3 ) Views Live Monitoring J…" at bounding box center [517, 63] width 766 height 20
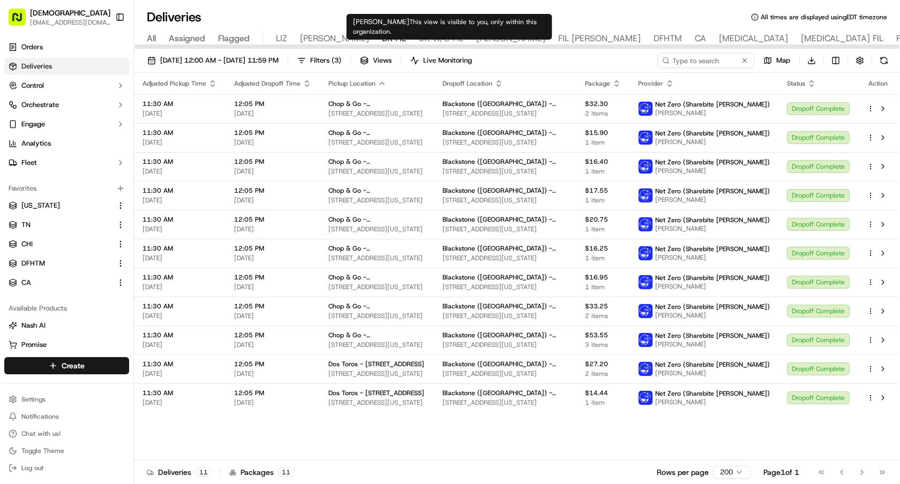
click at [476, 36] on span "NASH" at bounding box center [510, 38] width 69 height 13
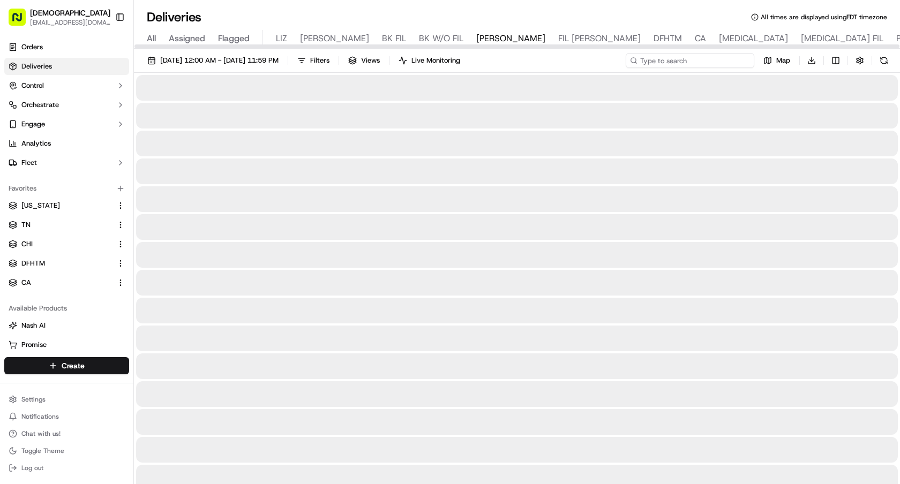
click at [718, 59] on input at bounding box center [690, 60] width 129 height 15
paste input "[PERSON_NAME]"
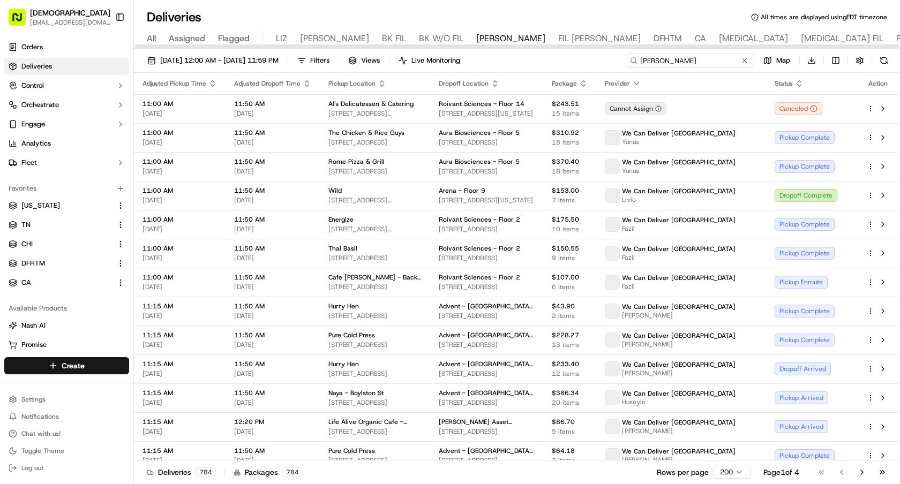
type input "[PERSON_NAME]"
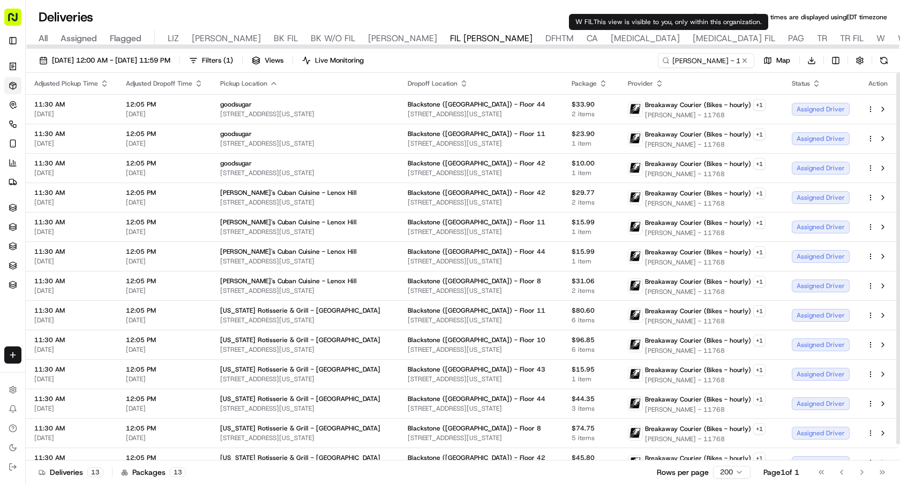
click at [270, 83] on icon "button" at bounding box center [274, 83] width 9 height 9
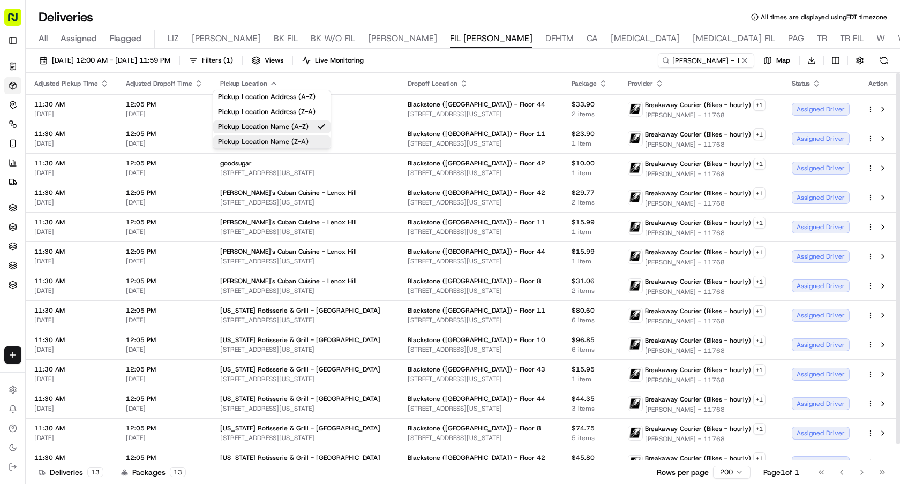
click at [297, 145] on button "Pickup Location Name (Z-A)" at bounding box center [271, 142] width 117 height 13
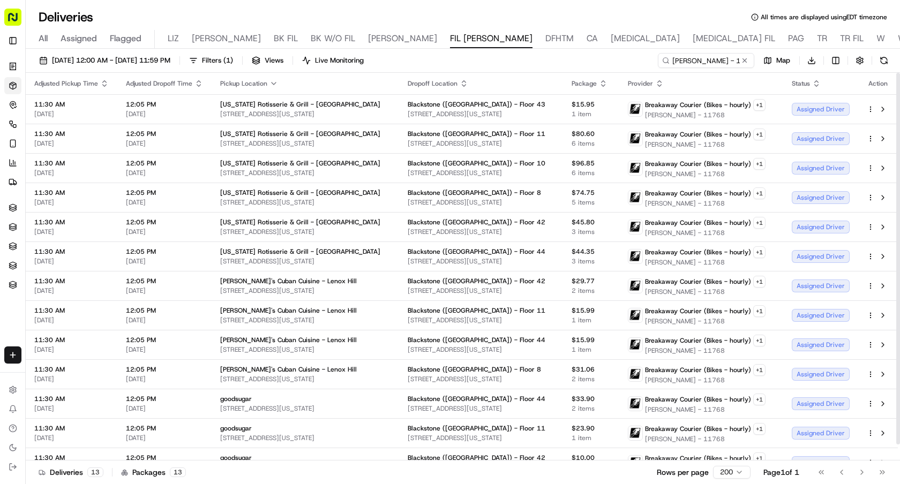
scroll to position [16, 0]
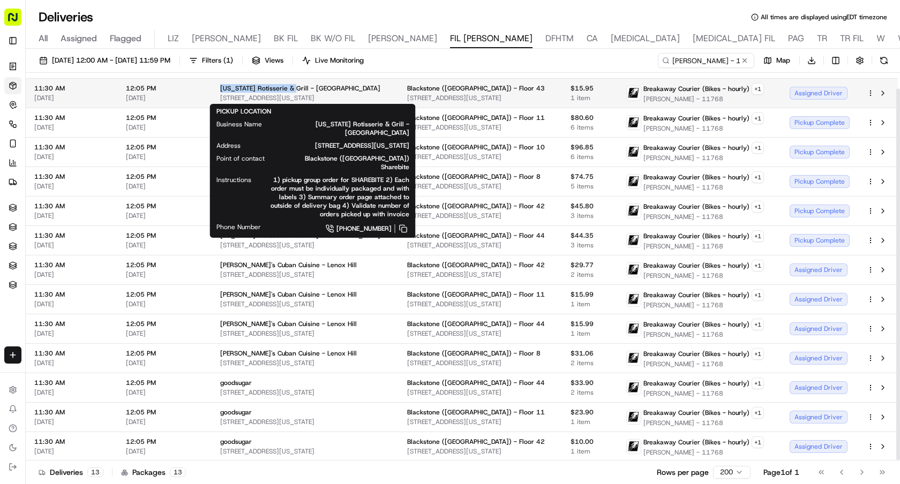
drag, startPoint x: 218, startPoint y: 84, endPoint x: 287, endPoint y: 90, distance: 68.8
click at [287, 90] on td "Texas Rotisserie & Grill - Upper East Side 1315 1st Ave, New York, NY 10021, USA" at bounding box center [305, 92] width 187 height 29
copy span "Texas Rotisserie & Grill"
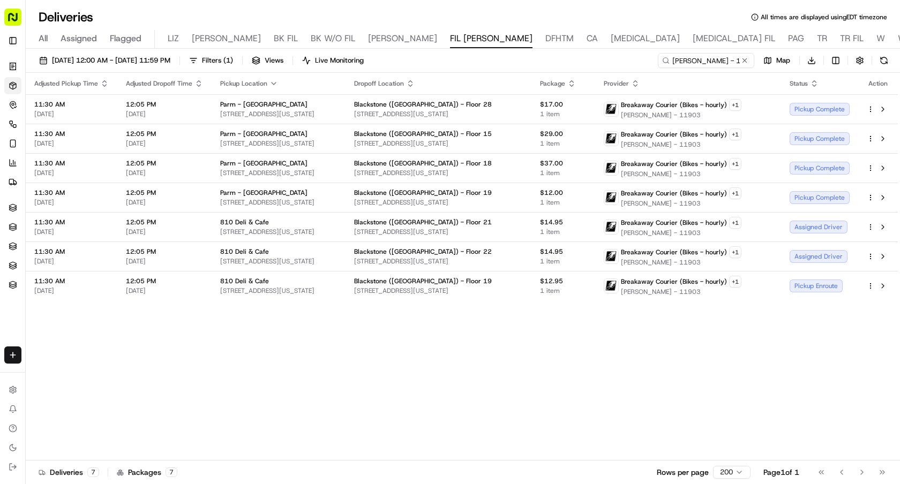
click at [272, 82] on icon "button" at bounding box center [274, 83] width 9 height 9
click at [309, 122] on button "Pickup Location Name (A-Z)" at bounding box center [271, 127] width 117 height 13
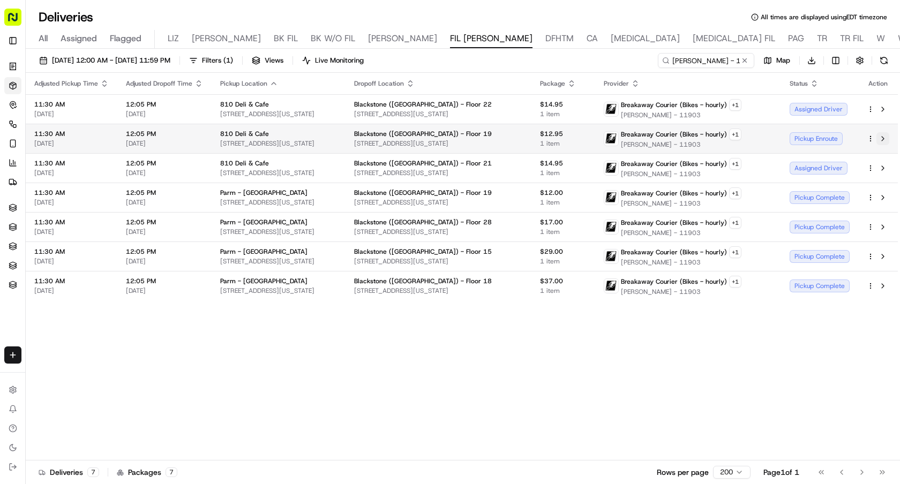
click at [883, 138] on button at bounding box center [883, 138] width 13 height 13
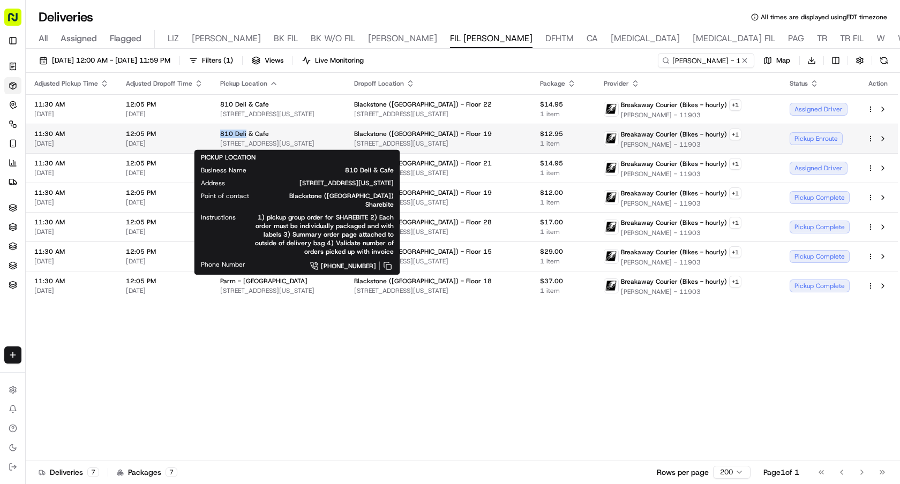
drag, startPoint x: 220, startPoint y: 133, endPoint x: 244, endPoint y: 133, distance: 24.6
click at [244, 133] on span "810 Deli & Cafe" at bounding box center [244, 134] width 49 height 9
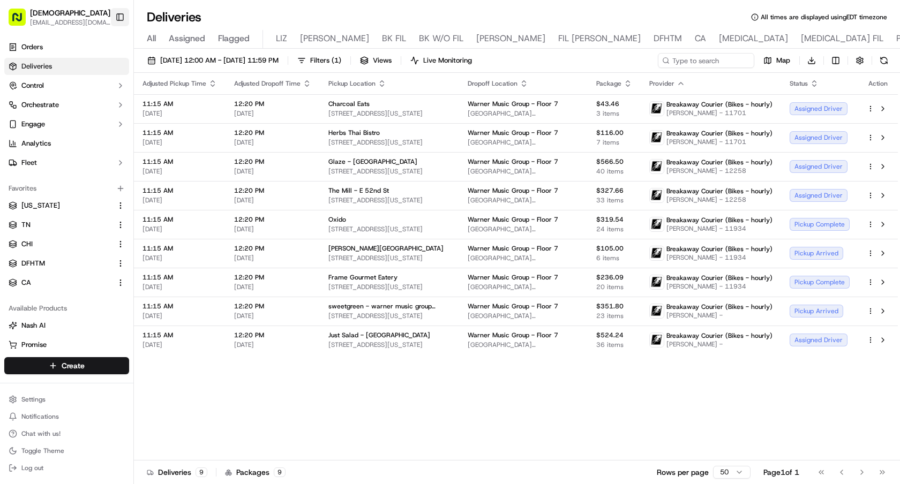
click at [124, 15] on button "Toggle Sidebar" at bounding box center [120, 17] width 18 height 18
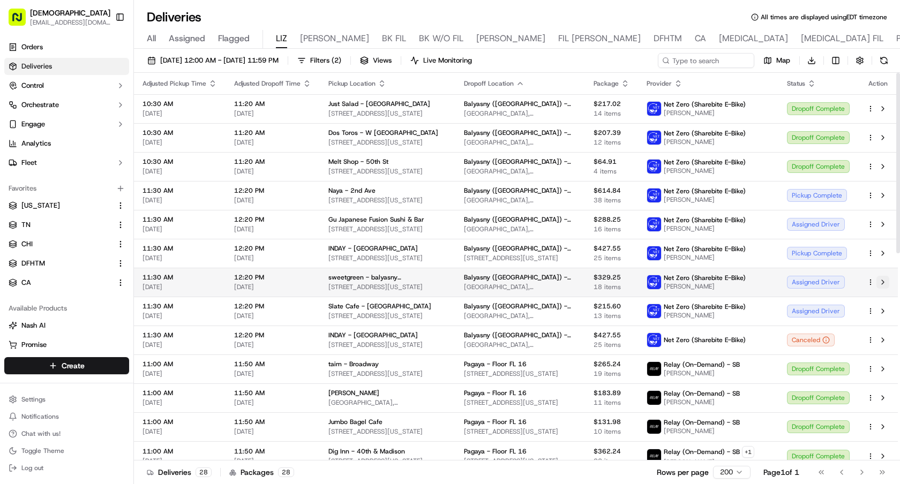
click at [882, 280] on button at bounding box center [883, 282] width 13 height 13
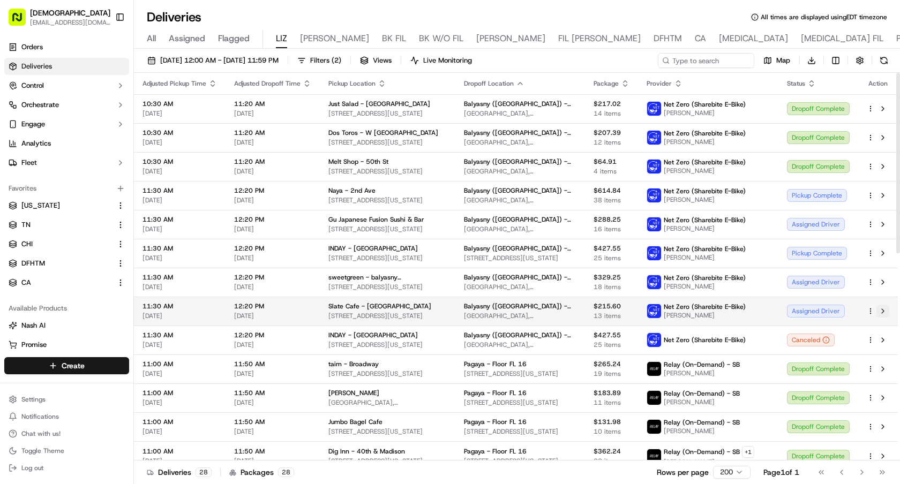
click at [886, 313] on button at bounding box center [883, 311] width 13 height 13
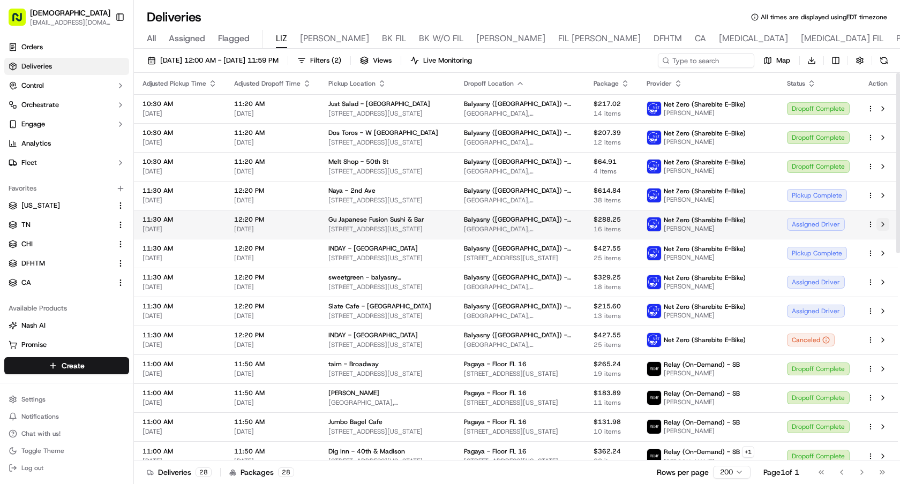
click at [883, 222] on button at bounding box center [883, 224] width 13 height 13
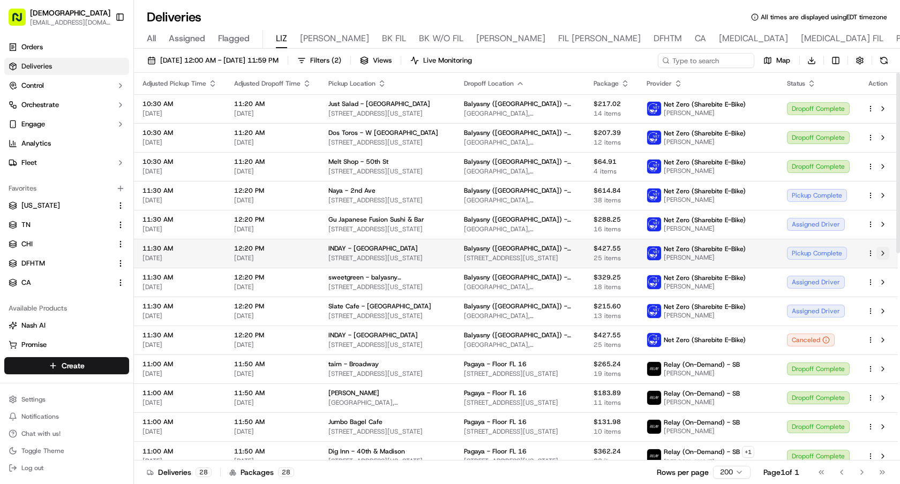
click at [881, 254] on button at bounding box center [883, 253] width 13 height 13
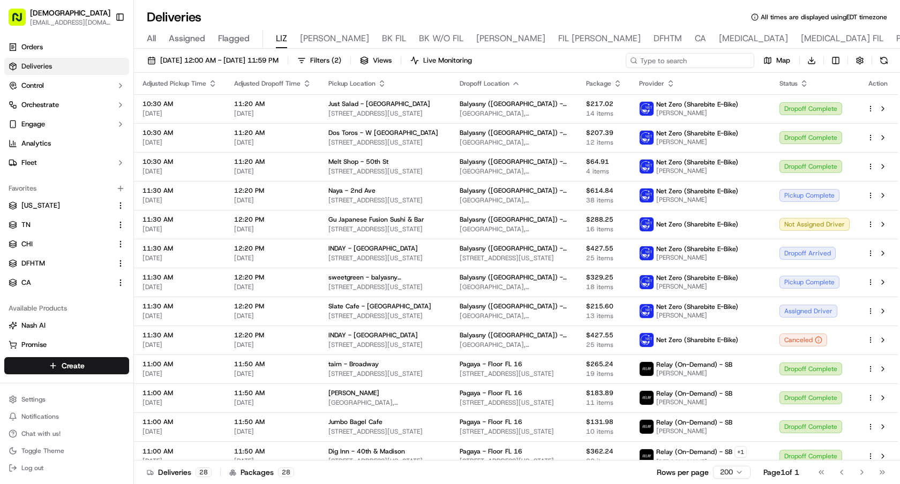
click at [718, 65] on input at bounding box center [690, 60] width 129 height 15
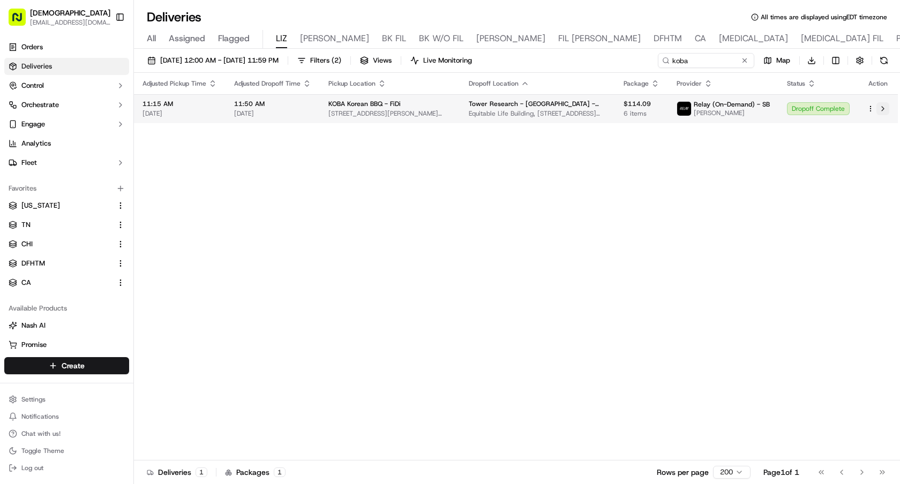
click at [884, 104] on button at bounding box center [883, 108] width 13 height 13
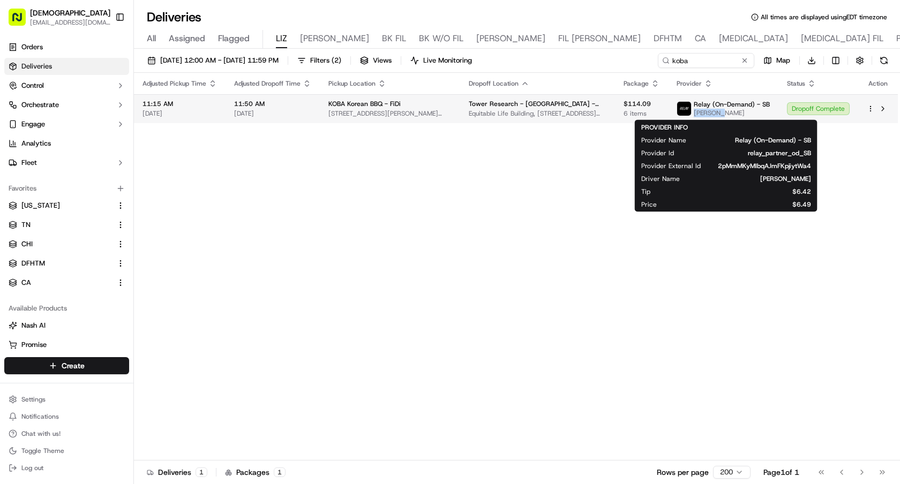
drag, startPoint x: 720, startPoint y: 113, endPoint x: 696, endPoint y: 113, distance: 23.6
click at [696, 113] on span "Julio C." at bounding box center [732, 113] width 76 height 9
copy span "Julio C."
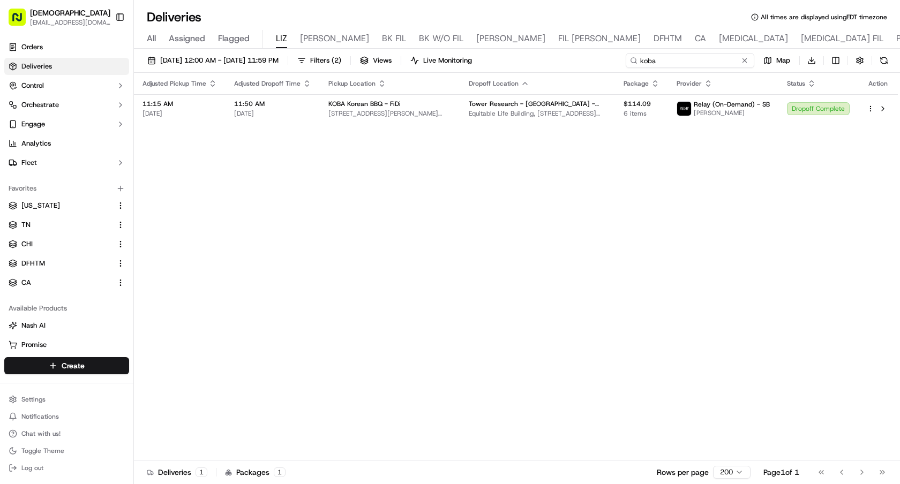
drag, startPoint x: 697, startPoint y: 63, endPoint x: 564, endPoint y: 63, distance: 132.9
click at [564, 63] on div "09/22/2025 12:00 AM - 09/22/2025 11:59 PM Filters ( 2 ) Views Live Monitoring k…" at bounding box center [517, 63] width 766 height 20
paste input "Julio C."
type input "Julio C."
click at [748, 64] on button at bounding box center [744, 60] width 11 height 11
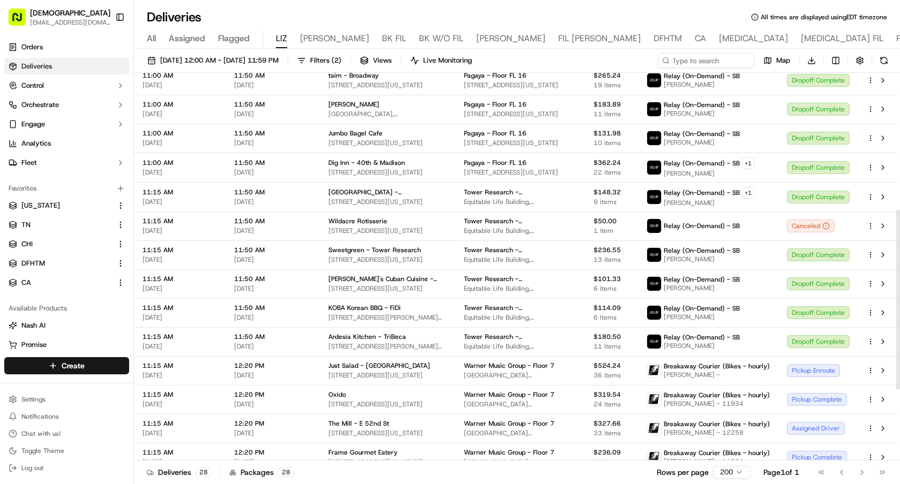
scroll to position [297, 0]
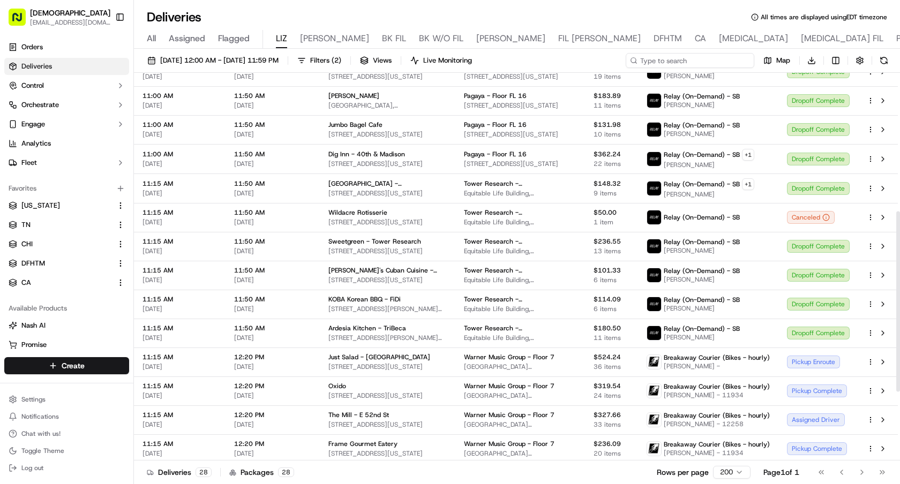
click at [679, 63] on input at bounding box center [690, 60] width 129 height 15
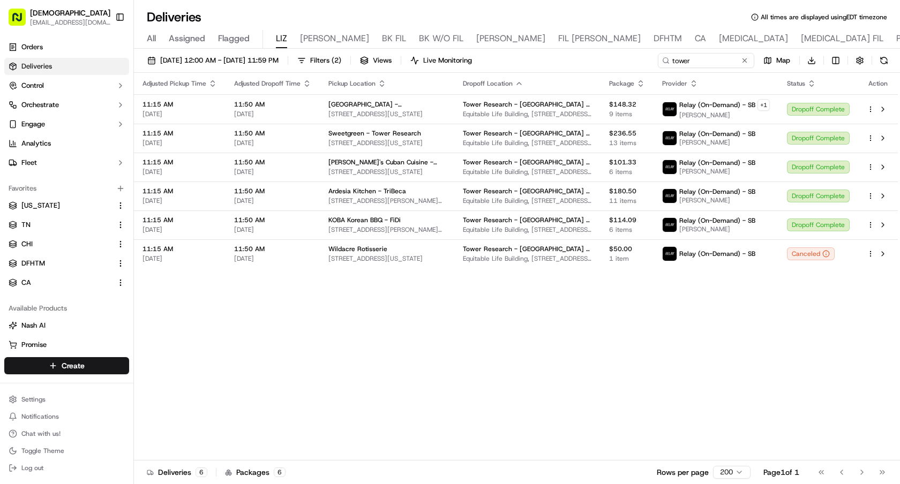
click at [678, 291] on div "Adjusted Pickup Time Adjusted Dropoff Time Pickup Location Dropoff Location Pac…" at bounding box center [516, 267] width 764 height 388
drag, startPoint x: 695, startPoint y: 63, endPoint x: 491, endPoint y: 49, distance: 204.0
click at [491, 49] on div "09/22/2025 12:00 AM - 09/22/2025 11:59 PM Filters ( 2 ) Views Live Monitoring w…" at bounding box center [517, 268] width 766 height 438
type input "arner"
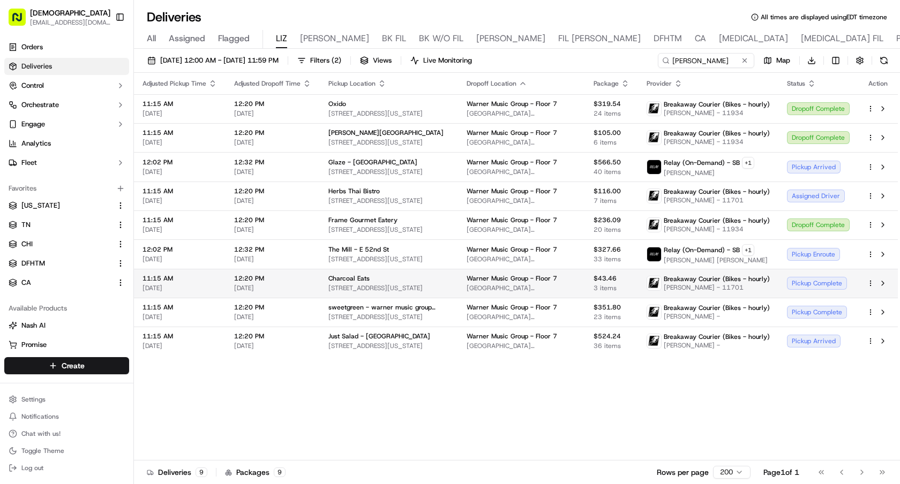
click at [797, 282] on div "Pickup Complete" at bounding box center [818, 283] width 63 height 13
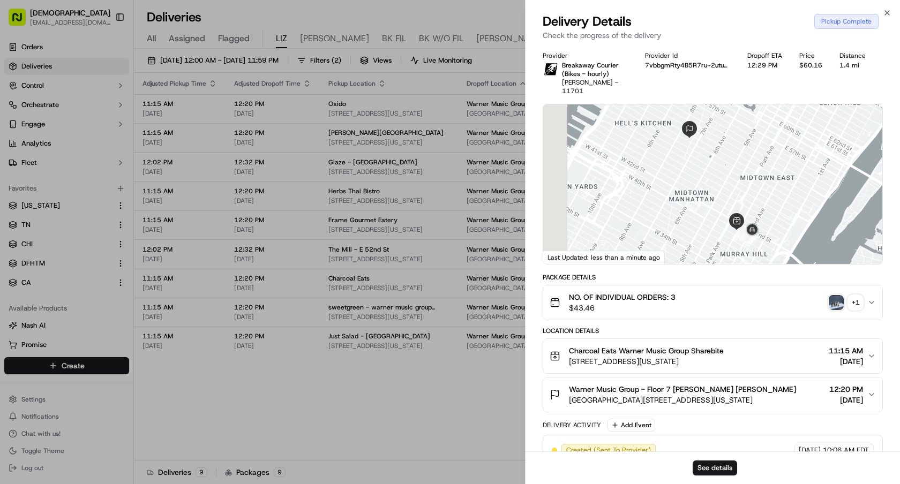
scroll to position [510, 0]
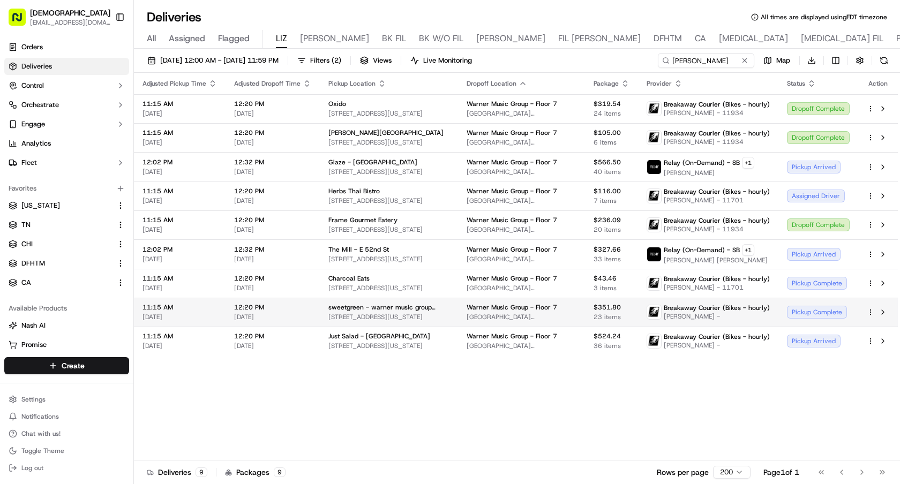
click at [800, 311] on div "Pickup Complete" at bounding box center [818, 312] width 63 height 13
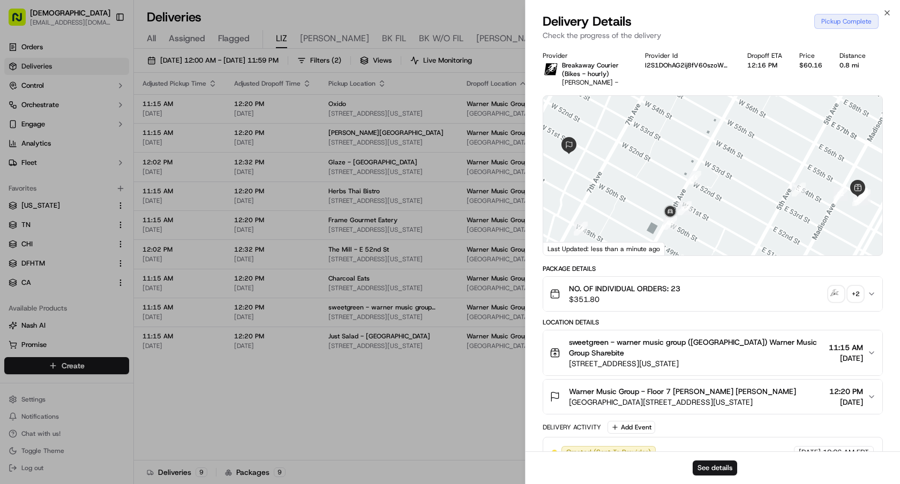
scroll to position [409, 0]
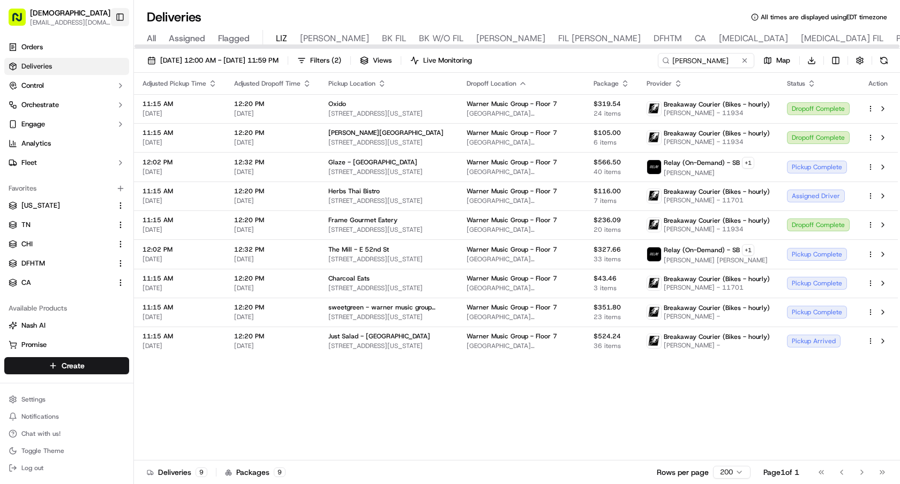
click at [115, 18] on button "Toggle Sidebar" at bounding box center [120, 17] width 18 height 18
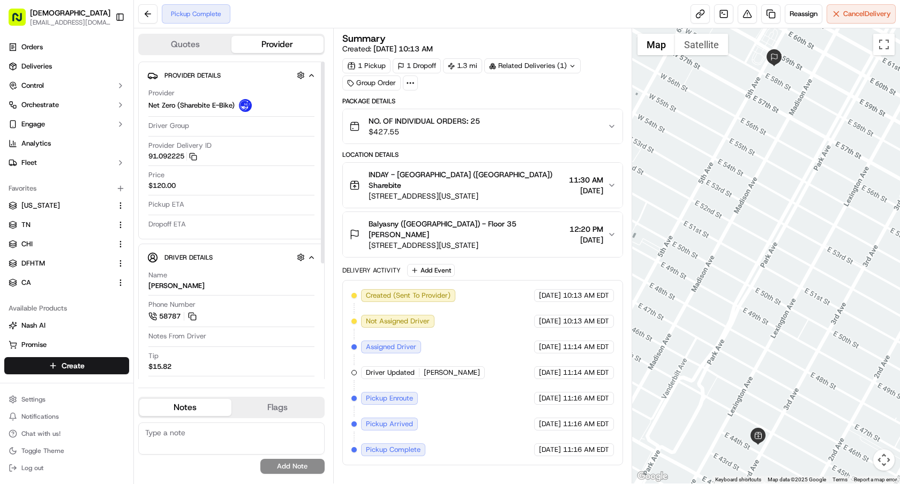
drag, startPoint x: 199, startPoint y: 286, endPoint x: 144, endPoint y: 286, distance: 55.2
click at [144, 286] on div "Driver Details Name Baroune Roland Phone Number 58787 Notes From Driver Tip $15…" at bounding box center [231, 402] width 186 height 316
copy div "Baroune Roland"
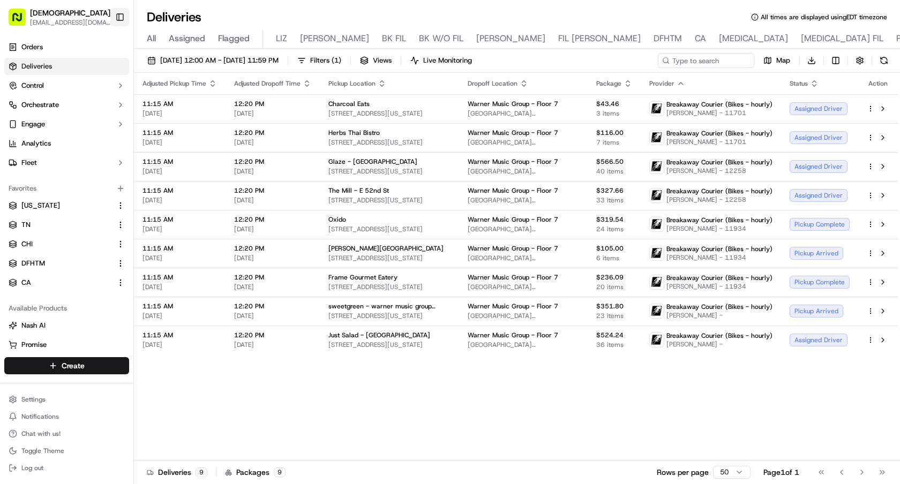
click at [113, 22] on button "Toggle Sidebar" at bounding box center [120, 17] width 18 height 18
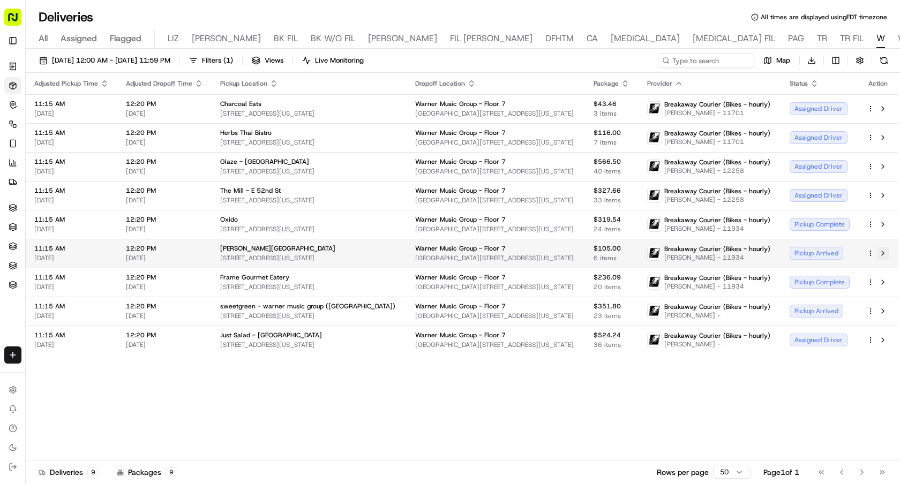
click at [884, 256] on button at bounding box center [883, 253] width 13 height 13
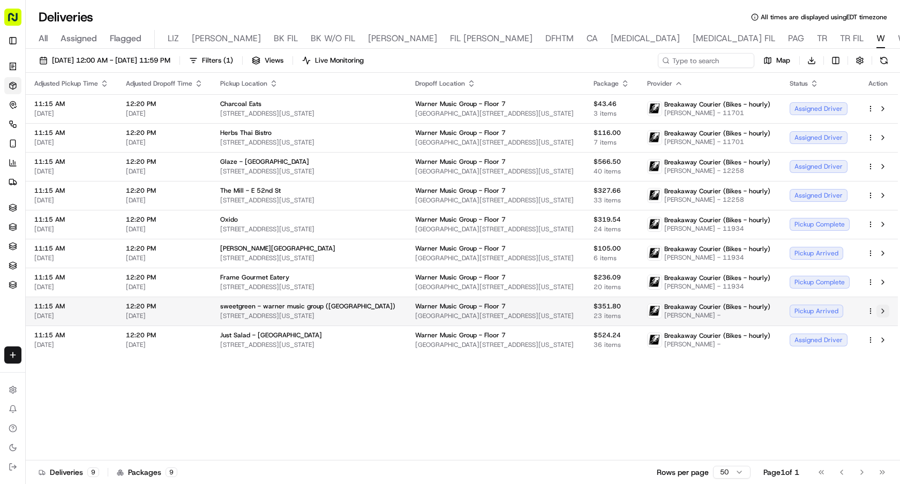
click at [881, 308] on button at bounding box center [883, 311] width 13 height 13
click at [883, 341] on button at bounding box center [883, 340] width 13 height 13
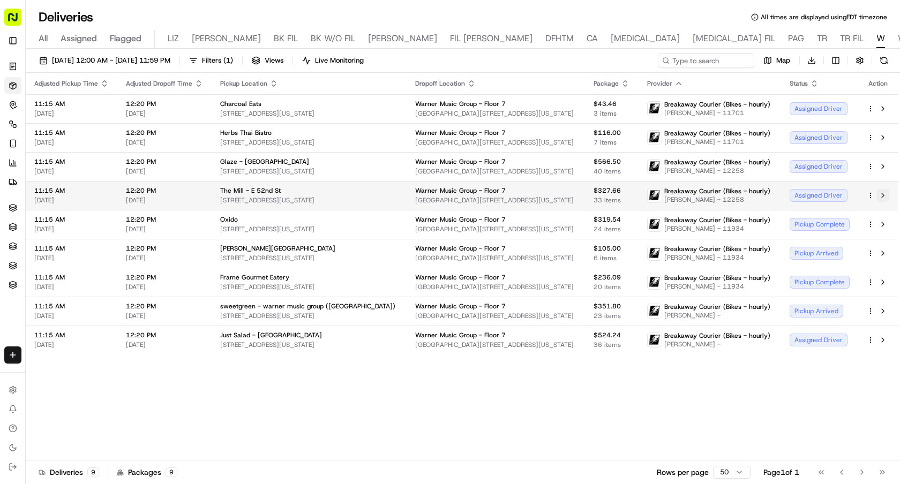
click at [886, 197] on button at bounding box center [883, 195] width 13 height 13
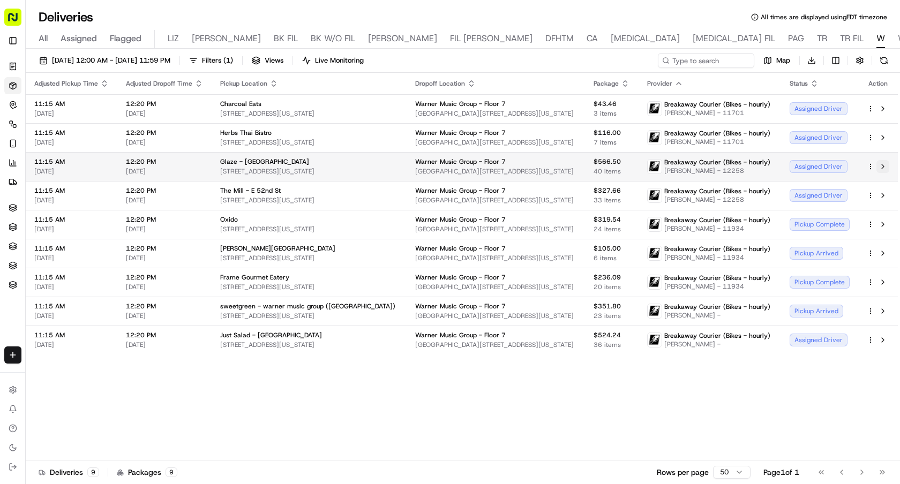
click at [886, 166] on button at bounding box center [883, 166] width 13 height 13
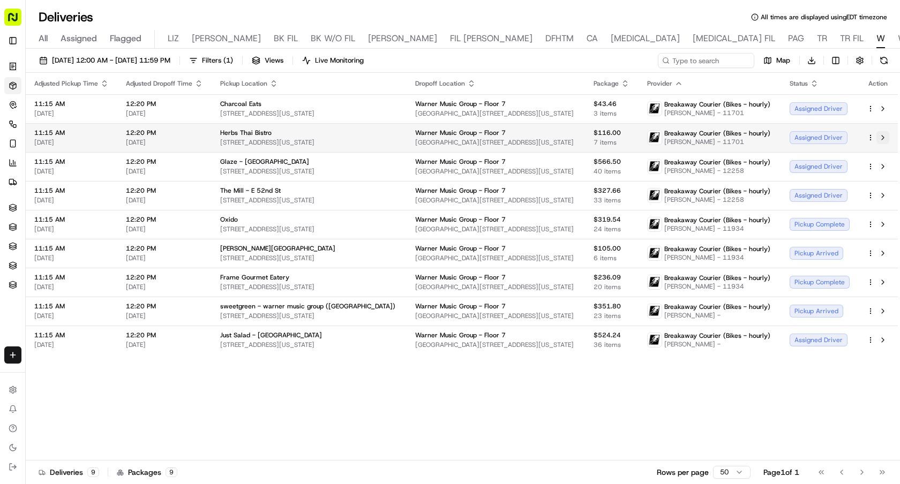
click at [884, 135] on button at bounding box center [883, 137] width 13 height 13
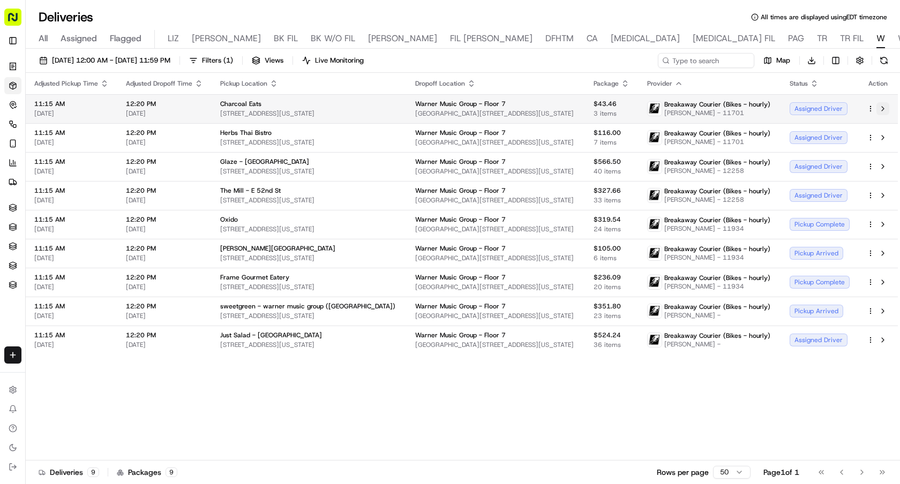
click at [884, 109] on button at bounding box center [883, 108] width 13 height 13
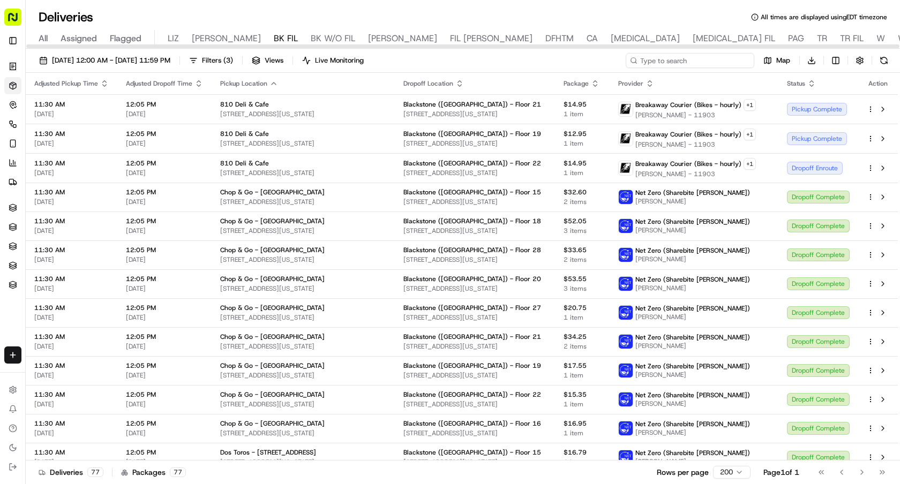
click at [708, 62] on input at bounding box center [690, 60] width 129 height 15
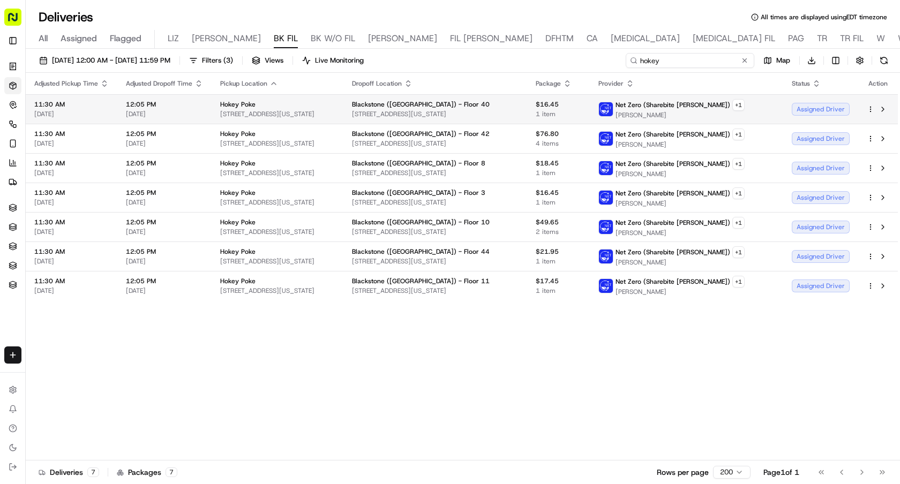
type input "hokey"
drag, startPoint x: 366, startPoint y: 120, endPoint x: 216, endPoint y: 117, distance: 150.6
click at [216, 117] on td "Hokey Poke 805 3rd Ave, New York, NY 10022, USA" at bounding box center [278, 108] width 132 height 29
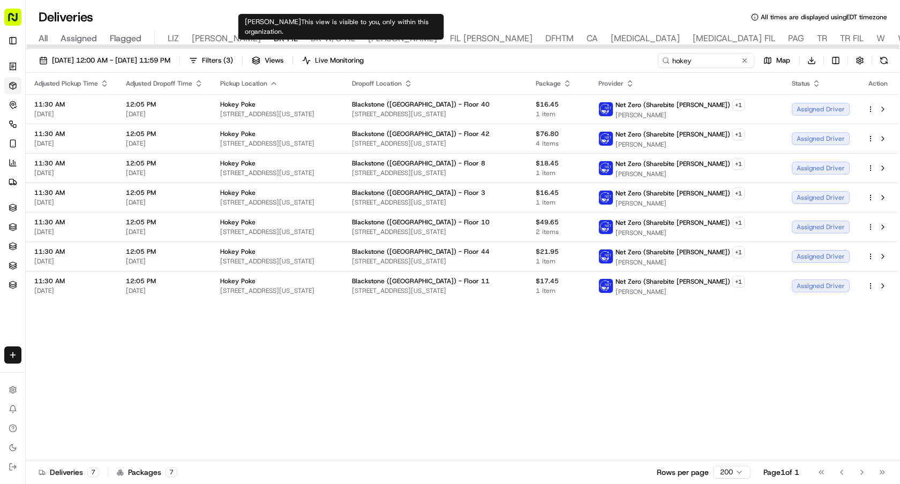
copy span "805 3rd Ave, New York, NY 10022, USA"
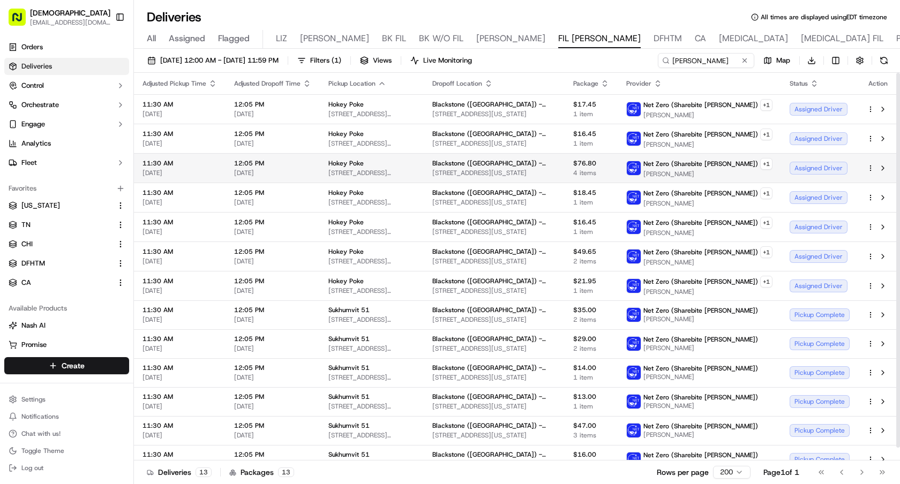
scroll to position [13, 0]
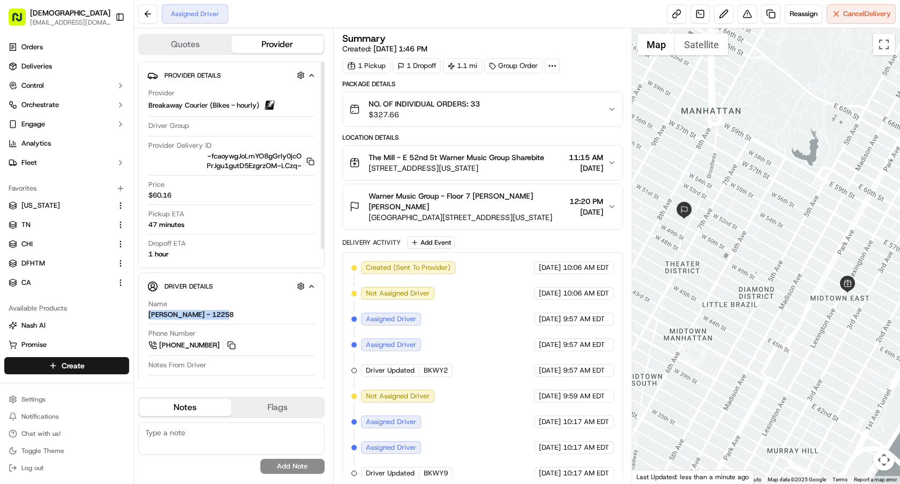
drag, startPoint x: 234, startPoint y: 318, endPoint x: 144, endPoint y: 318, distance: 90.5
click at [144, 318] on div "Driver Details Name [PERSON_NAME] - 12258 Phone Number [PHONE_NUMBER] Notes Fro…" at bounding box center [231, 435] width 186 height 325
copy div "[PERSON_NAME] - 12258"
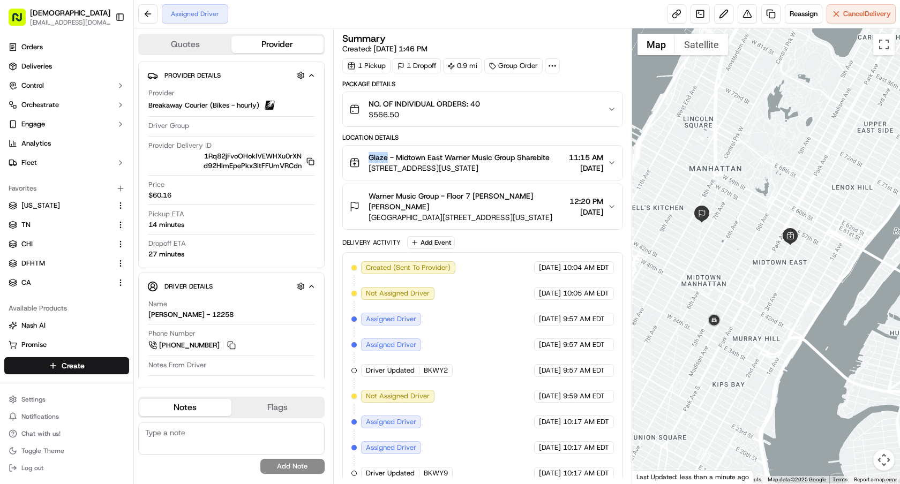
drag, startPoint x: 370, startPoint y: 158, endPoint x: 387, endPoint y: 158, distance: 17.7
click at [387, 158] on span "Glaze - Midtown East Warner Music Group Sharebite" at bounding box center [459, 157] width 181 height 11
copy span "Glaze"
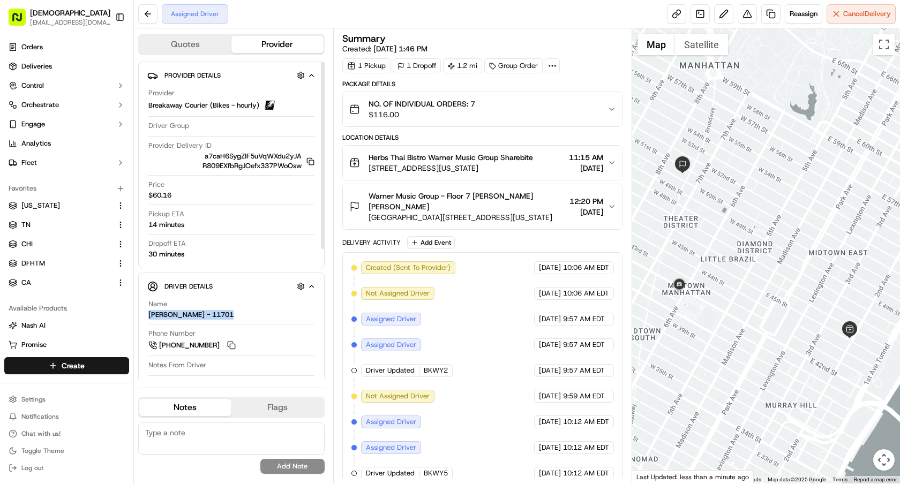
drag, startPoint x: 237, startPoint y: 314, endPoint x: 147, endPoint y: 315, distance: 90.0
click at [147, 315] on div "Name Anthony Ewing - 11701 Phone Number +1 646 659 1281 Notes From Driver Tip $…" at bounding box center [231, 444] width 168 height 298
copy div "Anthony Ewing - 11701"
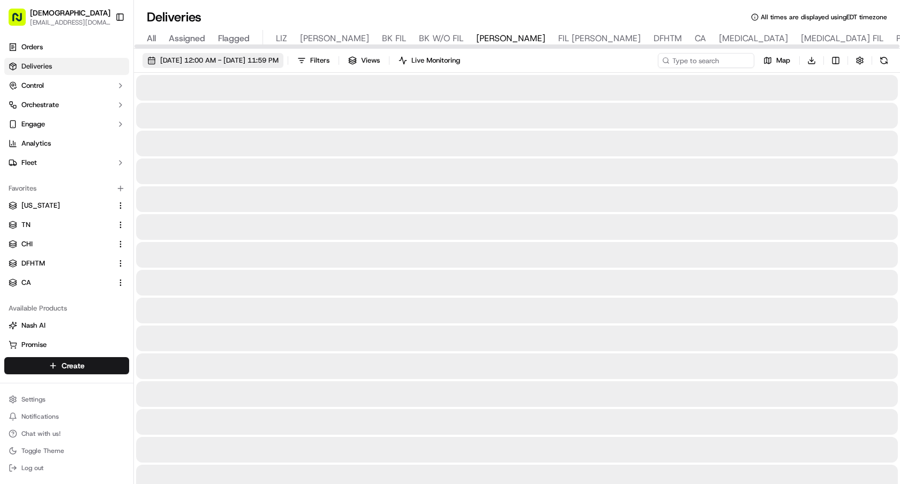
click at [182, 61] on span "[DATE] 12:00 AM - [DATE] 11:59 PM" at bounding box center [219, 61] width 118 height 10
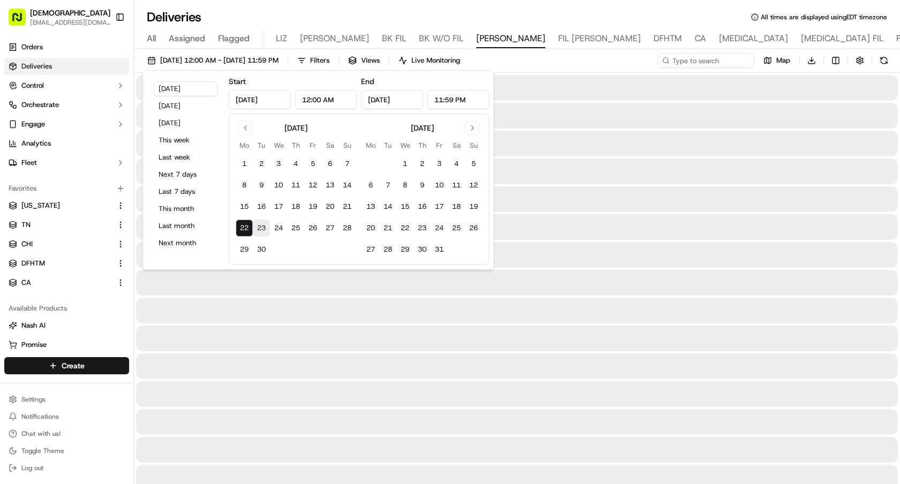
click at [259, 227] on button "23" at bounding box center [261, 228] width 17 height 17
type input "[DATE]"
click at [259, 227] on button "23" at bounding box center [261, 228] width 17 height 17
click at [118, 13] on button "Toggle Sidebar" at bounding box center [120, 17] width 18 height 18
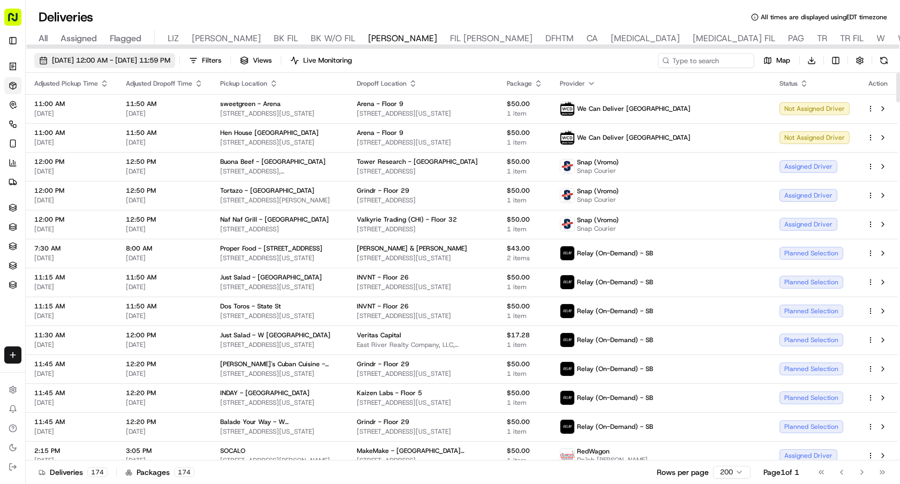
click at [158, 62] on span "[DATE] 12:00 AM - [DATE] 11:59 PM" at bounding box center [111, 61] width 118 height 10
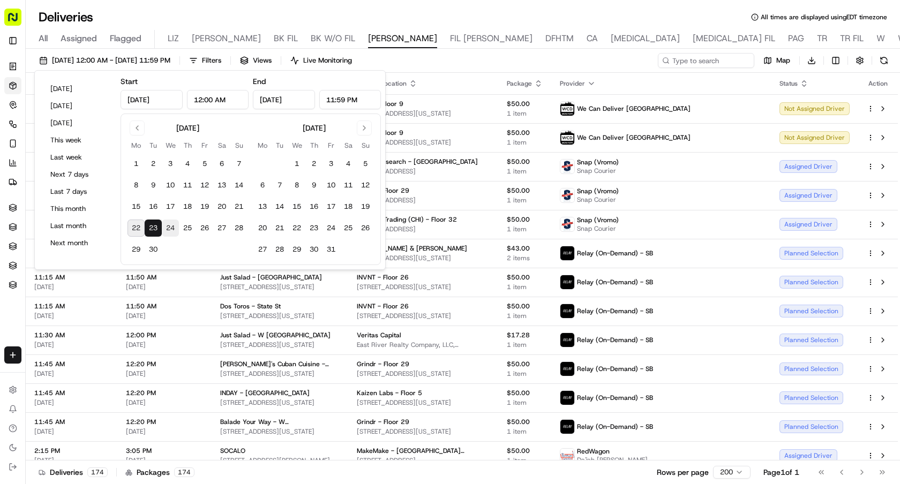
click at [173, 222] on button "24" at bounding box center [170, 228] width 17 height 17
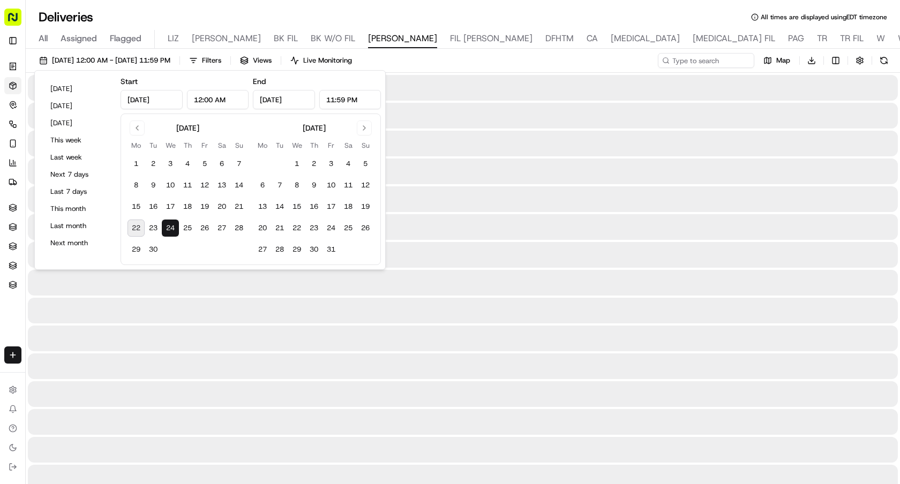
type input "Sep 24, 2025"
click at [173, 222] on button "24" at bounding box center [170, 228] width 17 height 17
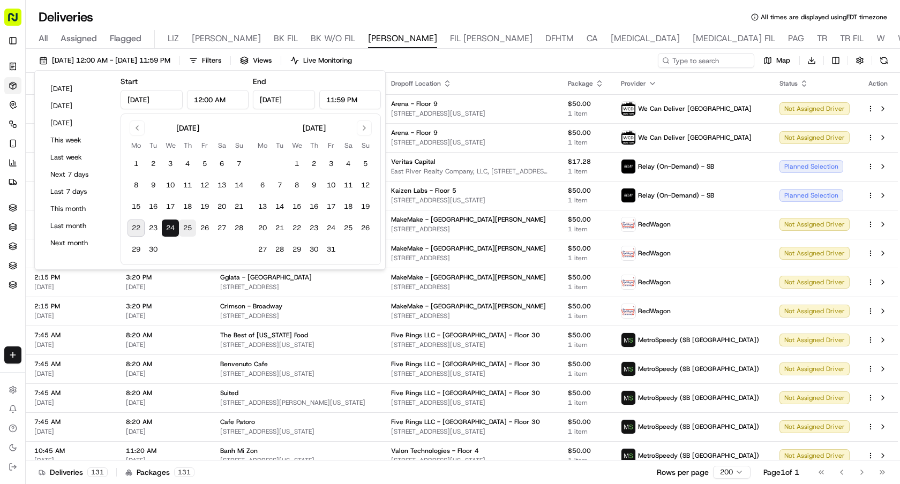
click at [183, 223] on button "25" at bounding box center [187, 228] width 17 height 17
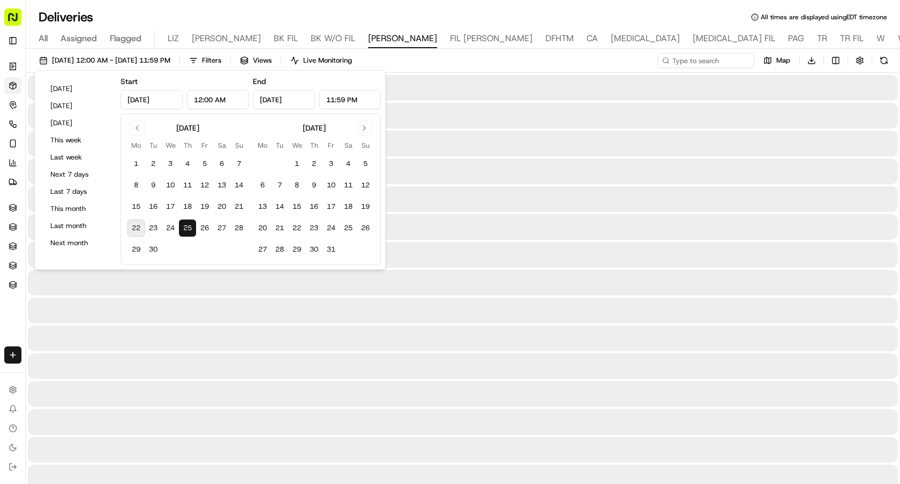
type input "Sep 25, 2025"
click at [183, 223] on button "25" at bounding box center [187, 228] width 17 height 17
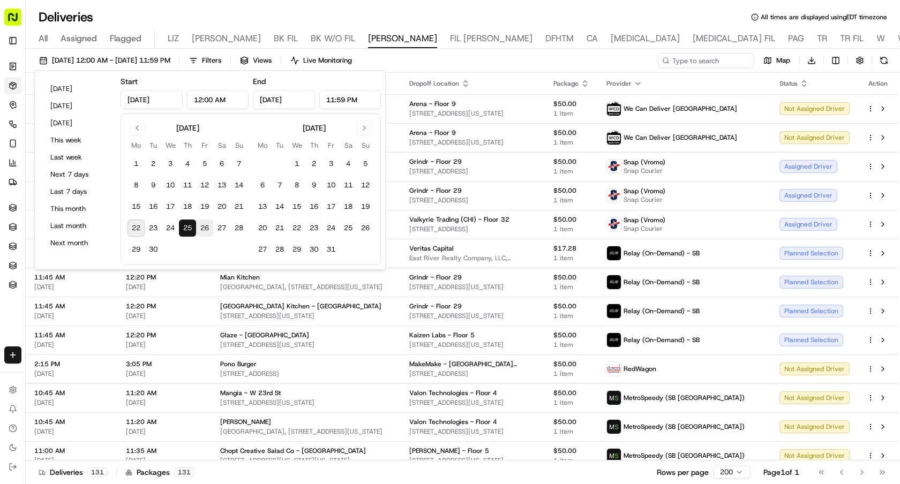
click at [208, 225] on button "26" at bounding box center [204, 228] width 17 height 17
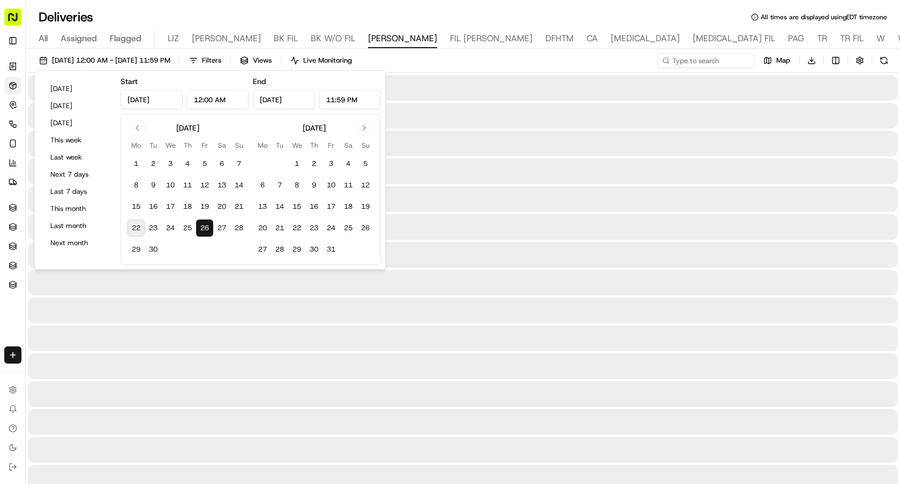
type input "Sep 26, 2025"
click at [208, 225] on button "26" at bounding box center [204, 228] width 17 height 17
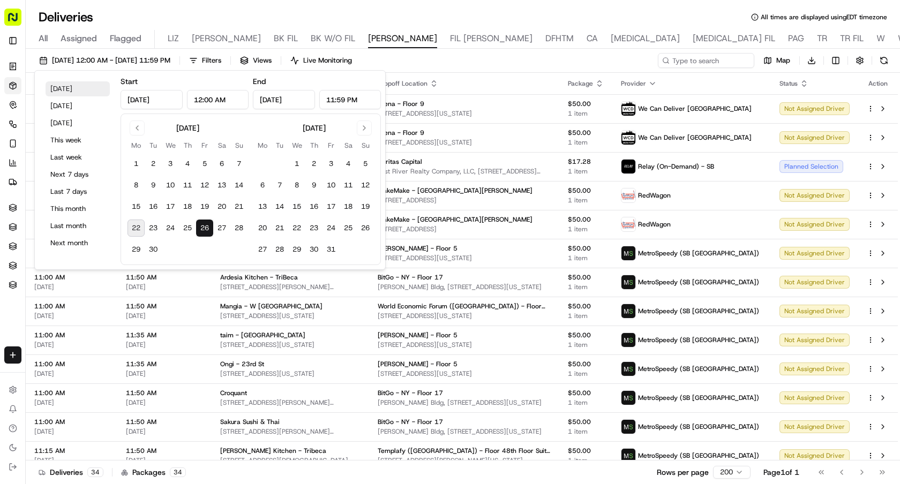
click at [73, 87] on button "Today" at bounding box center [78, 88] width 64 height 15
type input "Sep 22, 2025"
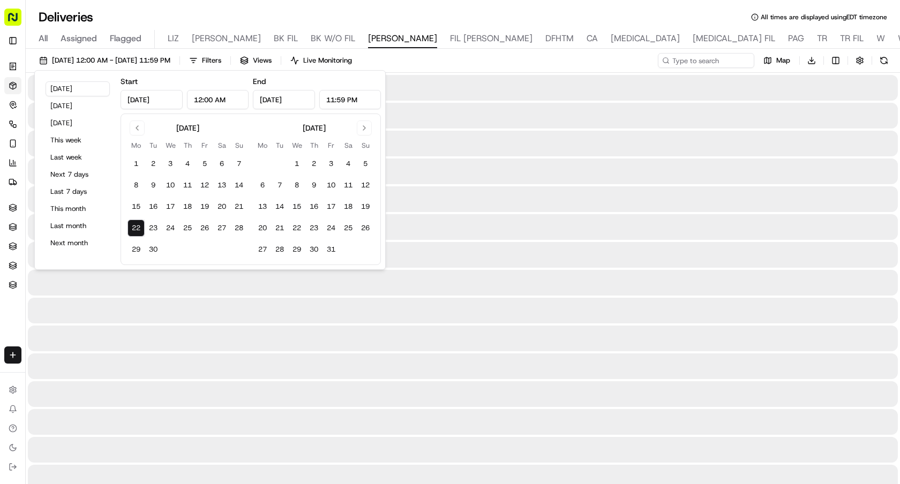
click at [387, 19] on div "Deliveries All times are displayed using EDT timezone" at bounding box center [463, 17] width 874 height 17
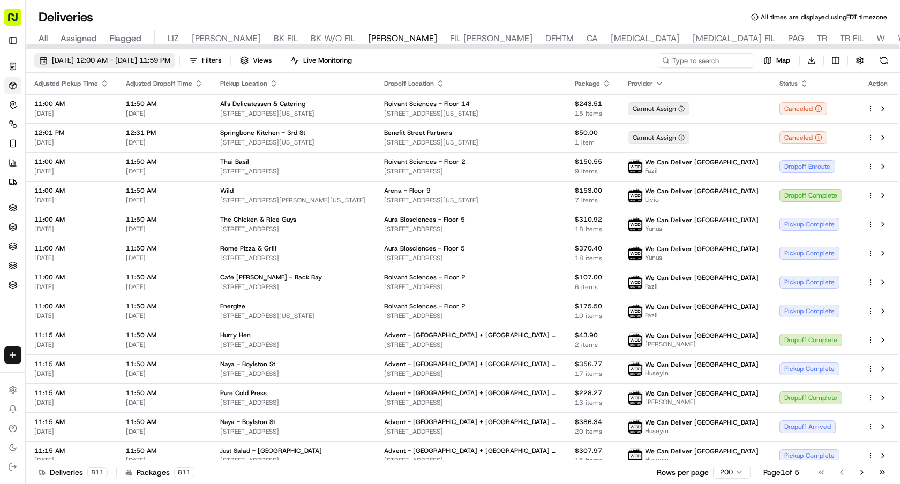
click at [154, 61] on span "09/22/2025 12:00 AM - 09/22/2025 11:59 PM" at bounding box center [111, 61] width 118 height 10
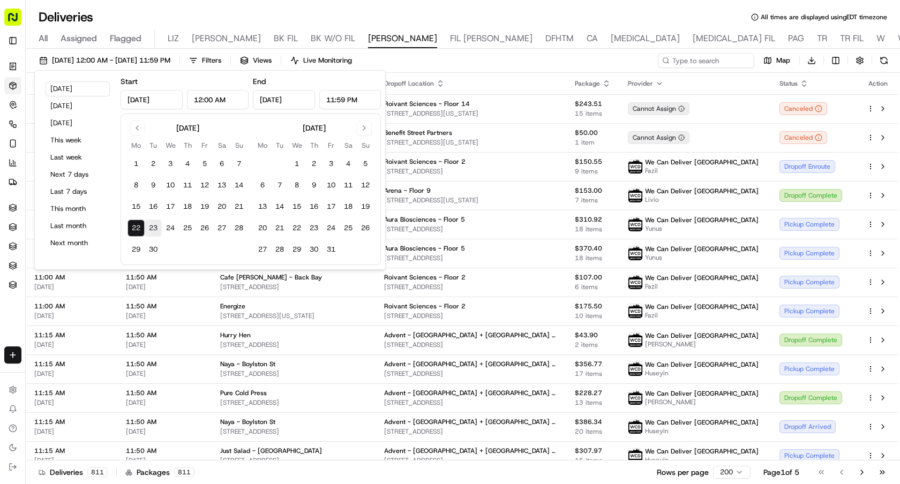
click at [153, 224] on button "23" at bounding box center [153, 228] width 17 height 17
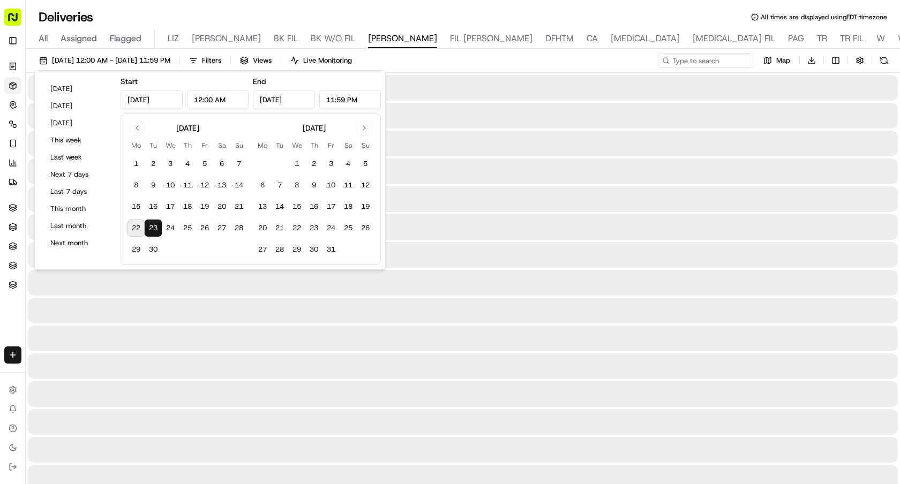
type input "Sep 23, 2025"
click at [153, 224] on button "23" at bounding box center [153, 228] width 17 height 17
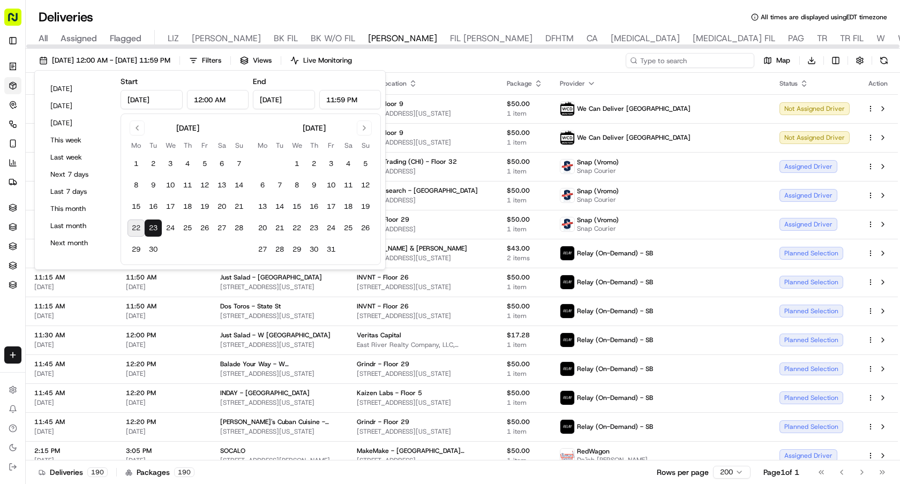
click at [707, 61] on input at bounding box center [690, 60] width 129 height 15
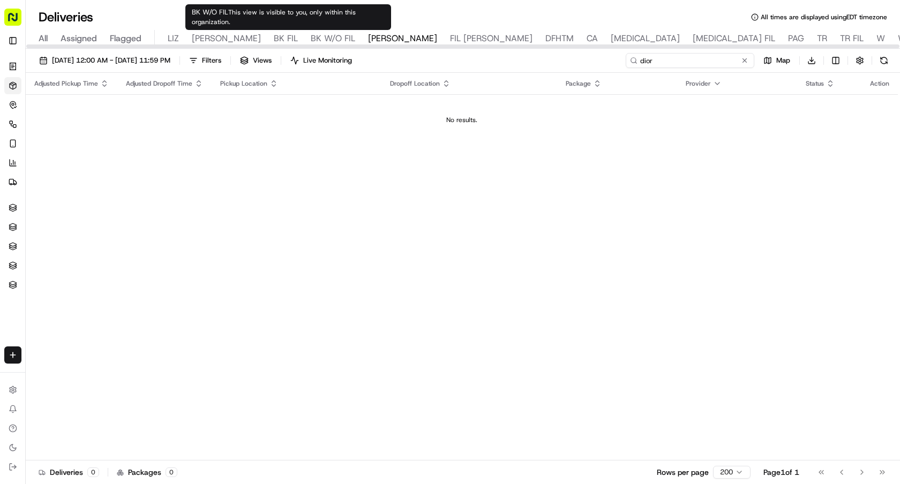
type input "dior"
click at [311, 40] on span "BK W/O FIL" at bounding box center [333, 38] width 44 height 13
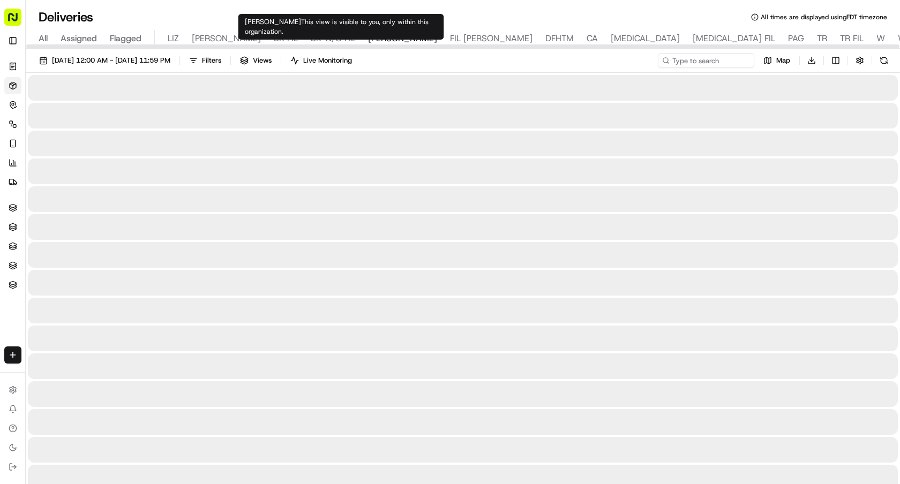
click at [368, 39] on span "NASH" at bounding box center [402, 38] width 69 height 13
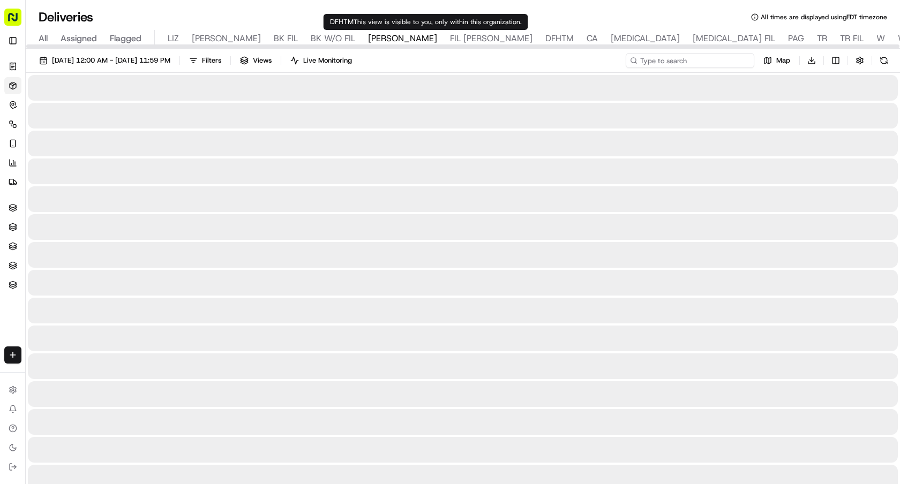
click at [707, 61] on input at bounding box center [690, 60] width 129 height 15
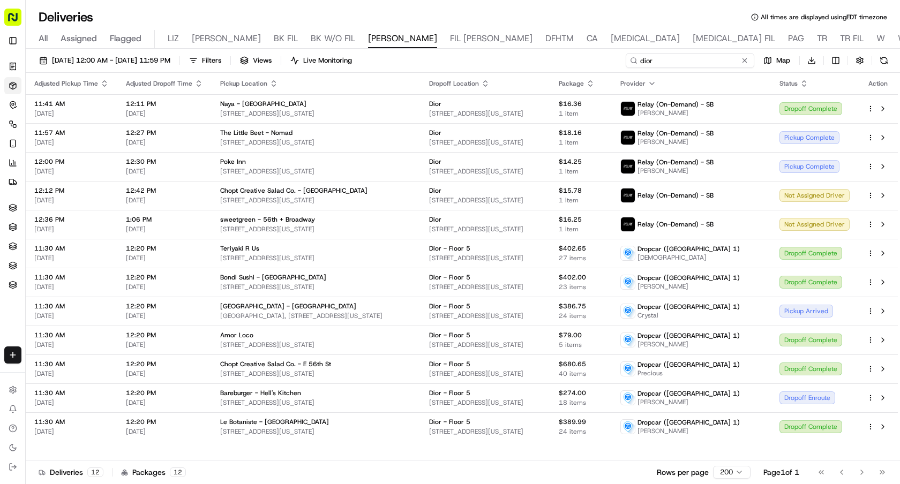
type input "dior"
click at [745, 58] on button at bounding box center [744, 60] width 11 height 11
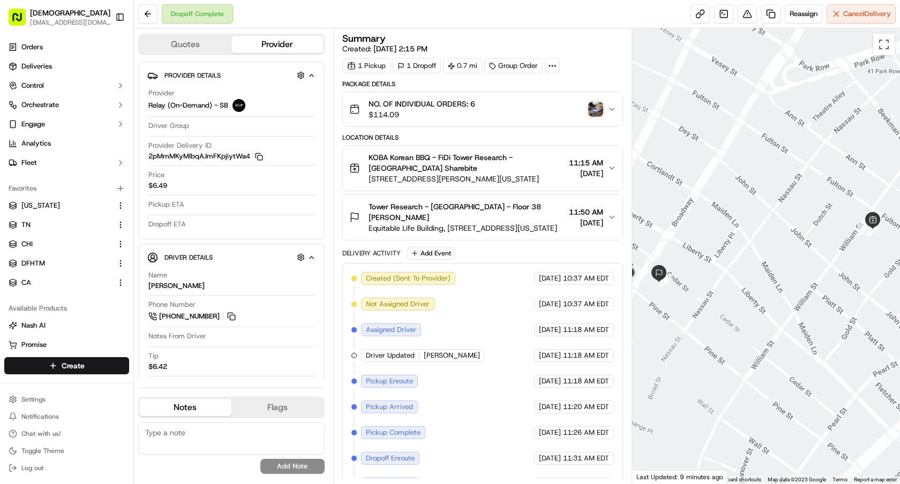
click at [592, 110] on img "button" at bounding box center [595, 109] width 15 height 15
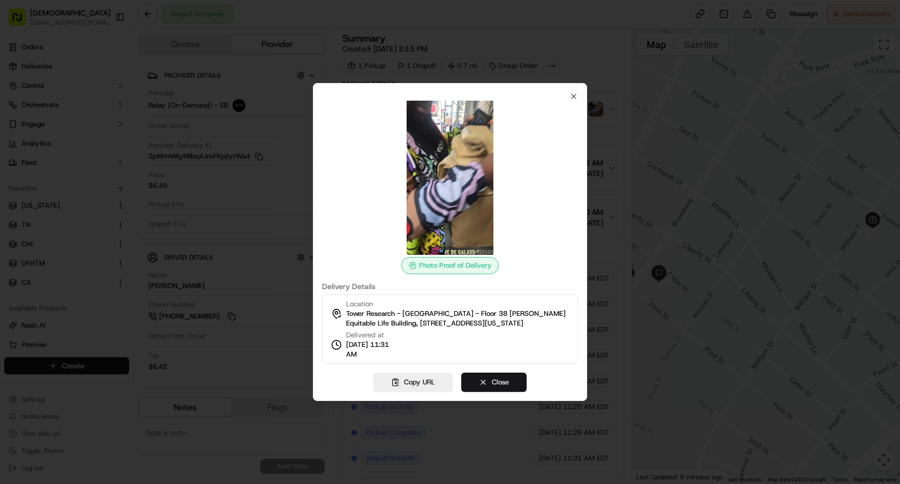
click at [497, 388] on button "Close" at bounding box center [493, 382] width 65 height 19
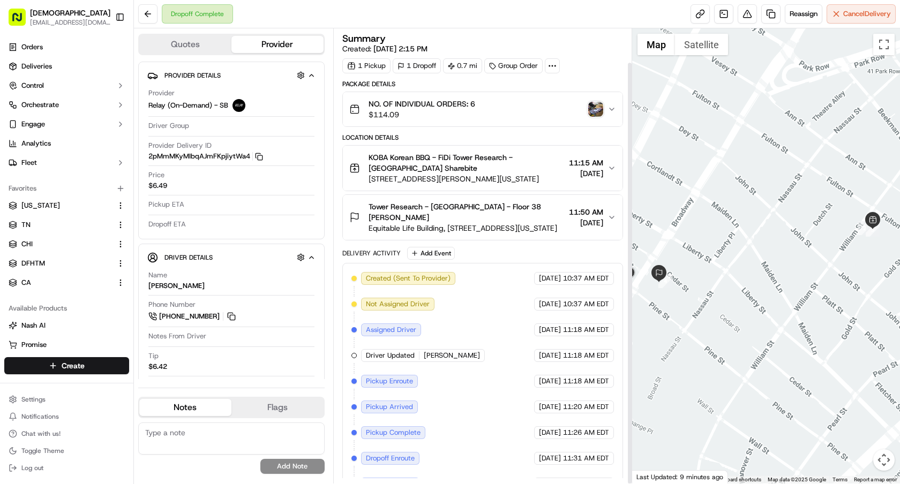
scroll to position [36, 0]
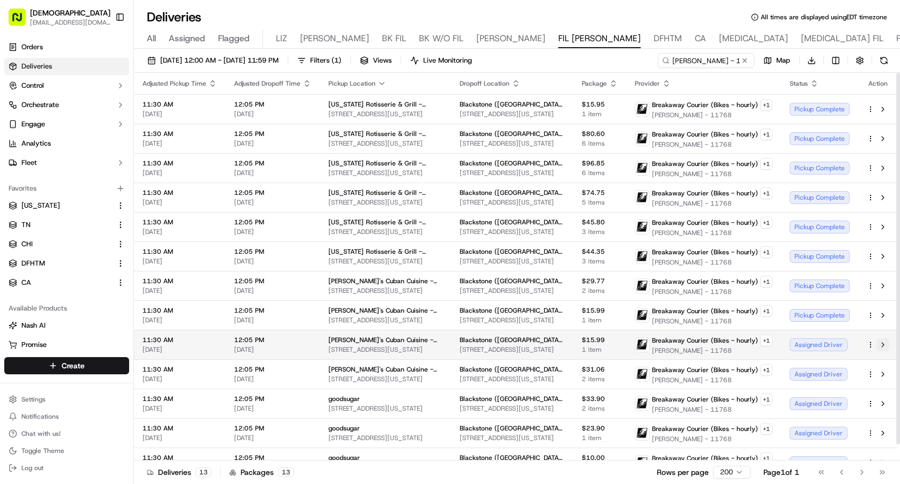
click at [886, 342] on button at bounding box center [883, 345] width 13 height 13
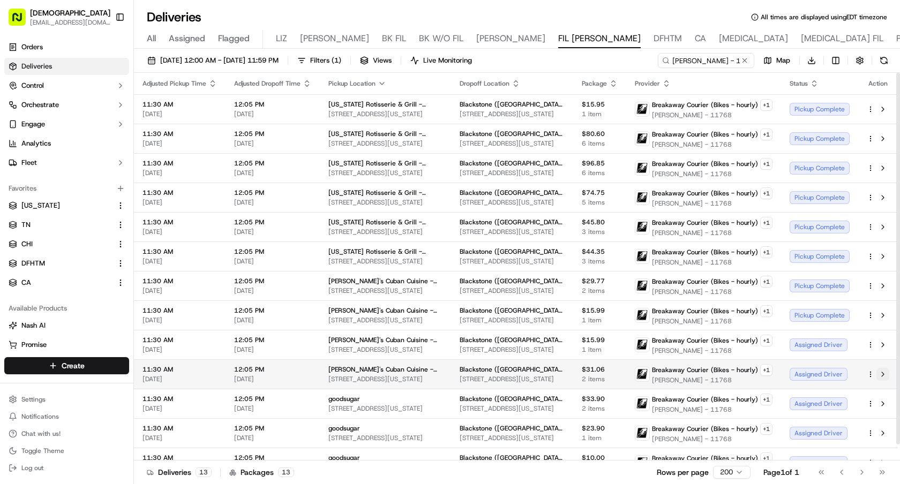
click at [882, 374] on button at bounding box center [883, 374] width 13 height 13
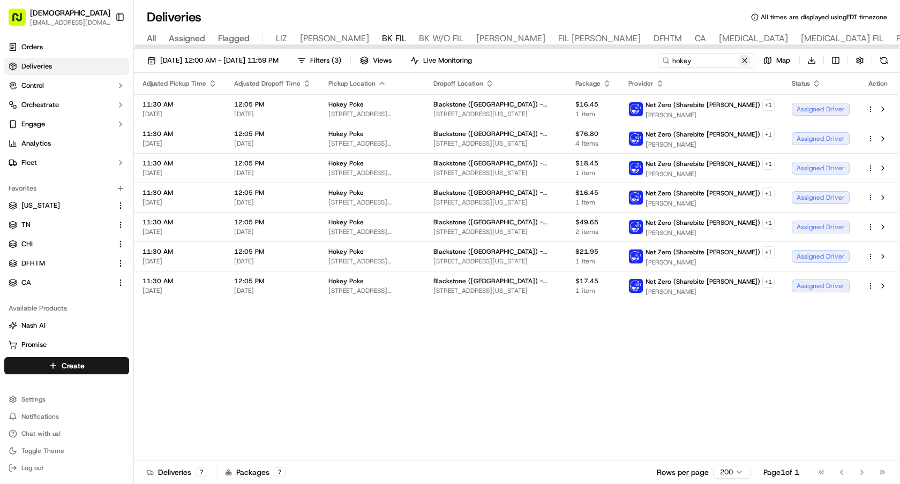
click at [744, 57] on button at bounding box center [744, 60] width 11 height 11
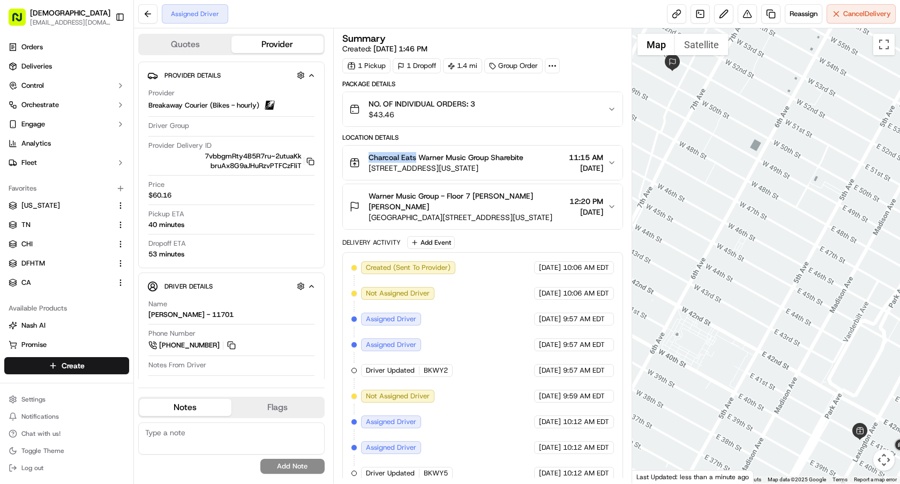
drag, startPoint x: 368, startPoint y: 158, endPoint x: 416, endPoint y: 160, distance: 48.3
click at [416, 160] on div "Charcoal Eats Warner Music Group Sharebite 370 Lexington Ave, New York, NY 1001…" at bounding box center [436, 162] width 174 height 21
copy span "Charcoal Eats"
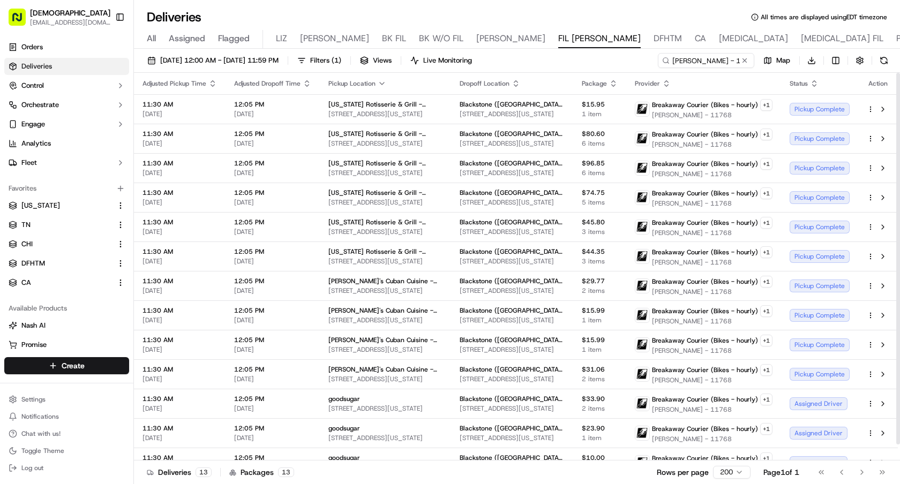
click at [378, 81] on icon "button" at bounding box center [382, 83] width 9 height 9
click at [400, 123] on button "Pickup Location Name (A-Z)" at bounding box center [379, 127] width 117 height 13
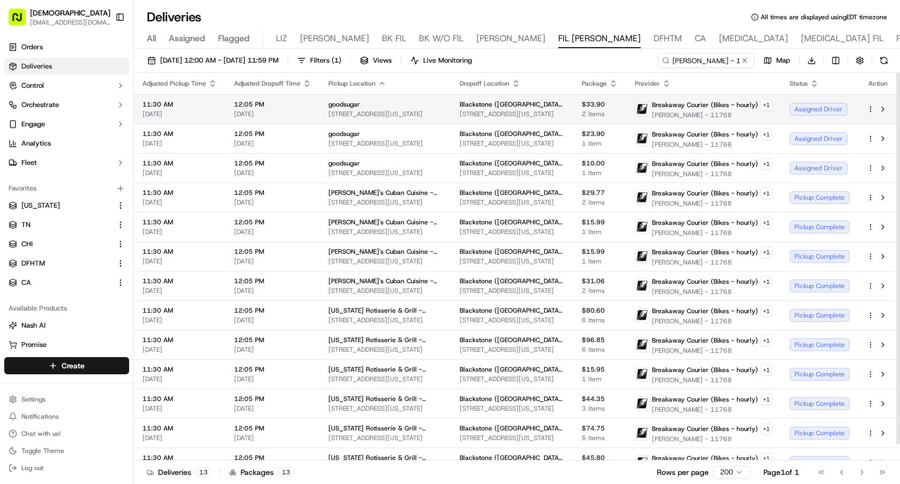
drag, startPoint x: 458, startPoint y: 117, endPoint x: 328, endPoint y: 116, distance: 129.1
click at [328, 116] on td "goodsugar 1186 3rd Ave, New York, NY 10021, USA" at bounding box center [385, 108] width 131 height 29
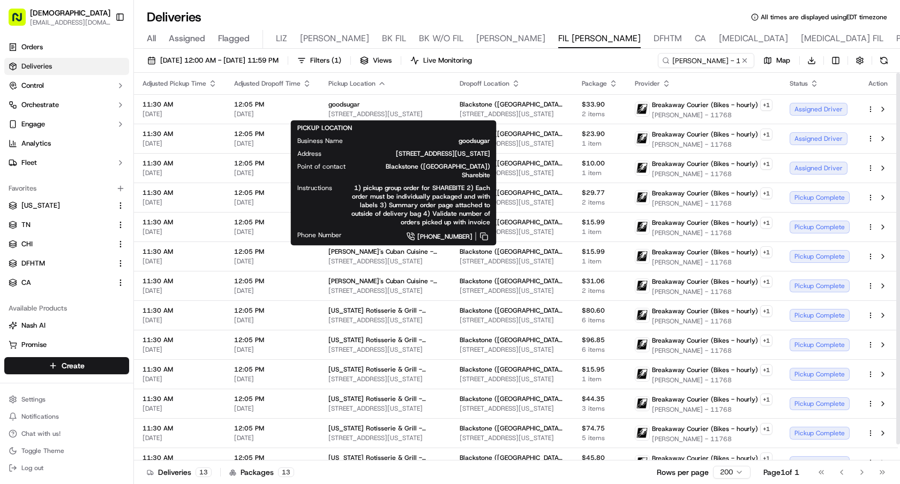
copy span "1186 3rd Ave, New York, NY 10021, USA"
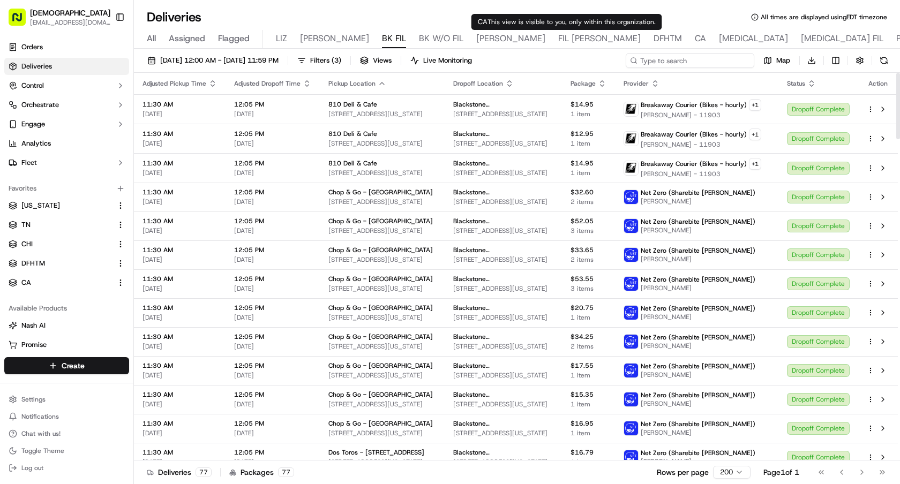
click at [735, 65] on input at bounding box center [690, 60] width 129 height 15
paste input "Malcom Robinson - 11768"
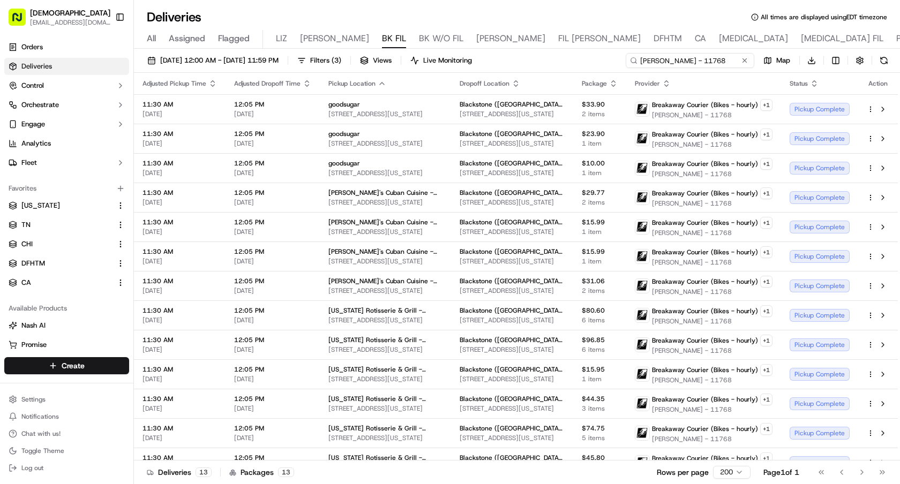
type input "Malcom Robinson - 11768"
click at [115, 20] on button "Toggle Sidebar" at bounding box center [120, 17] width 18 height 18
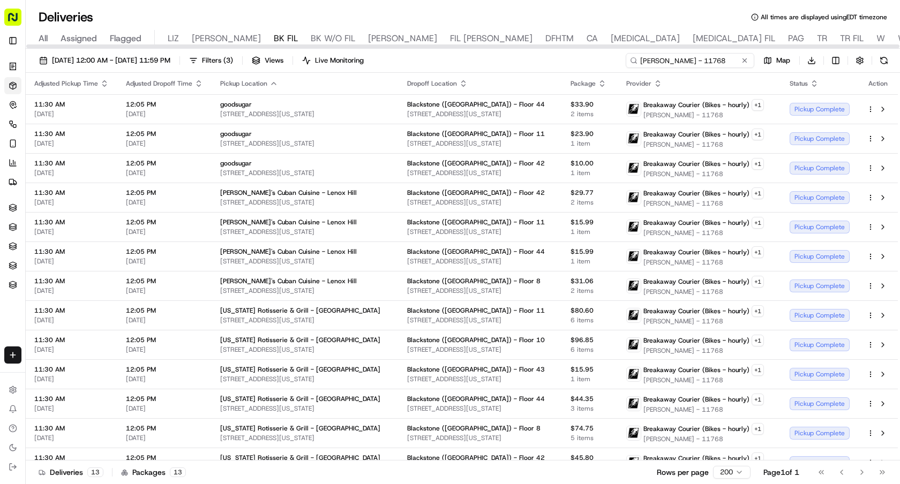
click at [688, 63] on input "Malcom Robinson - 11768" at bounding box center [690, 60] width 129 height 15
click at [740, 59] on button at bounding box center [744, 60] width 11 height 11
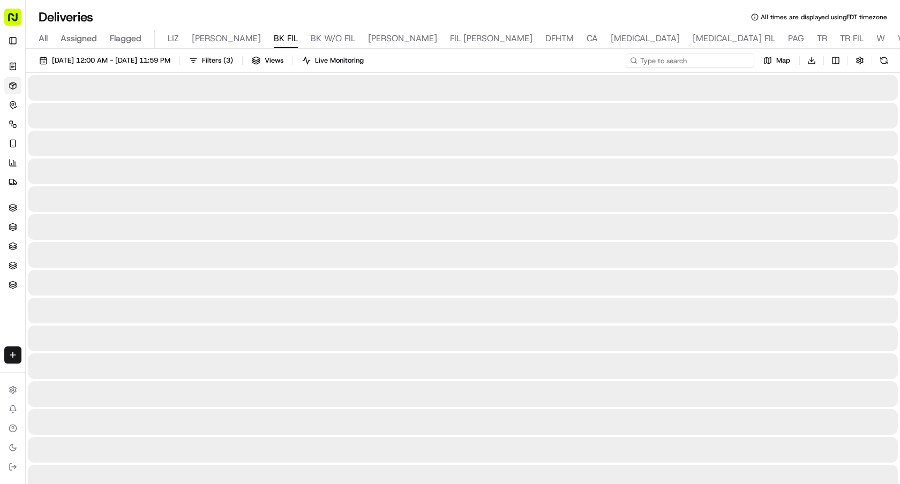
click at [722, 59] on input at bounding box center [690, 60] width 129 height 15
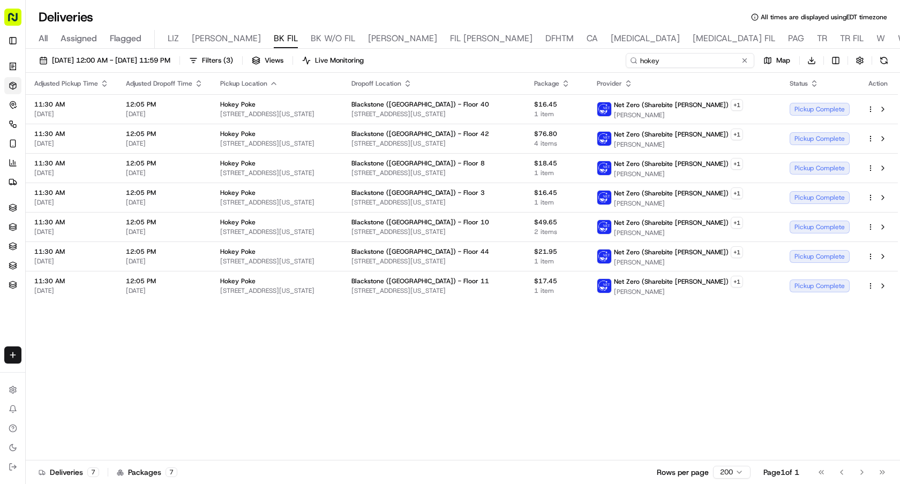
type input "hokey"
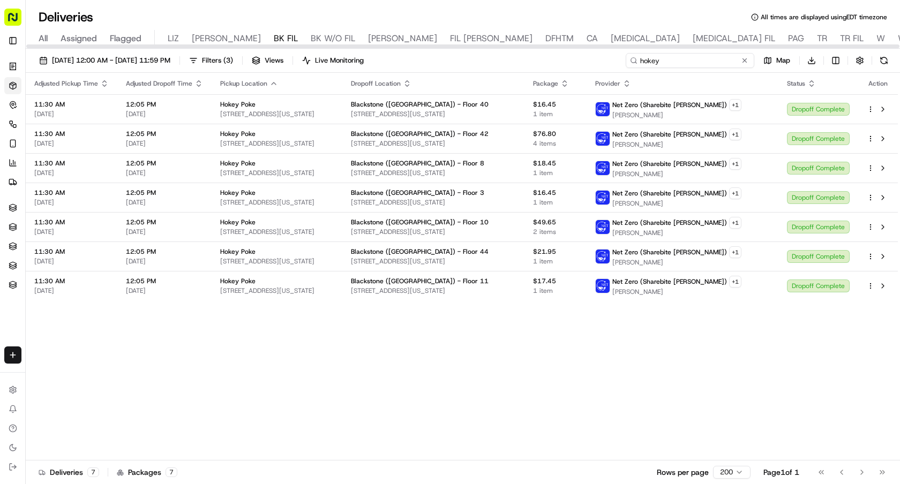
drag, startPoint x: 685, startPoint y: 61, endPoint x: 545, endPoint y: 61, distance: 139.8
click at [545, 61] on div "09/22/2025 12:00 AM - 09/22/2025 11:59 PM Filters ( 3 ) Views Live Monitoring h…" at bounding box center [463, 63] width 874 height 20
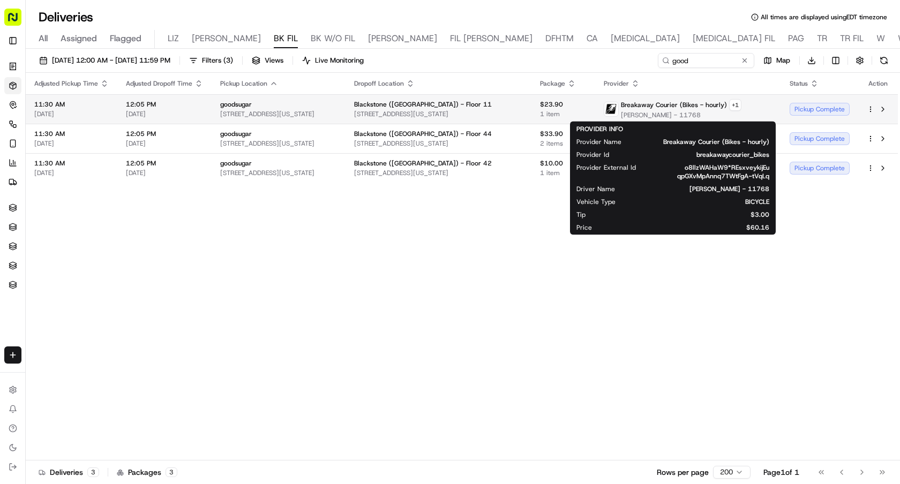
drag, startPoint x: 708, startPoint y: 117, endPoint x: 624, endPoint y: 116, distance: 83.6
click at [624, 116] on span "Malcom Robinson - 11768" at bounding box center [681, 115] width 121 height 9
copy span "Malcom Robinson - 11768"
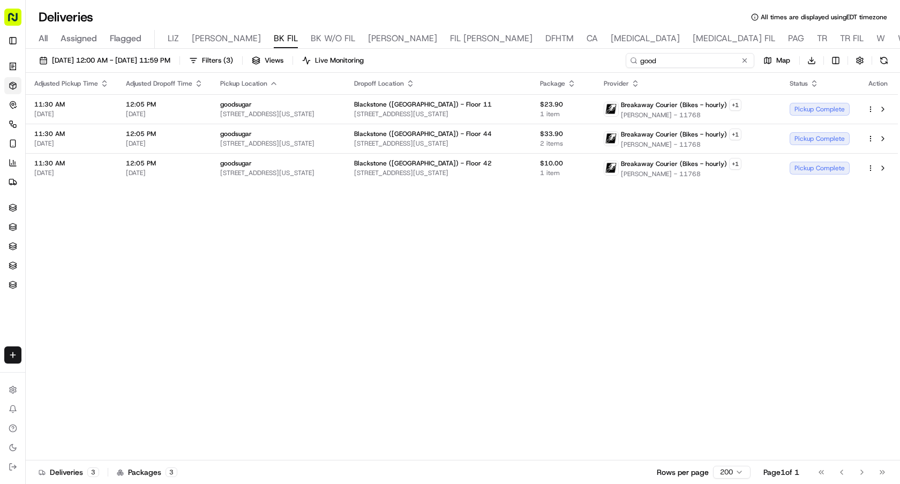
drag, startPoint x: 703, startPoint y: 64, endPoint x: 596, endPoint y: 56, distance: 106.9
click at [596, 56] on div "09/22/2025 12:00 AM - 09/22/2025 11:59 PM Filters ( 3 ) Views Live Monitoring g…" at bounding box center [463, 63] width 874 height 20
paste input "Malcom Robinson - 11768"
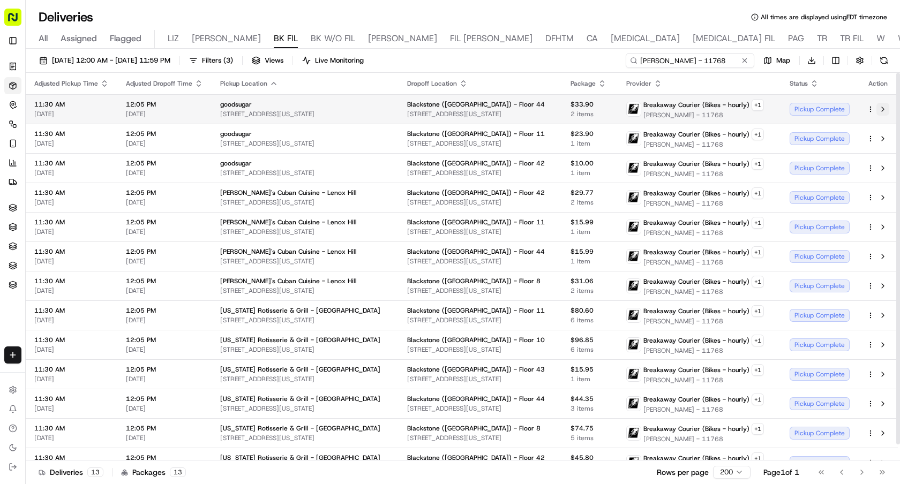
type input "Malcom Robinson - 11768"
click at [881, 108] on button at bounding box center [883, 109] width 13 height 13
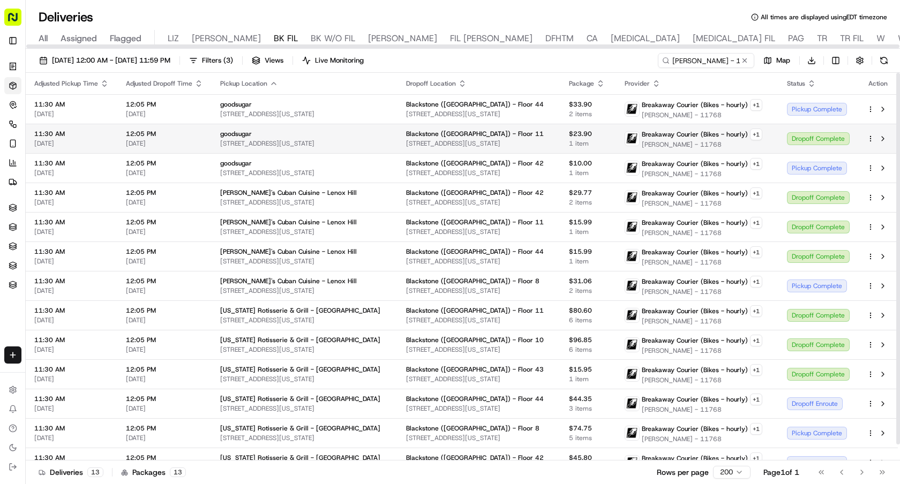
click at [813, 140] on div "Dropoff Complete" at bounding box center [818, 138] width 63 height 13
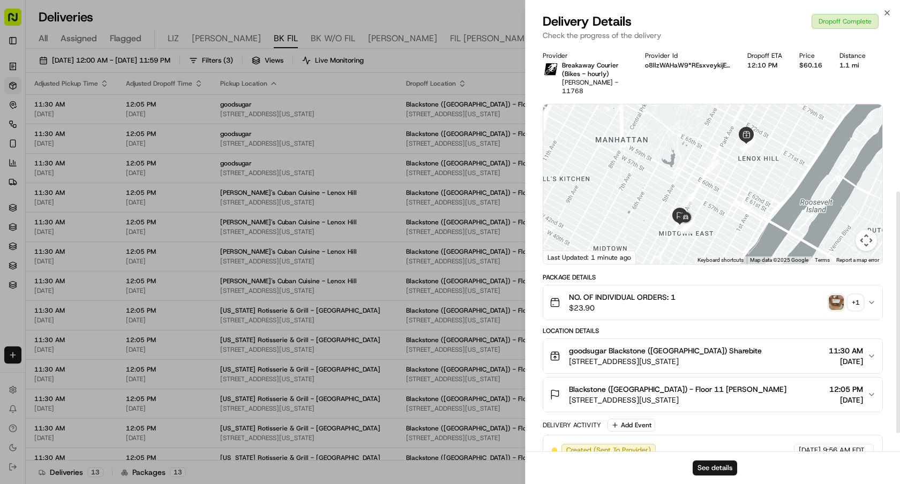
scroll to position [278, 0]
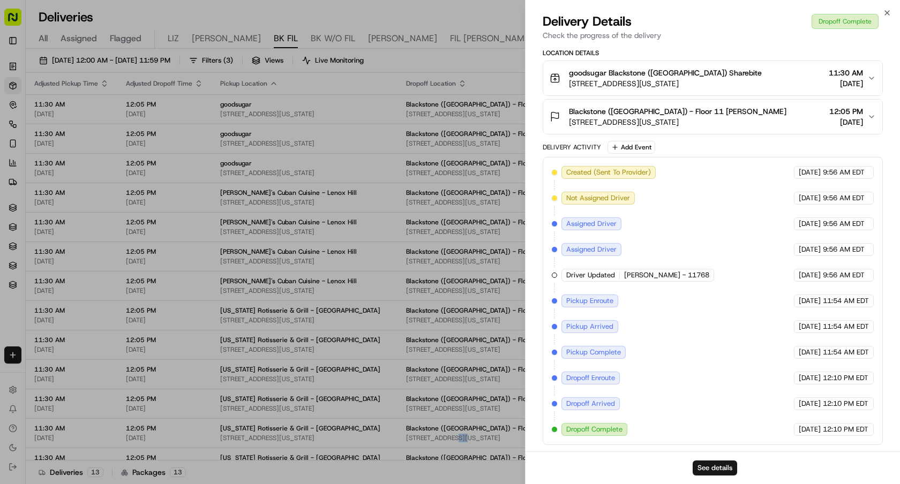
click at [465, 438] on span "345 Park Ave, New York, NY 10154" at bounding box center [478, 438] width 145 height 9
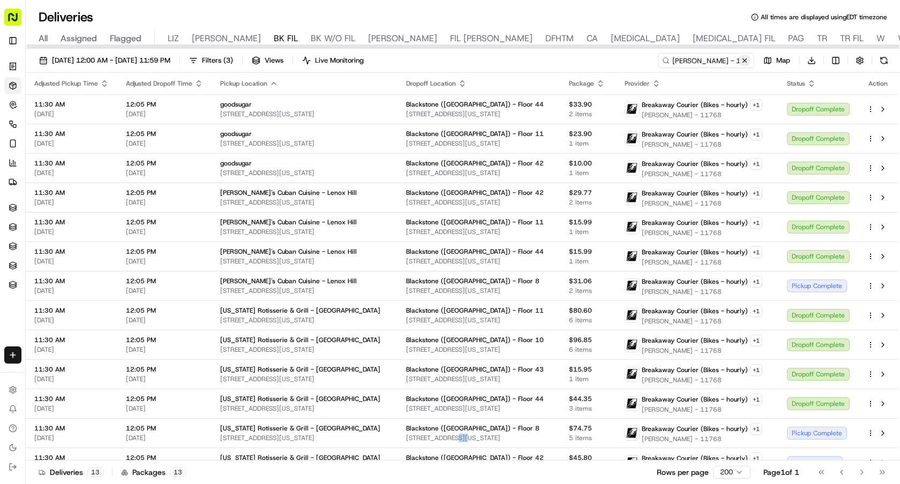
click at [743, 58] on button at bounding box center [744, 60] width 11 height 11
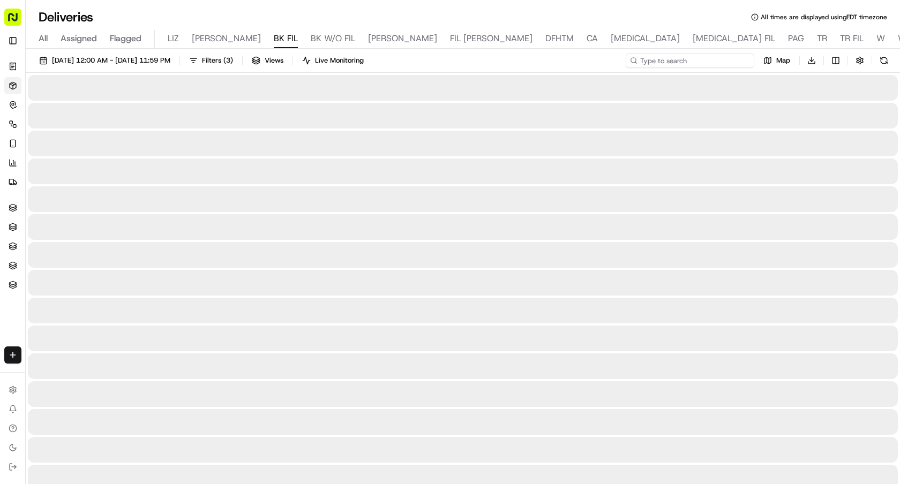
click at [739, 58] on input at bounding box center [690, 60] width 129 height 15
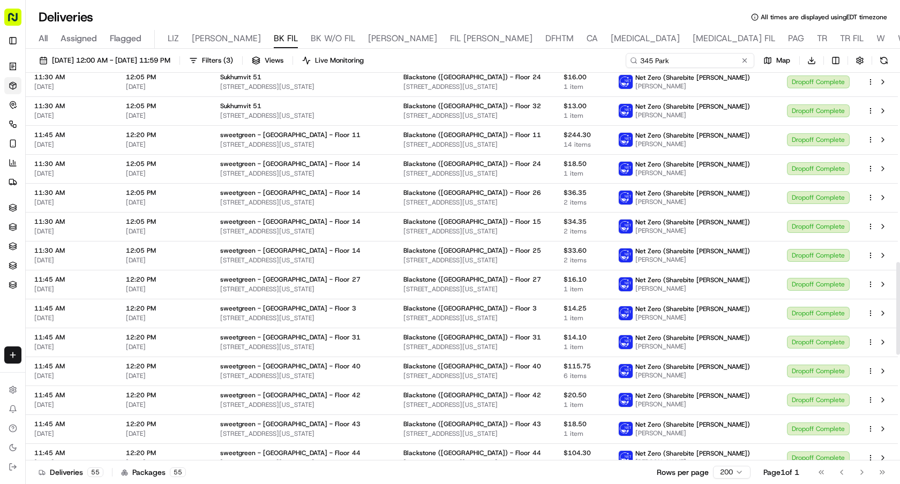
scroll to position [1235, 0]
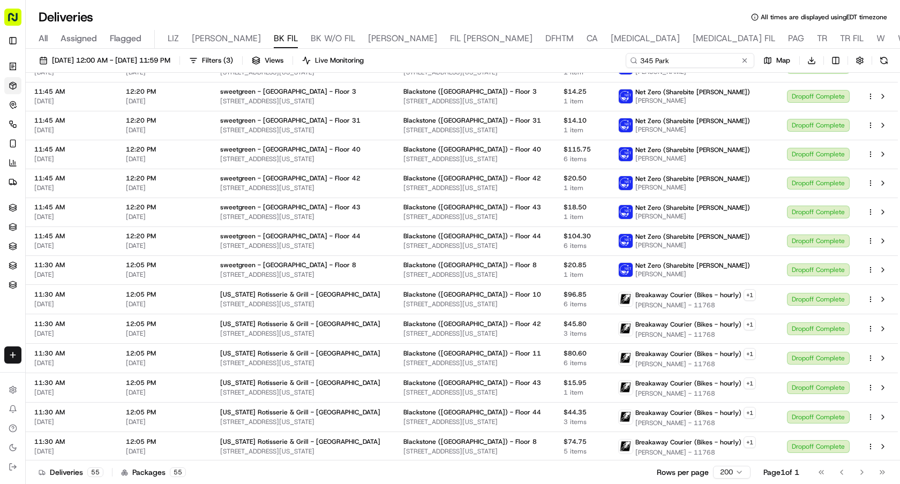
type input "345 Park"
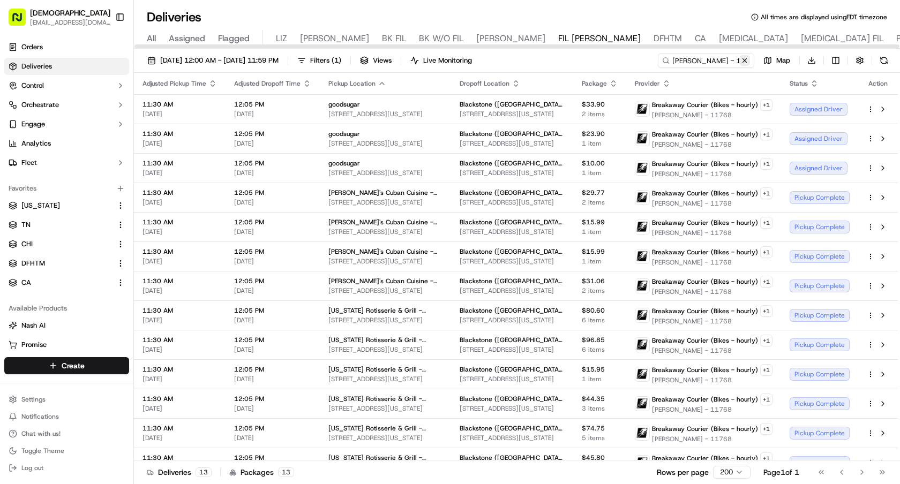
click at [745, 57] on button at bounding box center [744, 60] width 11 height 11
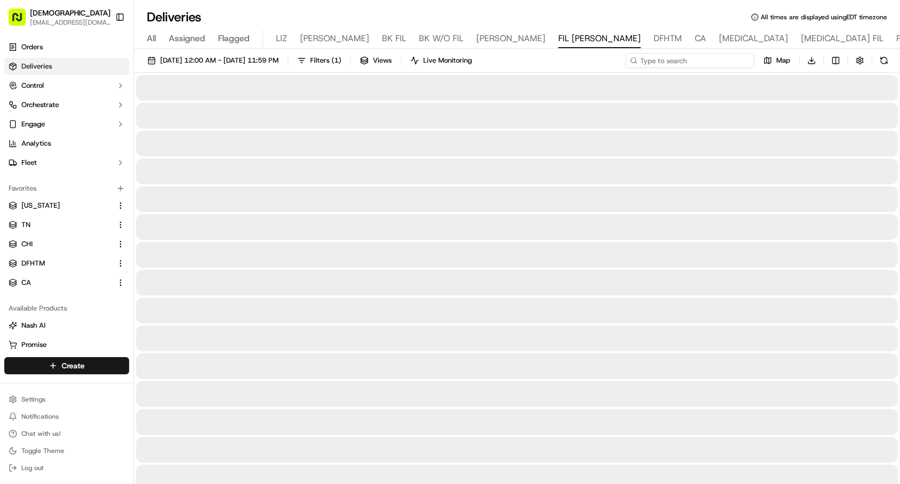
click at [717, 57] on input at bounding box center [690, 60] width 129 height 15
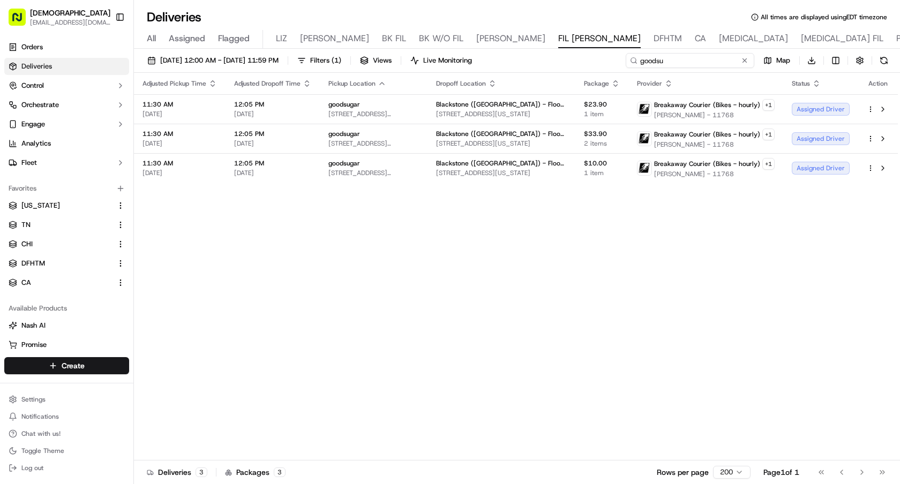
type input "goodsu"
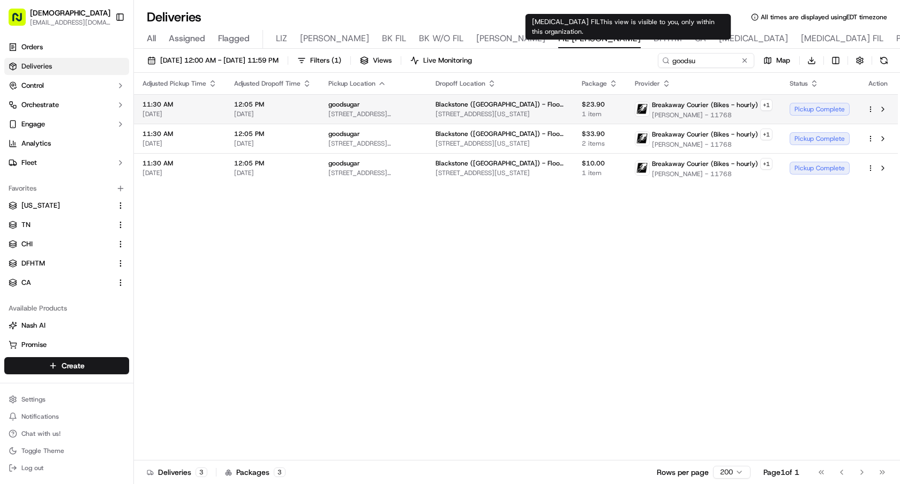
click at [794, 107] on div "Pickup Complete" at bounding box center [820, 109] width 60 height 13
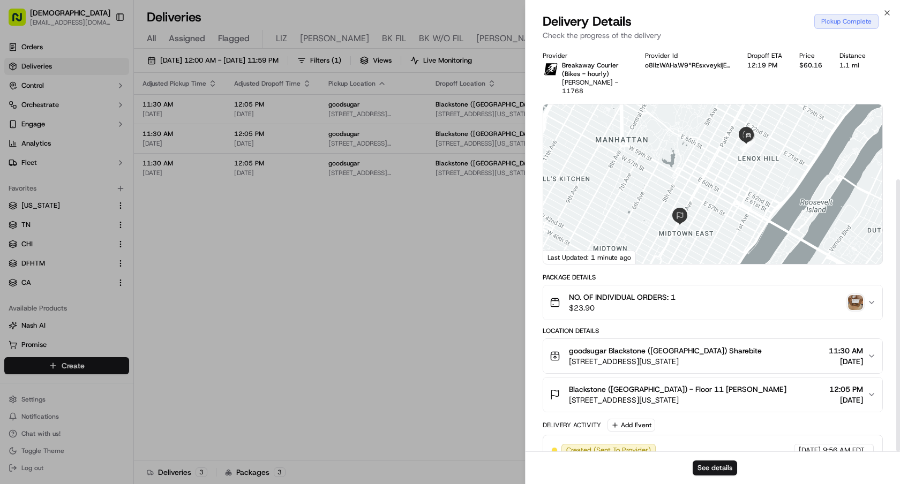
scroll to position [201, 0]
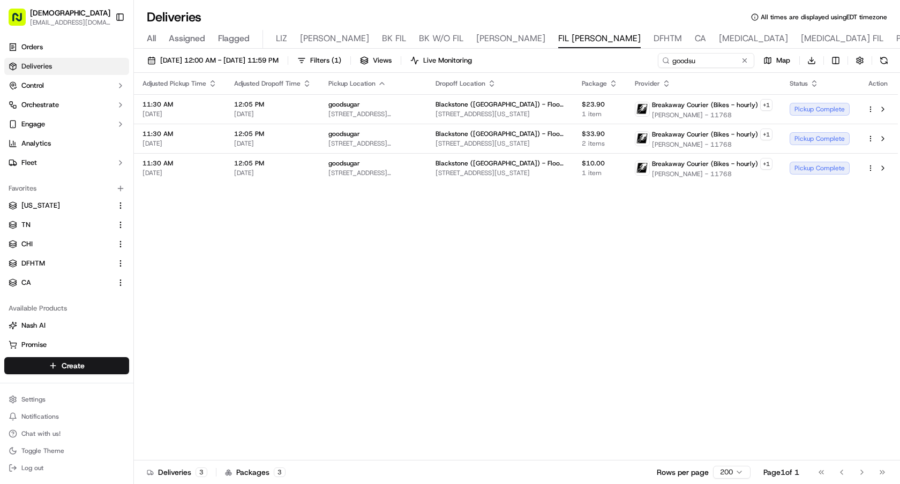
click at [473, 451] on div "Adjusted Pickup Time Adjusted Dropoff Time Pickup Location Dropoff Location Pac…" at bounding box center [516, 267] width 764 height 388
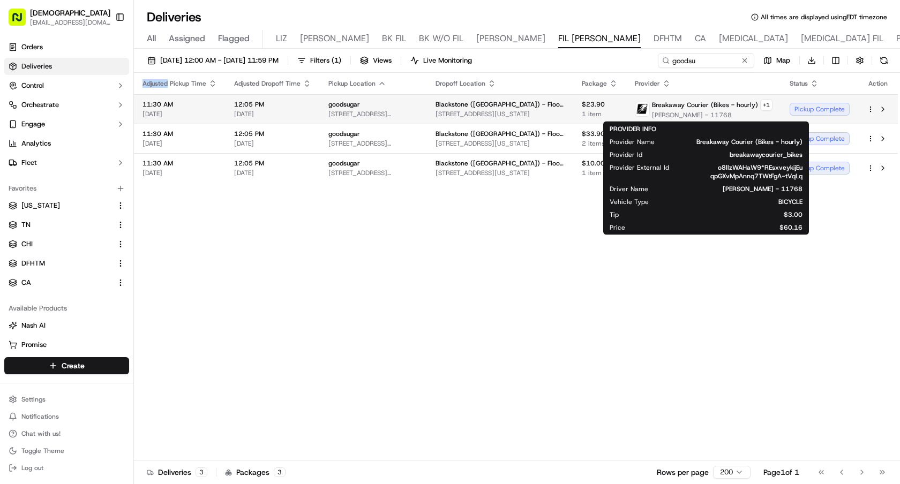
drag, startPoint x: 740, startPoint y: 117, endPoint x: 656, endPoint y: 114, distance: 83.7
click at [656, 114] on span "Malcom Robinson - 11768" at bounding box center [712, 115] width 121 height 9
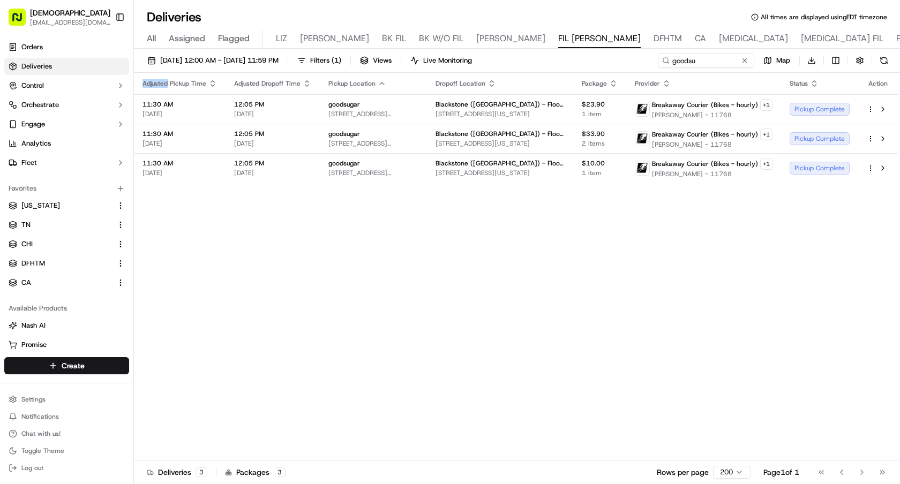
copy span "Malcom Robinson - 11768"
click at [746, 62] on button at bounding box center [744, 60] width 11 height 11
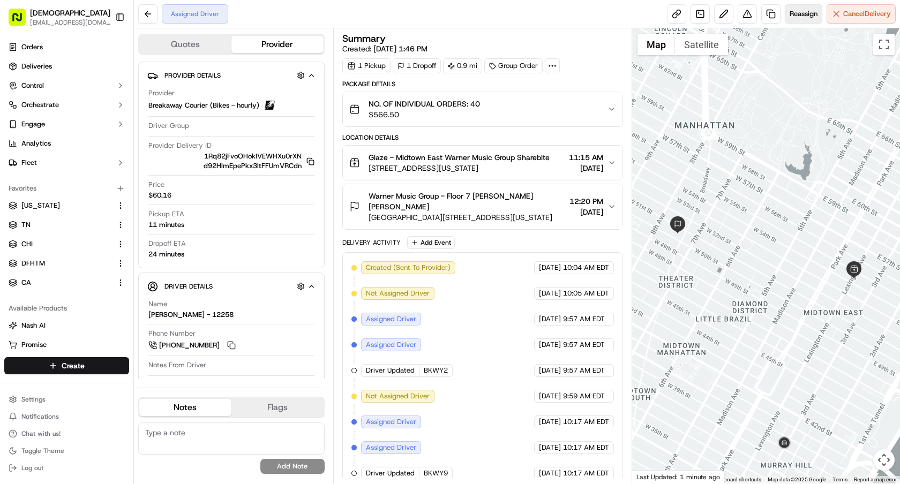
click at [790, 17] on span "Reassign" at bounding box center [804, 14] width 28 height 10
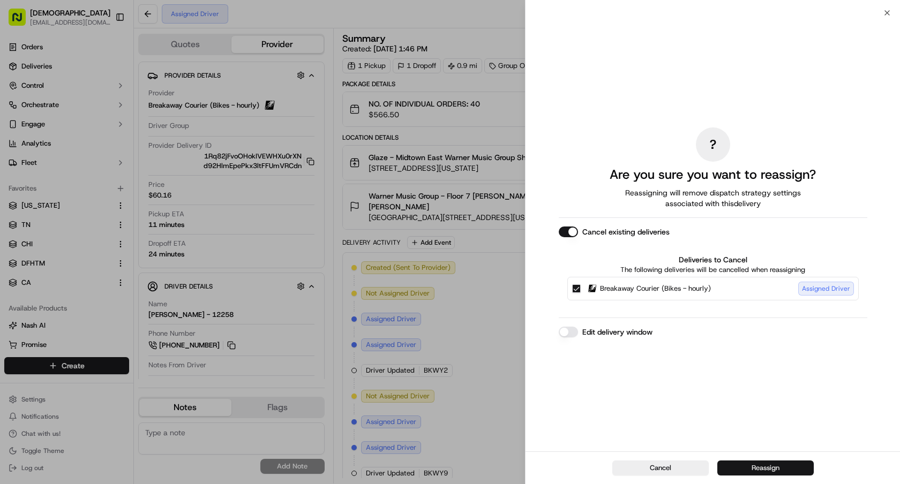
click at [744, 466] on button "Reassign" at bounding box center [765, 468] width 96 height 15
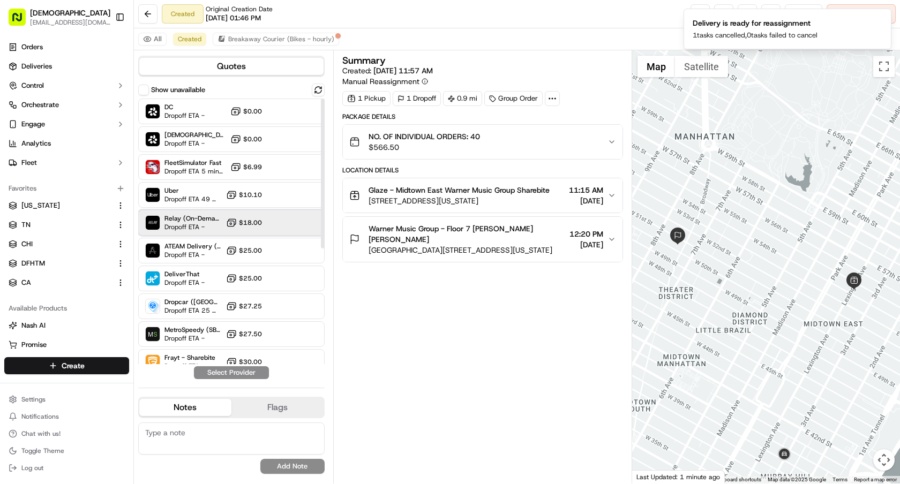
click at [181, 220] on span "Relay (On-Demand) - SB" at bounding box center [192, 218] width 57 height 9
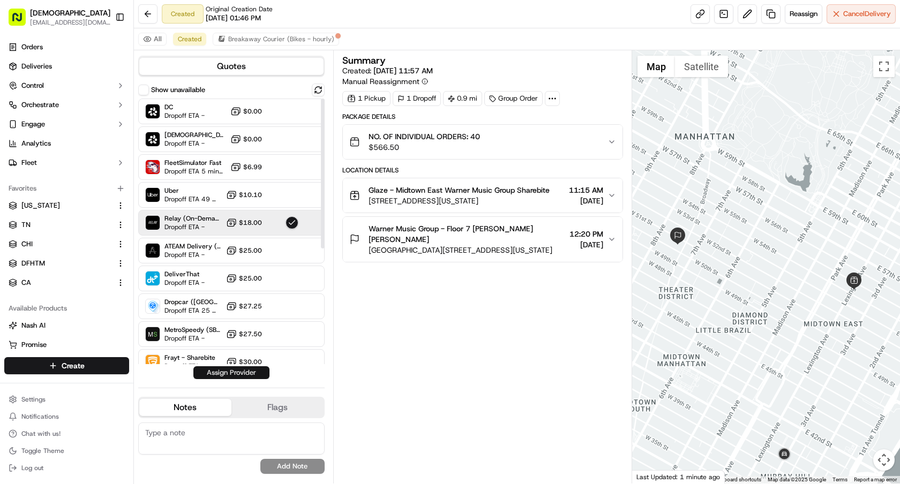
click at [251, 372] on button "Assign Provider" at bounding box center [231, 372] width 76 height 13
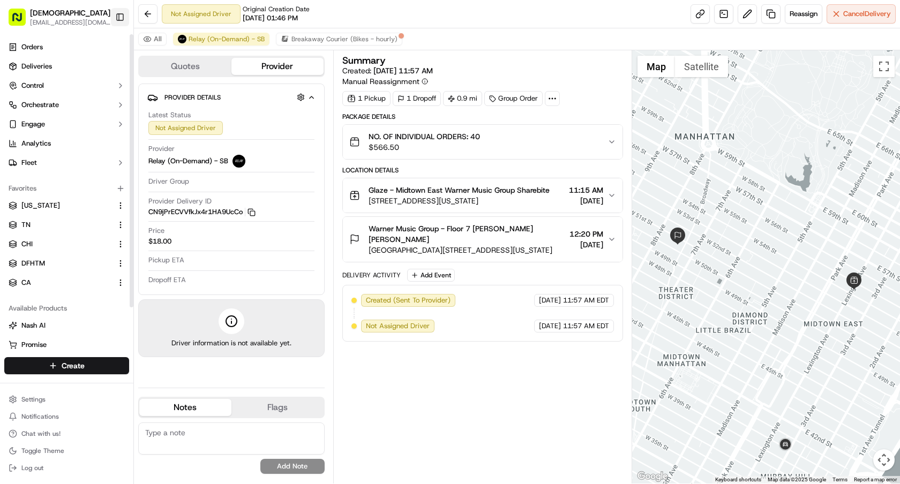
click at [116, 17] on button "Toggle Sidebar" at bounding box center [120, 17] width 18 height 18
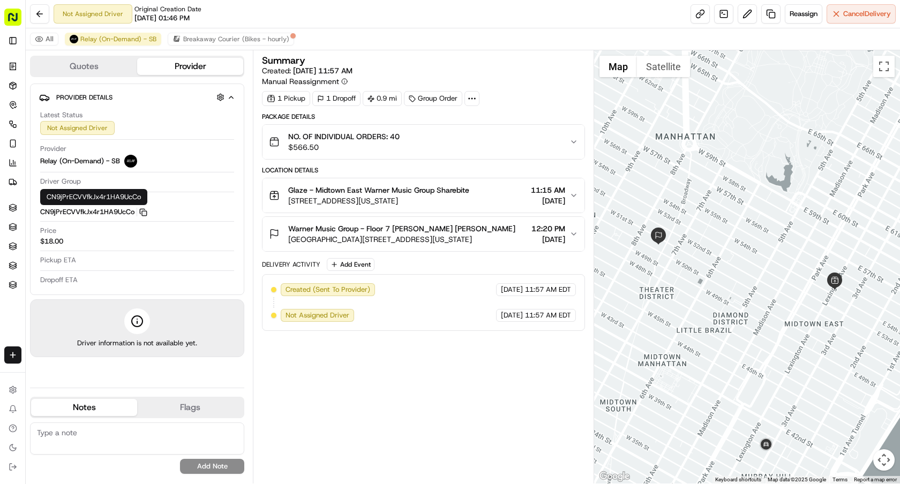
click at [146, 213] on icon "button" at bounding box center [143, 212] width 8 height 8
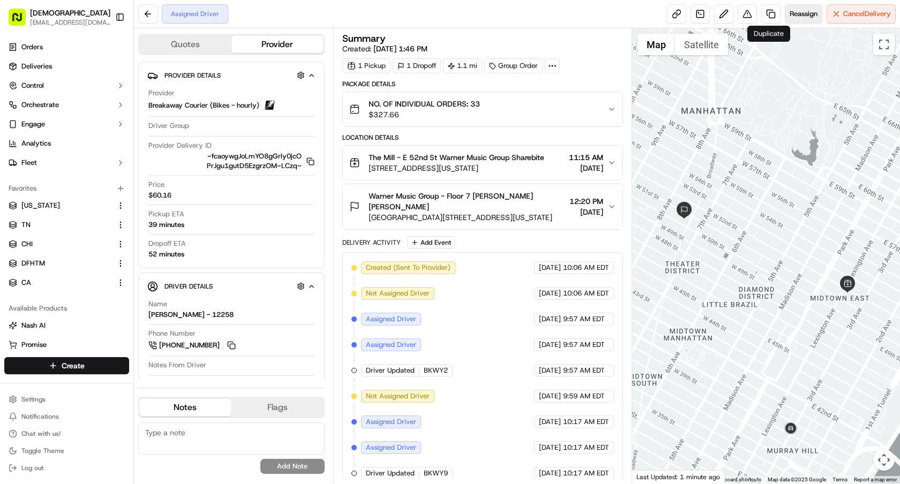
click at [799, 9] on span "Reassign" at bounding box center [804, 14] width 28 height 10
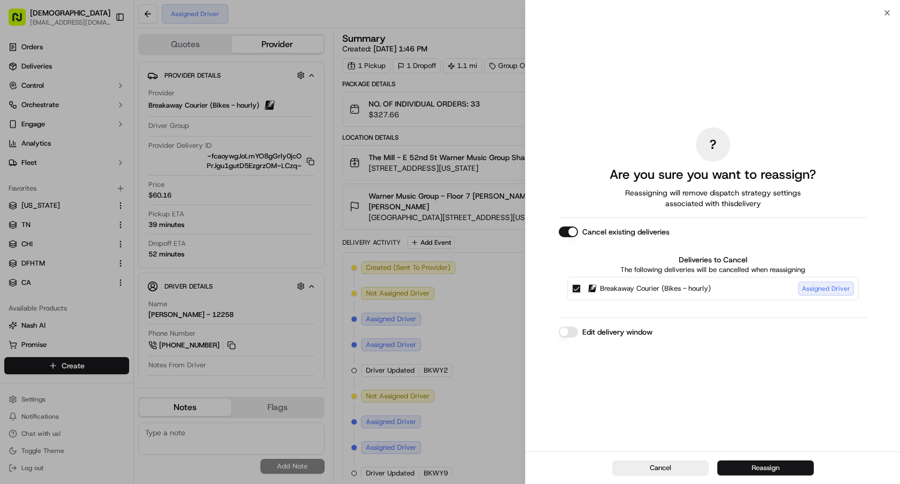
click at [746, 474] on button "Reassign" at bounding box center [765, 468] width 96 height 15
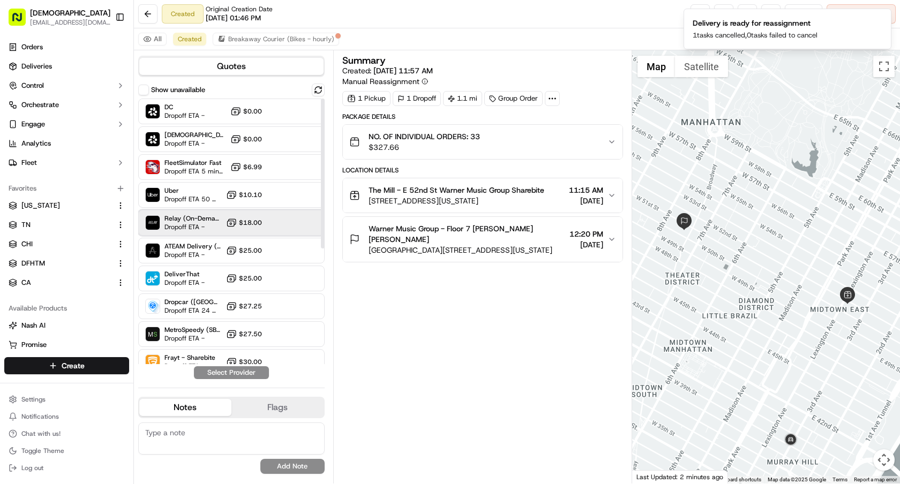
click at [185, 217] on span "Relay (On-Demand) - SB" at bounding box center [192, 218] width 57 height 9
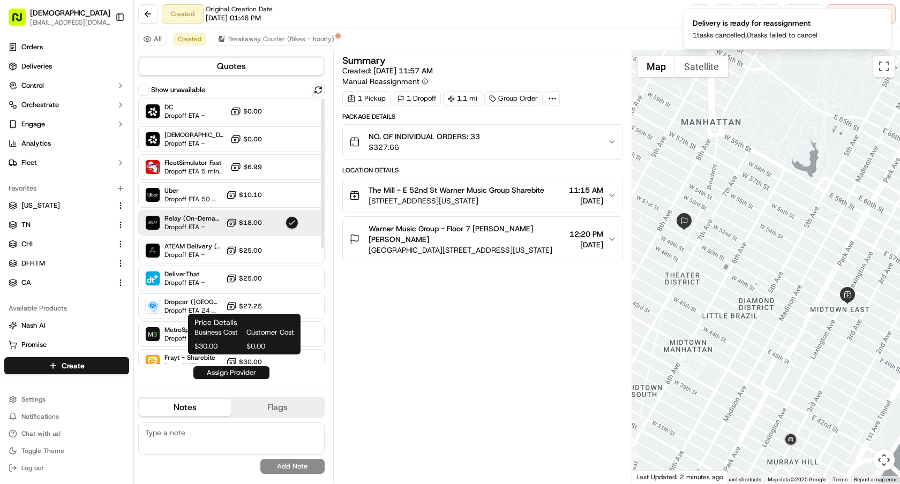
click at [240, 374] on button "Assign Provider" at bounding box center [231, 372] width 76 height 13
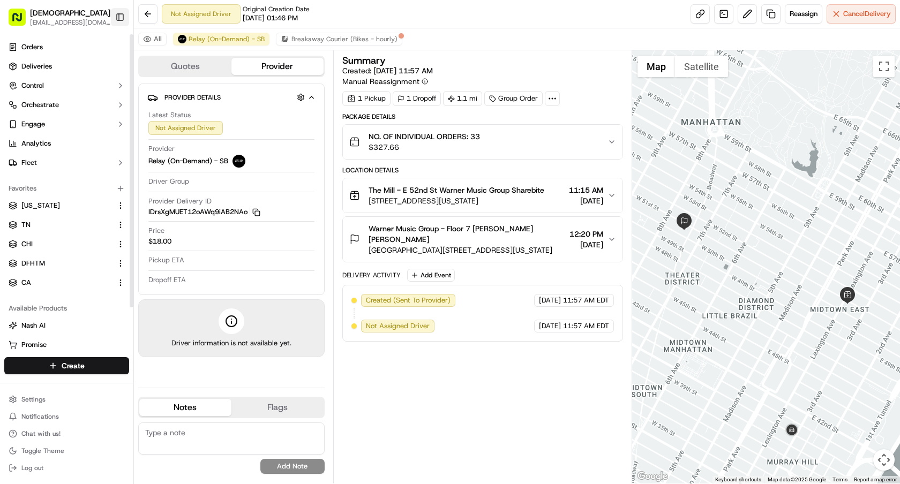
click at [116, 16] on button "Toggle Sidebar" at bounding box center [120, 17] width 18 height 18
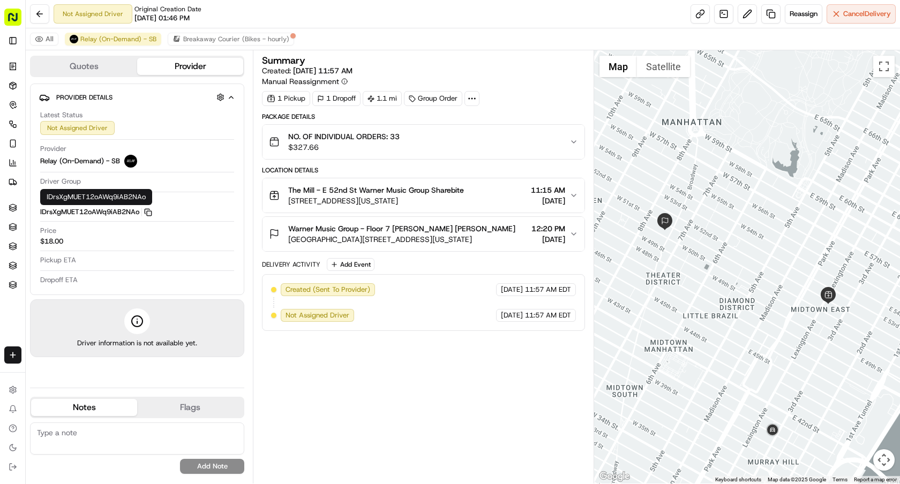
click at [152, 214] on rect "button" at bounding box center [149, 213] width 5 height 5
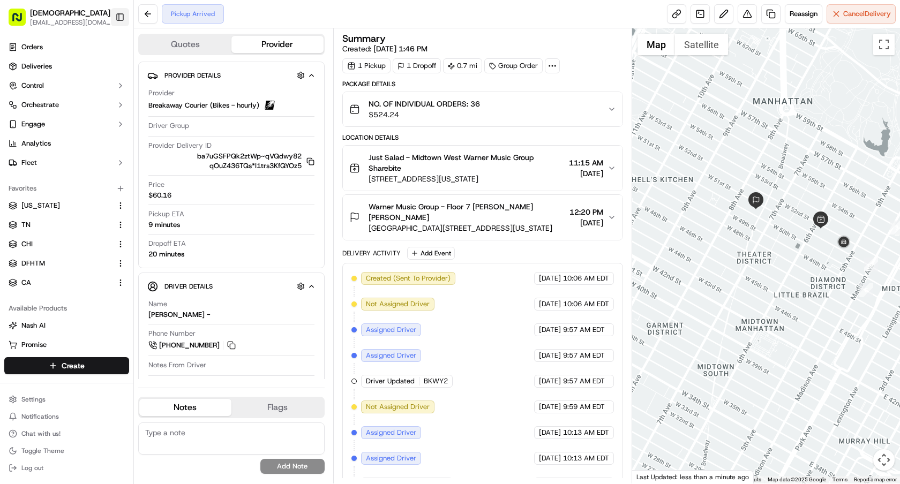
click at [123, 17] on button "Toggle Sidebar" at bounding box center [120, 17] width 18 height 18
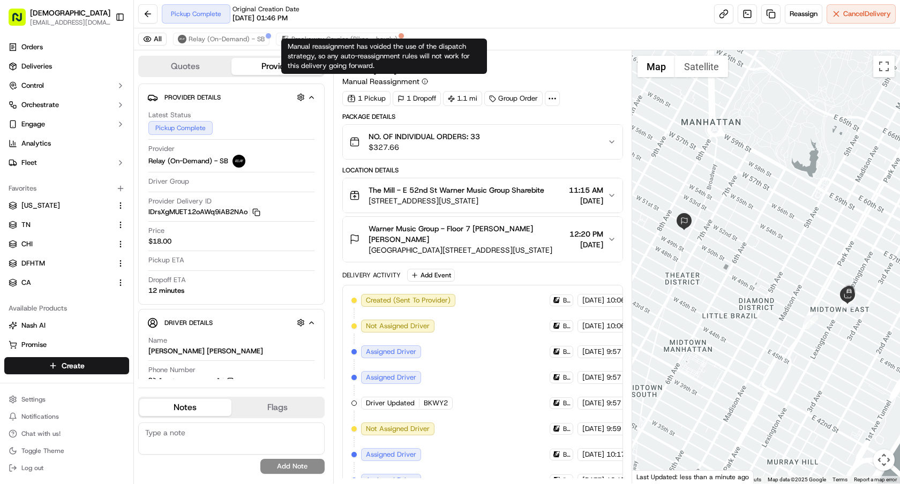
click at [456, 227] on span "Warner Music Group - Floor 7 [PERSON_NAME] [PERSON_NAME]" at bounding box center [467, 233] width 197 height 21
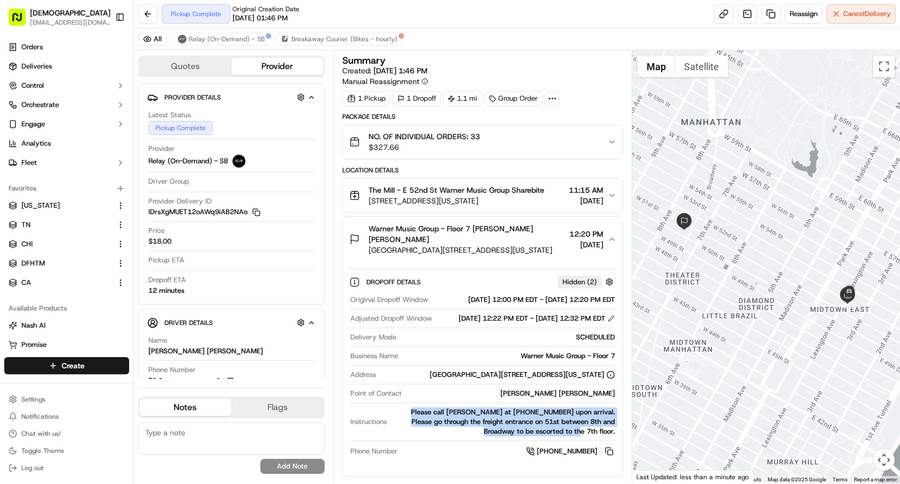
drag, startPoint x: 389, startPoint y: 417, endPoint x: 616, endPoint y: 441, distance: 227.9
click at [616, 441] on div "Dropoff Details Hidden ( 2 ) Original Dropoff Window 09/22/2025 12:00 PM EDT - …" at bounding box center [483, 365] width 280 height 206
copy div "Please call Maria at 6464913627 upon arrival. Please go through the freight ent…"
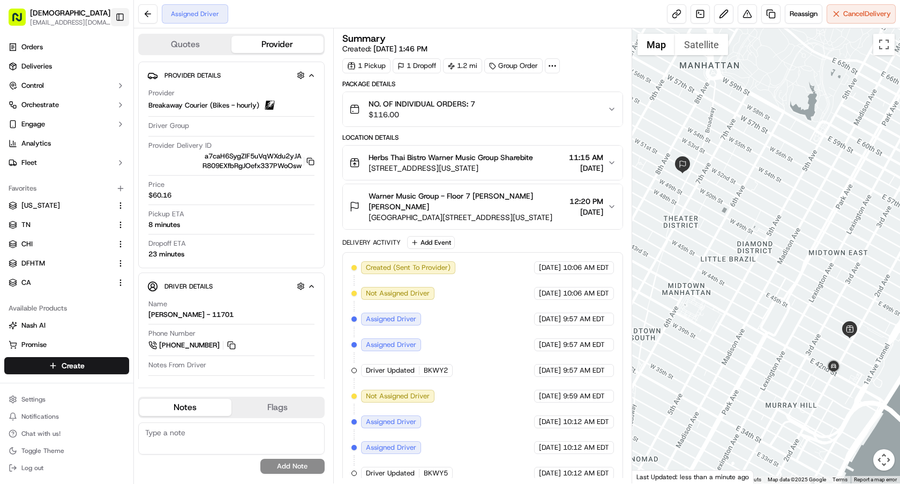
click at [122, 17] on button "Toggle Sidebar" at bounding box center [120, 17] width 18 height 18
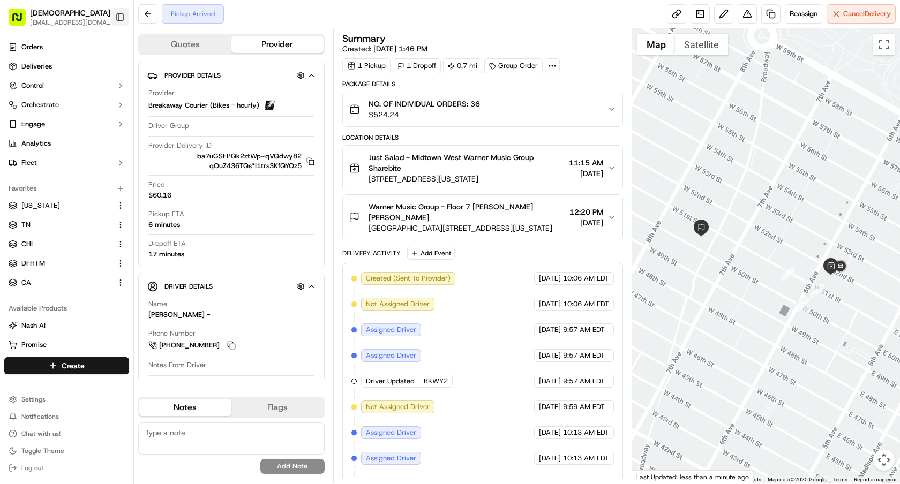
click at [121, 14] on button "Toggle Sidebar" at bounding box center [120, 17] width 18 height 18
drag, startPoint x: 522, startPoint y: 175, endPoint x: 362, endPoint y: 183, distance: 161.0
click at [362, 182] on div "Just Salad - Midtown West Warner Music Group Sharebite 1290 6th Ave, New York, …" at bounding box center [456, 168] width 215 height 32
copy span "1290 6th Ave, New York, NY 10104, USA"
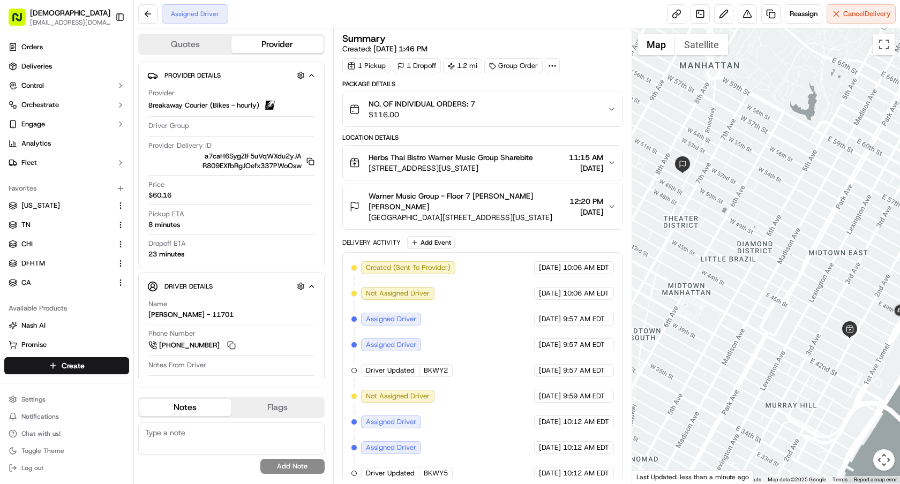
drag, startPoint x: 521, startPoint y: 168, endPoint x: 367, endPoint y: 168, distance: 154.3
click at [367, 168] on div "Herbs Thai Bistro Warner Music Group Sharebite 251 E 45th St, New York, NY 1001…" at bounding box center [441, 162] width 184 height 21
copy span "[STREET_ADDRESS][US_STATE]"
click at [497, 81] on div "Package Details" at bounding box center [482, 84] width 281 height 9
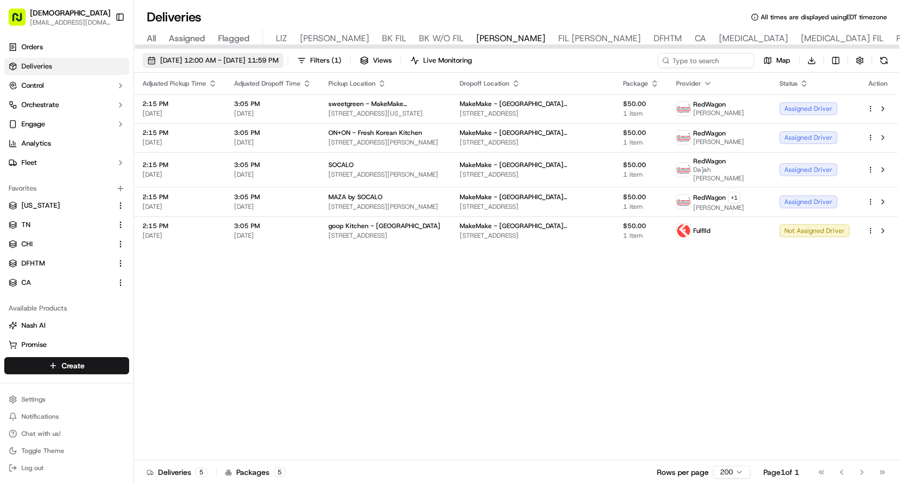
click at [167, 61] on span "09/23/2025 12:00 AM - 09/23/2025 11:59 PM" at bounding box center [219, 61] width 118 height 10
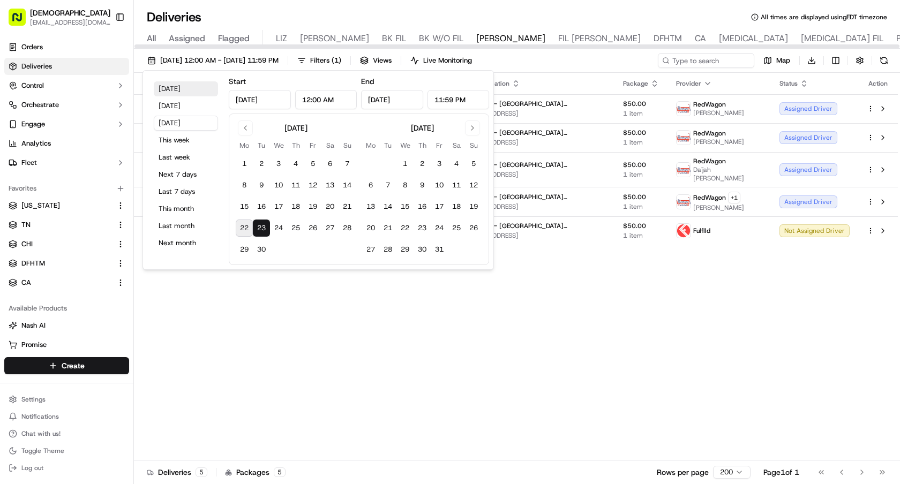
click at [165, 92] on button "Today" at bounding box center [186, 88] width 64 height 15
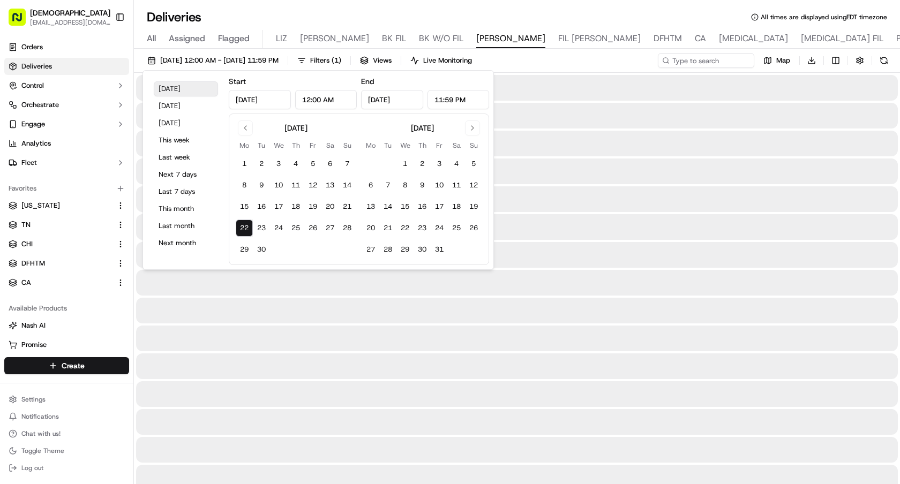
type input "Sep 22, 2025"
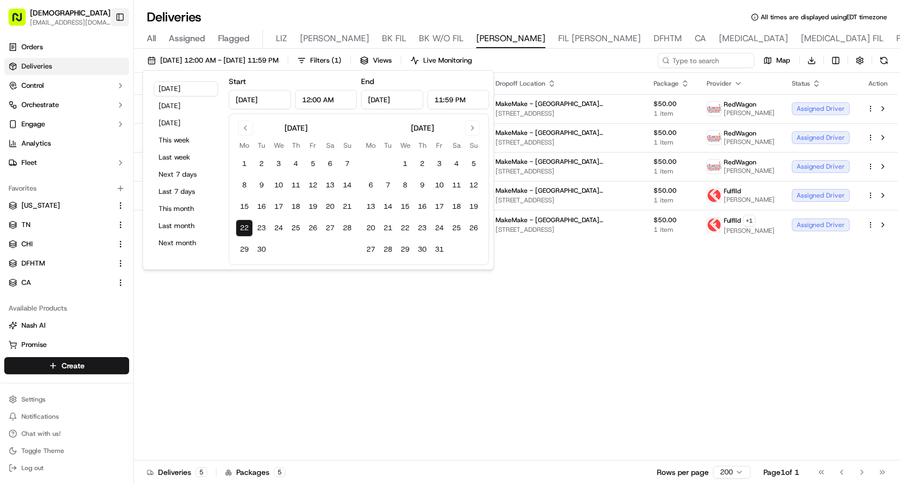
click at [114, 16] on button "Toggle Sidebar" at bounding box center [120, 17] width 18 height 18
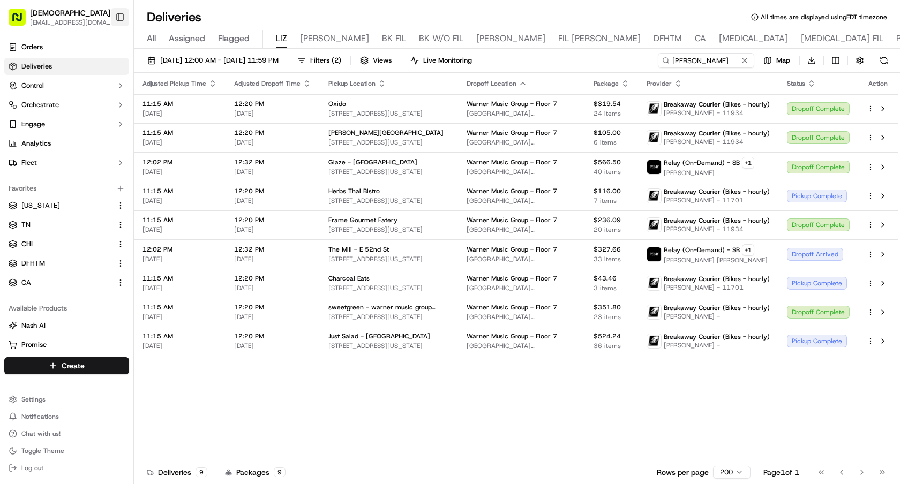
click at [117, 16] on button "Toggle Sidebar" at bounding box center [120, 17] width 18 height 18
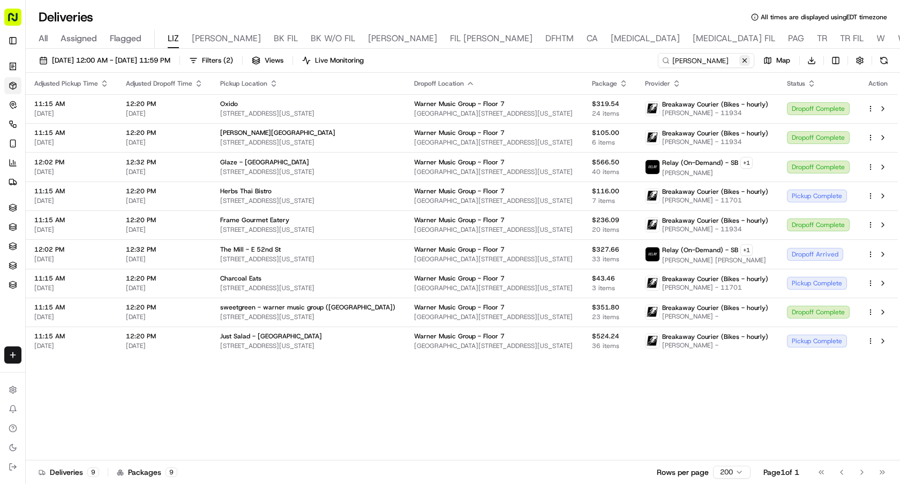
click at [744, 58] on button at bounding box center [744, 60] width 11 height 11
